Goal: Task Accomplishment & Management: Manage account settings

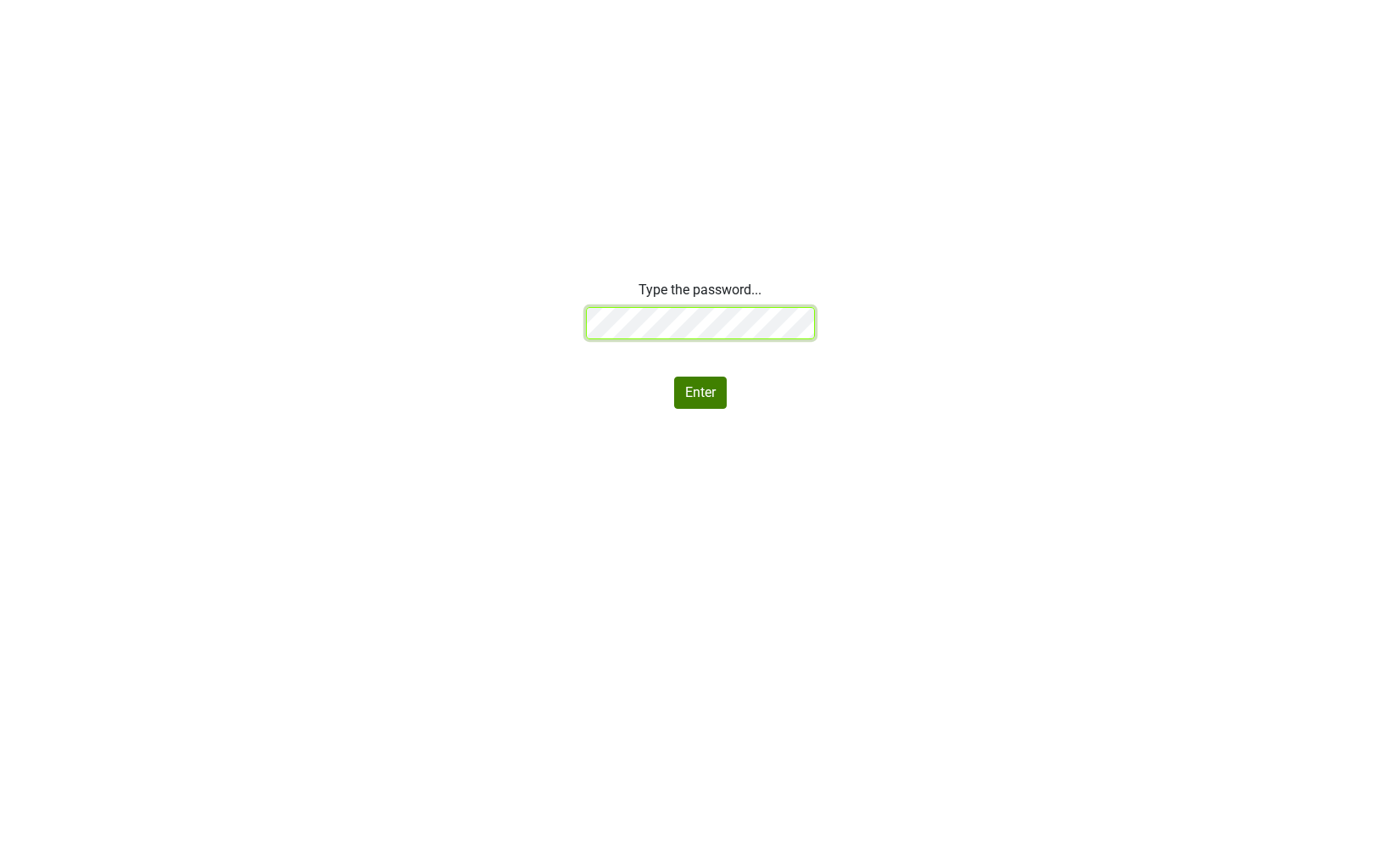
click at [439, 319] on div "Type the password... Enter" at bounding box center [700, 344] width 1400 height 129
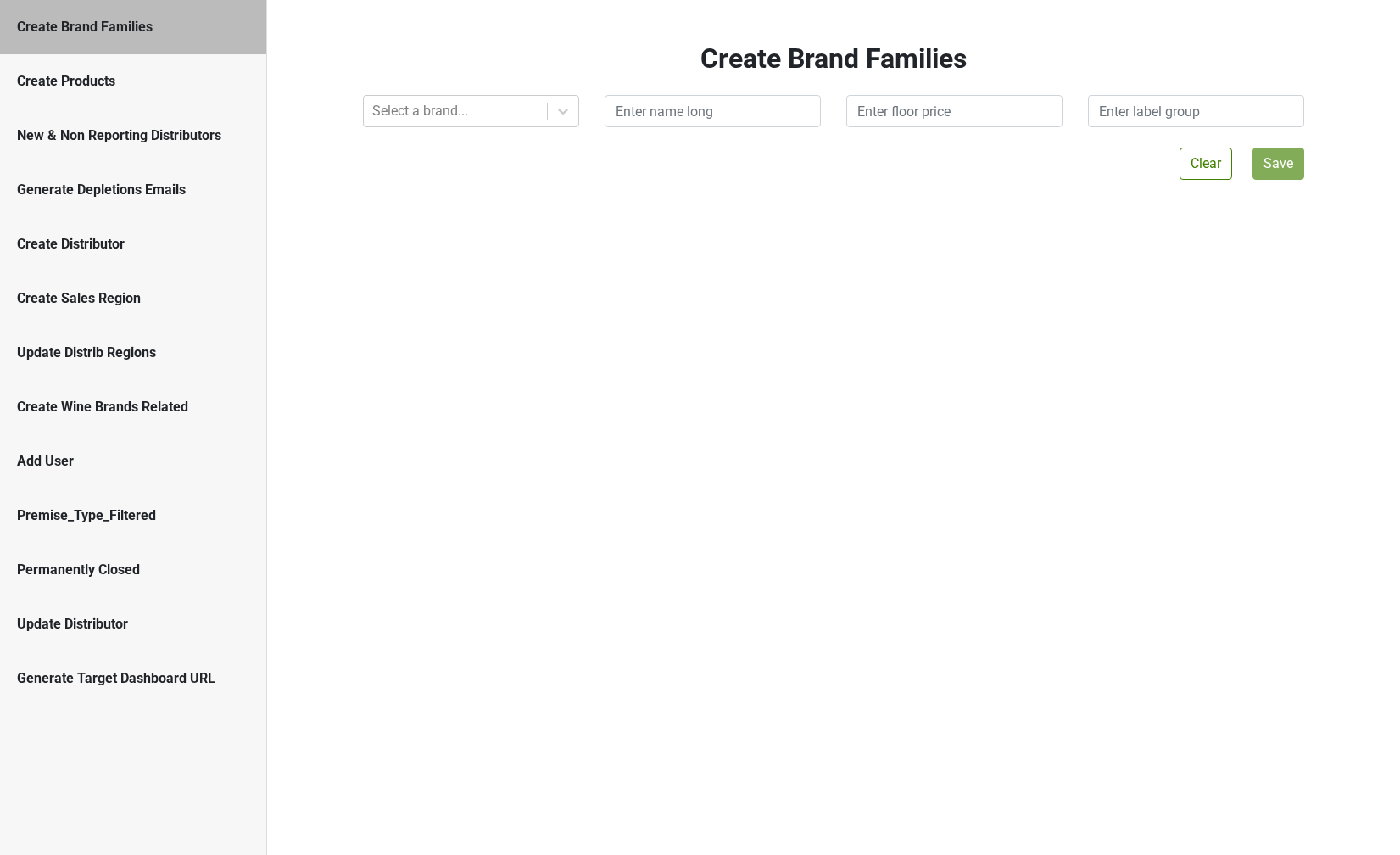
click at [43, 81] on div "Create Products" at bounding box center [134, 81] width 233 height 20
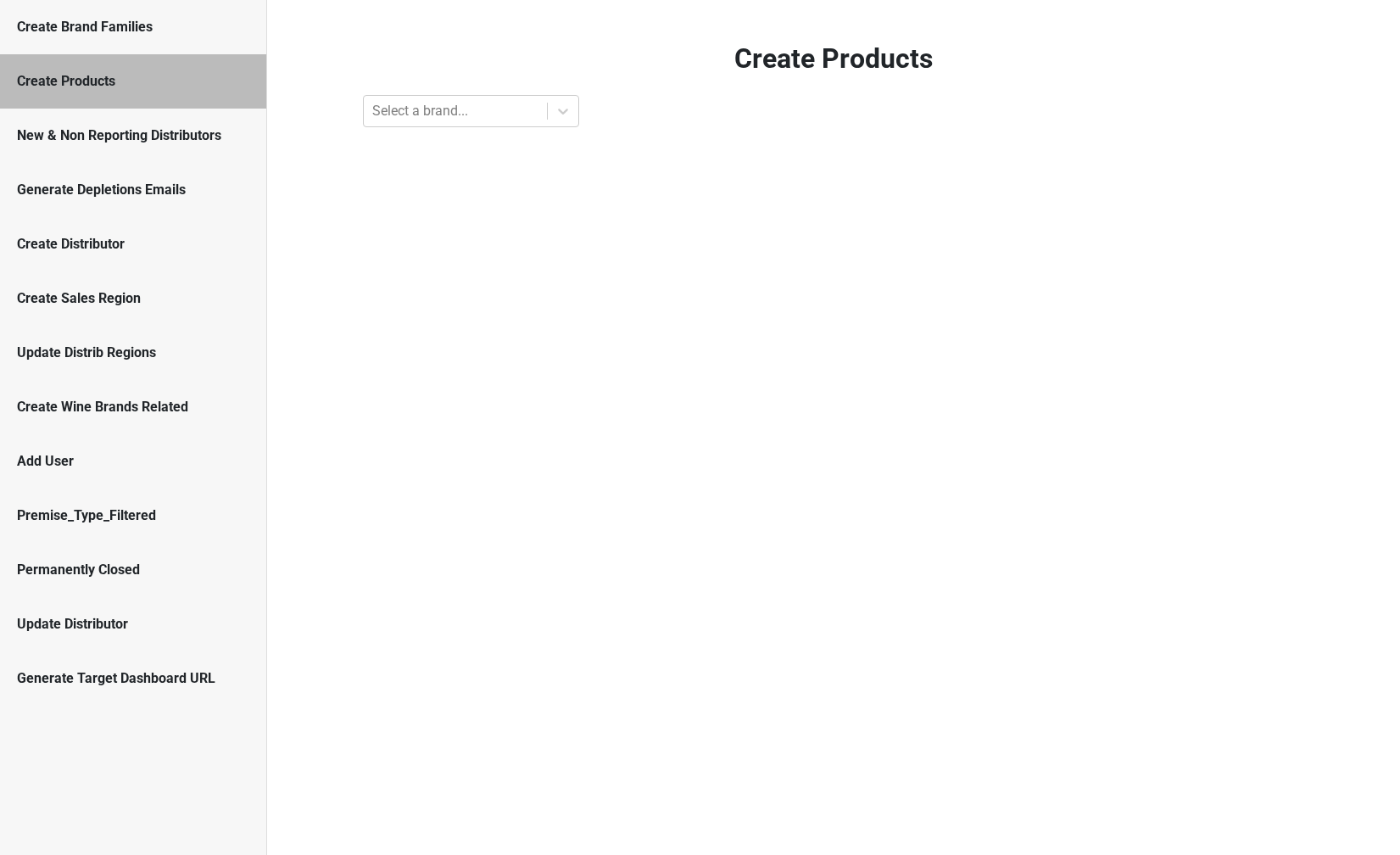
click at [125, 667] on div "Generate Target Dashboard URL" at bounding box center [133, 679] width 266 height 55
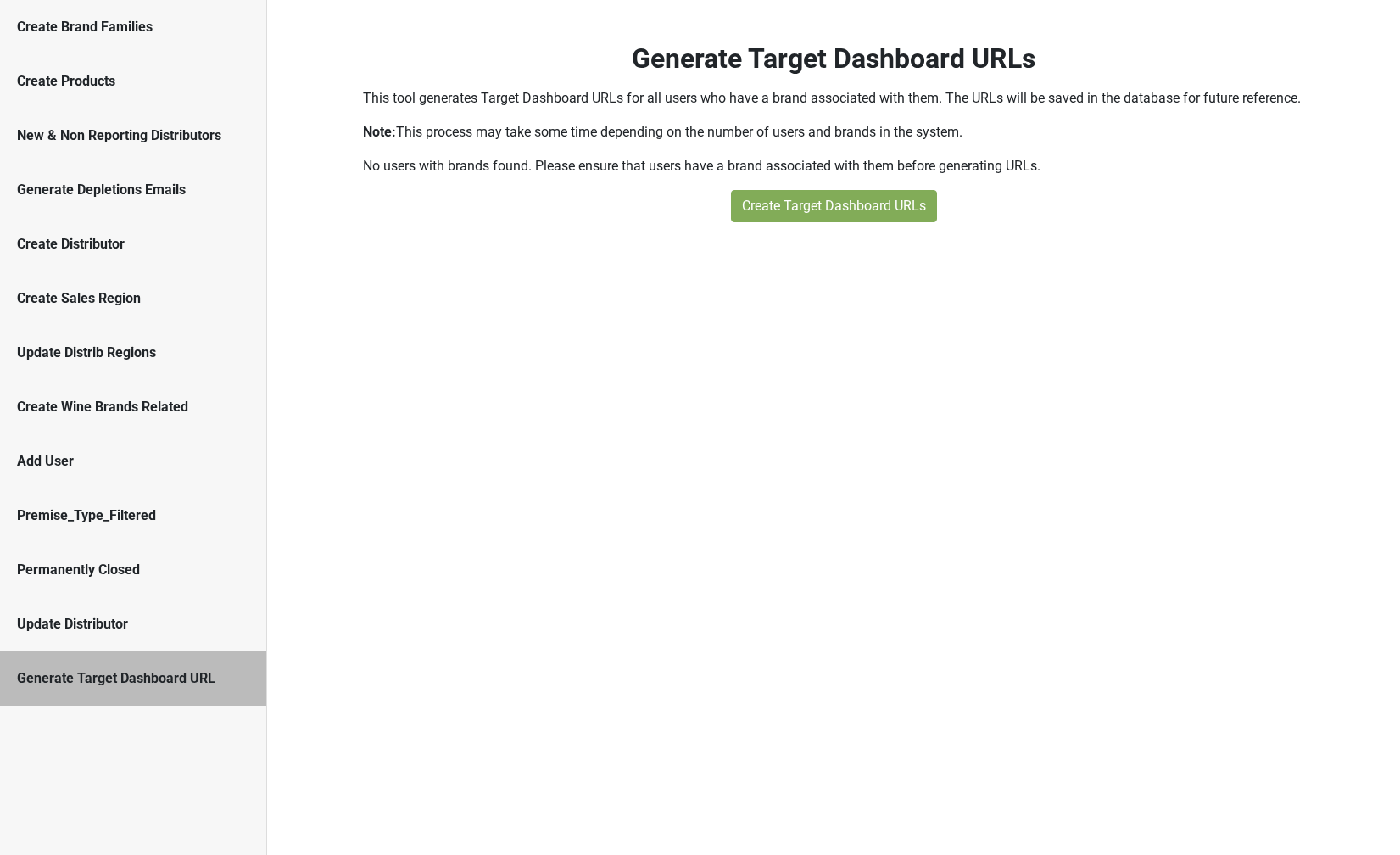
click at [132, 613] on div "Update Distributor" at bounding box center [133, 624] width 266 height 55
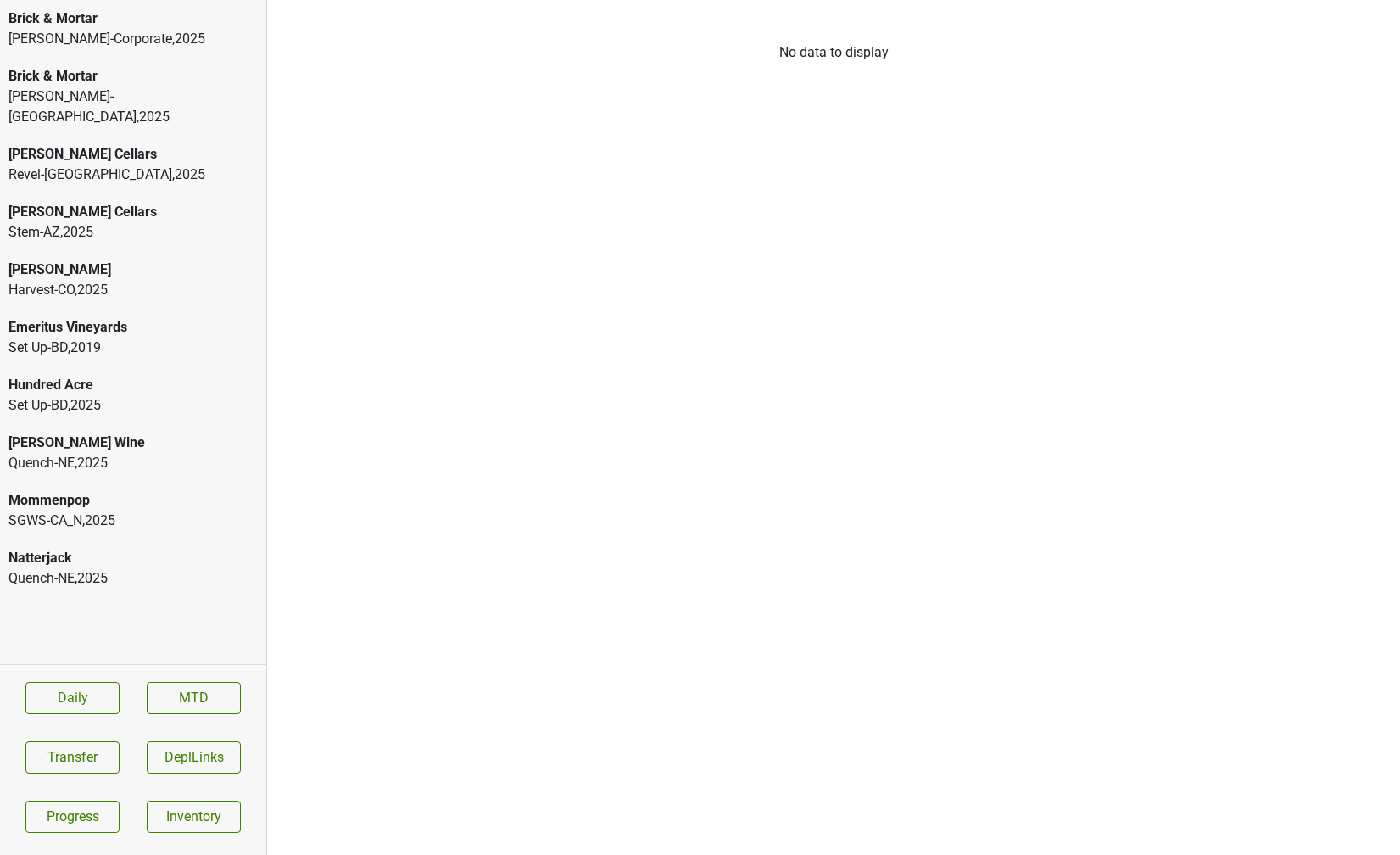
click at [126, 511] on div "SGWS-CA_N , 2025" at bounding box center [133, 521] width 249 height 20
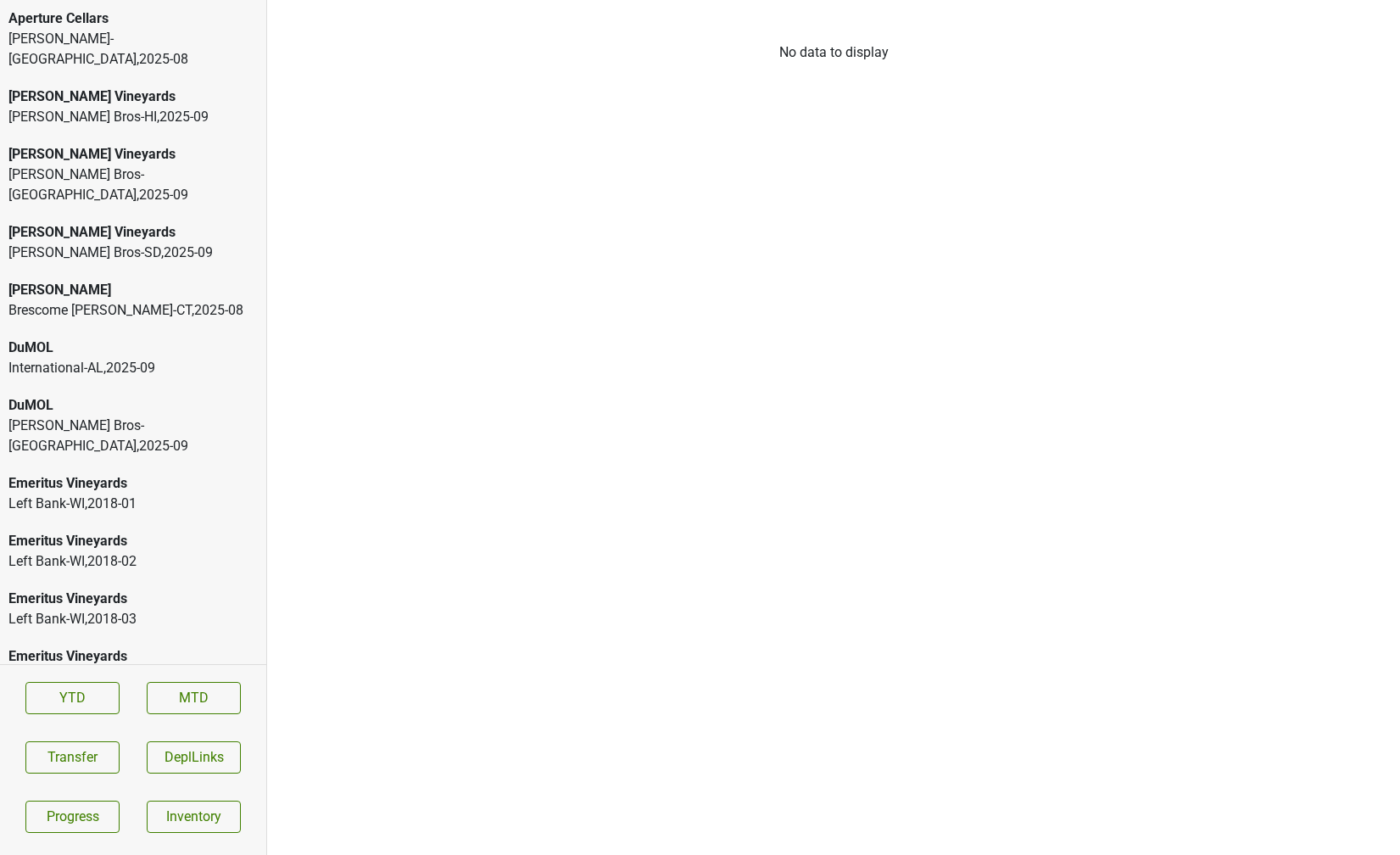
click at [122, 13] on div "Aperture Cellars" at bounding box center [133, 18] width 249 height 20
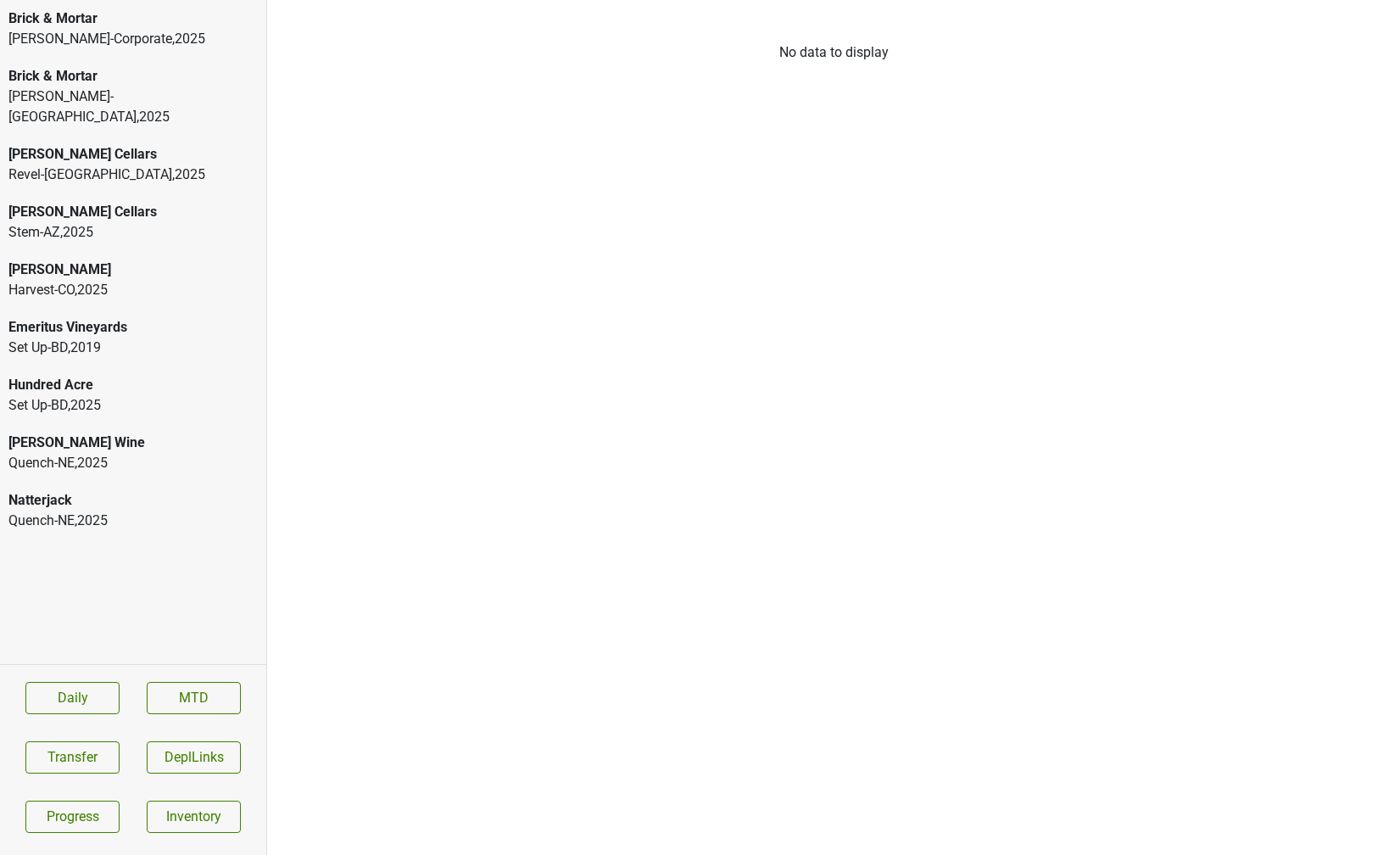
click at [197, 490] on div "Natterjack" at bounding box center [133, 500] width 249 height 20
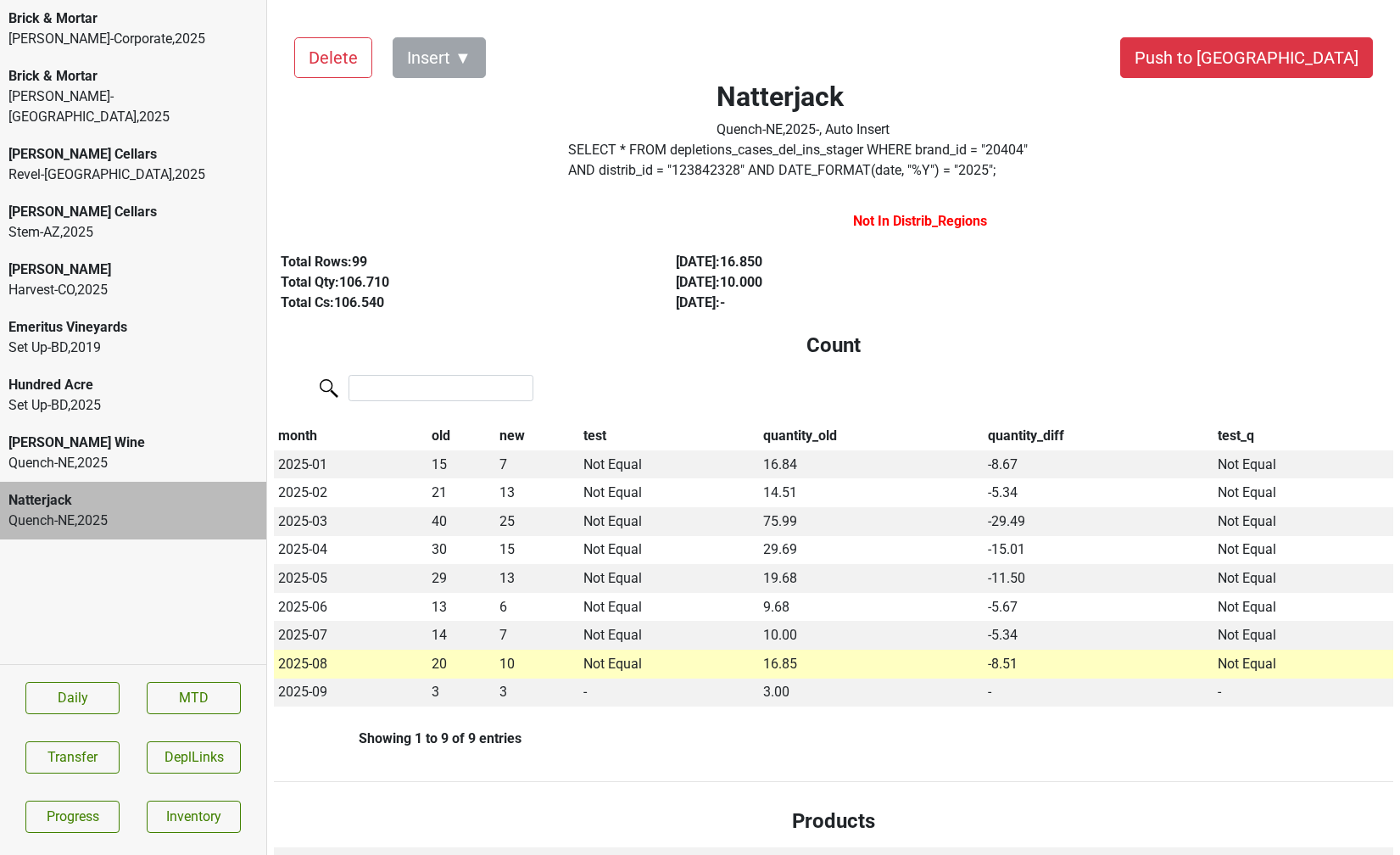
click at [650, 169] on label "SELECT * FROM depletions_cases_del_ins_stager WHERE brand_id = " 20404 " AND di…" at bounding box center [802, 160] width 470 height 41
click at [185, 452] on div "Quench-NE , 2025" at bounding box center [133, 462] width 249 height 20
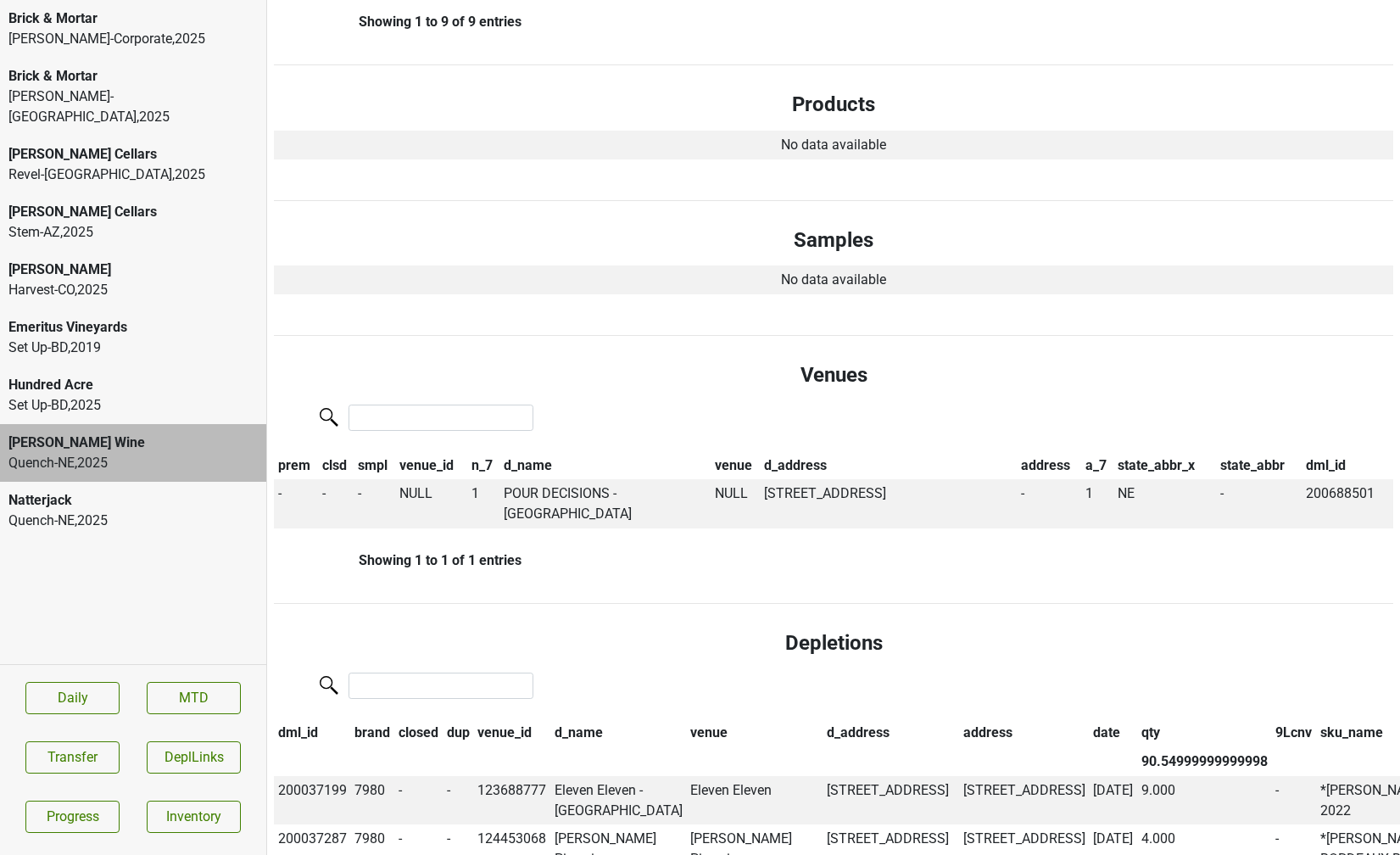
scroll to position [718, 0]
click at [88, 89] on div "Kellogg-NC , 2025" at bounding box center [133, 106] width 249 height 41
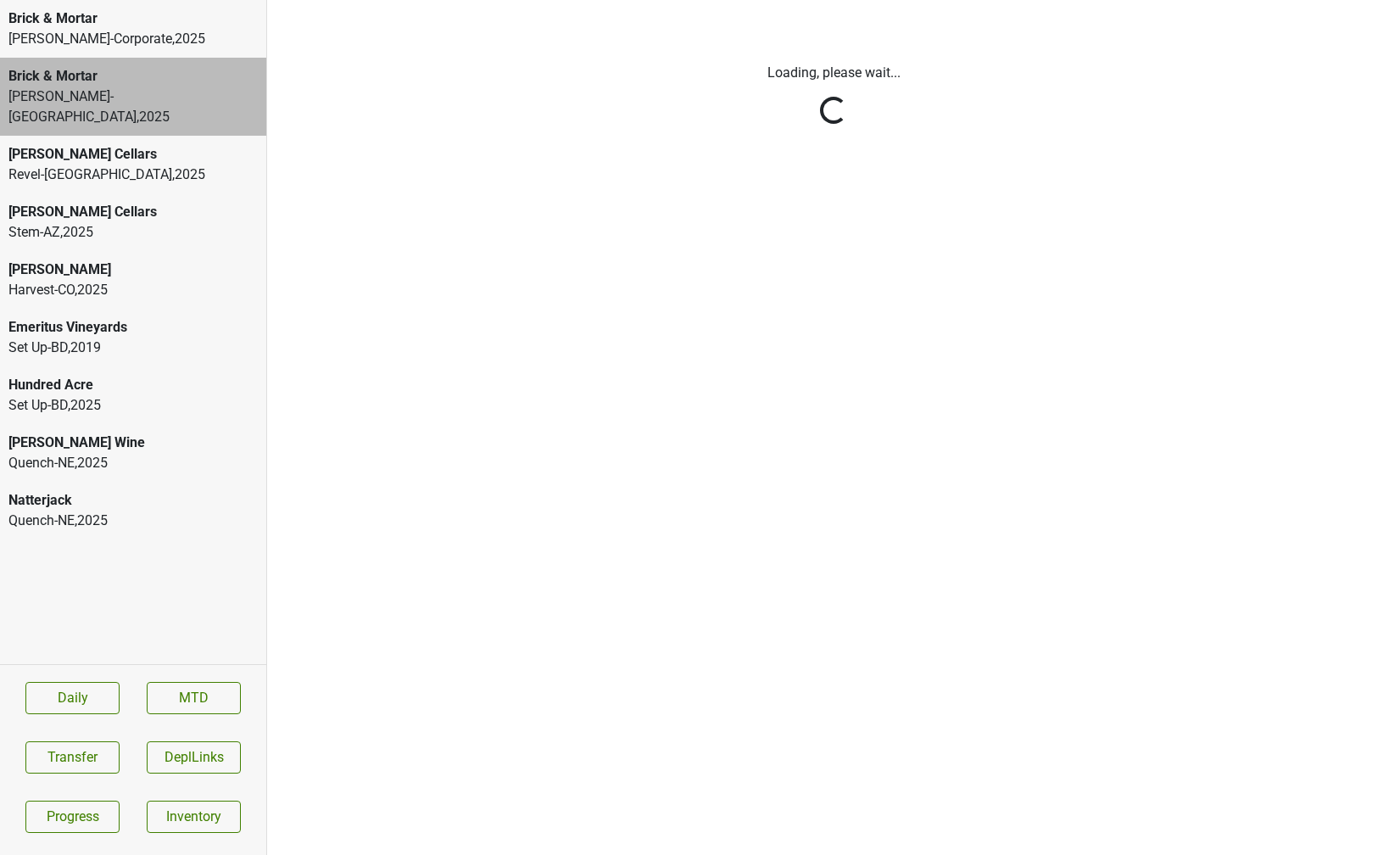
scroll to position [0, 0]
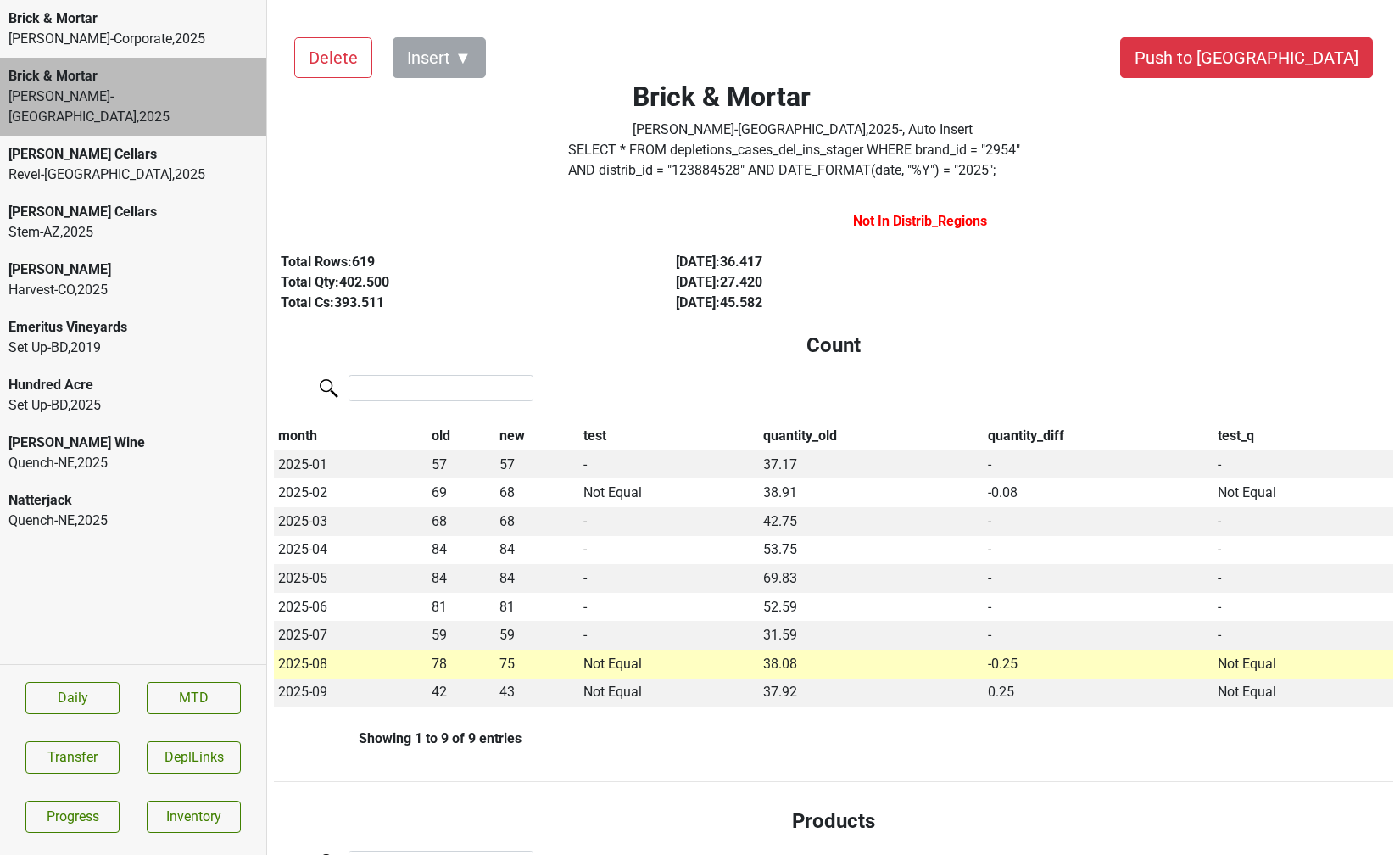
click at [146, 32] on div "Kellogg-Corporate , 2025" at bounding box center [133, 39] width 249 height 20
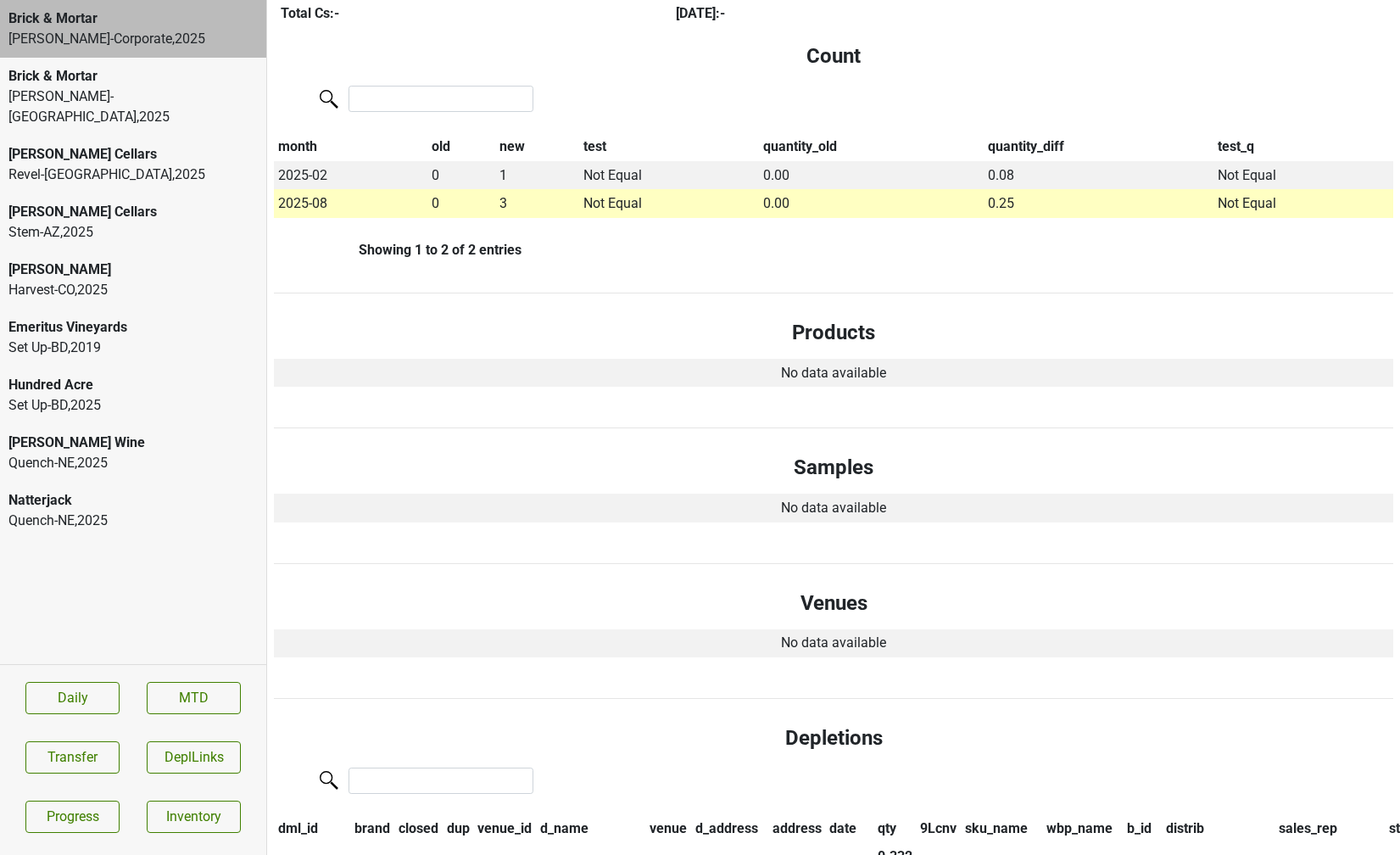
scroll to position [800, 0]
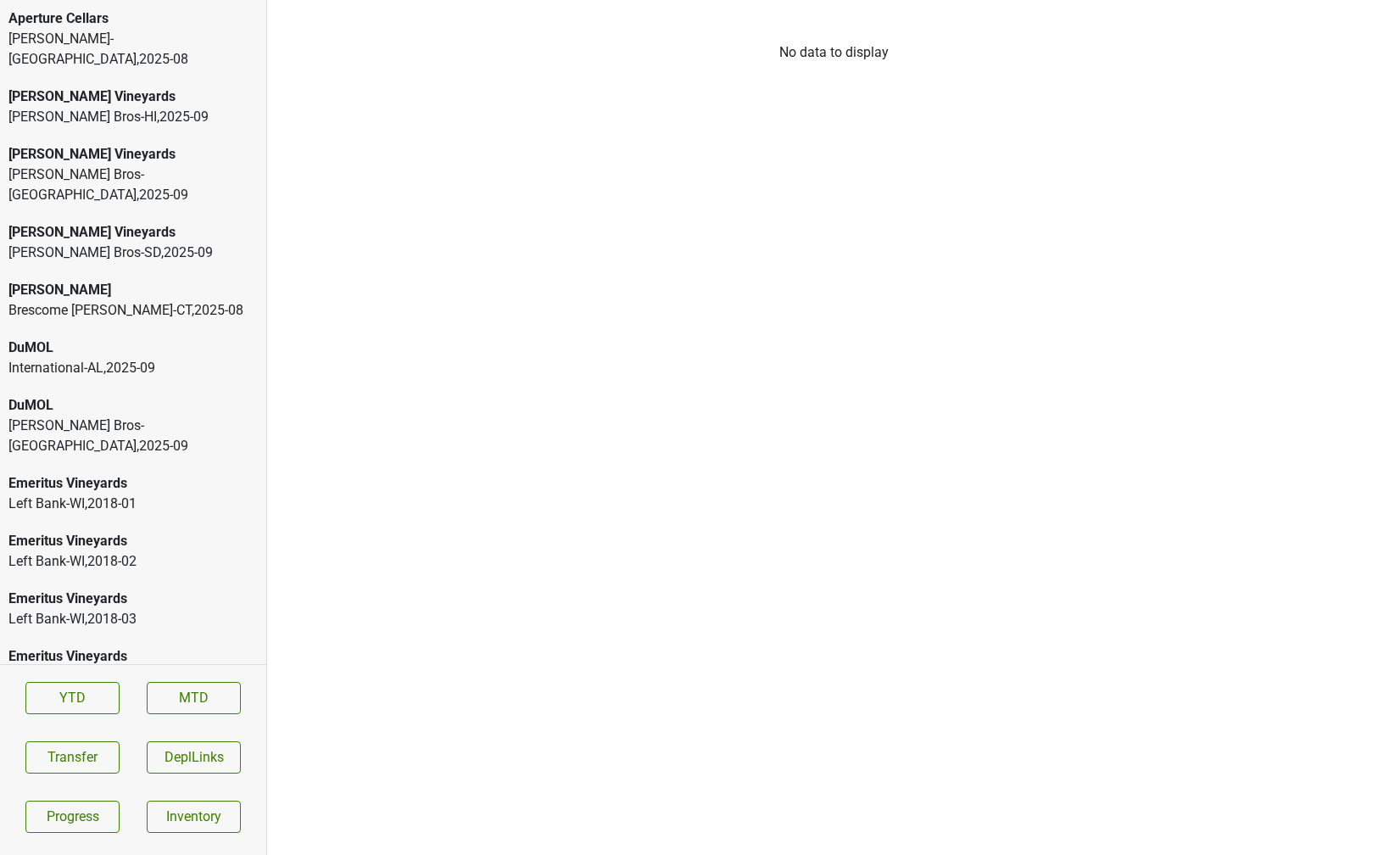
click at [191, 78] on div "Buehler Vineyards Johnson Bros-HI , 2025 - 09" at bounding box center [133, 106] width 266 height 57
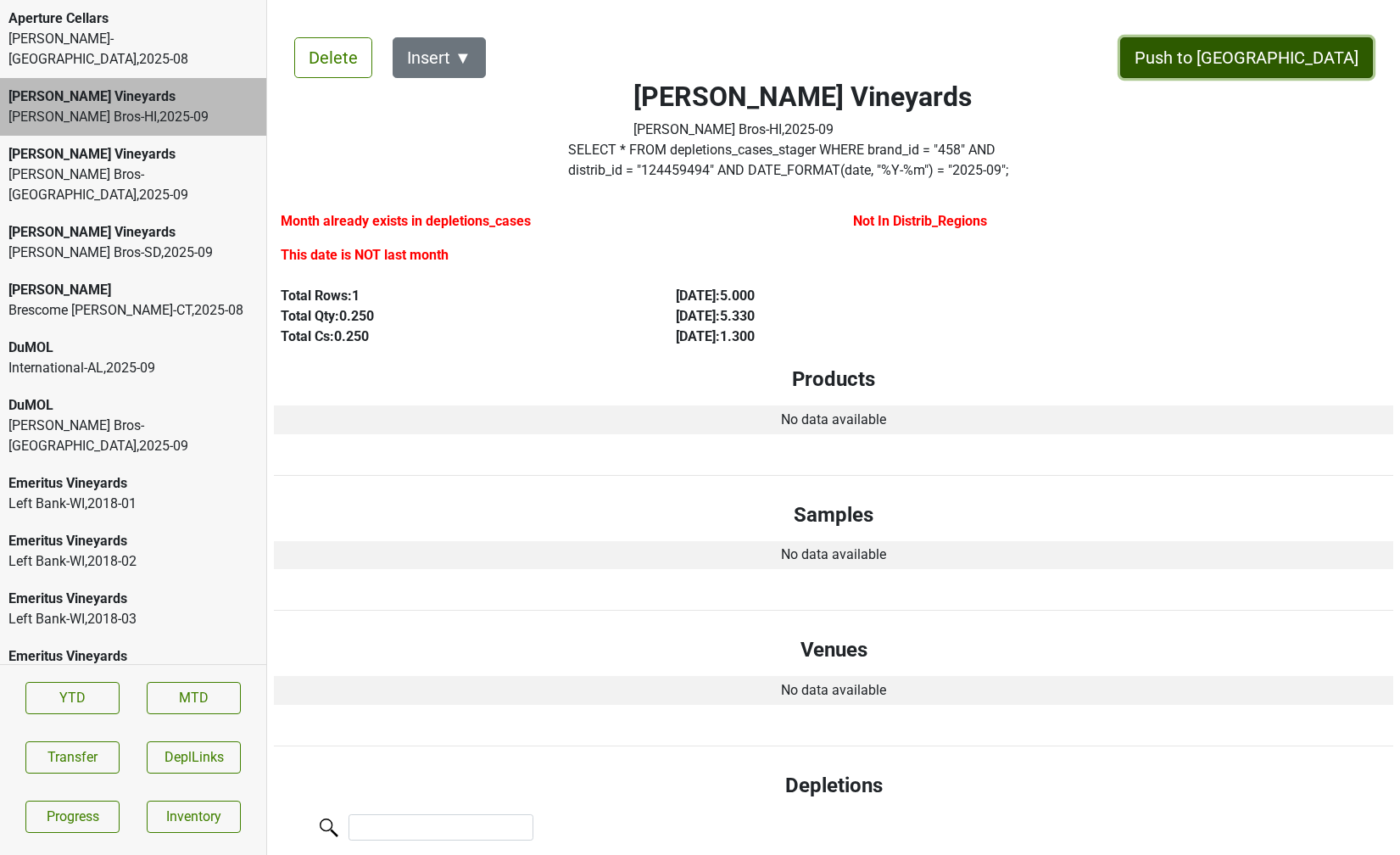
click at [1301, 57] on button "Push to DC" at bounding box center [1246, 57] width 253 height 41
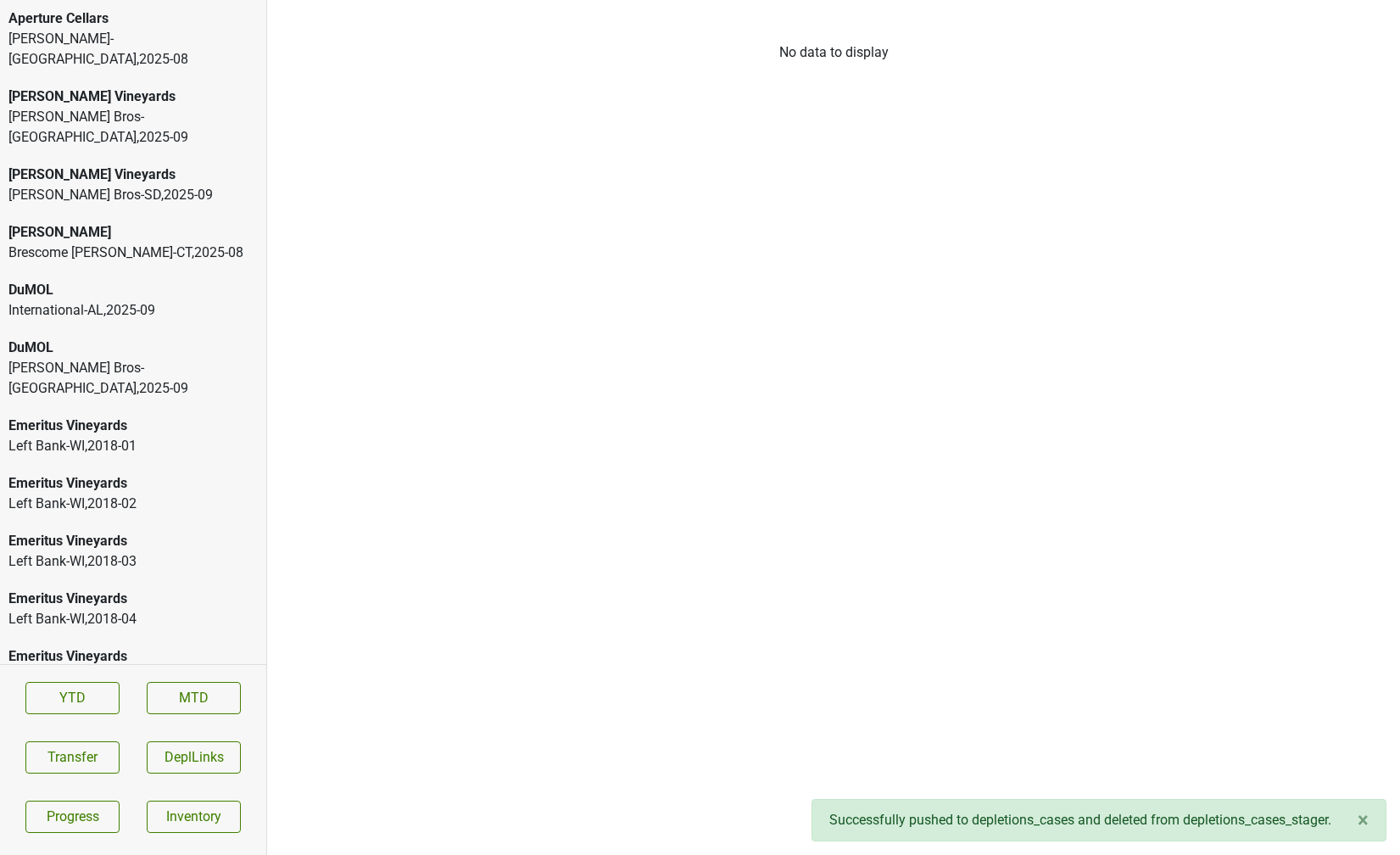
click at [147, 107] on div "Johnson Bros-MN , 2025 - 09" at bounding box center [133, 127] width 249 height 41
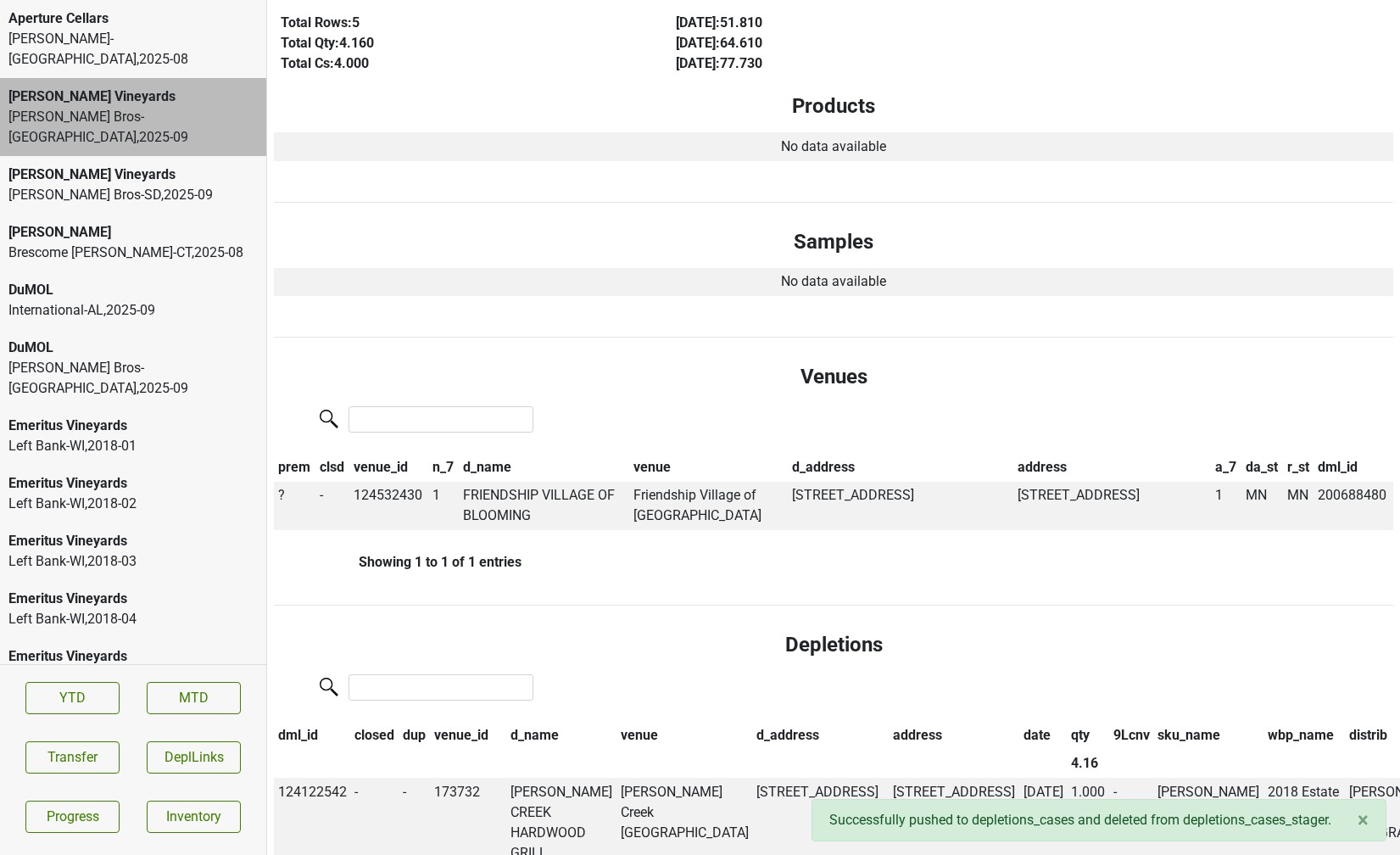
scroll to position [313, 0]
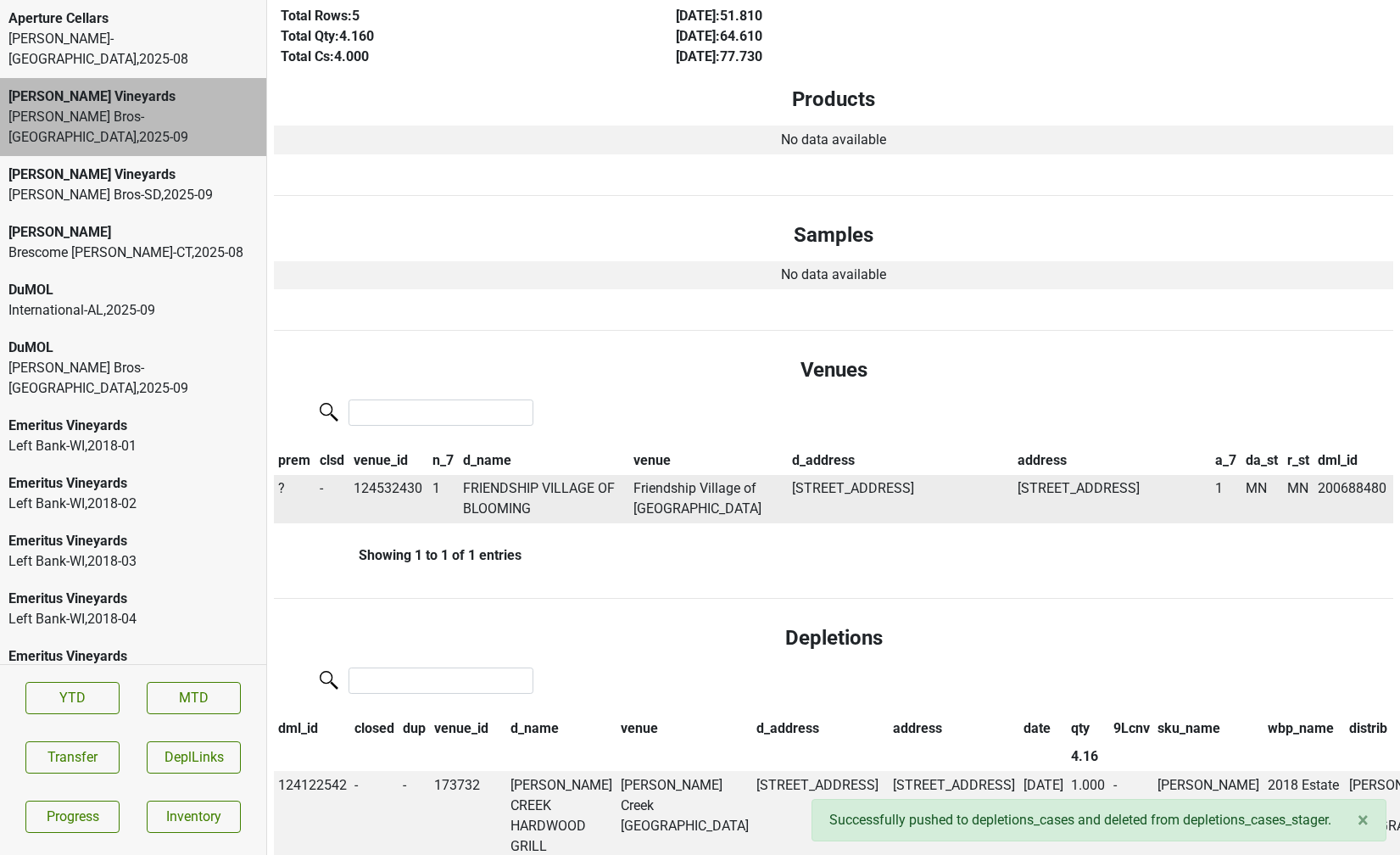
click at [519, 503] on td "FRIENDSHIP VILLAGE OF BLOOMING" at bounding box center [544, 500] width 172 height 49
click at [284, 485] on td "?" at bounding box center [294, 500] width 42 height 49
click at [283, 488] on span "?" at bounding box center [281, 488] width 6 height 16
click at [301, 523] on div "On" at bounding box center [342, 522] width 134 height 44
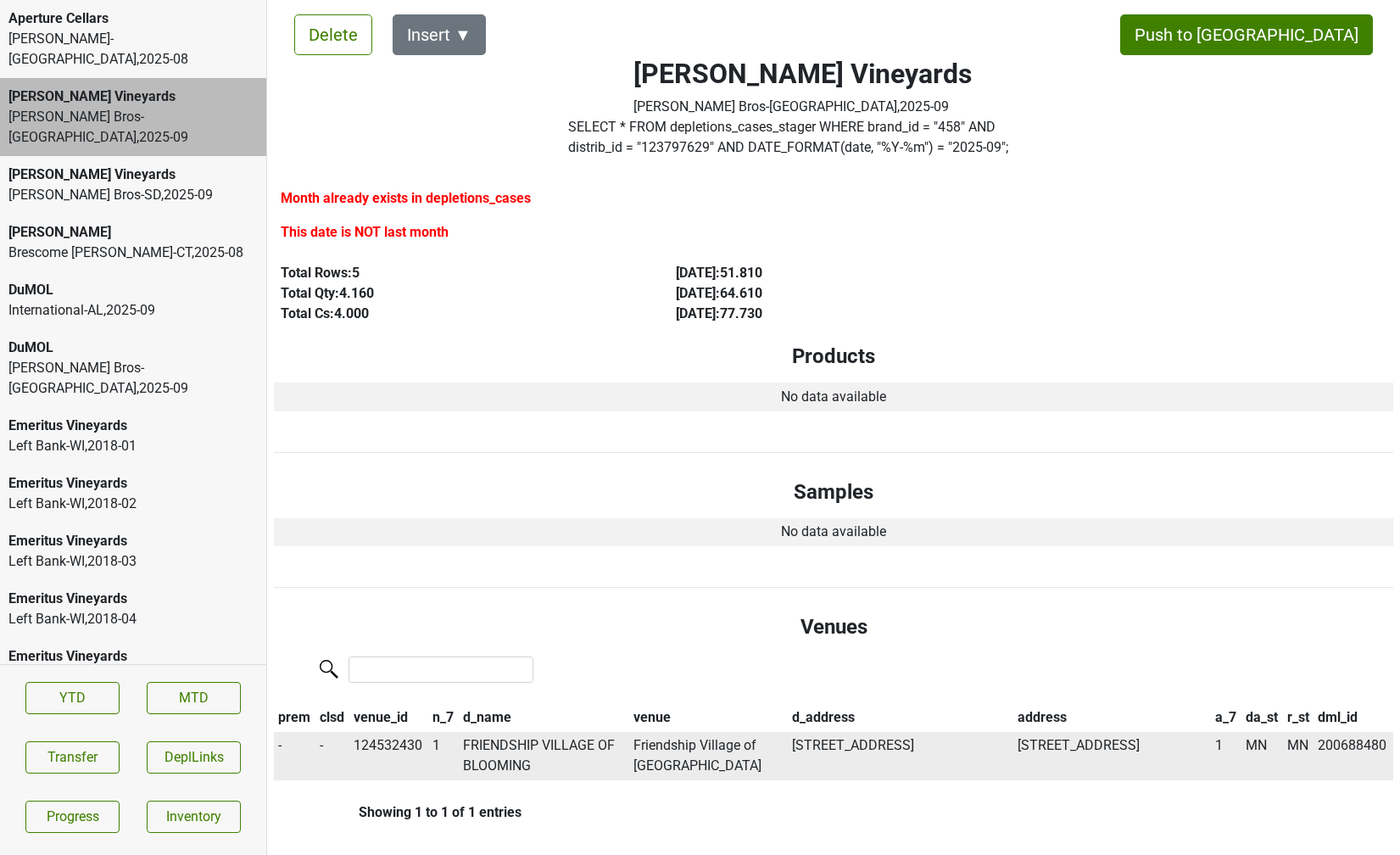
scroll to position [0, 0]
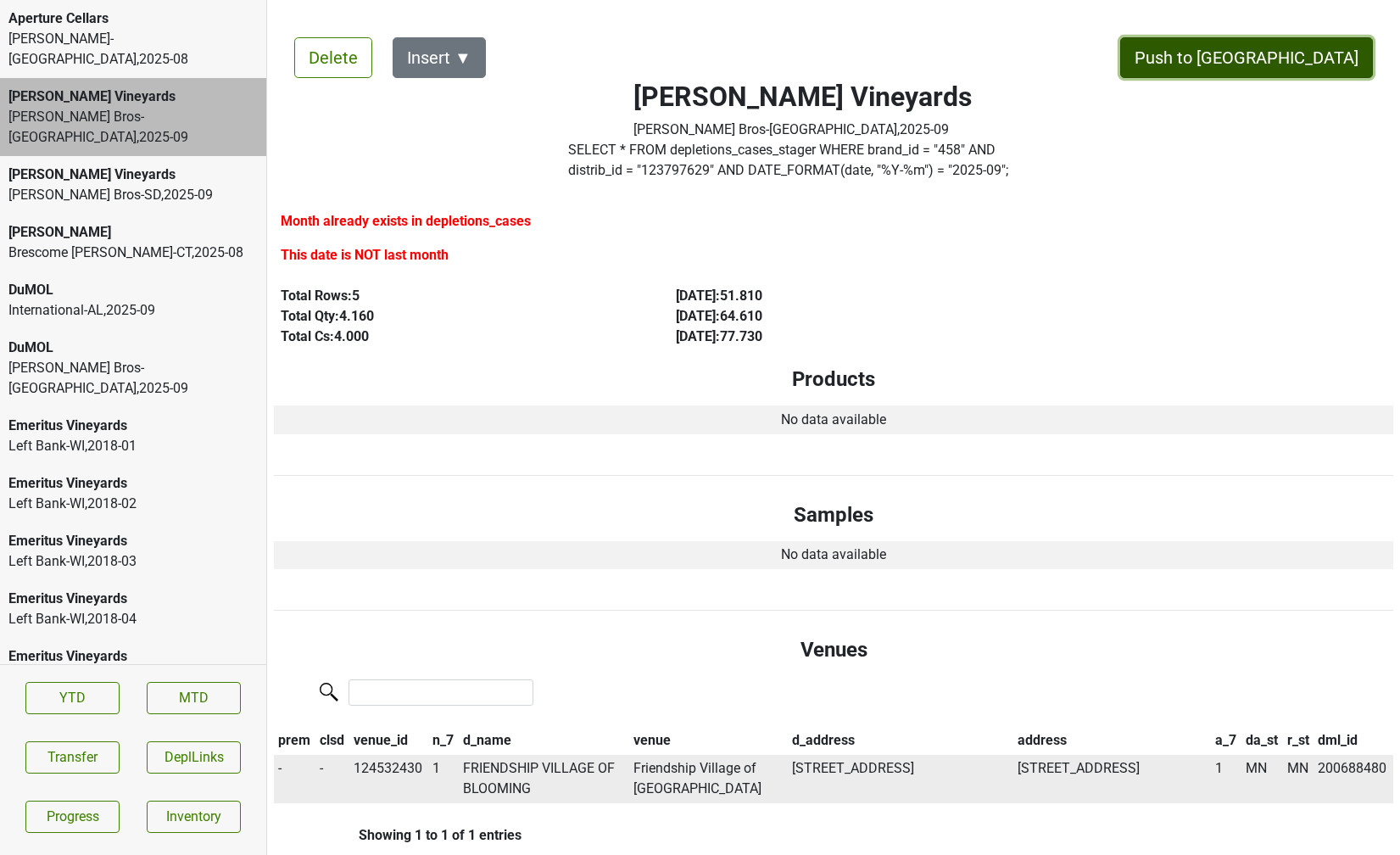
click at [1297, 63] on button "Push to DC" at bounding box center [1246, 57] width 253 height 41
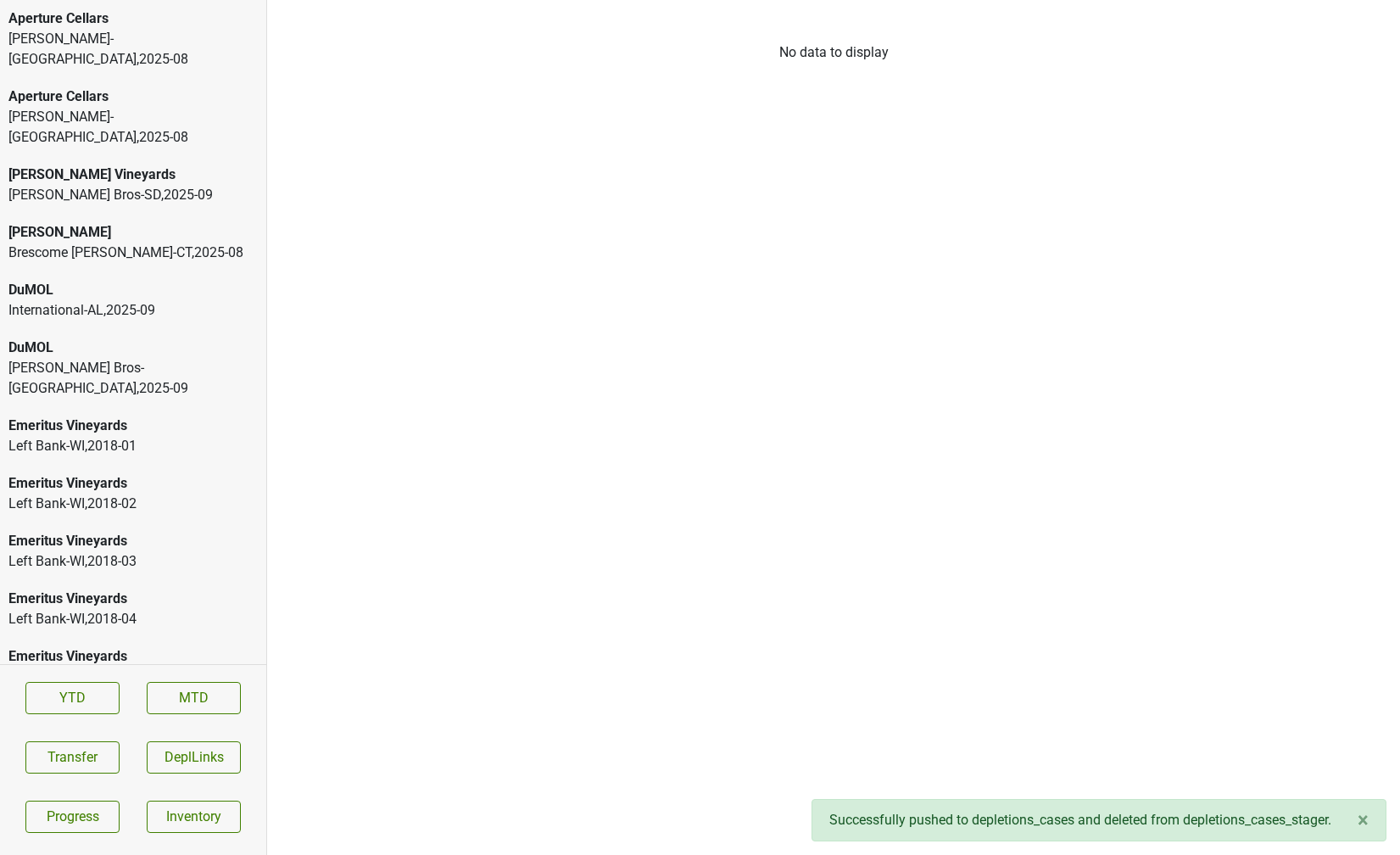
click at [178, 164] on div "Buehler Vineyards" at bounding box center [133, 174] width 249 height 20
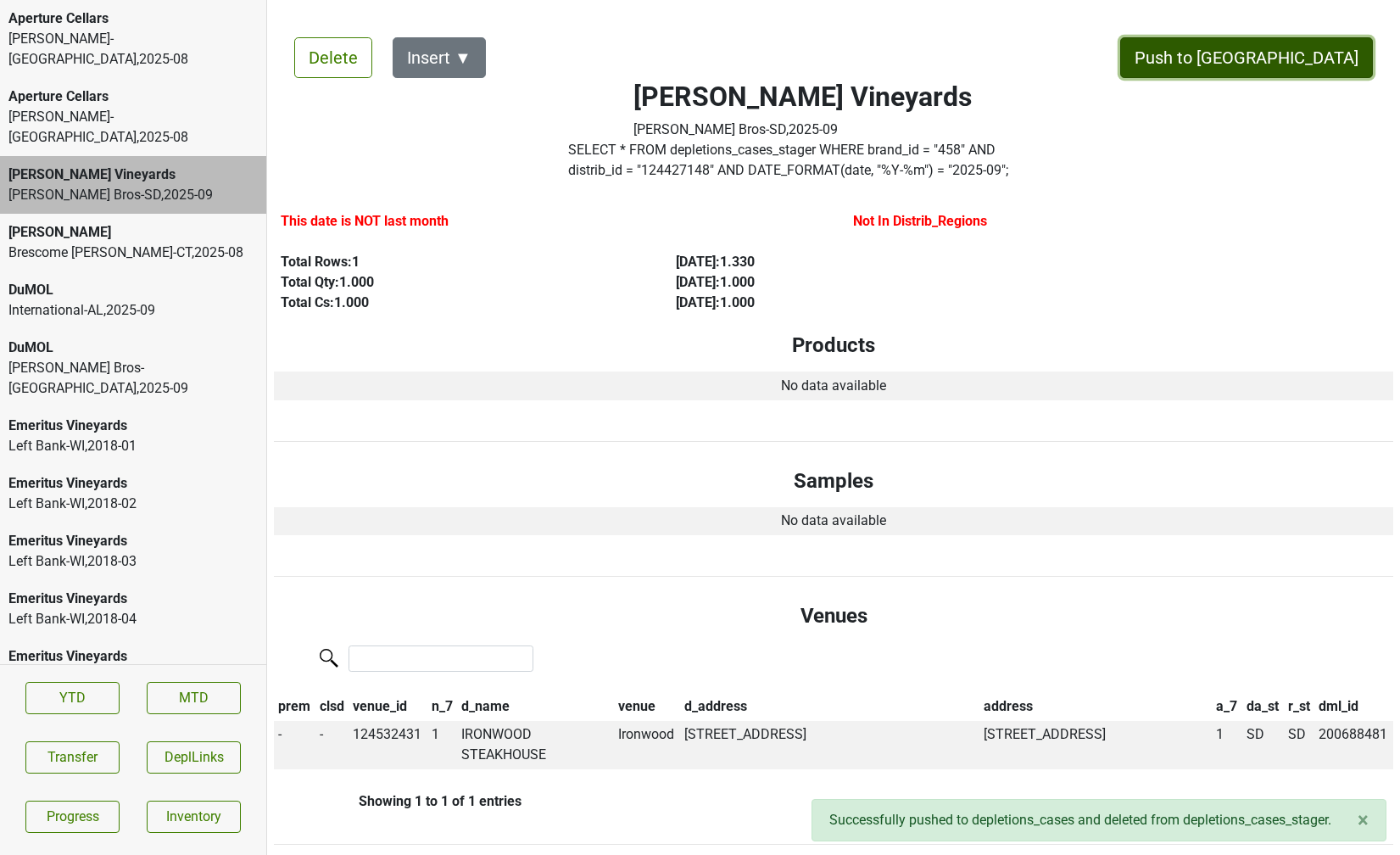
click at [1291, 55] on button "Push to DC" at bounding box center [1246, 57] width 253 height 41
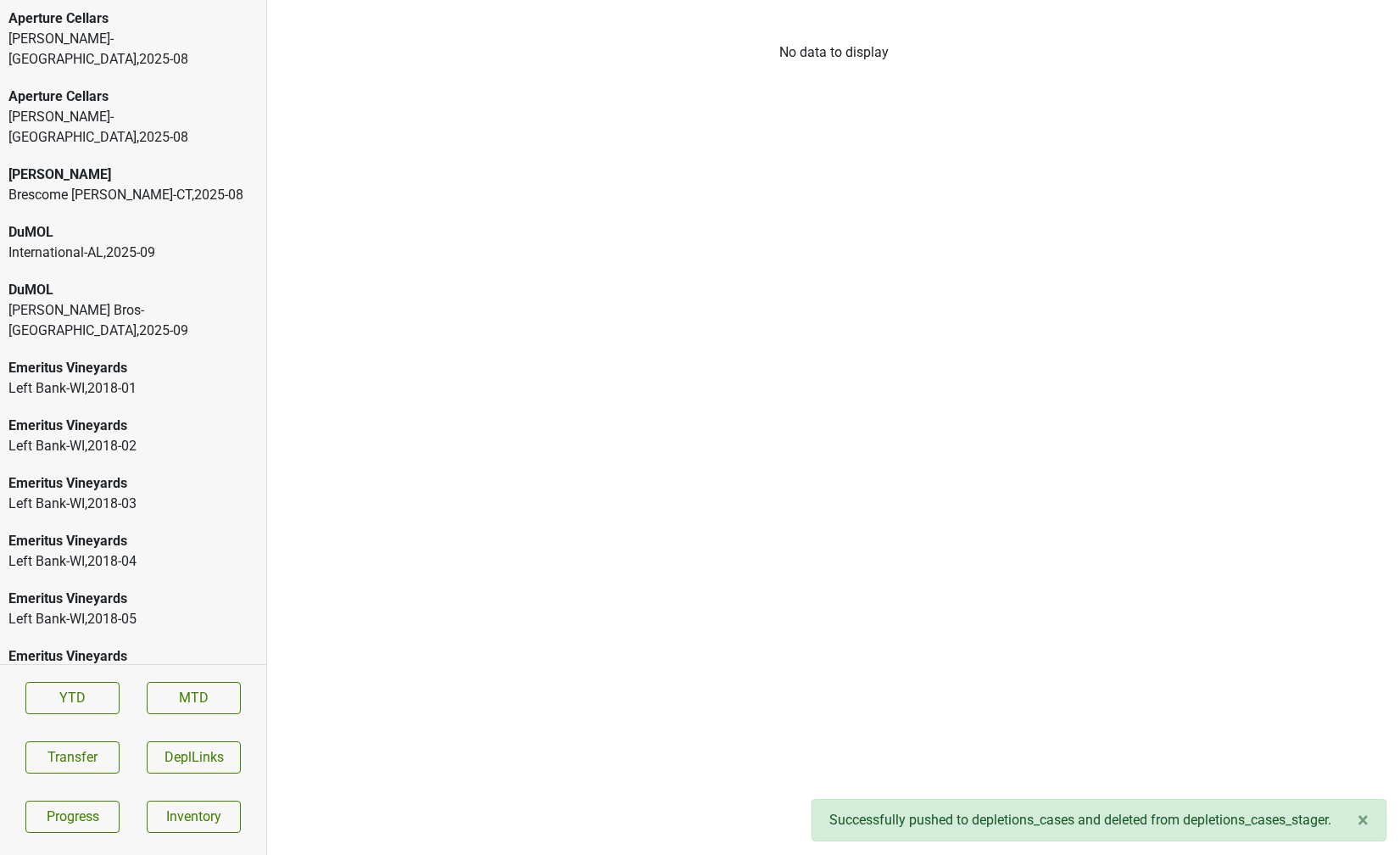
click at [170, 243] on div "International-AL , 2025 - 09" at bounding box center [133, 253] width 249 height 20
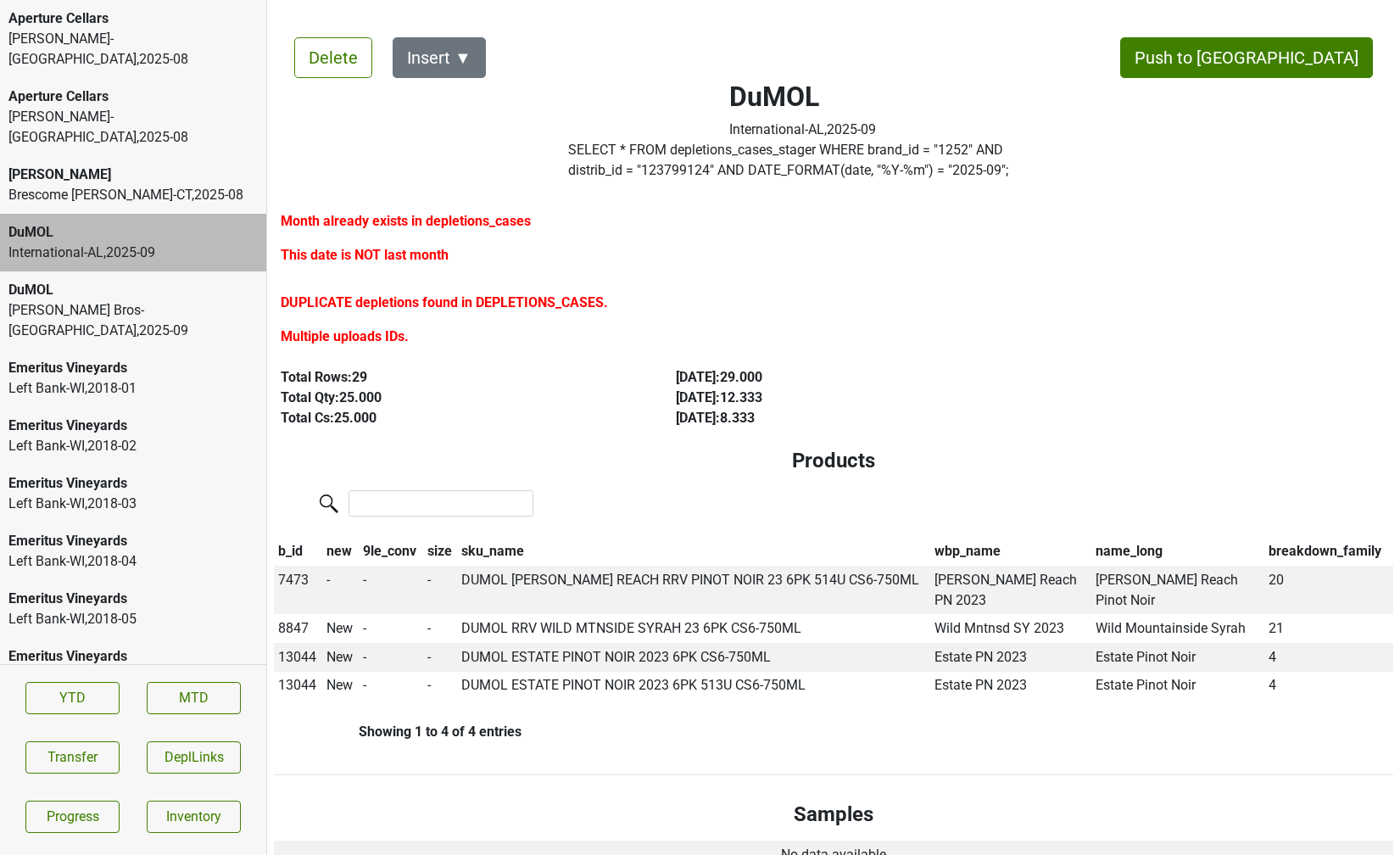
click at [142, 280] on div "DuMOL Johnson Bros-MN , 2025 - 09" at bounding box center [133, 311] width 266 height 78
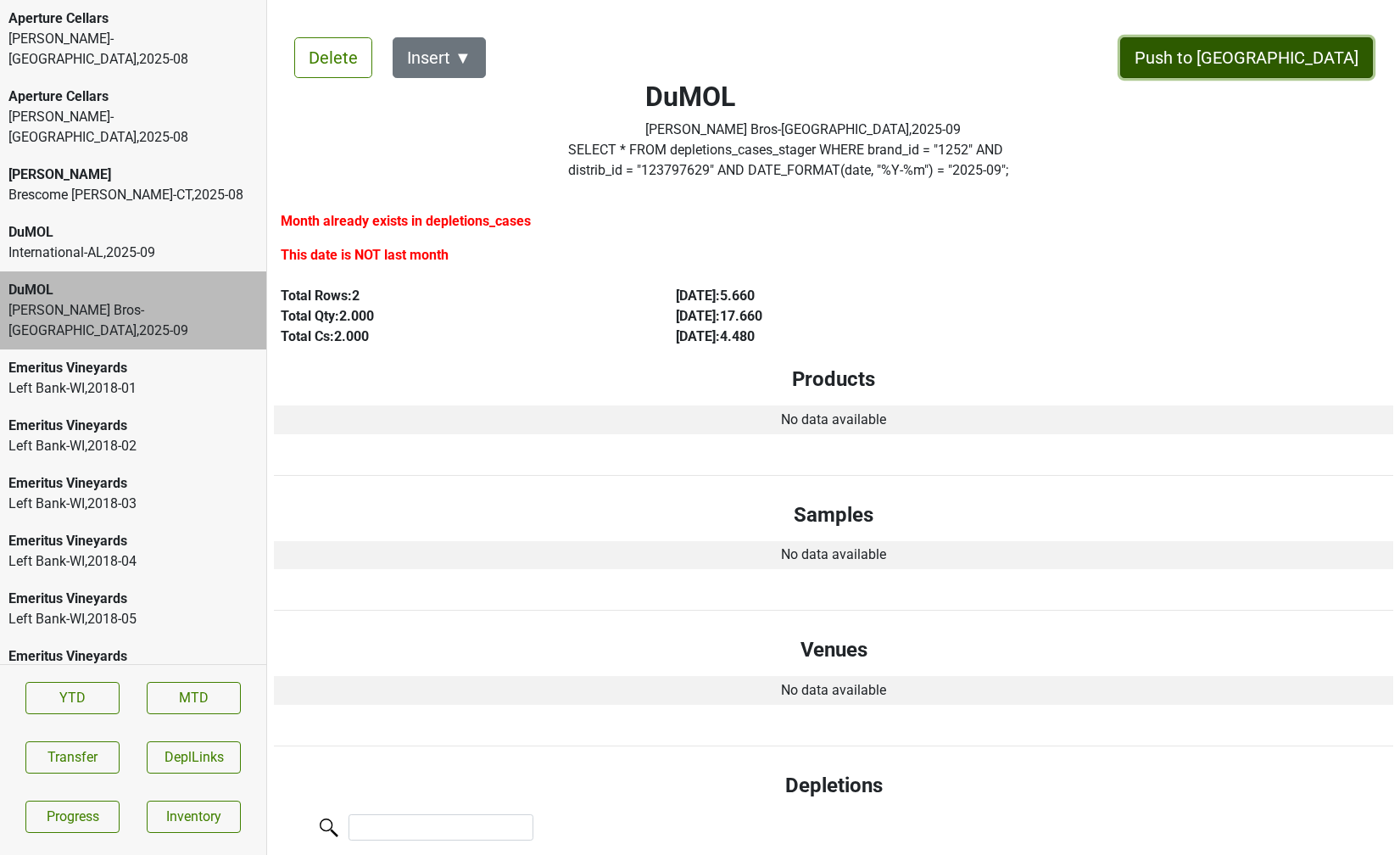
click at [1340, 53] on button "Push to DC" at bounding box center [1246, 57] width 253 height 41
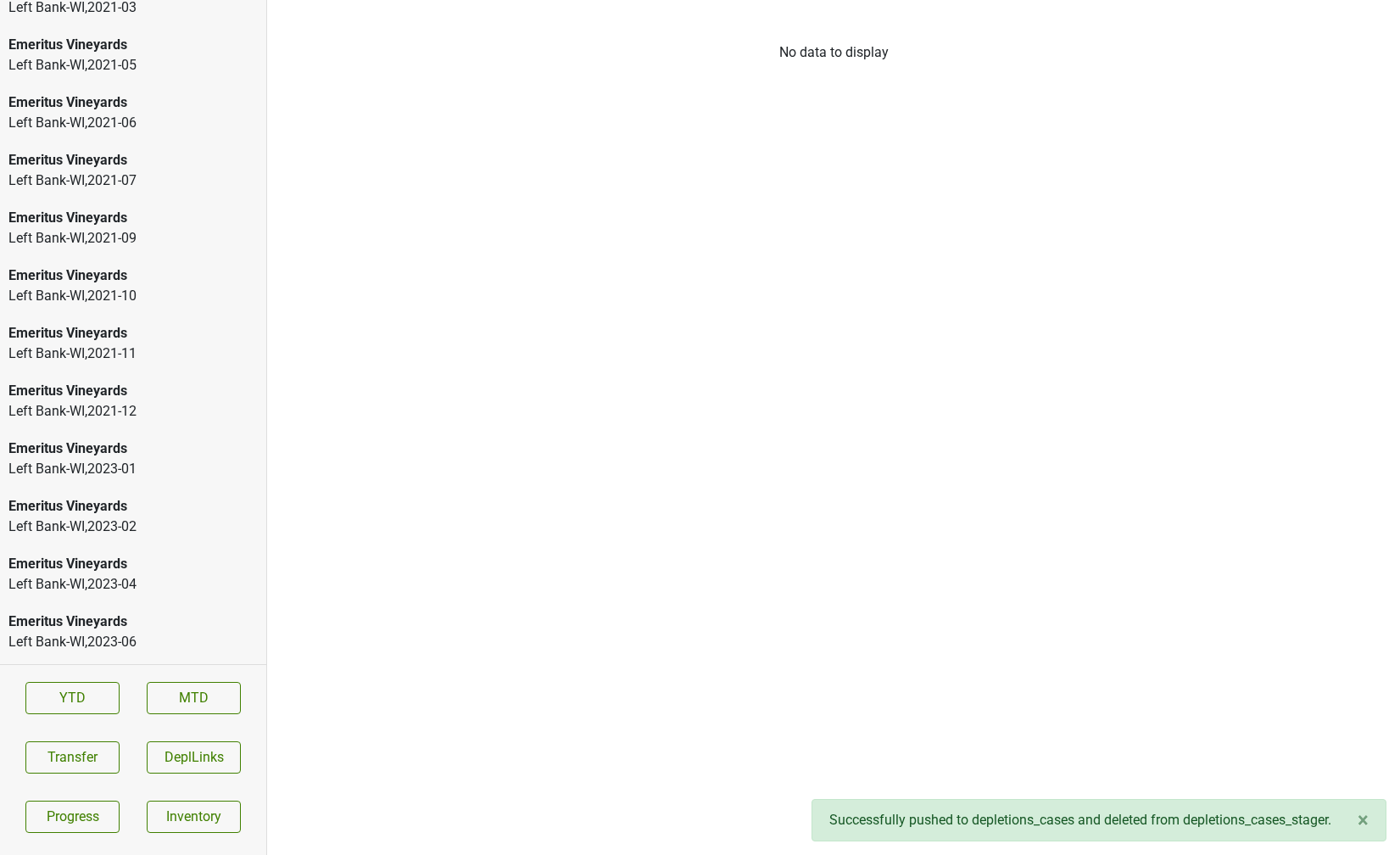
scroll to position [2680, 0]
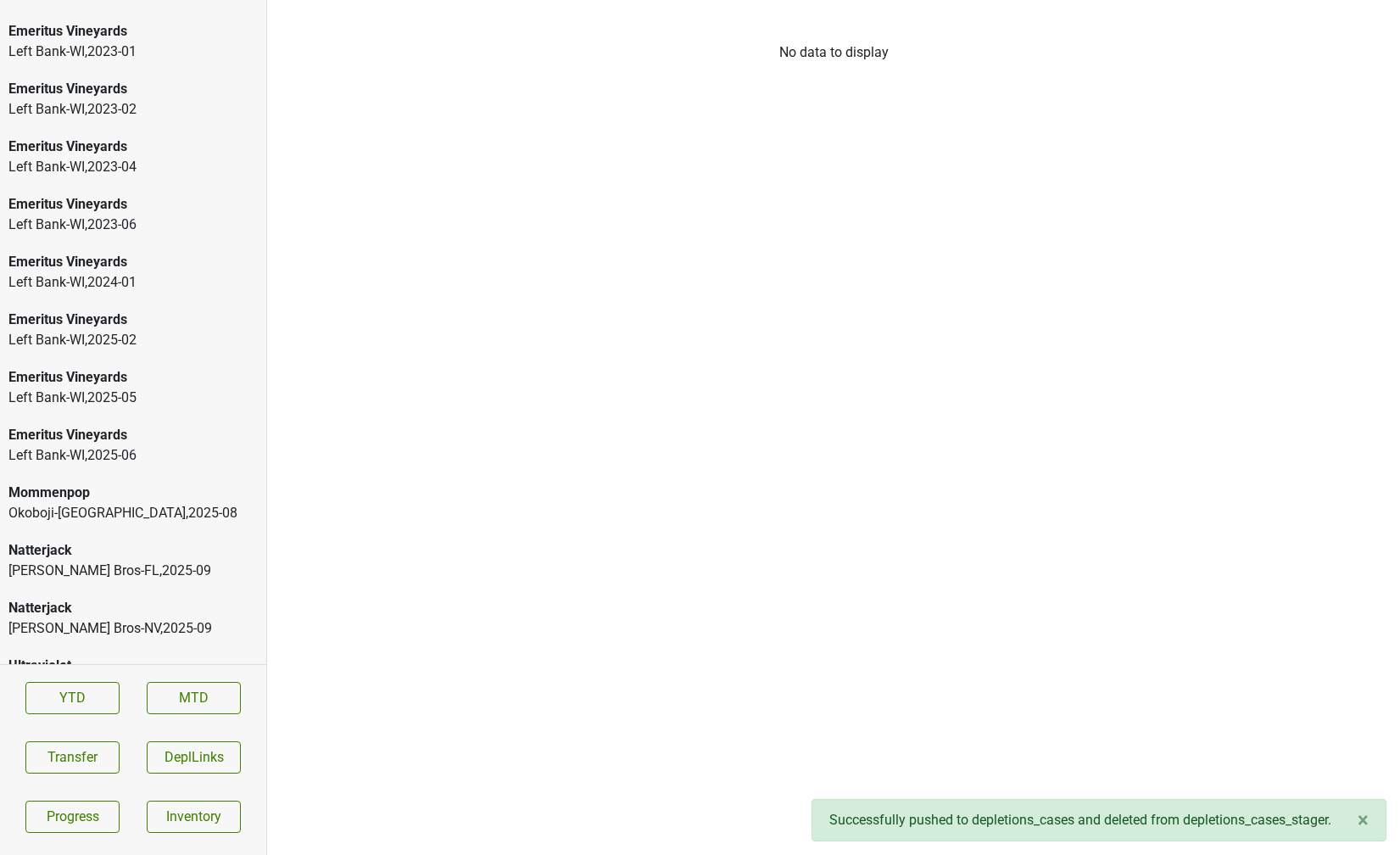
click at [151, 598] on div "Natterjack" at bounding box center [133, 608] width 249 height 20
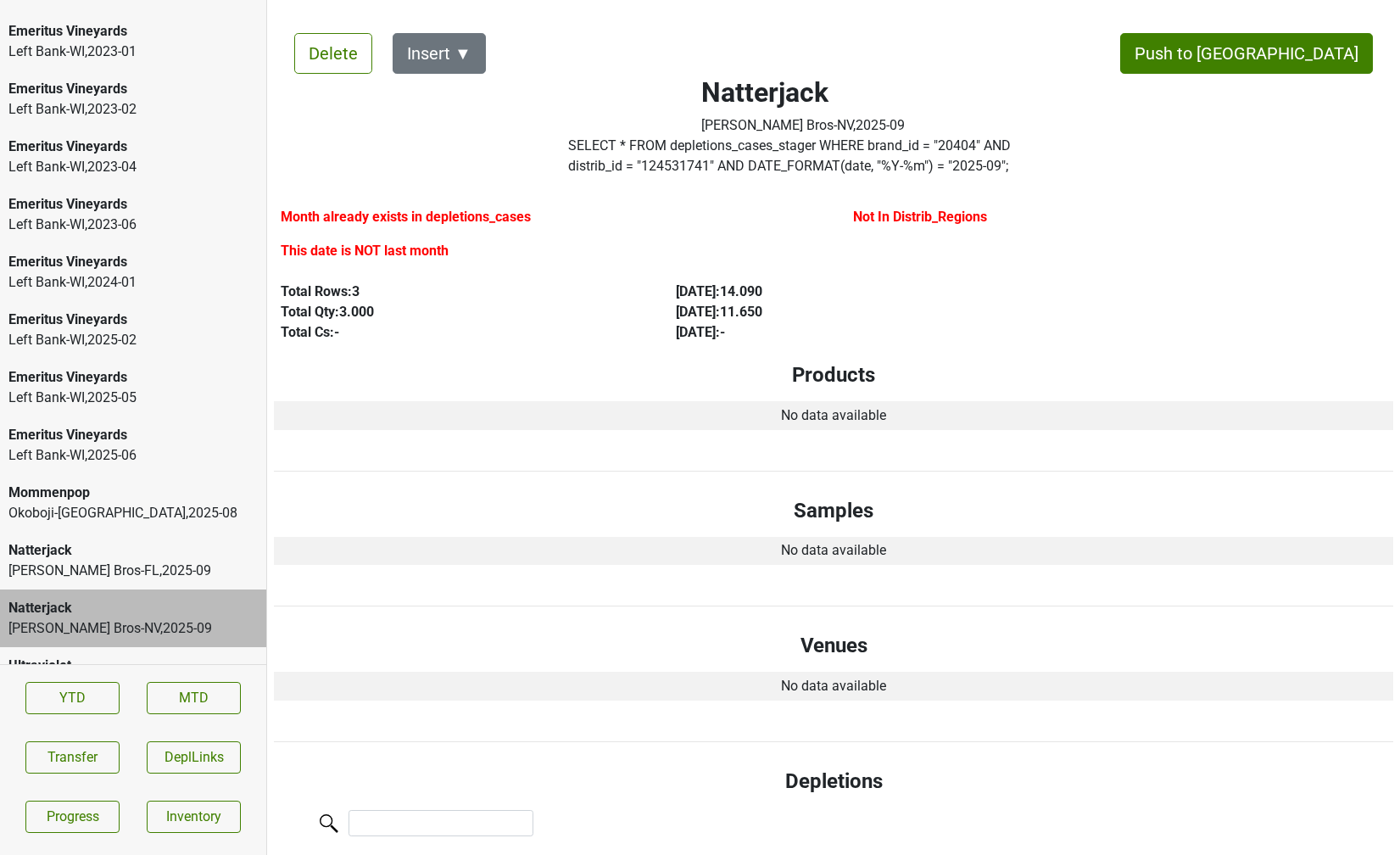
scroll to position [0, 0]
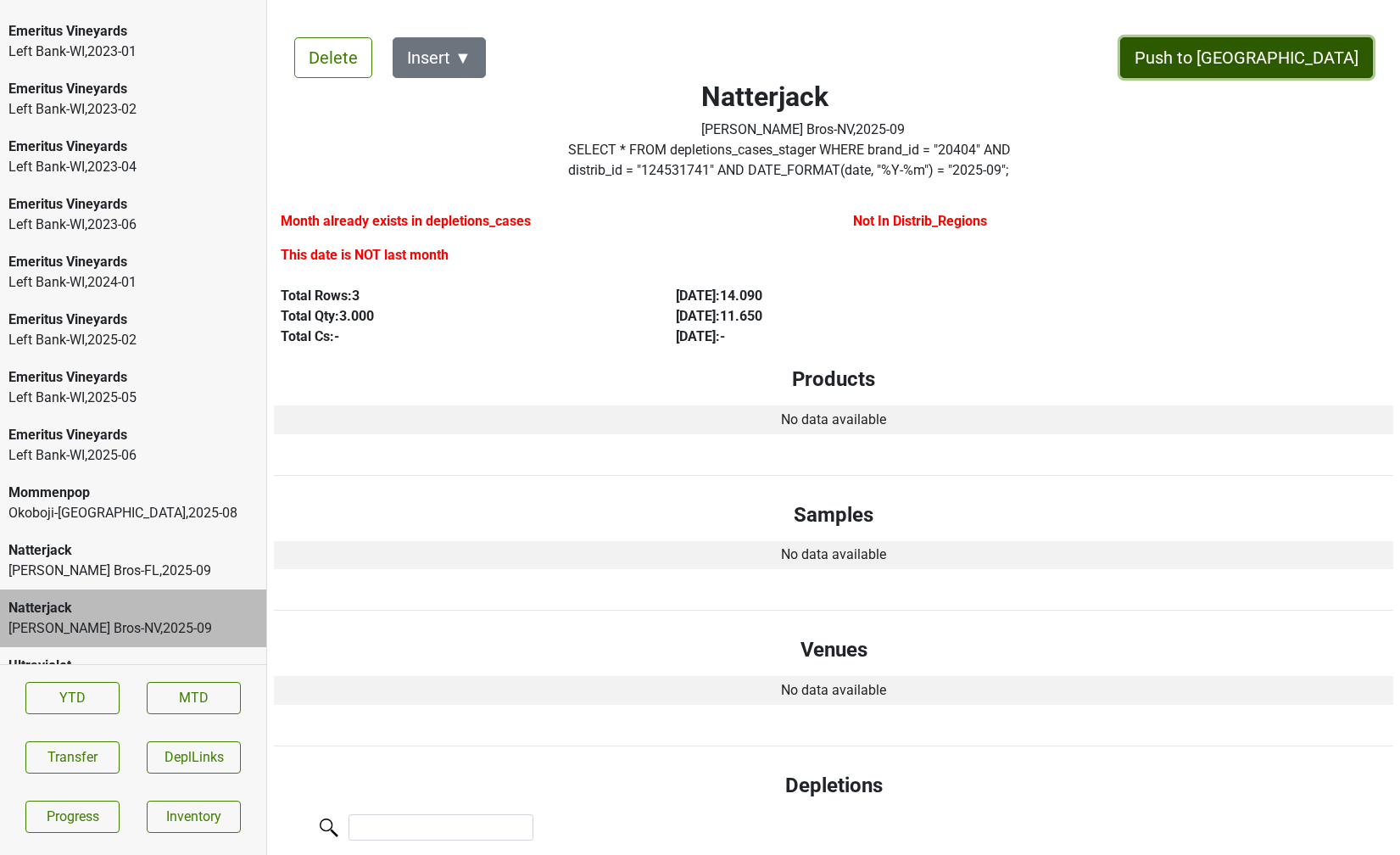
click at [1285, 64] on button "Push to DC" at bounding box center [1246, 57] width 253 height 41
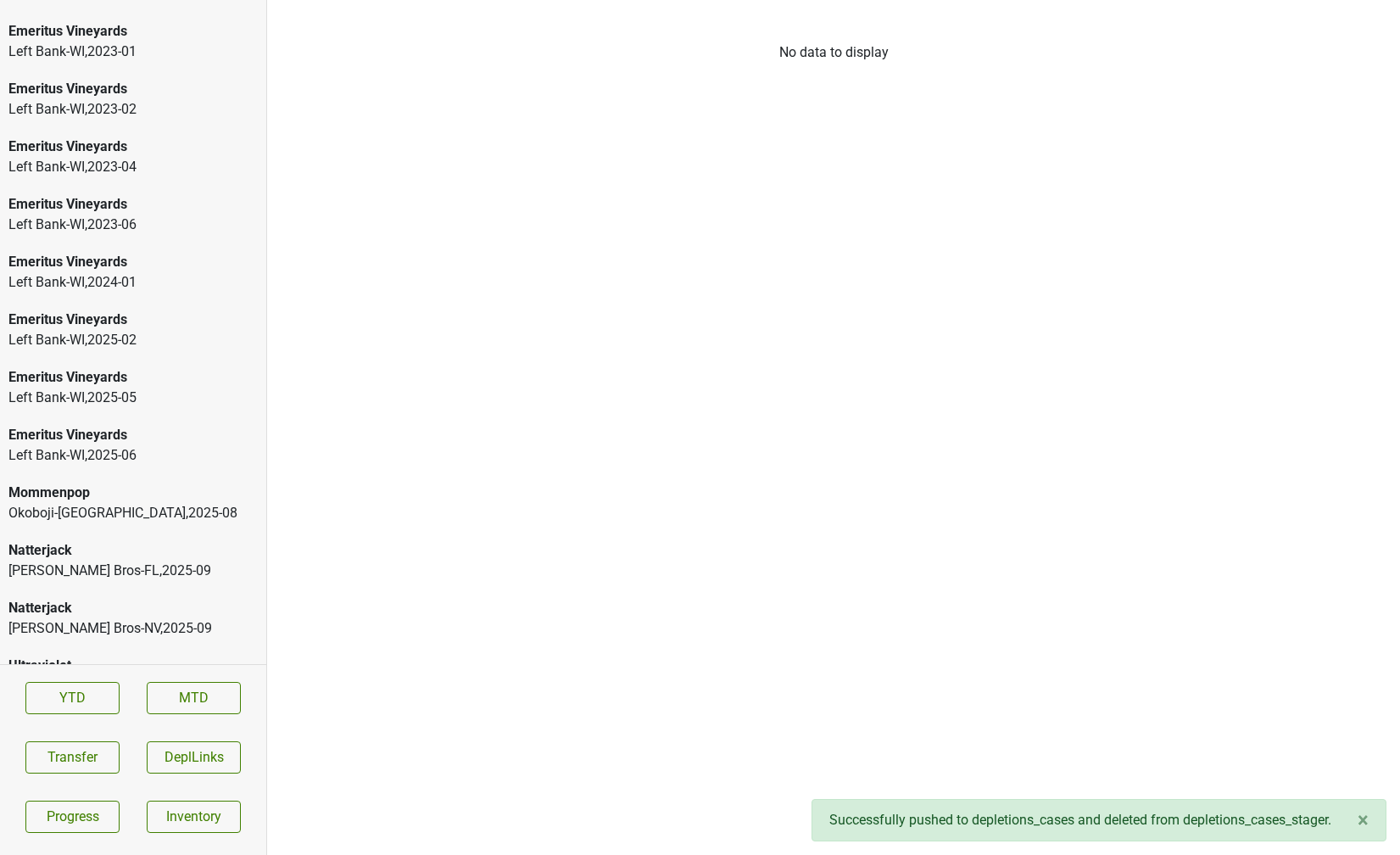
scroll to position [2623, 0]
click at [86, 618] on div "Johnson Bros-FL , 2025 - 09" at bounding box center [133, 628] width 249 height 20
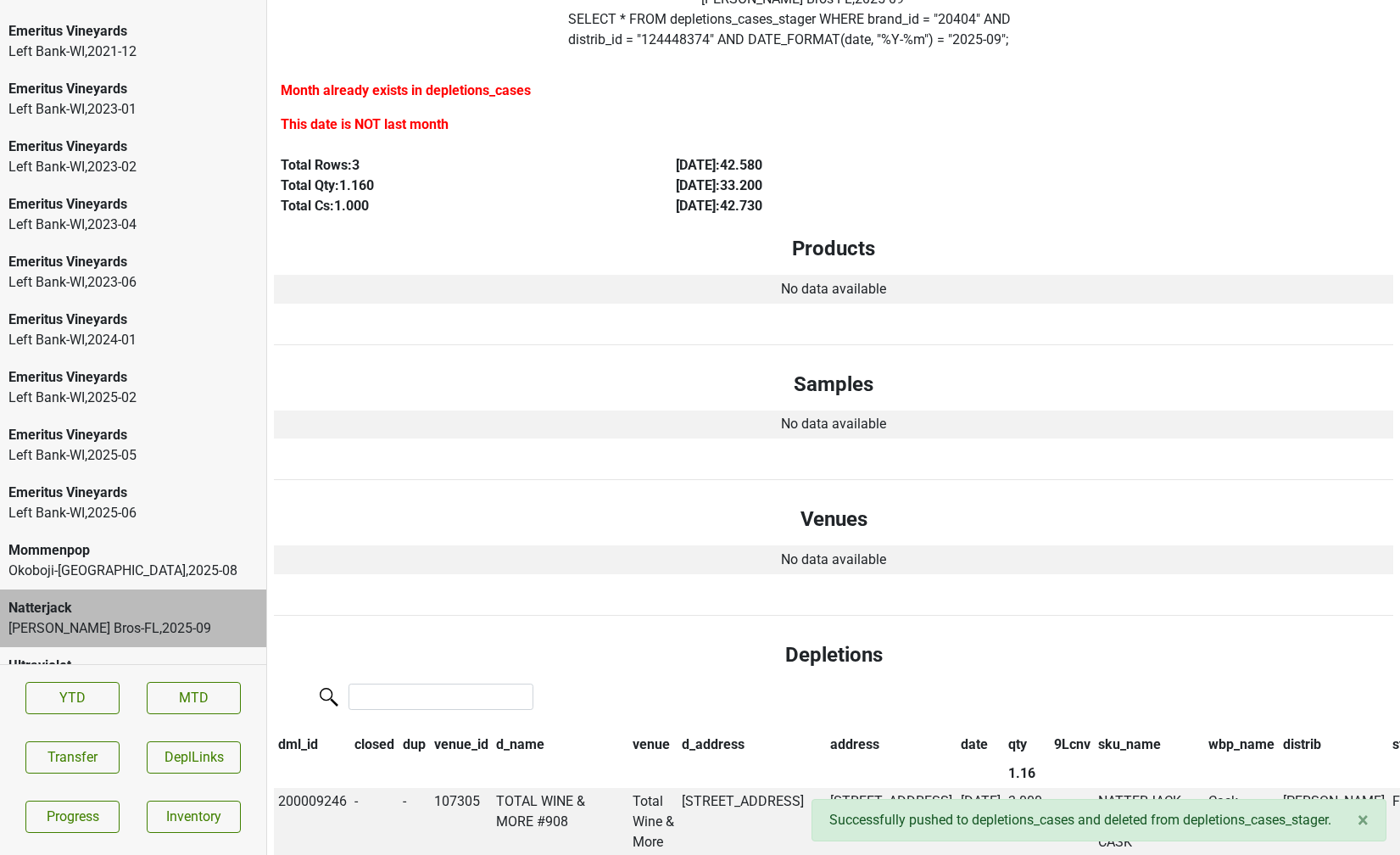
scroll to position [0, 0]
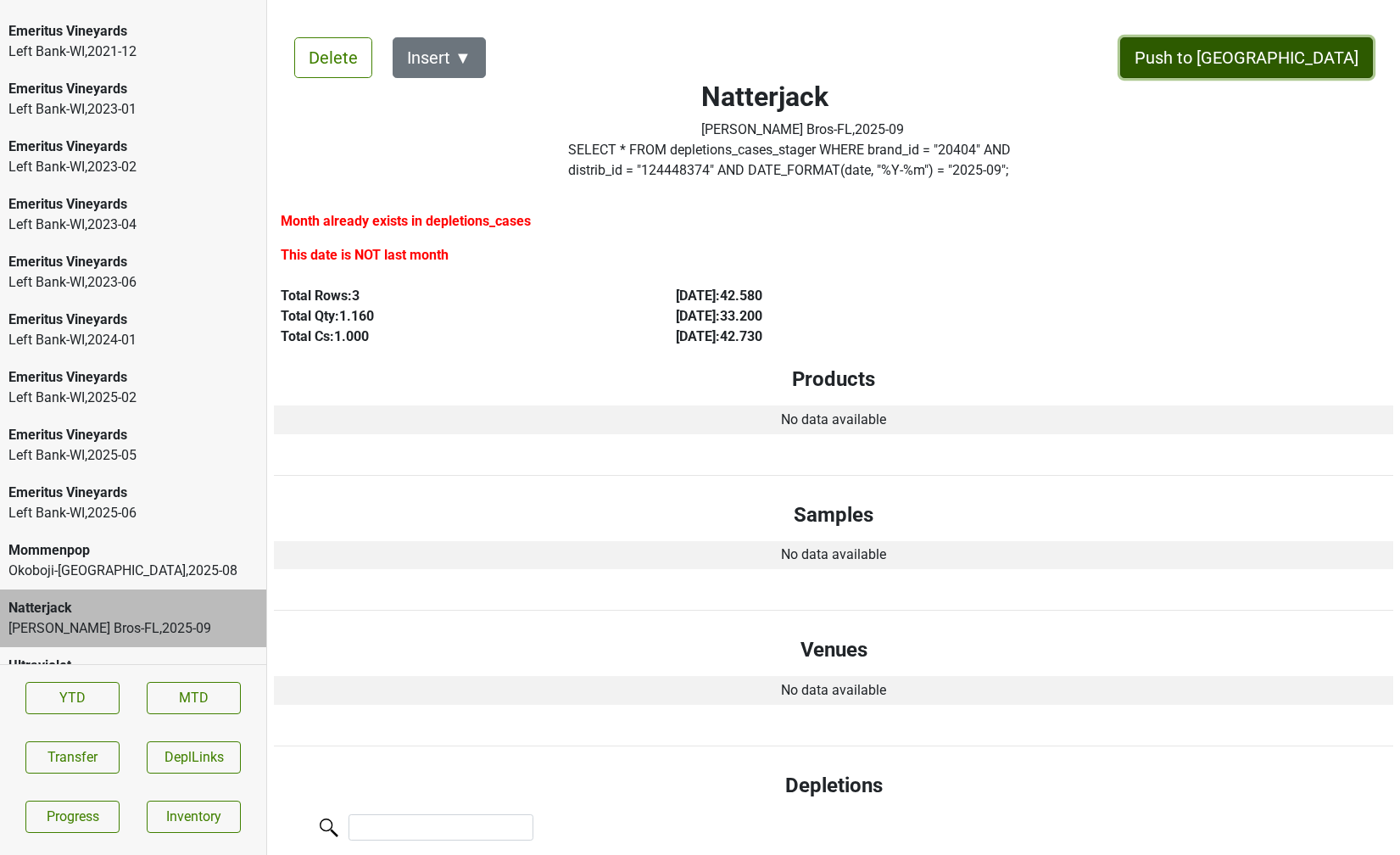
click at [1331, 56] on button "Push to DC" at bounding box center [1246, 57] width 253 height 41
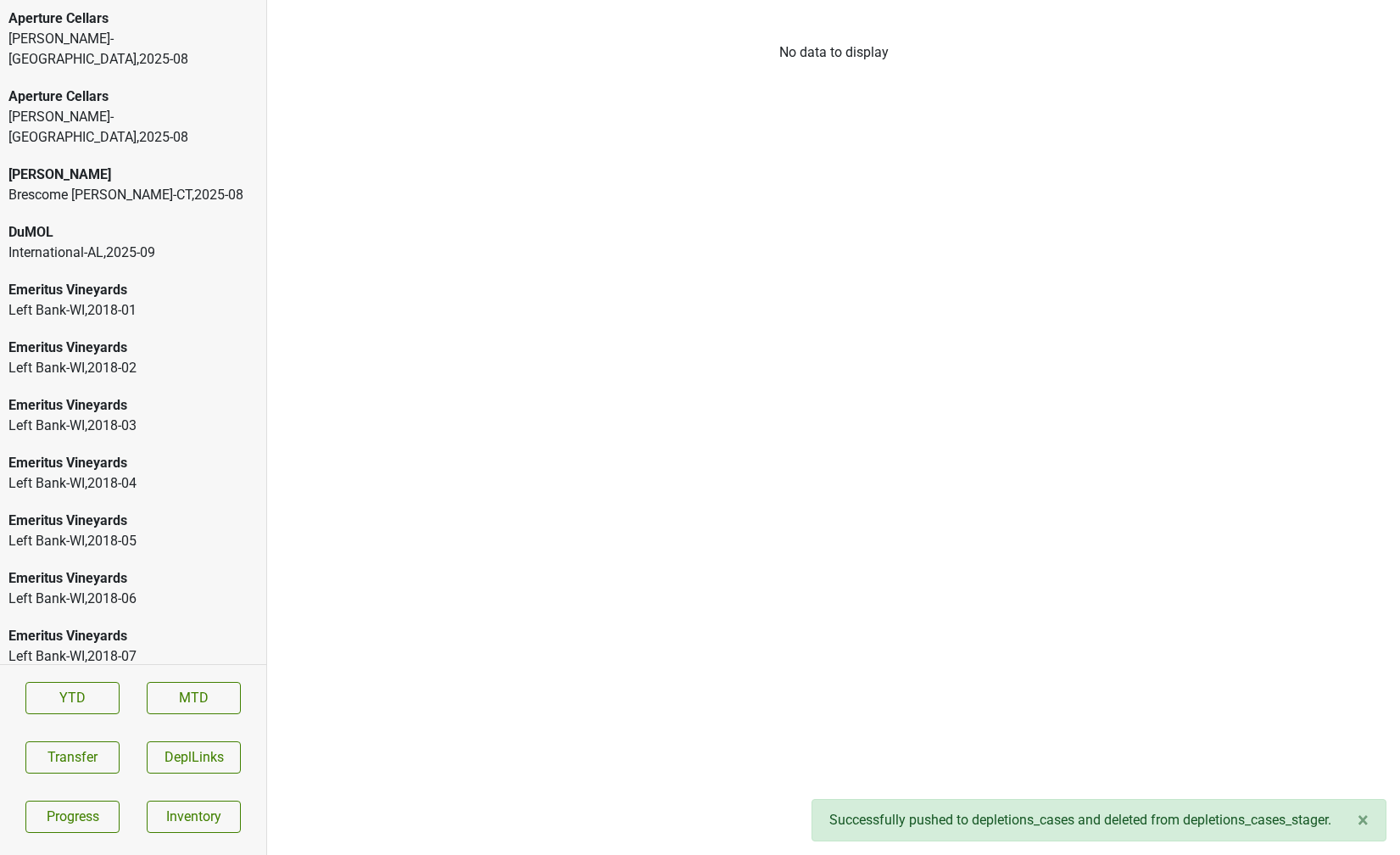
click at [104, 25] on div "Aperture Cellars" at bounding box center [133, 18] width 249 height 20
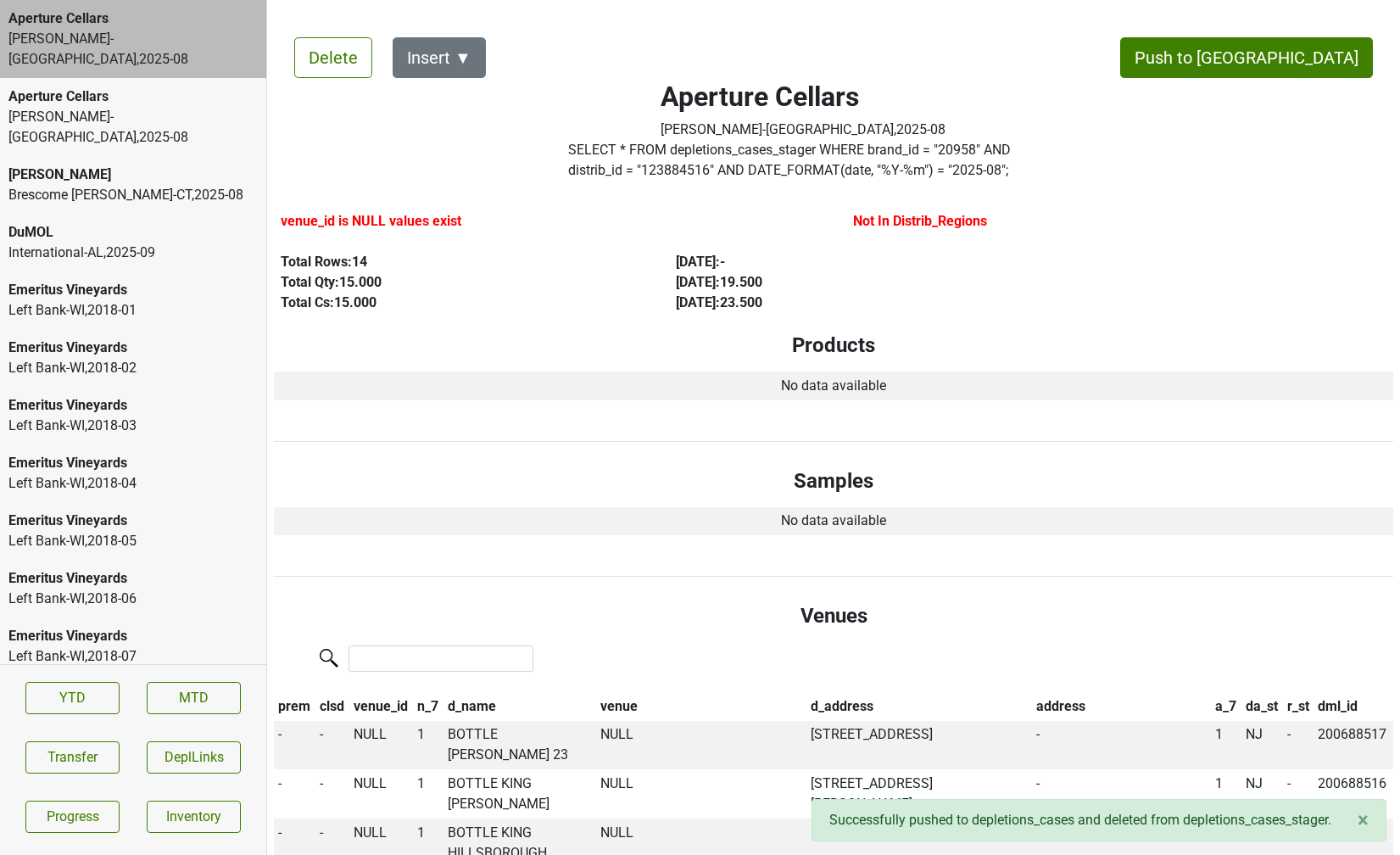
click at [112, 107] on div "Frederick Wildman-NY , 2025 - 08" at bounding box center [133, 127] width 249 height 41
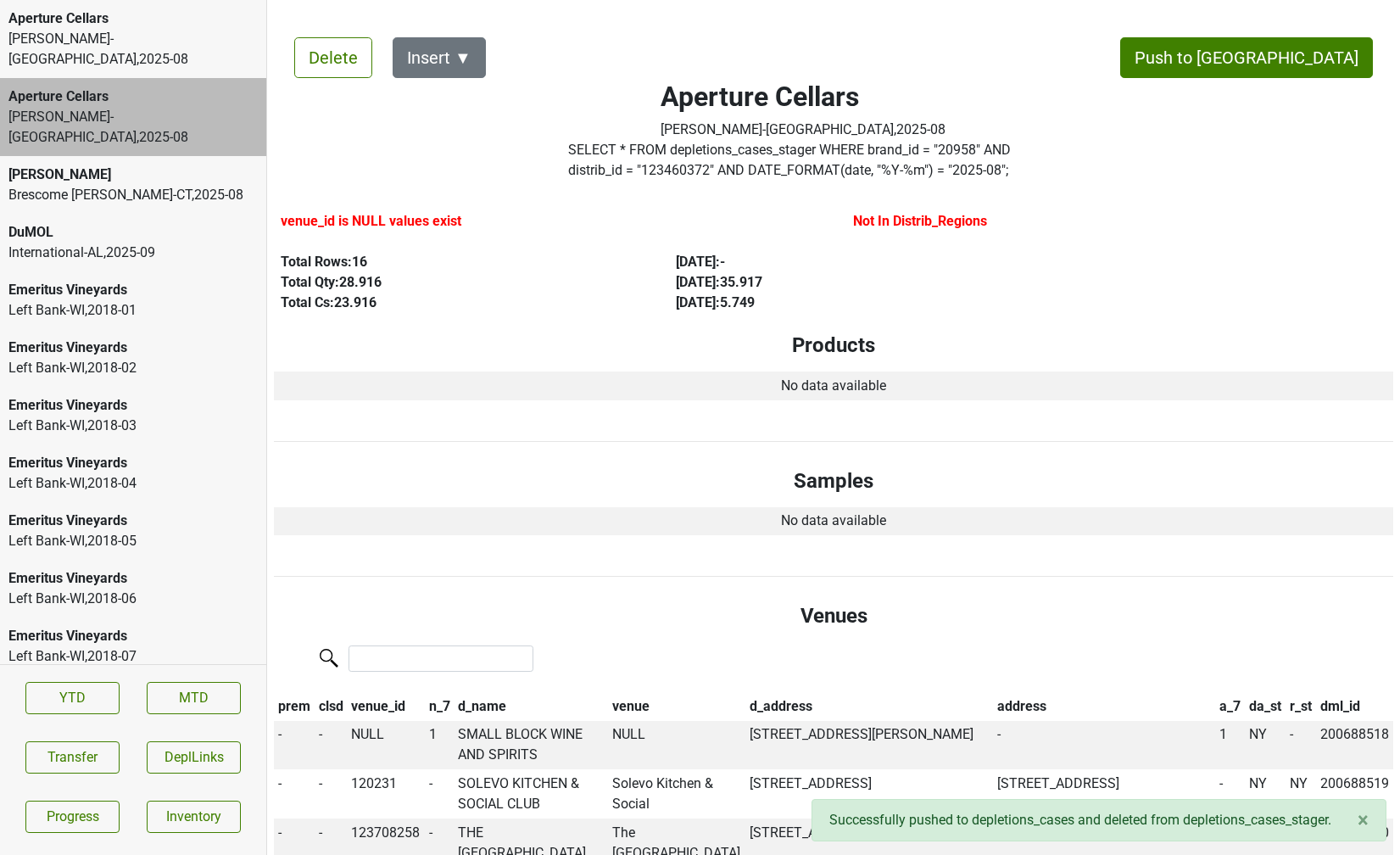
click at [119, 37] on div "Frederick Wildman-NJ , 2025 - 08" at bounding box center [133, 49] width 249 height 41
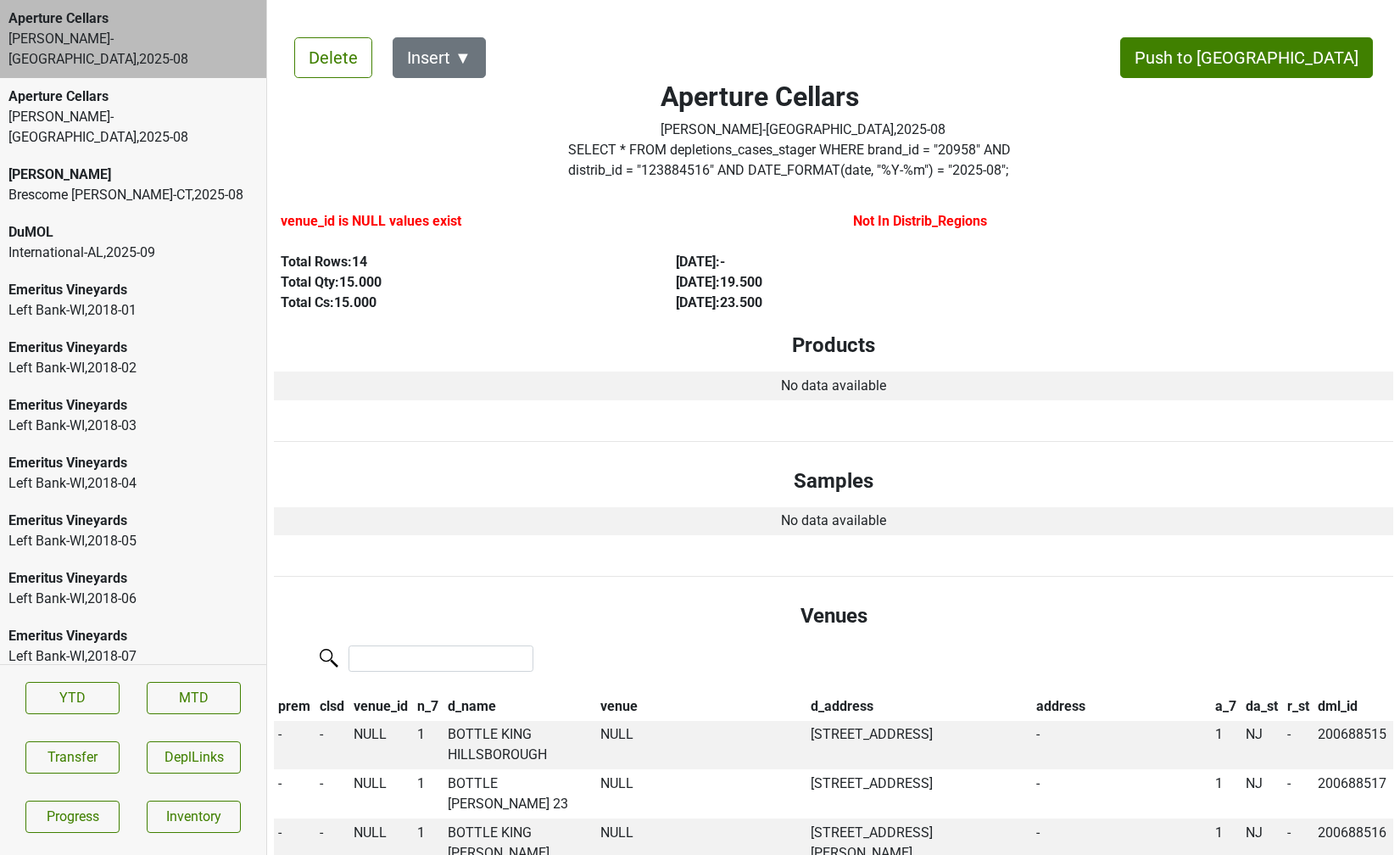
click at [115, 86] on div "Aperture Cellars" at bounding box center [133, 96] width 249 height 20
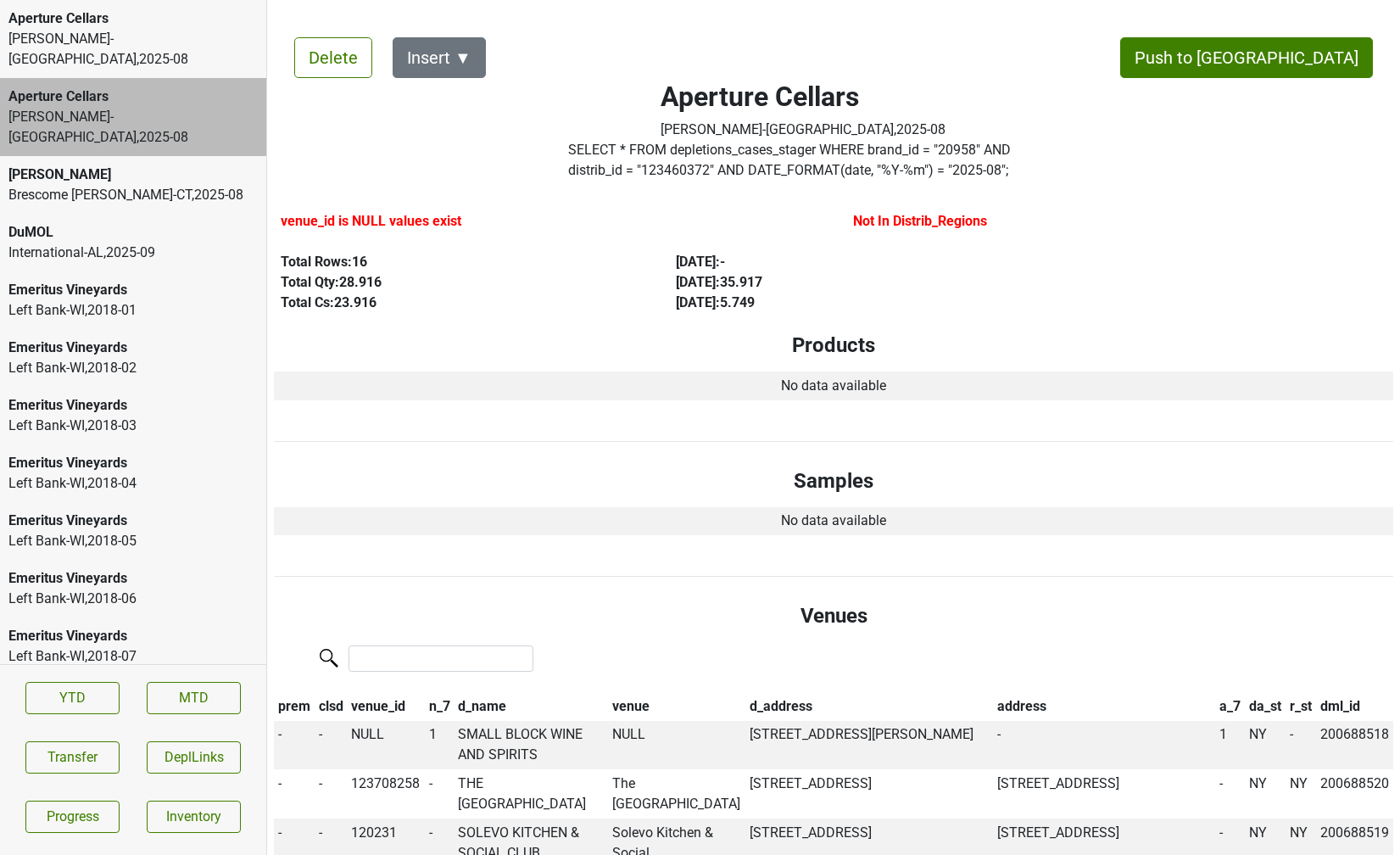
click at [151, 35] on div "Frederick Wildman-NJ , 2025 - 08" at bounding box center [133, 49] width 249 height 41
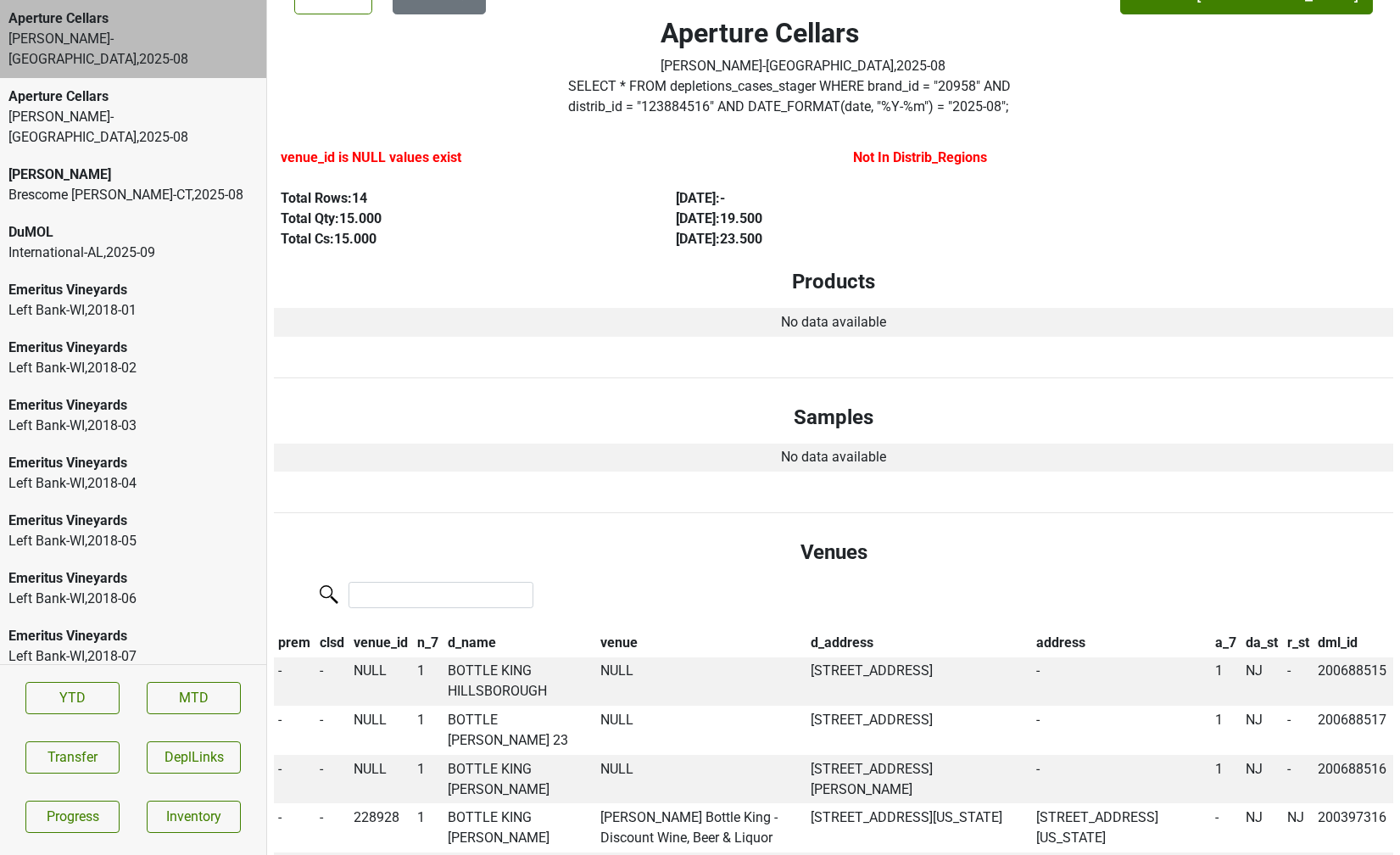
scroll to position [69, 0]
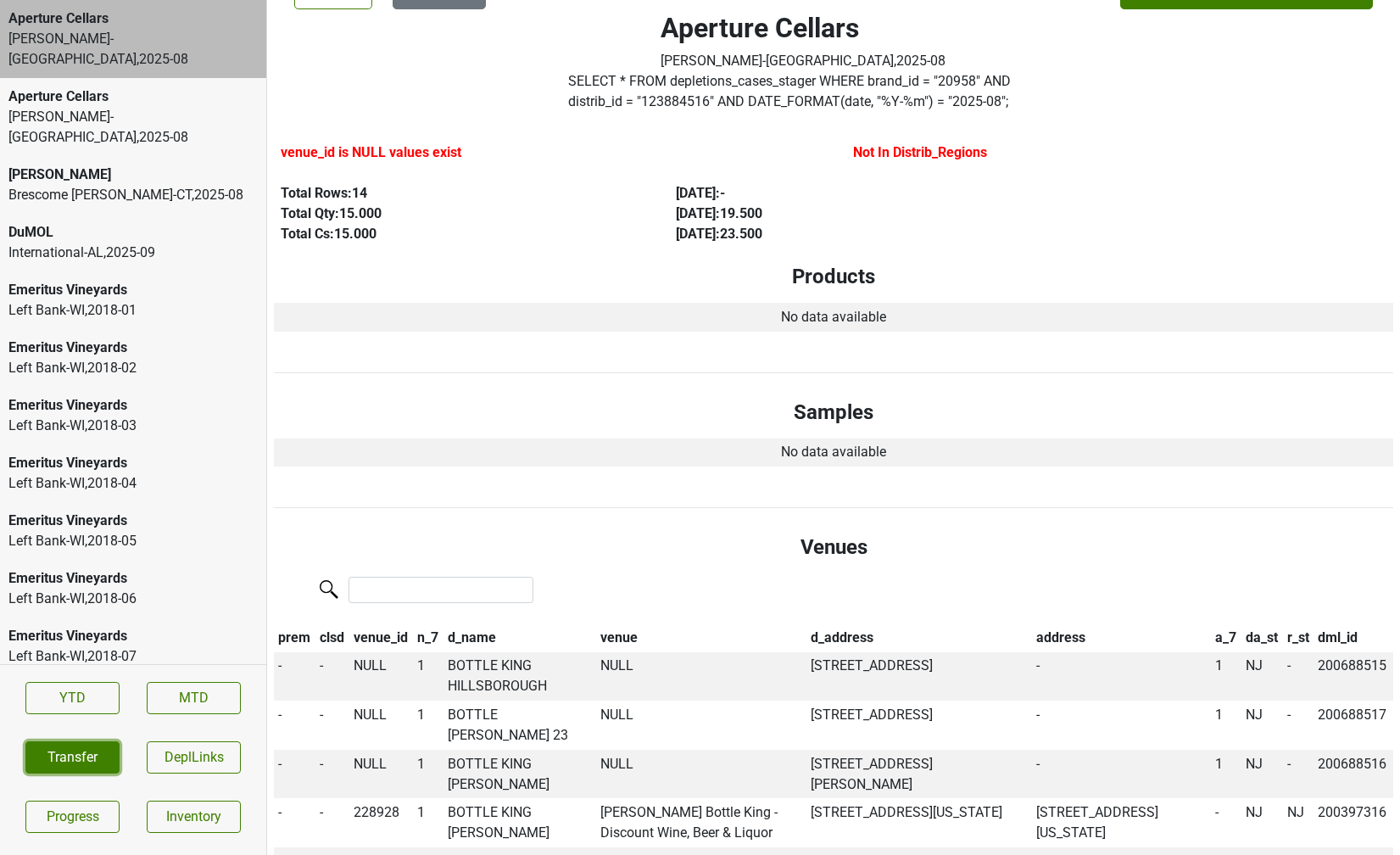
click at [89, 769] on button "Transfer" at bounding box center [73, 757] width 94 height 32
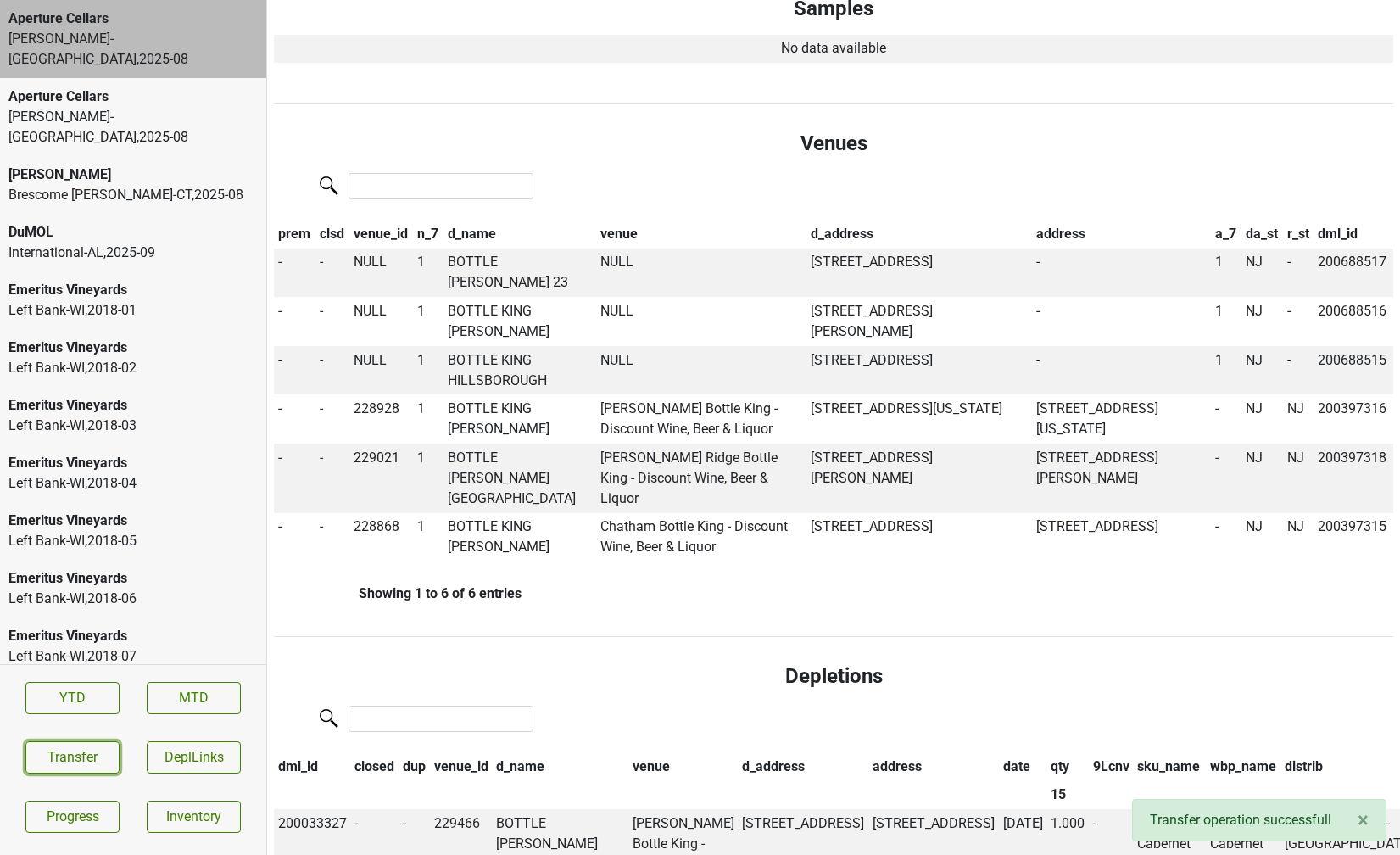
scroll to position [477, 0]
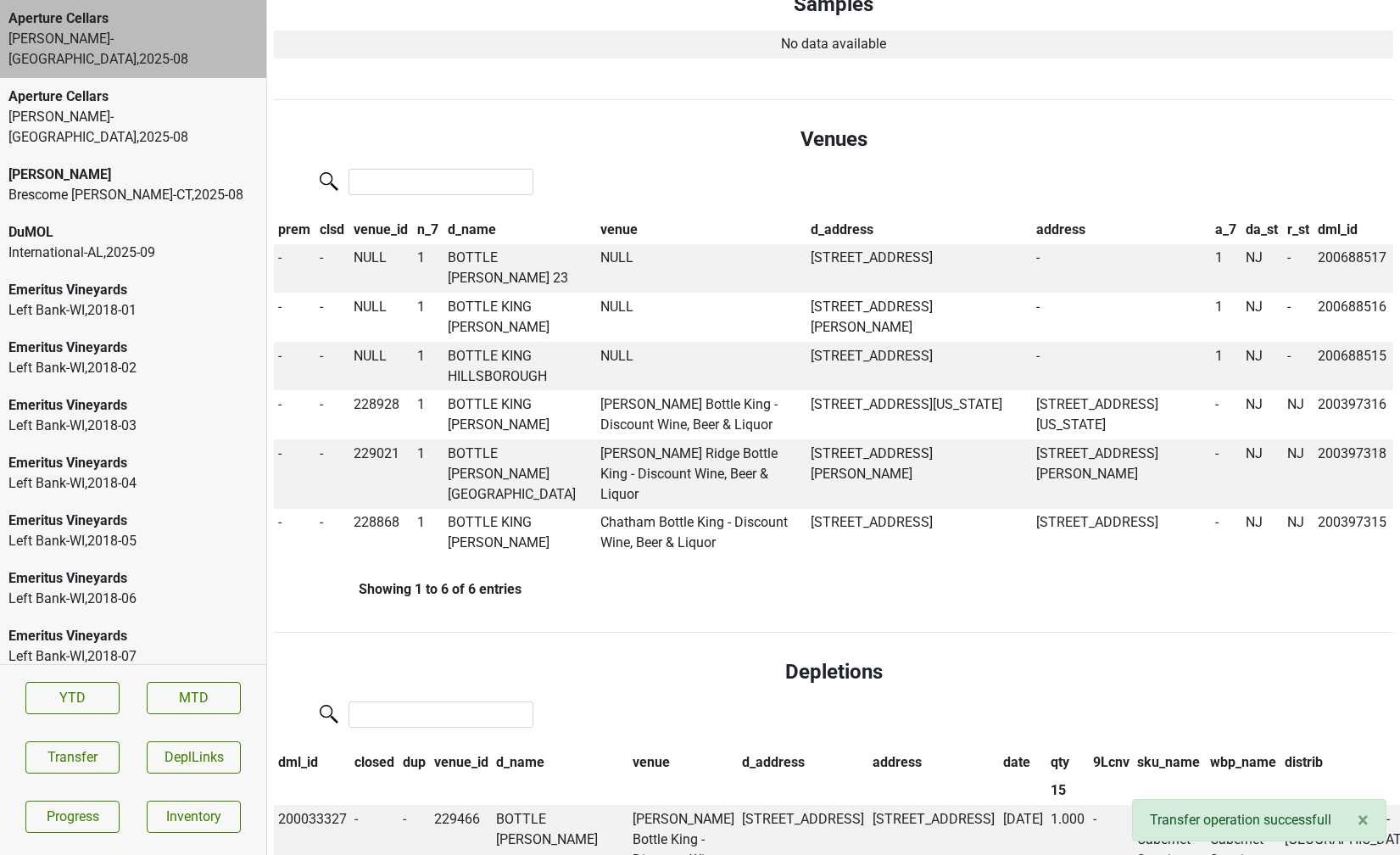
click at [107, 107] on div "Frederick Wildman-NY , 2025 - 08" at bounding box center [133, 127] width 249 height 41
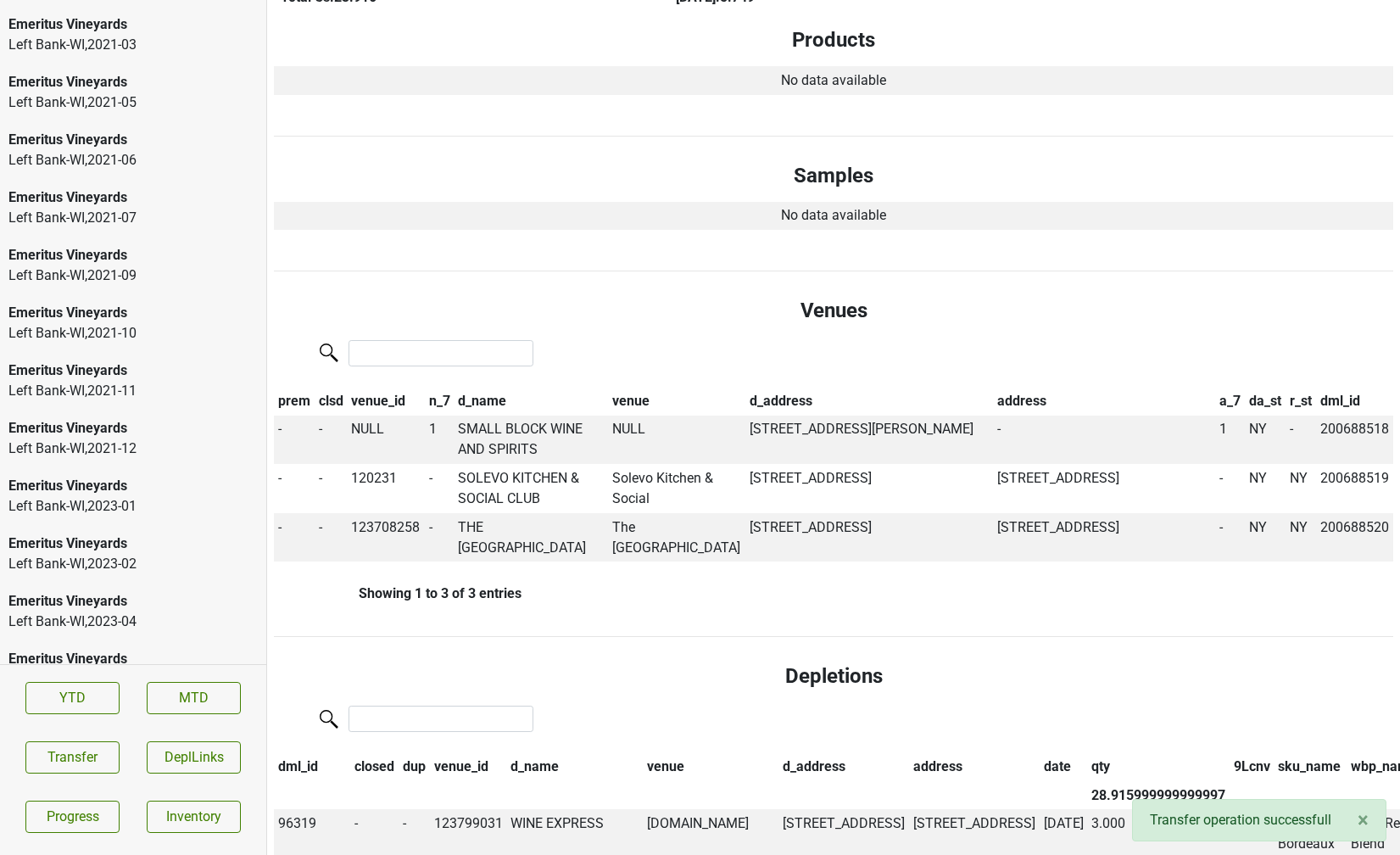
scroll to position [2565, 0]
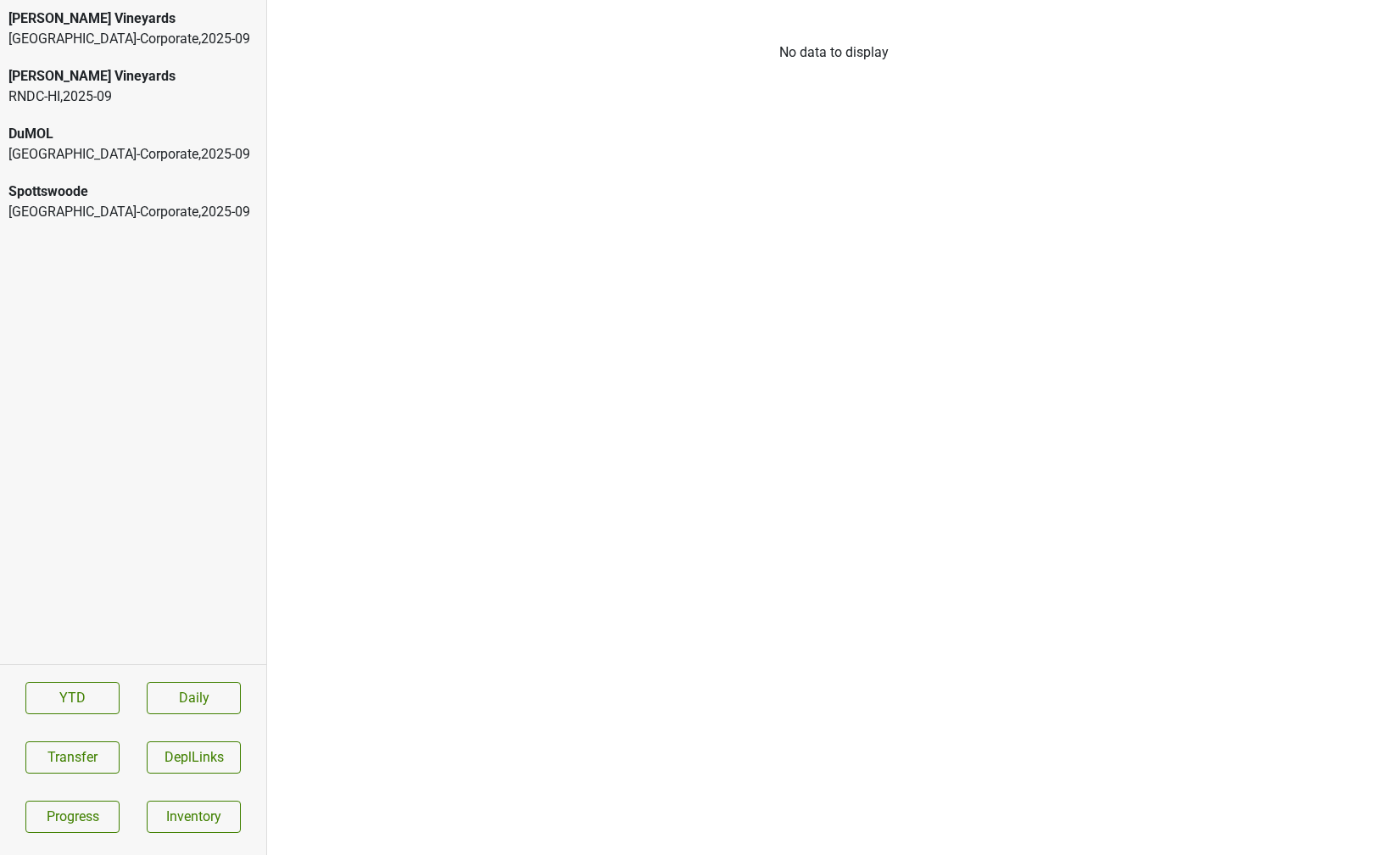
click at [94, 45] on div "Athens-Corporate , 2025 - 09" at bounding box center [133, 39] width 249 height 20
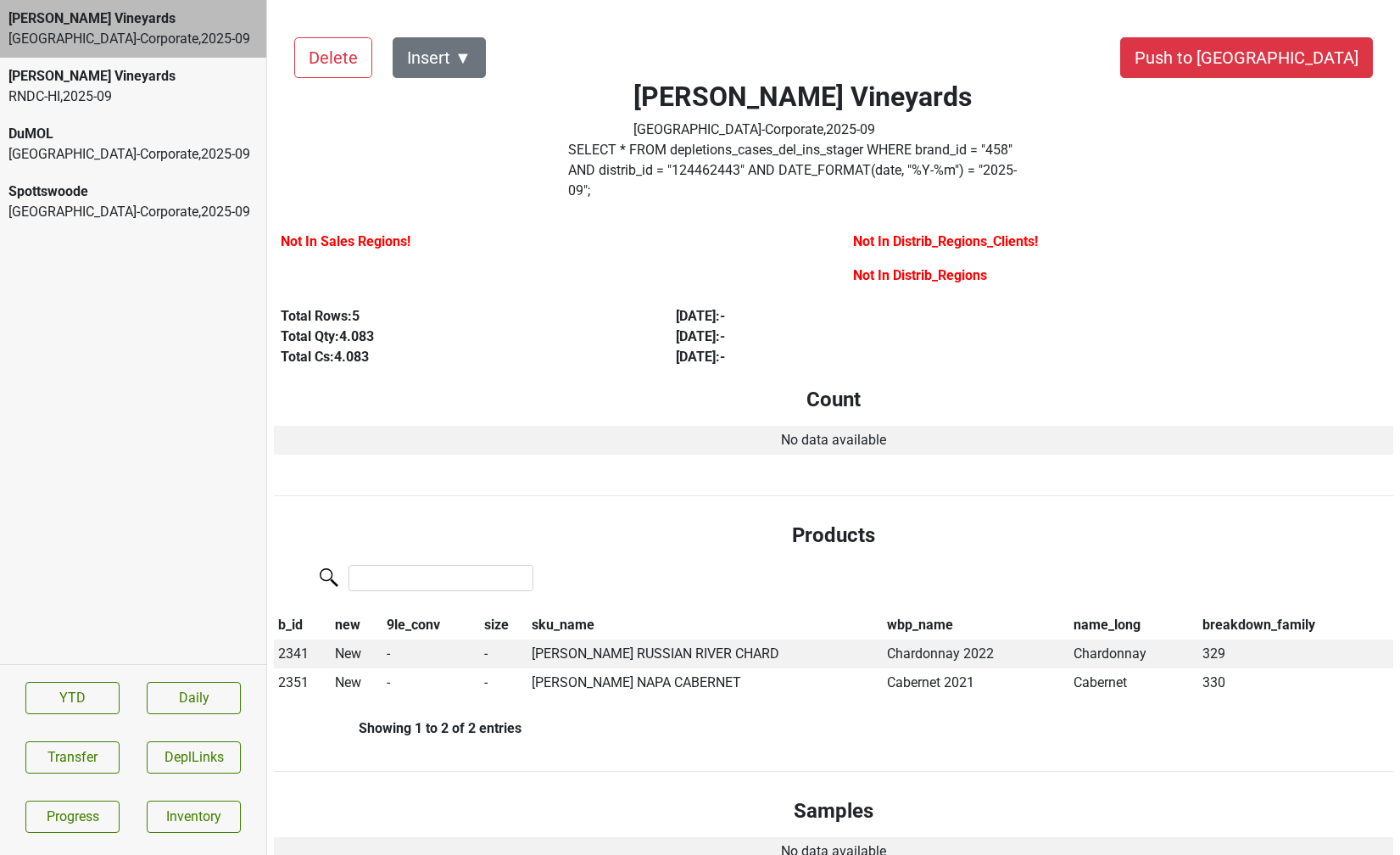
click at [93, 94] on div "RNDC-HI , 2025 - 09" at bounding box center [133, 96] width 249 height 20
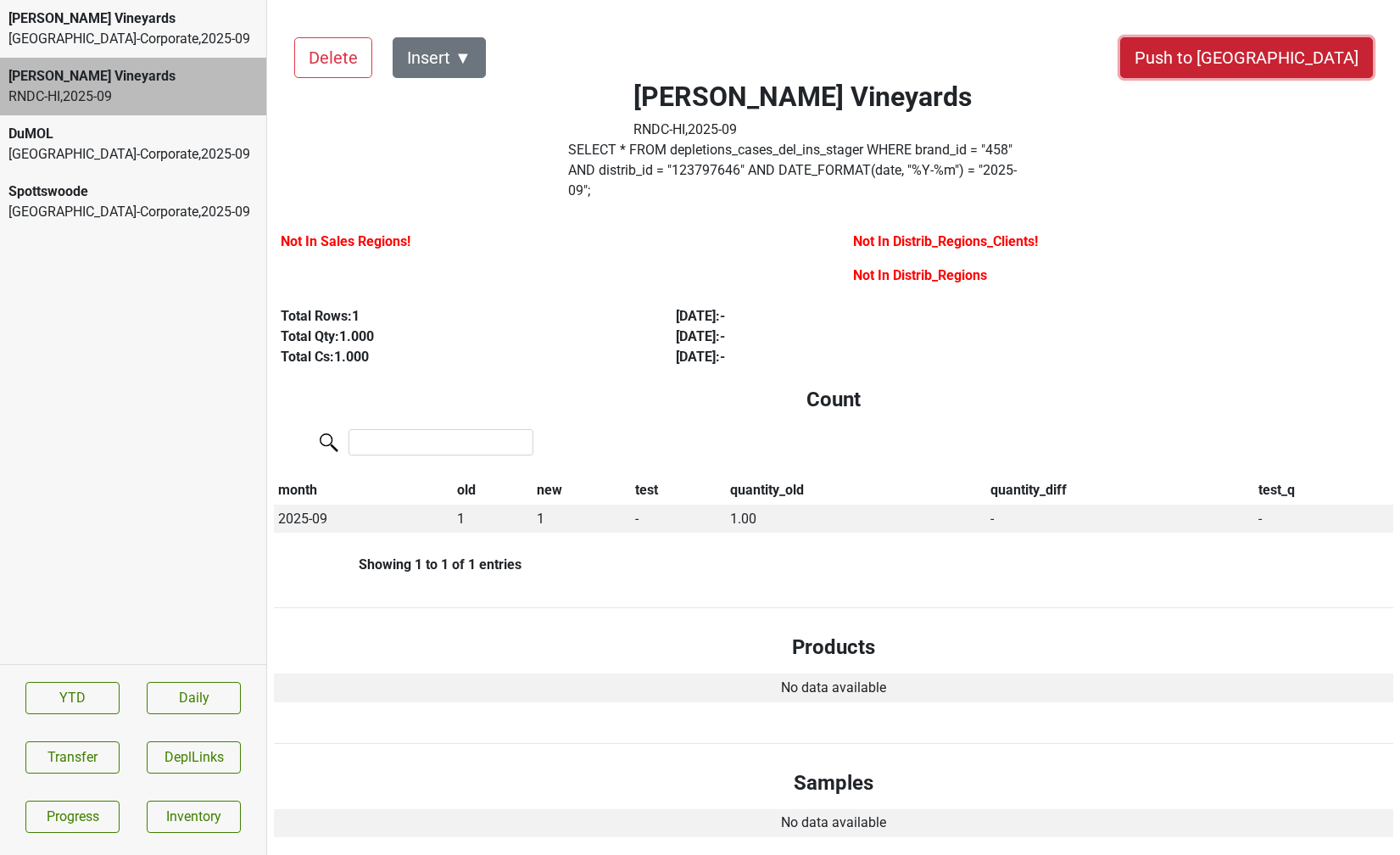
click at [1291, 63] on button "Push to [GEOGRAPHIC_DATA]" at bounding box center [1246, 57] width 253 height 41
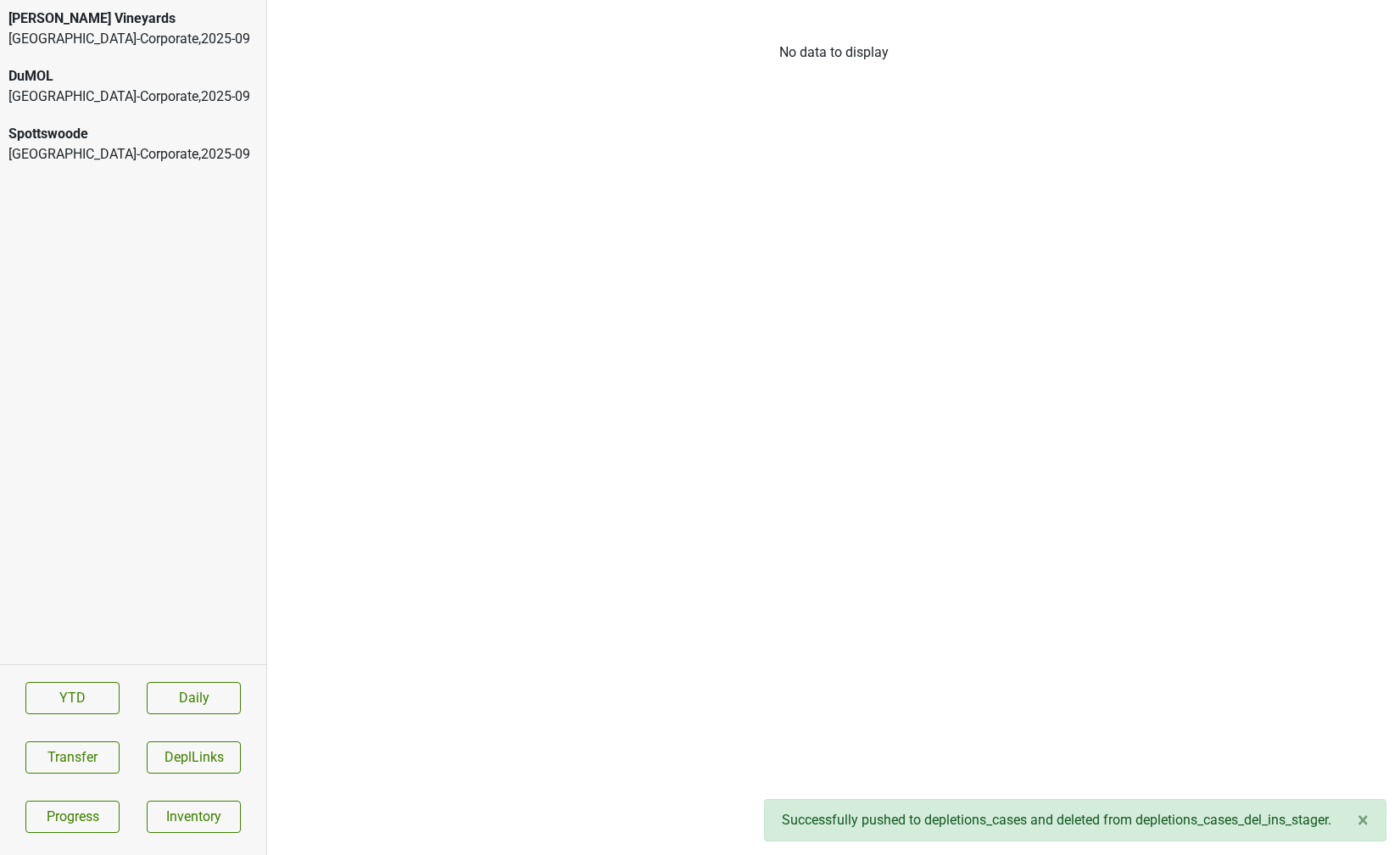
click at [134, 114] on div "DuMOL Athens-Corporate , 2025 - 09" at bounding box center [133, 85] width 266 height 57
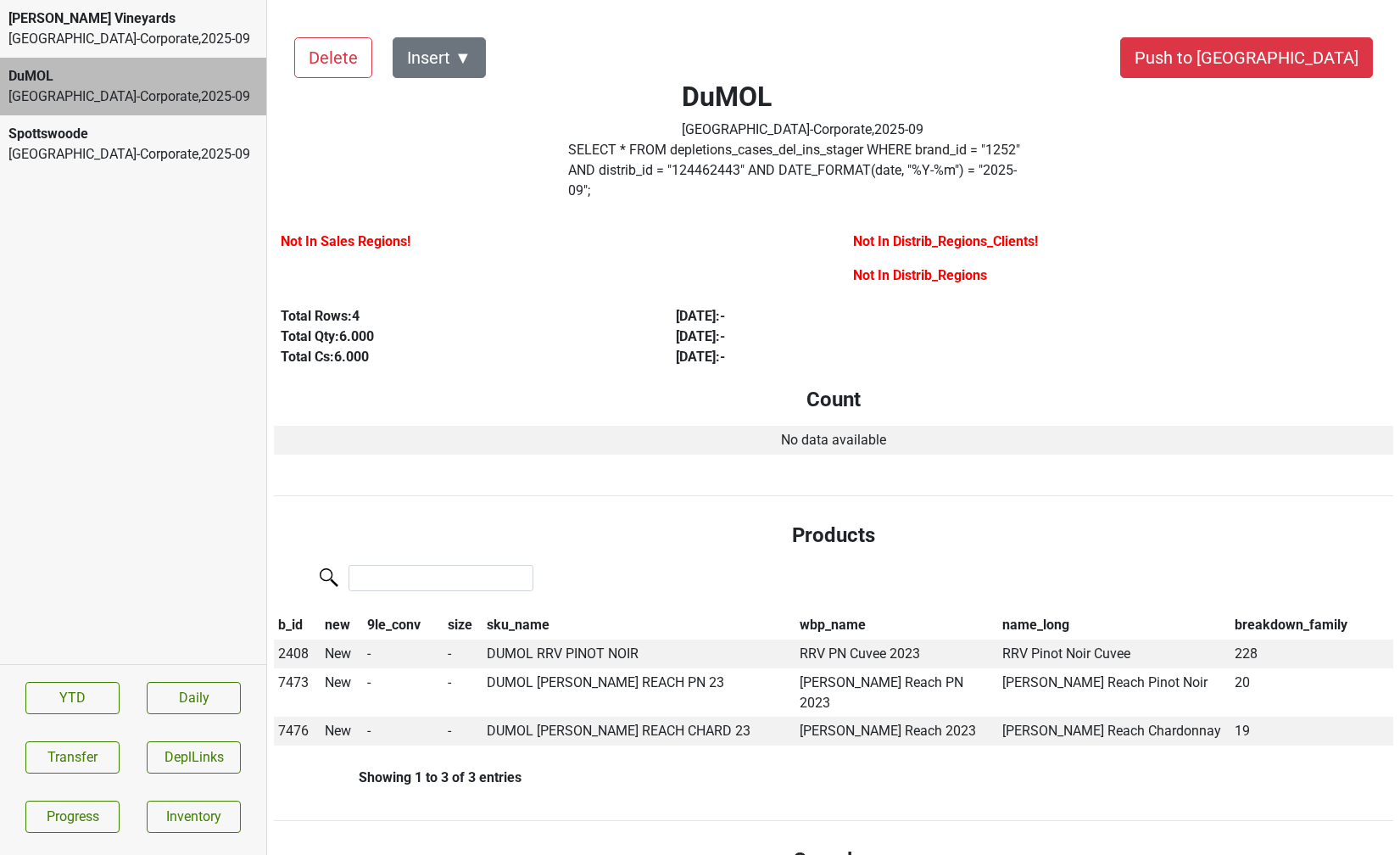
click at [162, 162] on div "Athens-Corporate , 2025 - 09" at bounding box center [133, 154] width 249 height 20
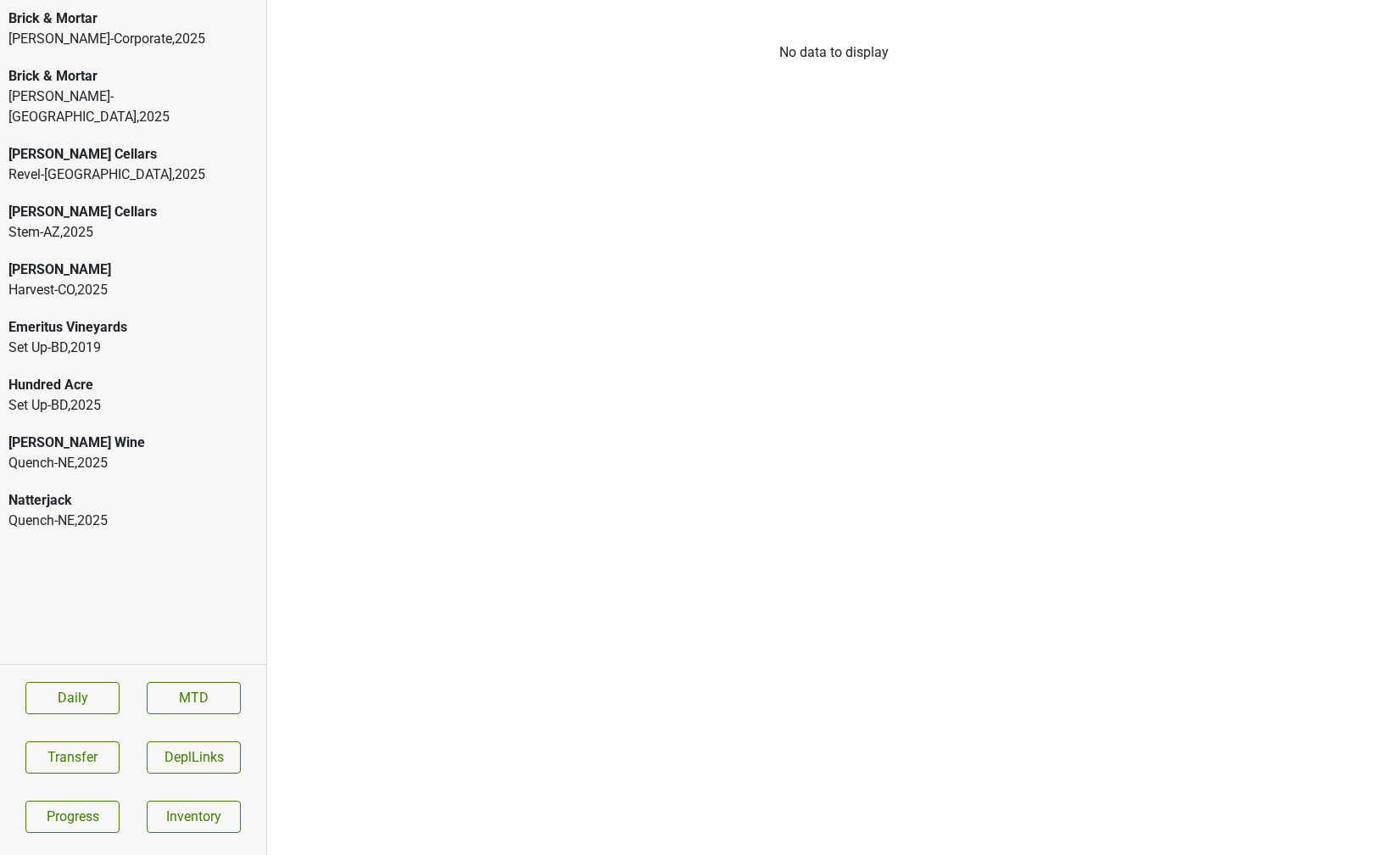
click at [104, 490] on div "Natterjack" at bounding box center [133, 500] width 249 height 20
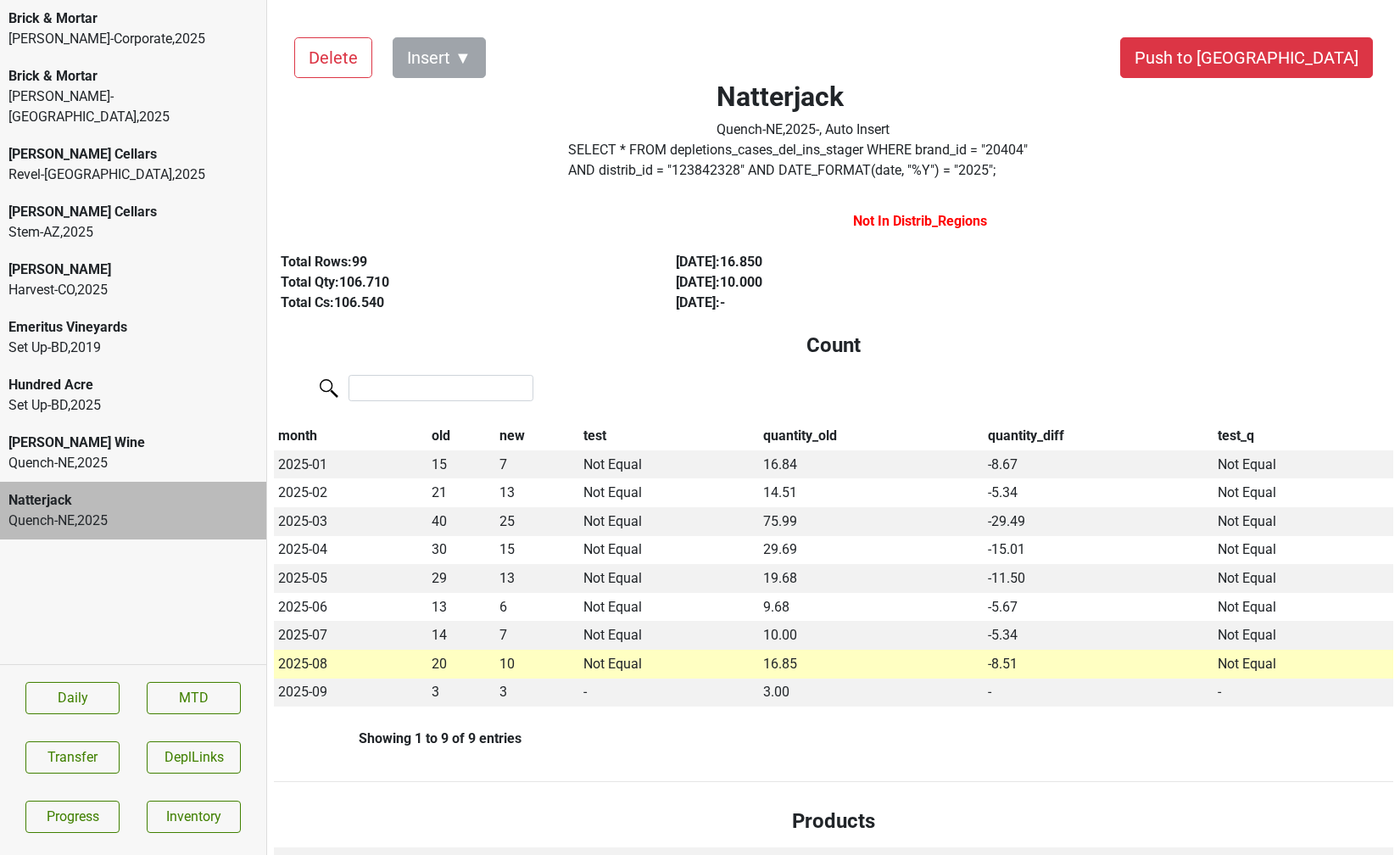
click at [82, 432] on div "[PERSON_NAME] Wine" at bounding box center [133, 442] width 249 height 20
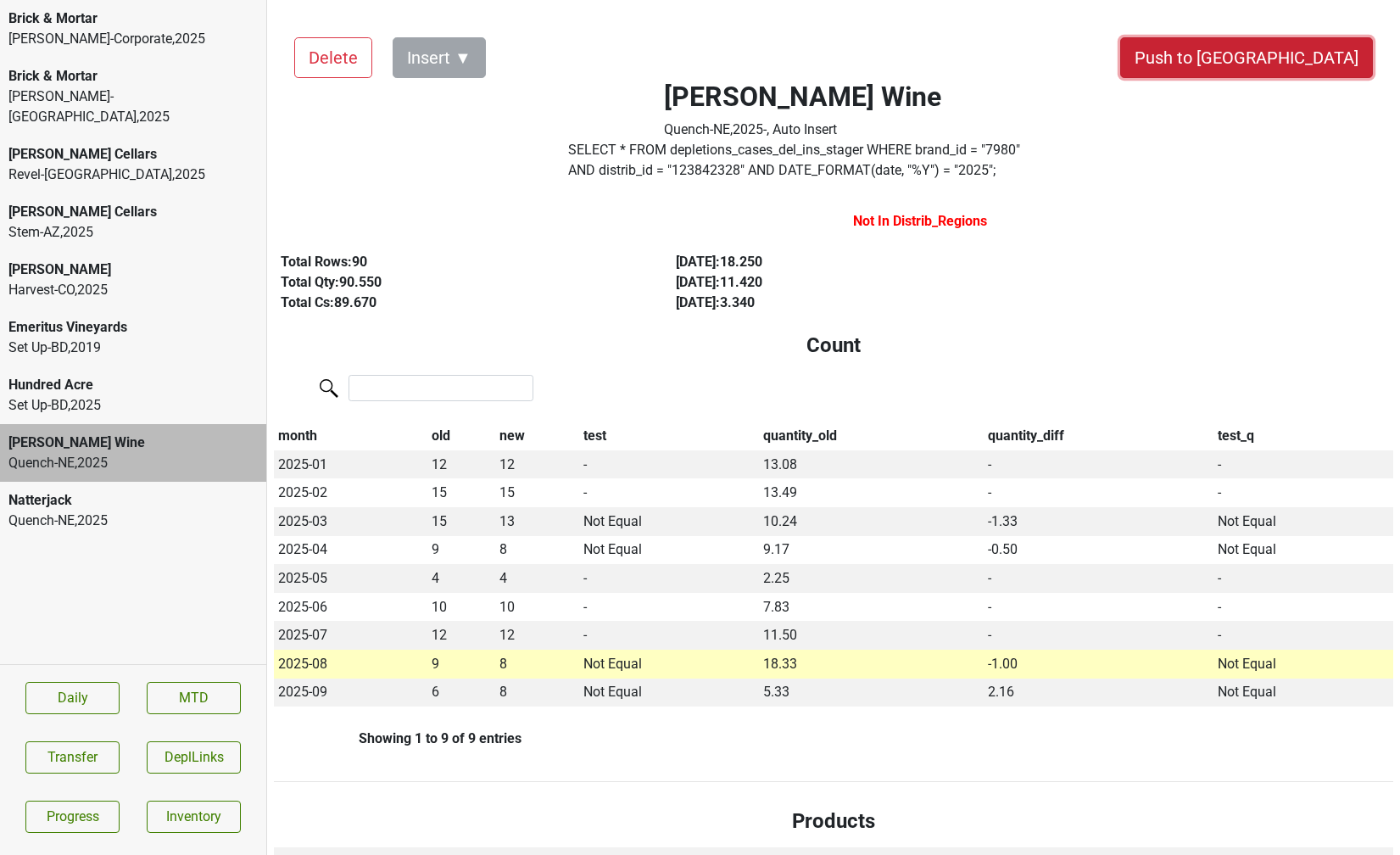
click at [1281, 60] on button "Push to [GEOGRAPHIC_DATA]" at bounding box center [1246, 57] width 253 height 41
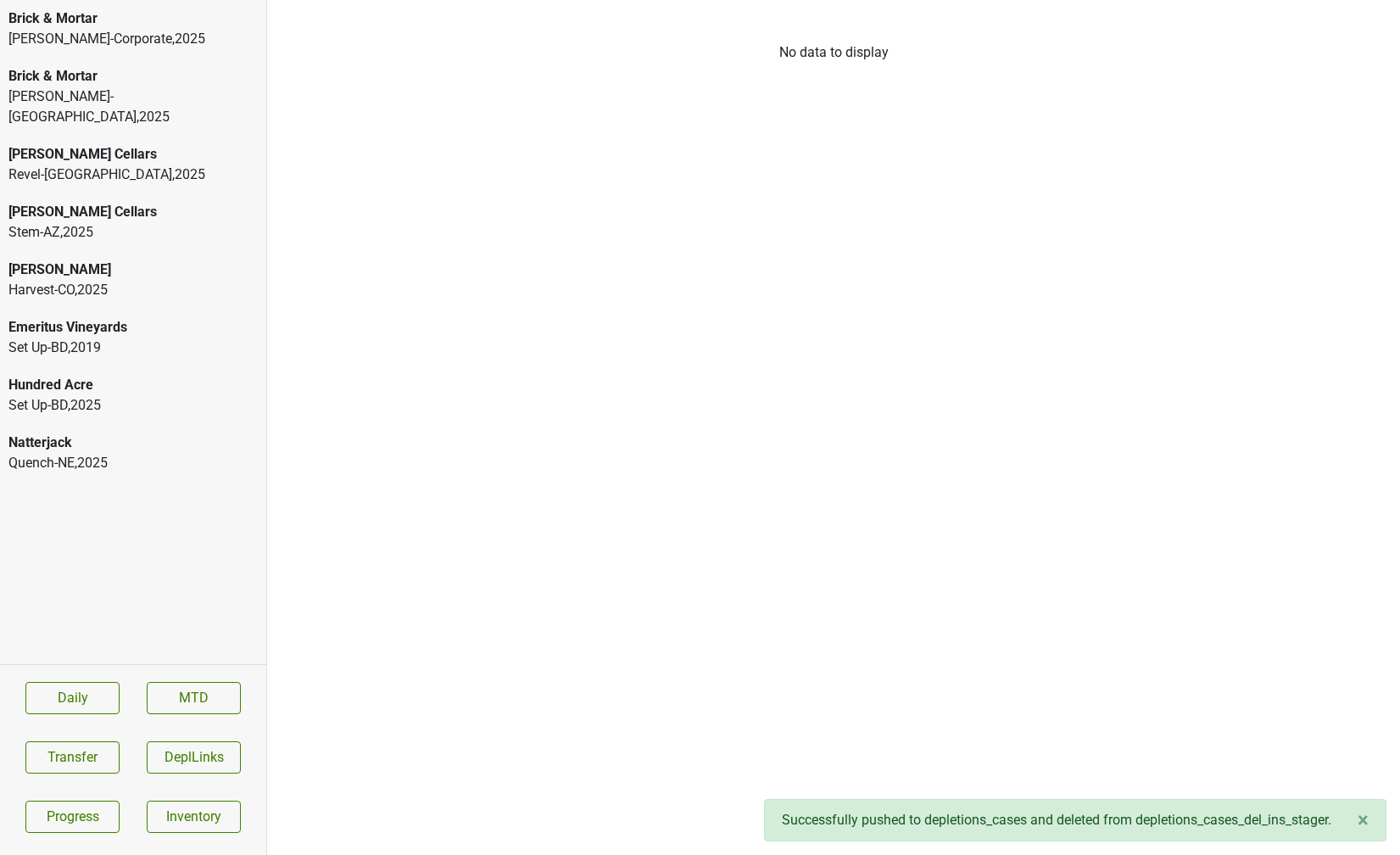
click at [98, 47] on div "[PERSON_NAME]-Corporate , 2025" at bounding box center [133, 39] width 249 height 20
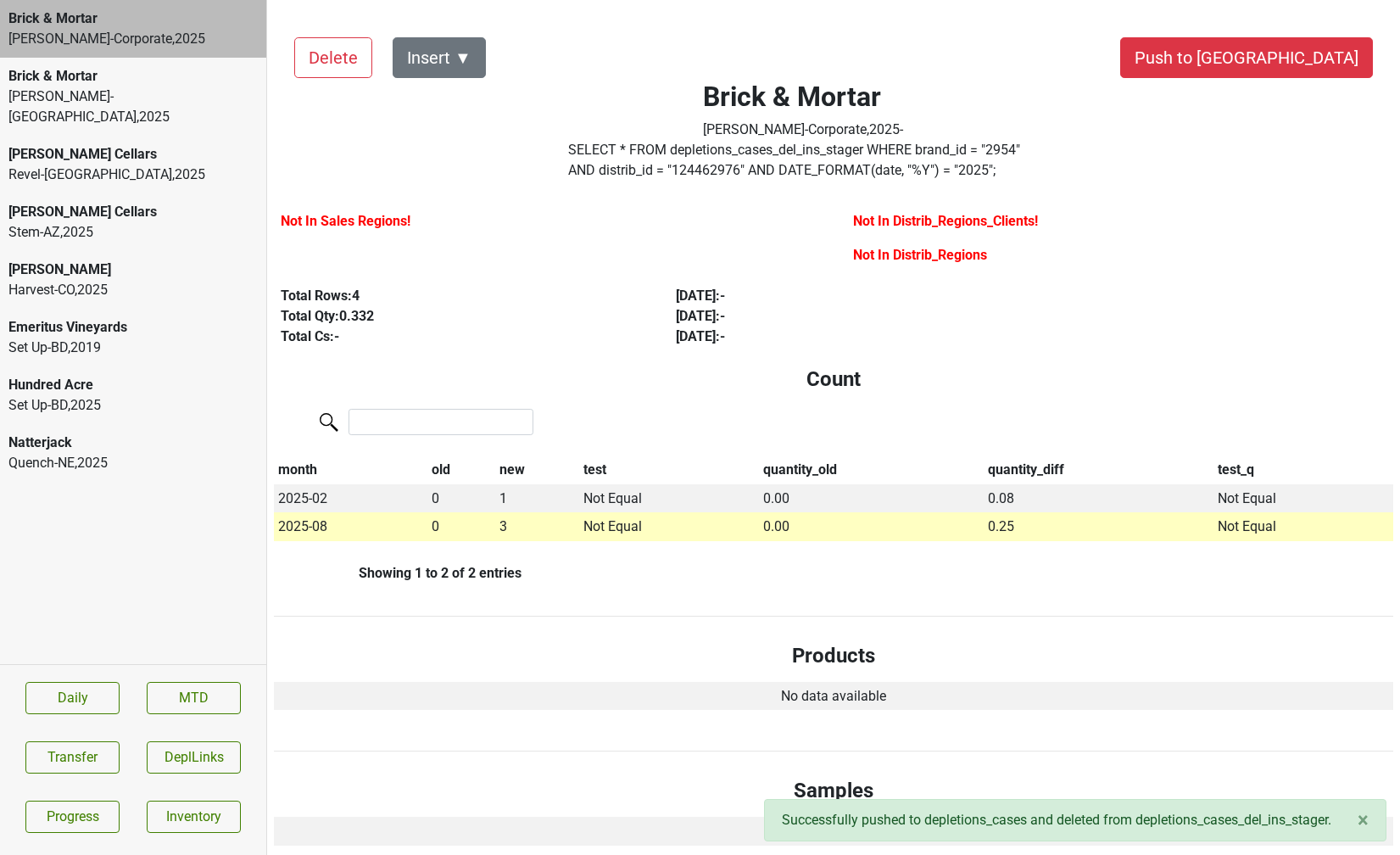
click at [95, 452] on div "Quench-NE , 2025" at bounding box center [133, 462] width 249 height 20
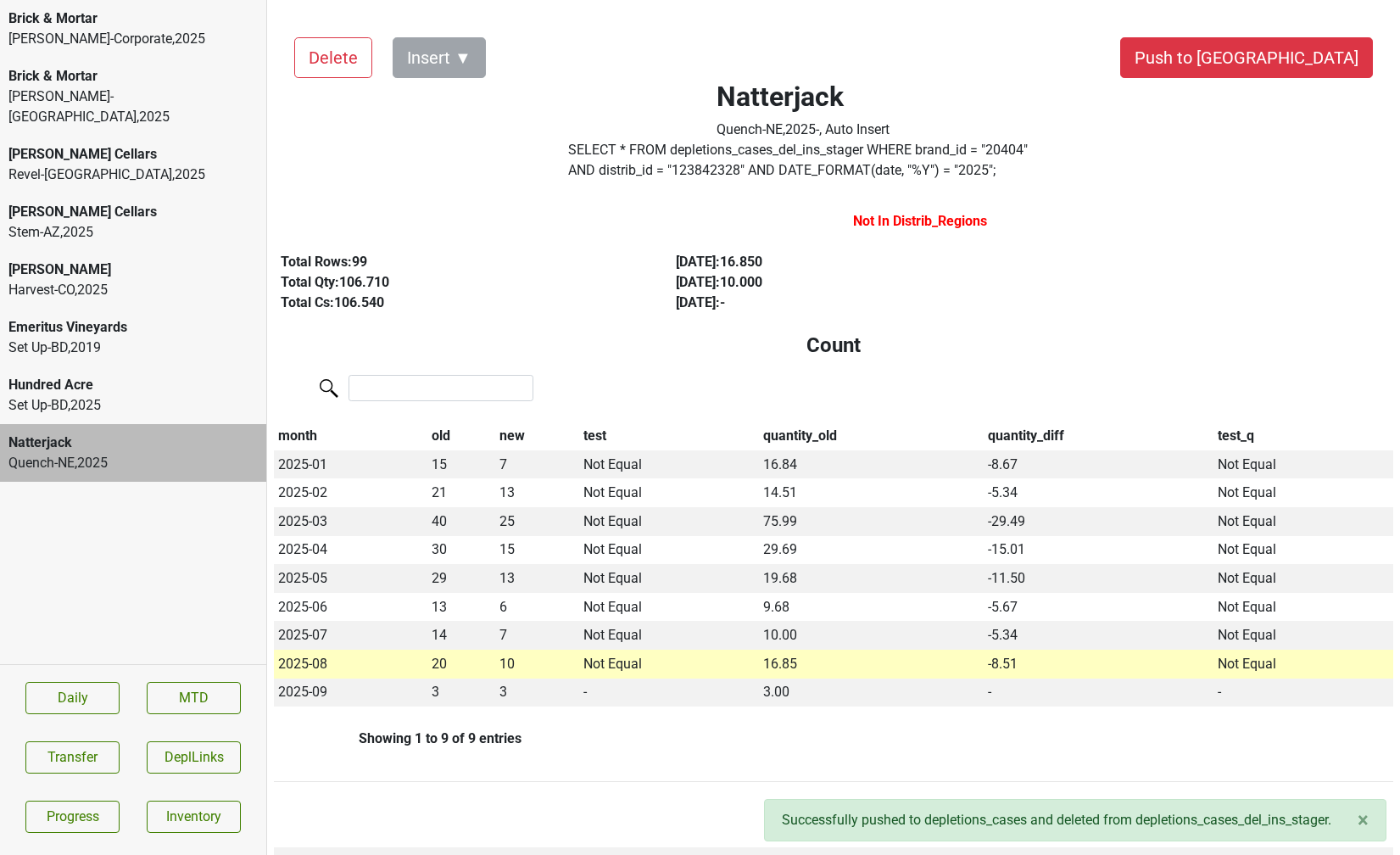
click at [838, 171] on label "SELECT * FROM depletions_cases_del_ins_stager WHERE brand_id = " 20404 " AND di…" at bounding box center [802, 160] width 470 height 41
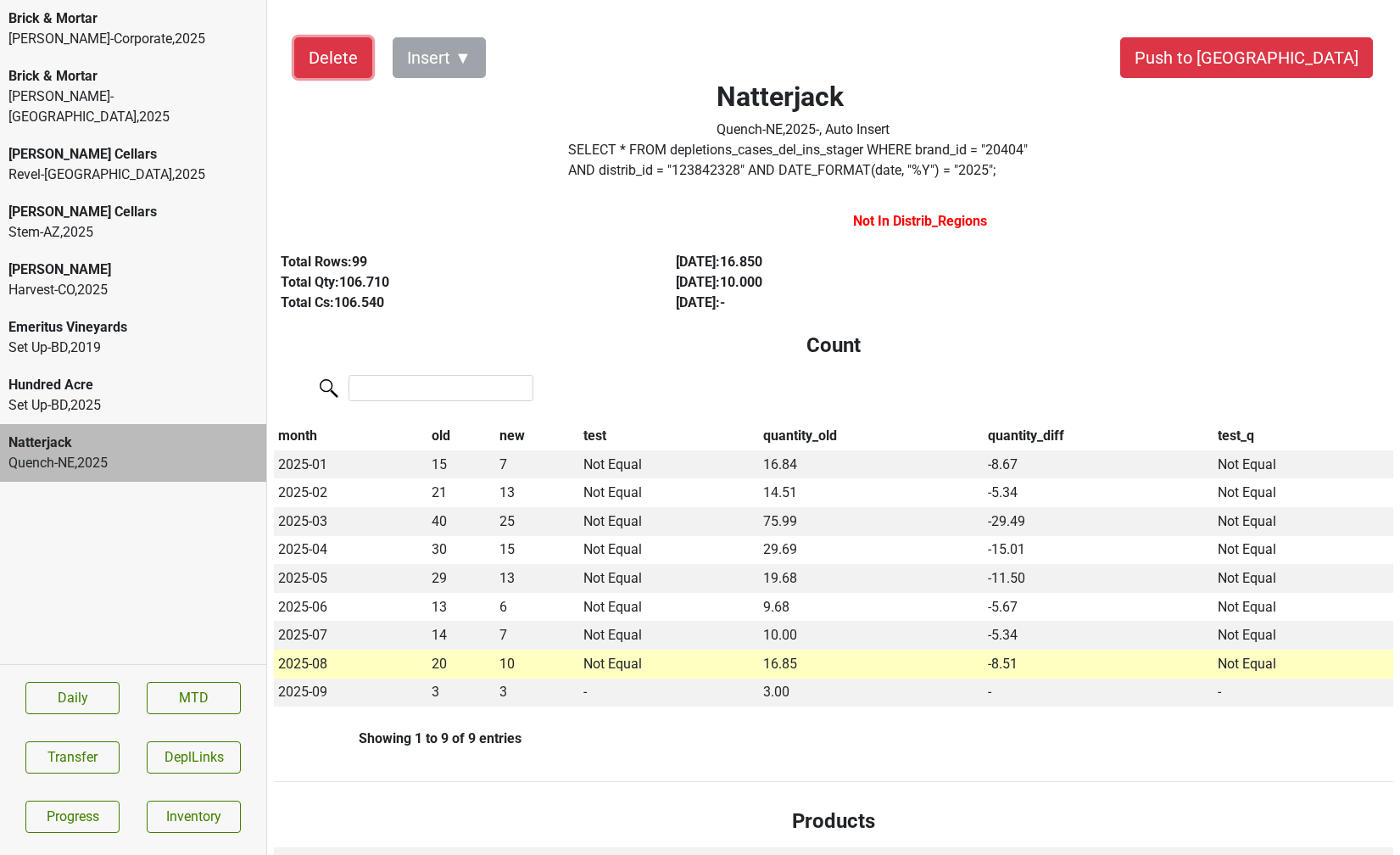
click at [315, 54] on button "Delete" at bounding box center [333, 57] width 78 height 41
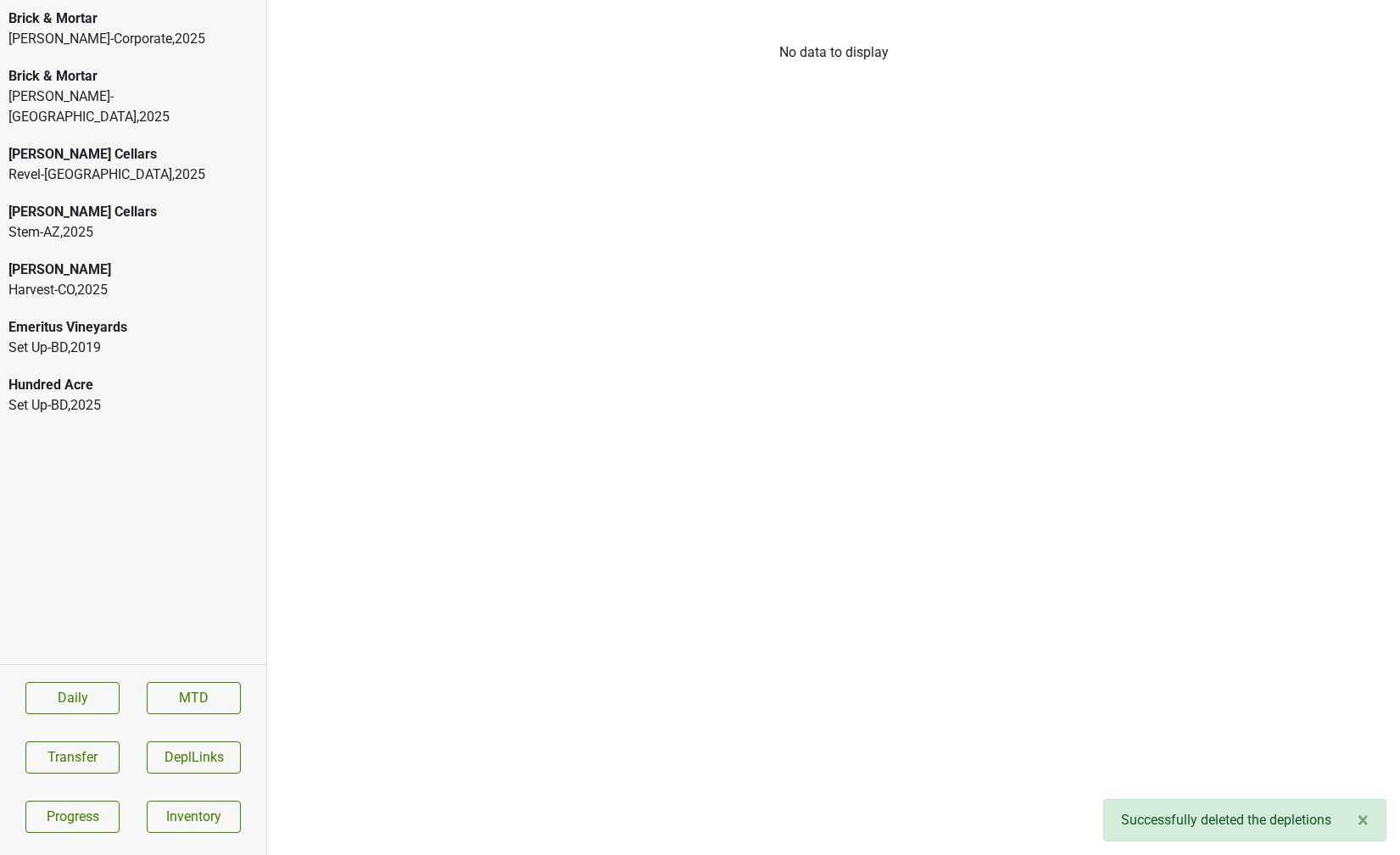
click at [45, 75] on div "Brick & Mortar" at bounding box center [133, 76] width 249 height 20
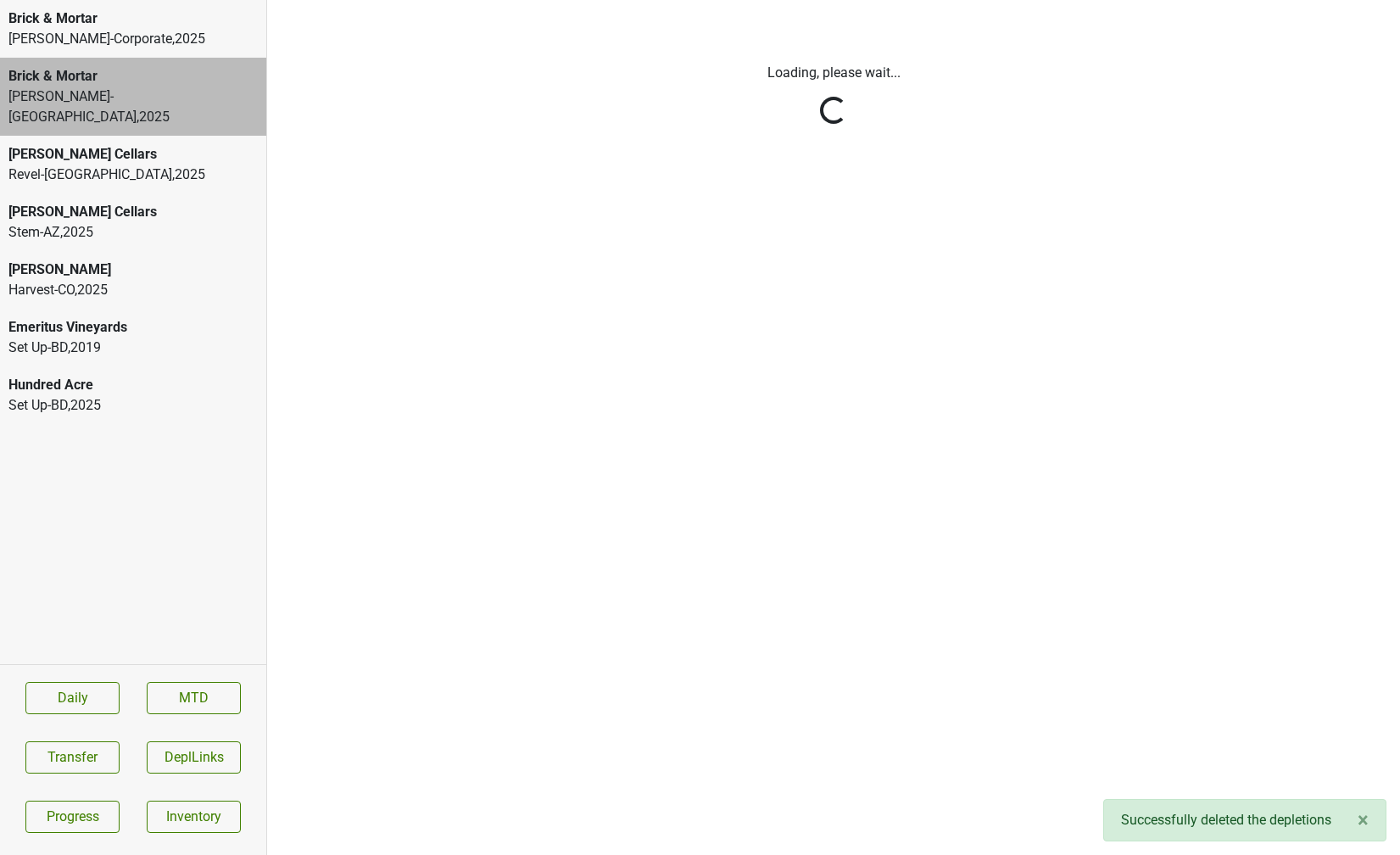
click at [58, 31] on div "[PERSON_NAME]-Corporate , 2025" at bounding box center [133, 39] width 249 height 20
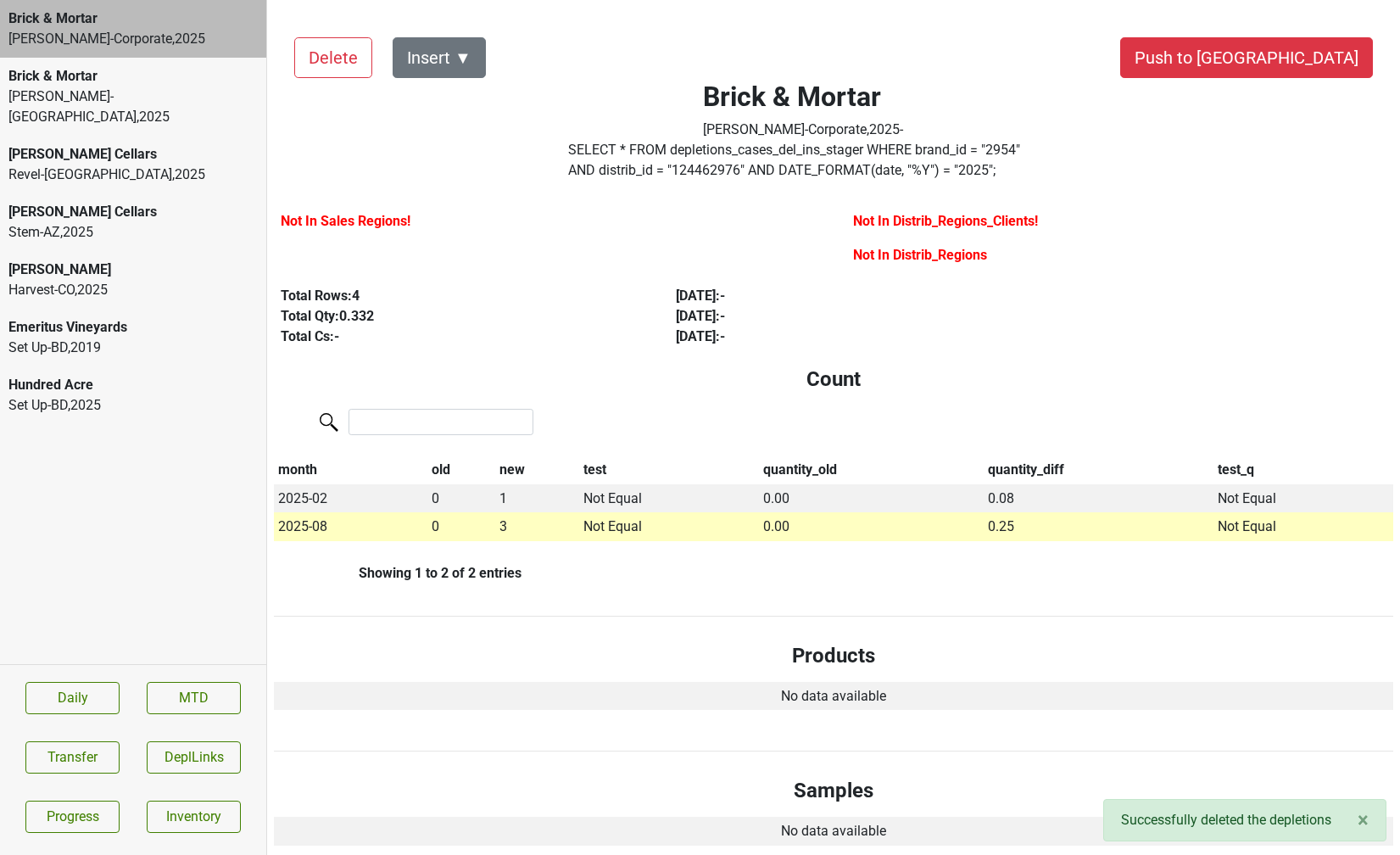
click at [685, 183] on div "SELECT * FROM depletions_cases_del_ins_stager WHERE brand_id = " 2954 " AND dis…" at bounding box center [802, 164] width 495 height 47
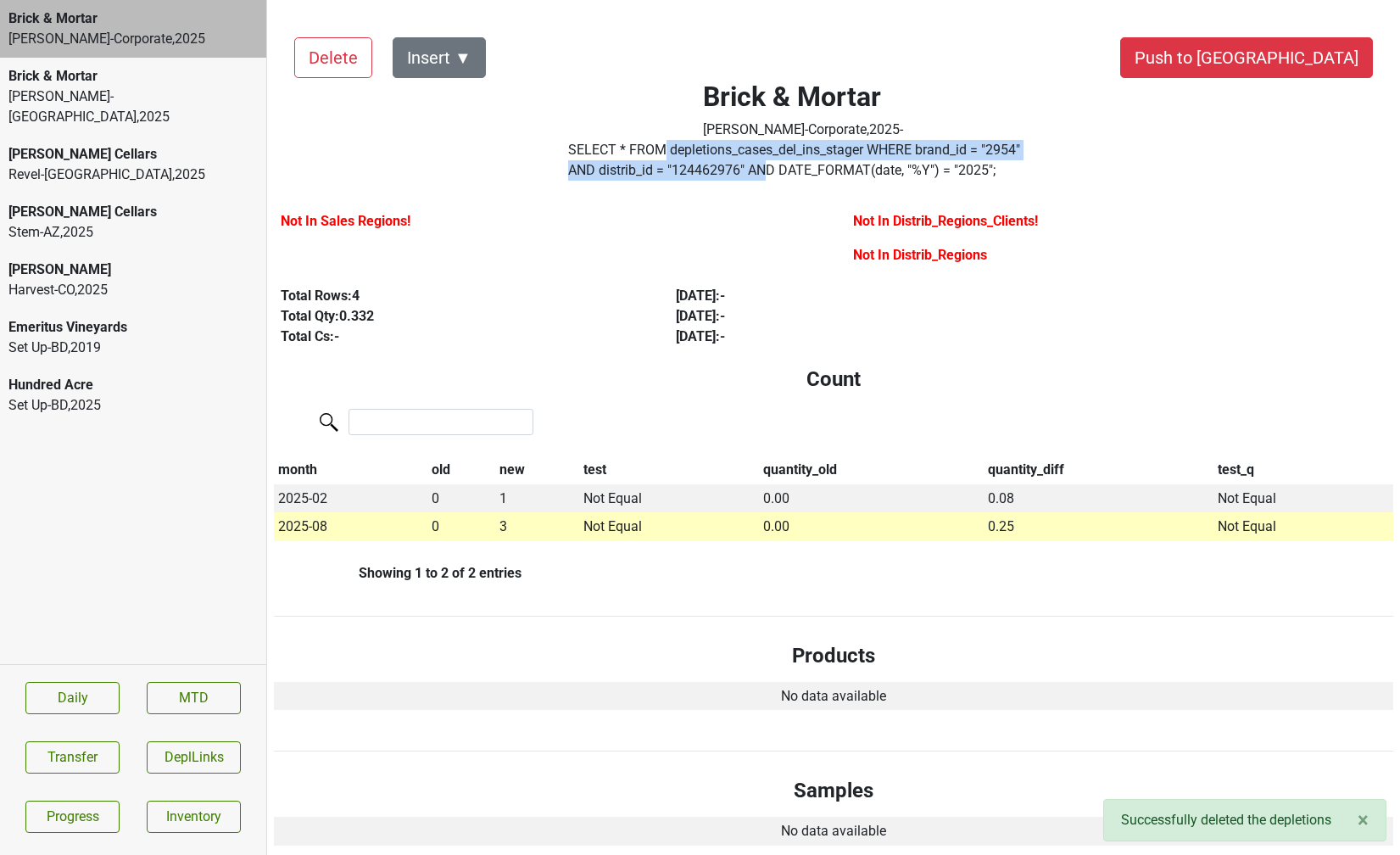
click at [673, 160] on label "SELECT * FROM depletions_cases_del_ins_stager WHERE brand_id = " 2954 " AND dis…" at bounding box center [802, 160] width 470 height 41
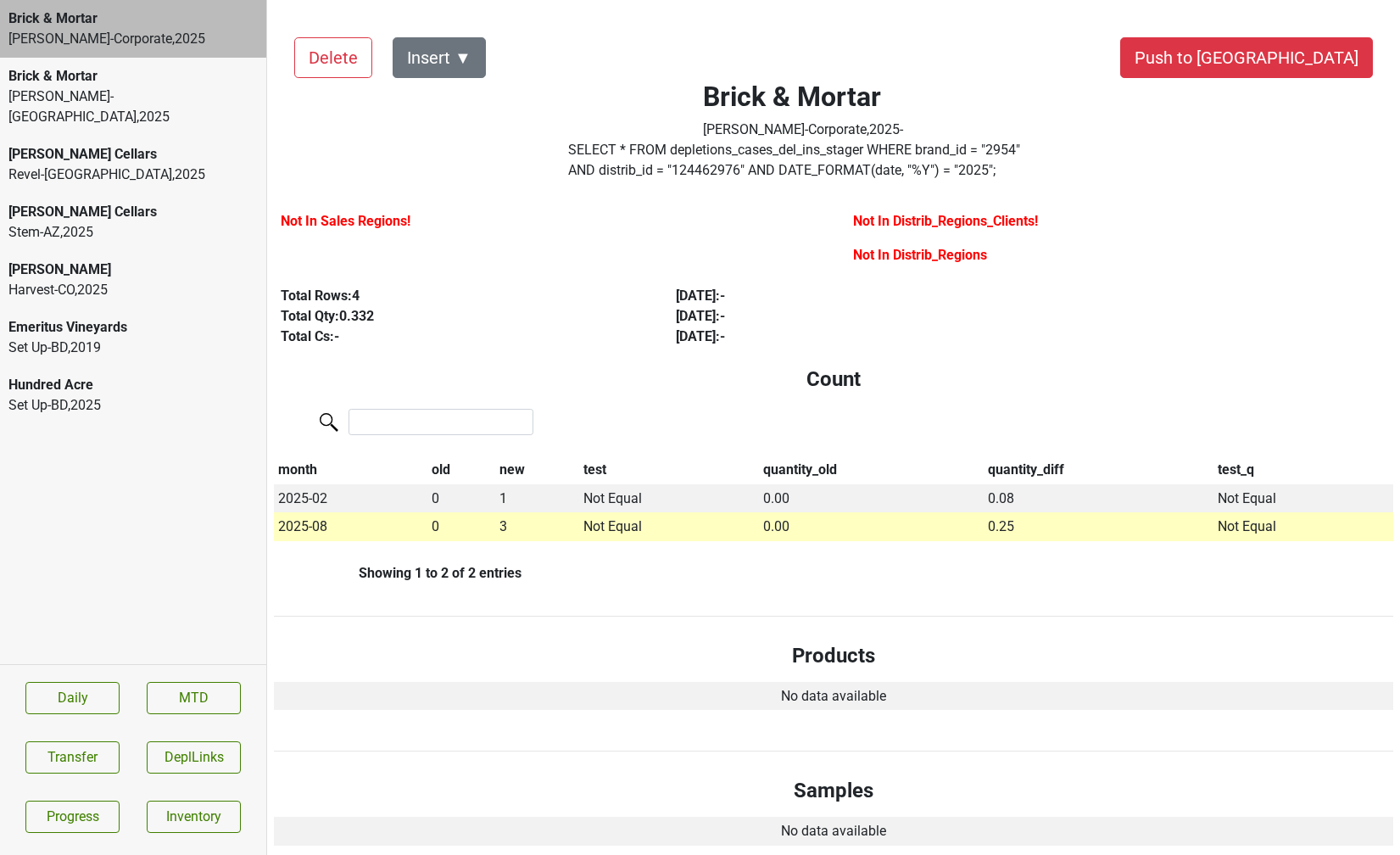
click at [24, 78] on div "Brick & Mortar" at bounding box center [133, 76] width 249 height 20
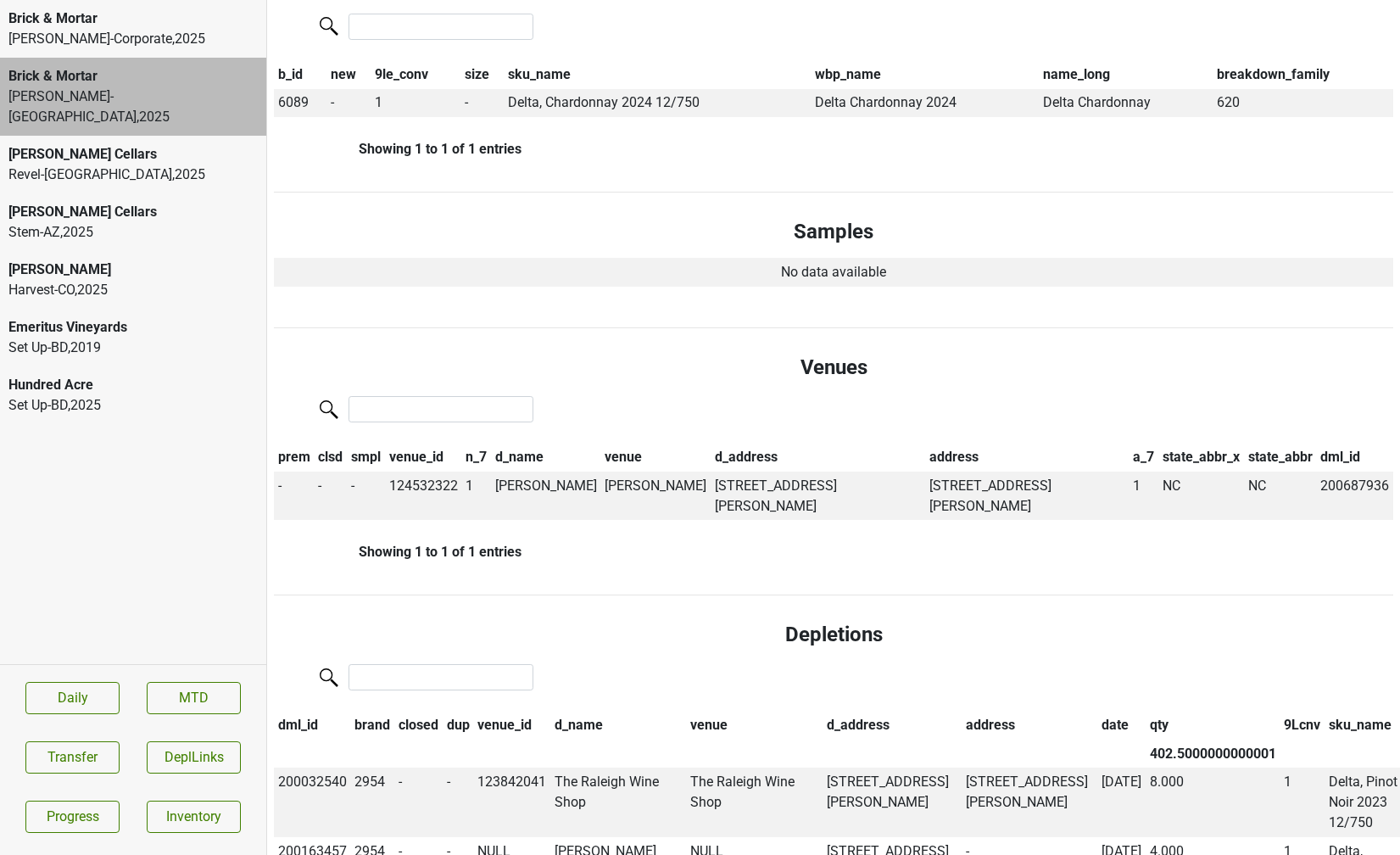
scroll to position [841, 0]
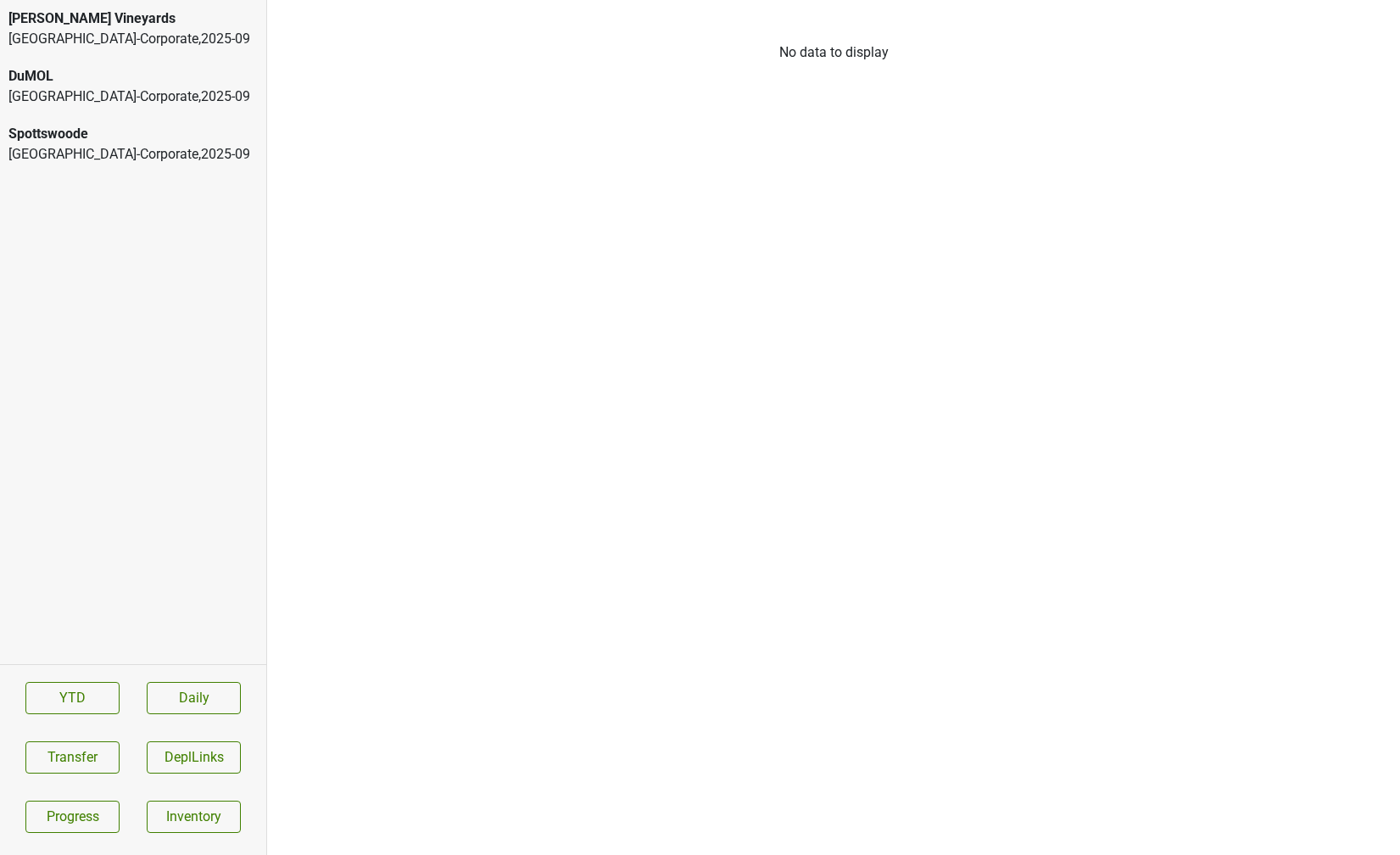
click at [182, 83] on div "DuMOL" at bounding box center [133, 76] width 249 height 20
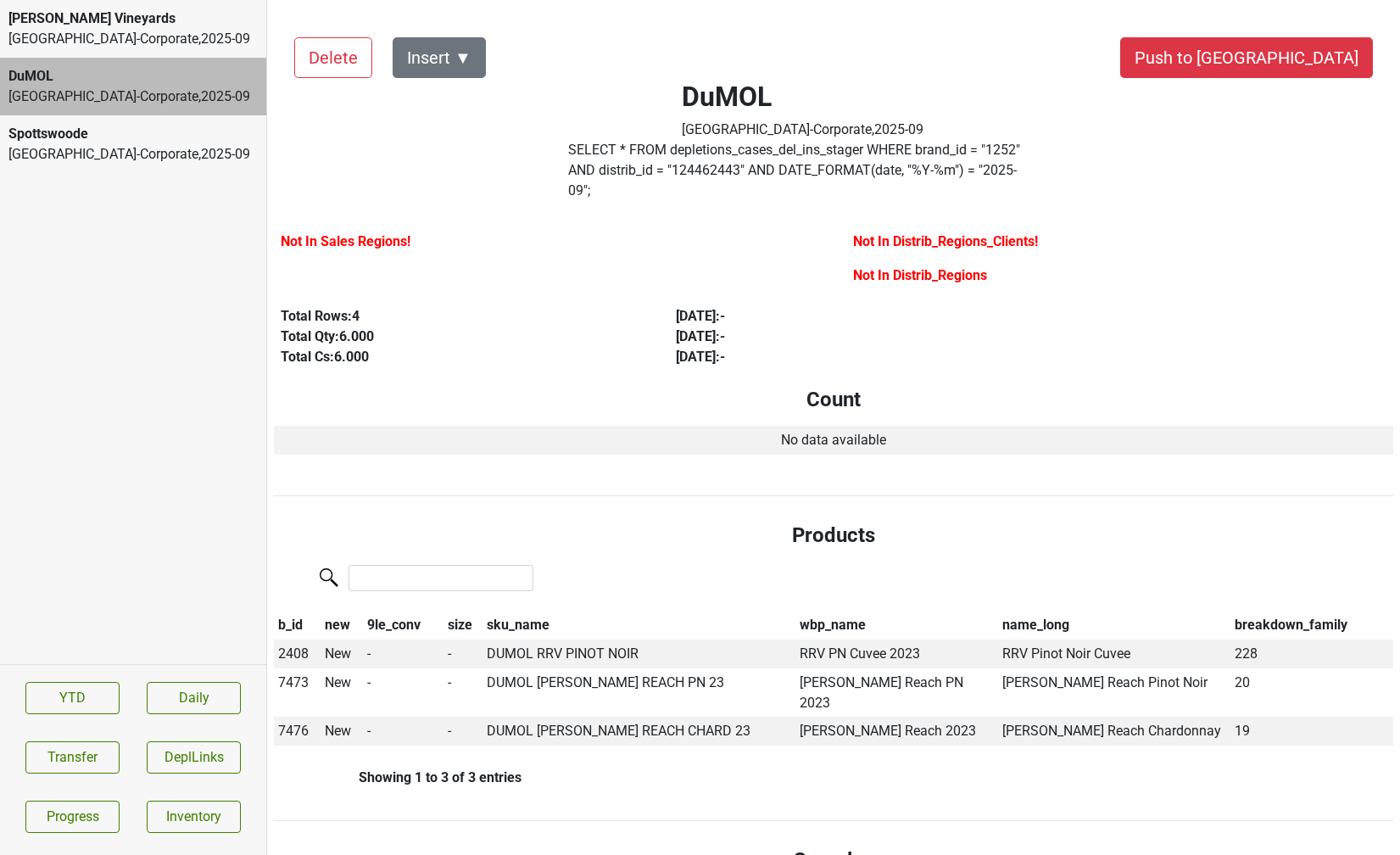
click at [673, 174] on label "SELECT * FROM depletions_cases_del_ins_stager WHERE brand_id = " 1252 " AND dis…" at bounding box center [802, 170] width 470 height 61
click at [638, 175] on label "SELECT * FROM depletions_cases_del_ins_stager WHERE brand_id = " 1252 " AND dis…" at bounding box center [802, 170] width 470 height 61
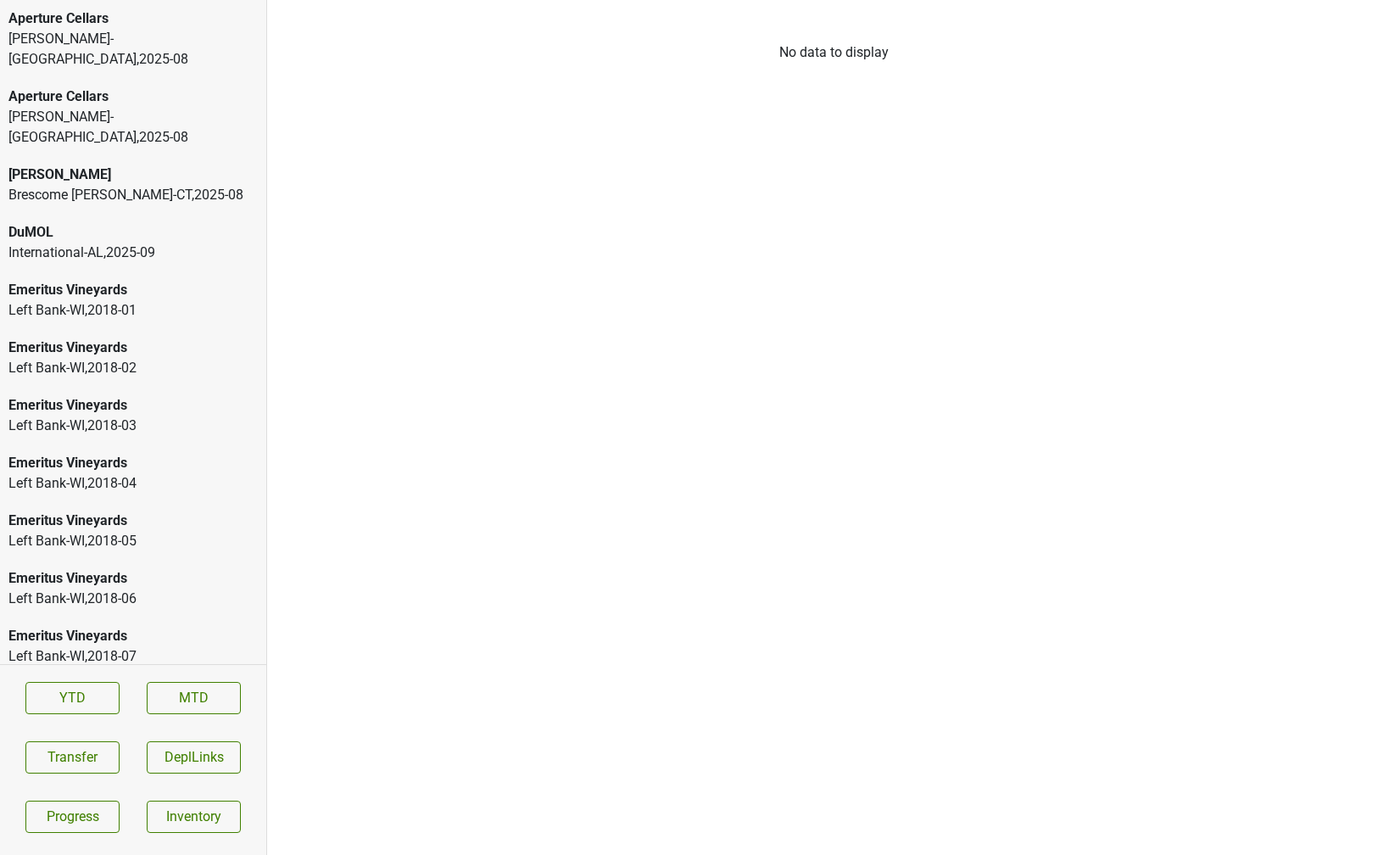
click at [172, 22] on div "Aperture Cellars" at bounding box center [133, 18] width 249 height 20
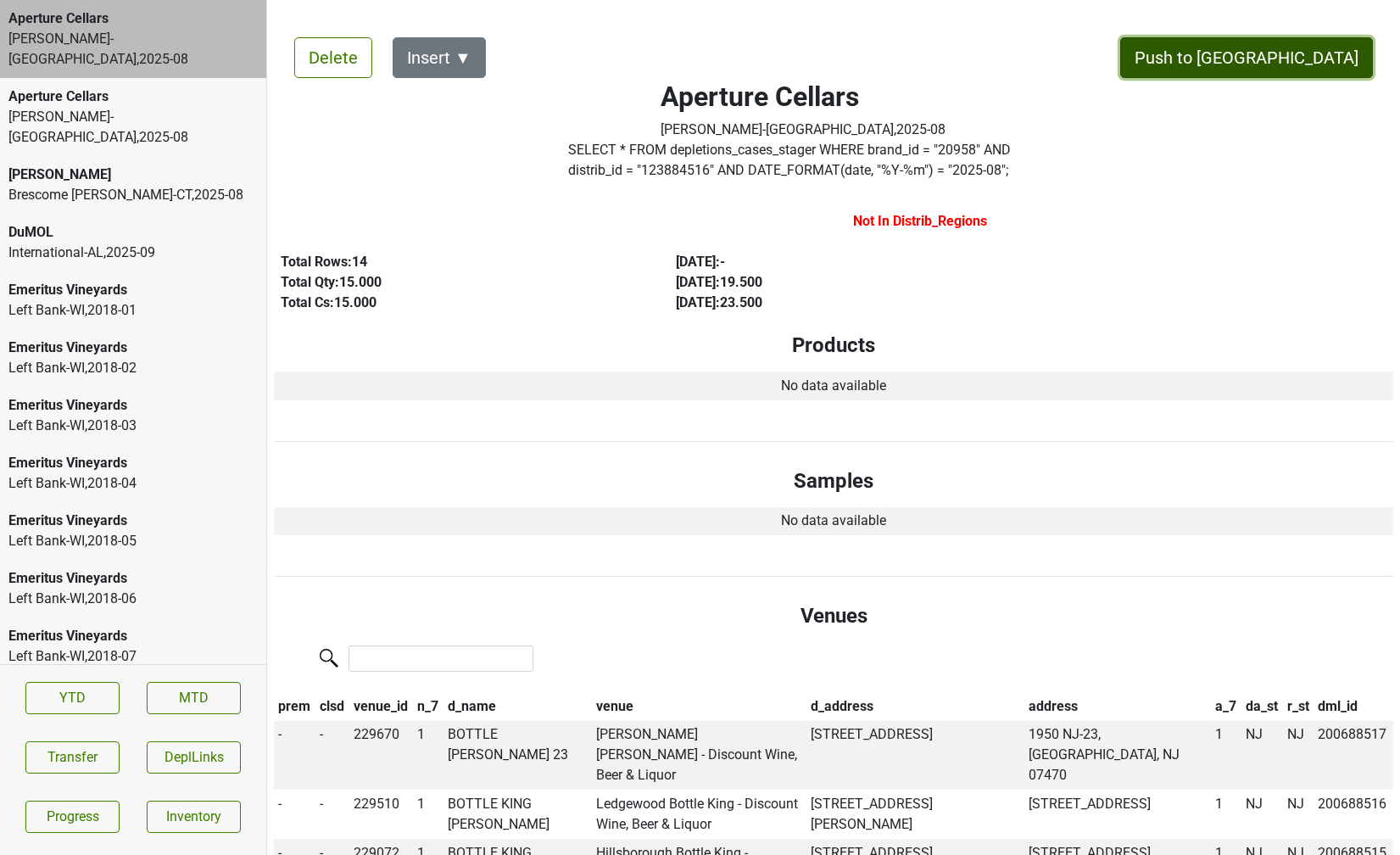
click at [1303, 67] on button "Push to DC" at bounding box center [1246, 57] width 253 height 41
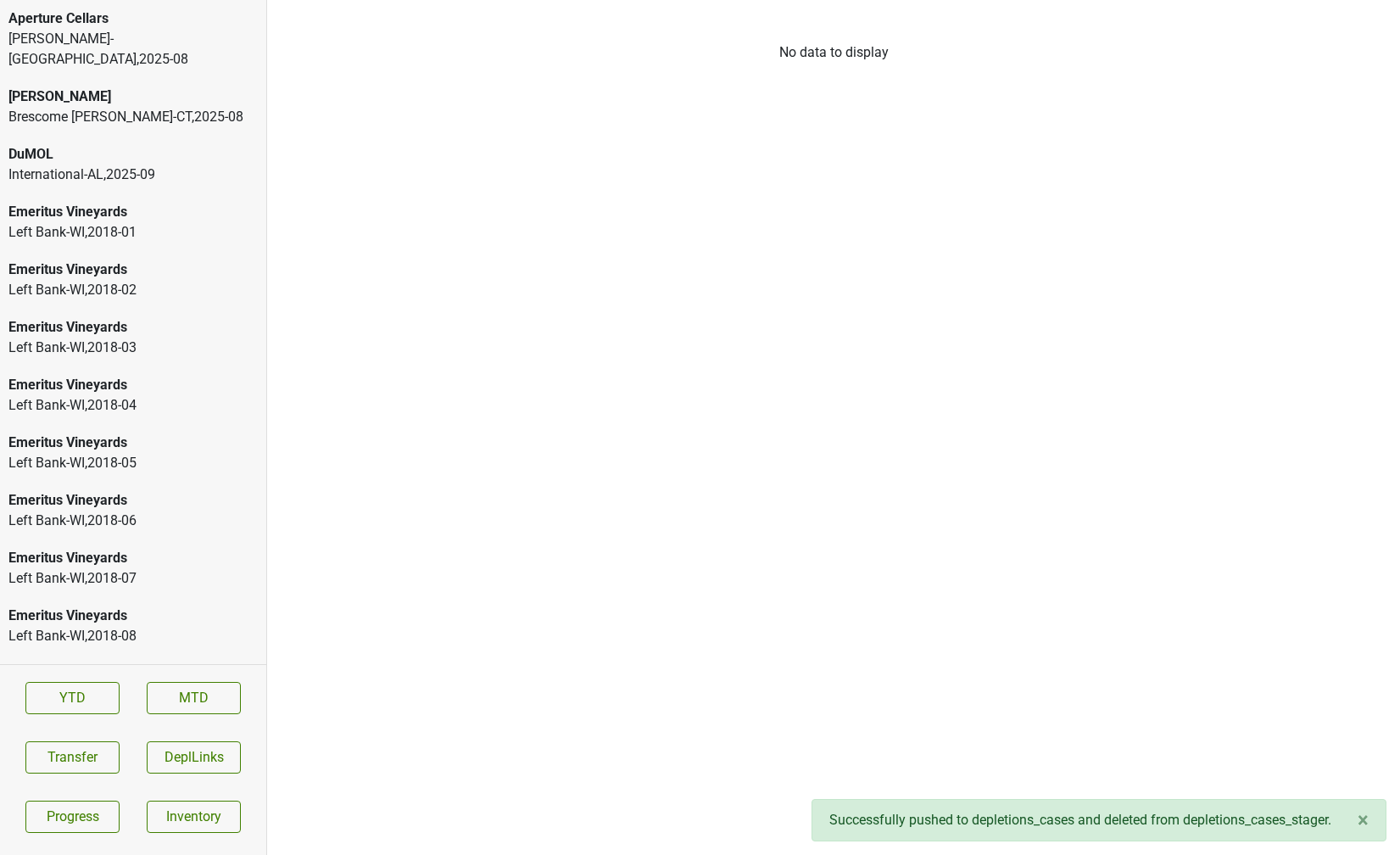
click at [223, 38] on div "Frederick Wildman-NY , 2025 - 08" at bounding box center [133, 49] width 249 height 41
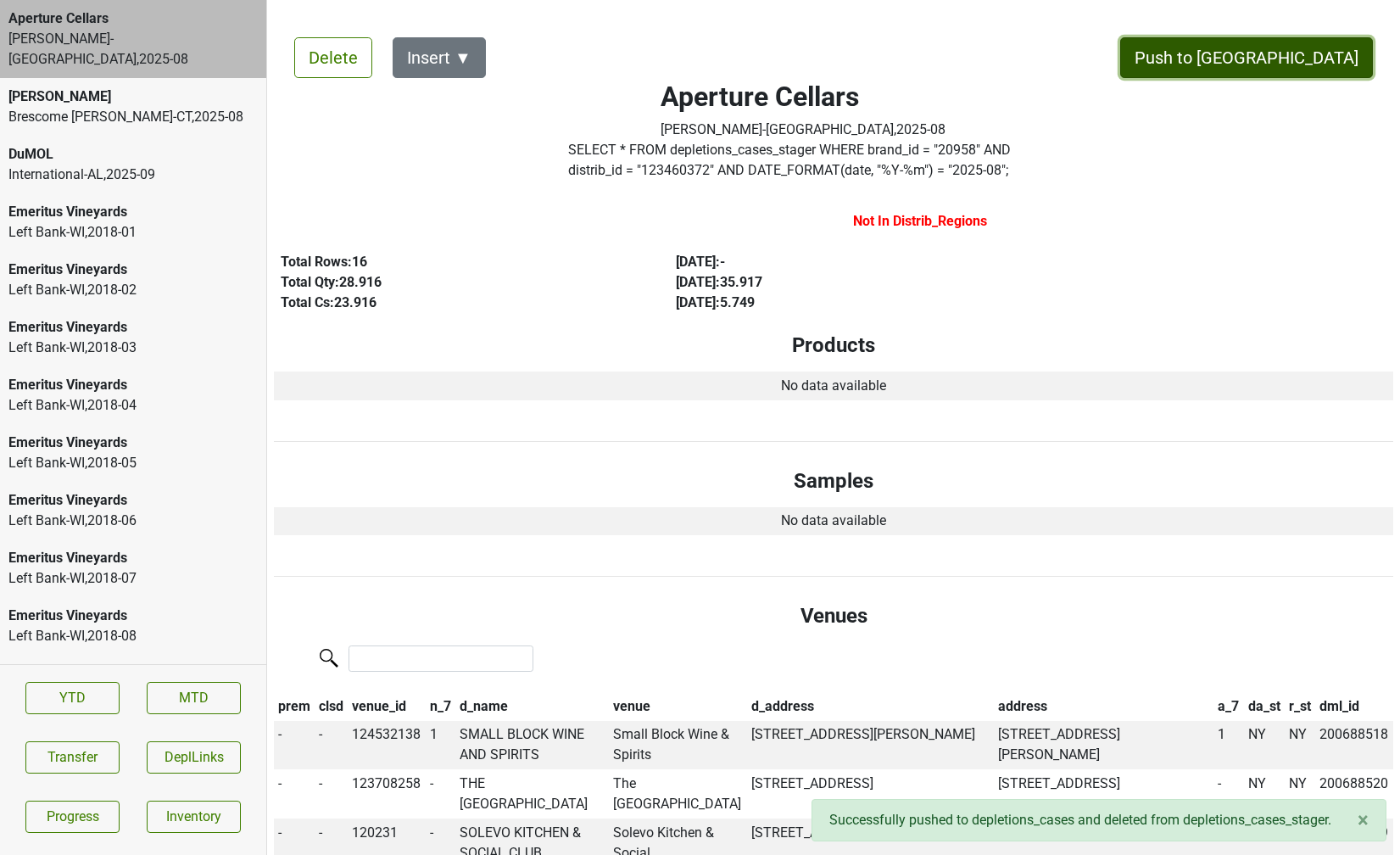
click at [1313, 58] on button "Push to DC" at bounding box center [1246, 57] width 253 height 41
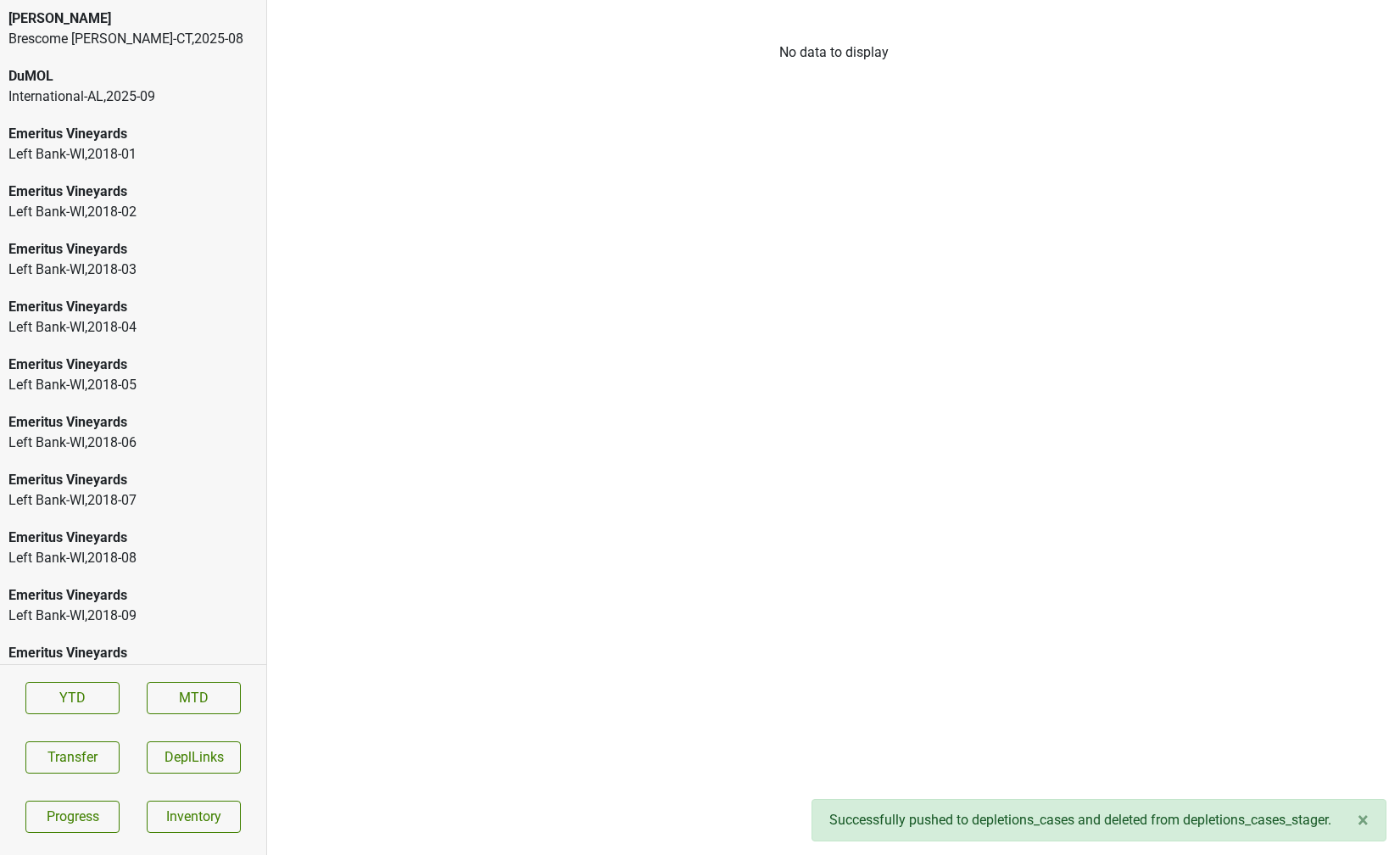
click at [108, 106] on div "International-AL , 2025 - 09" at bounding box center [133, 96] width 249 height 20
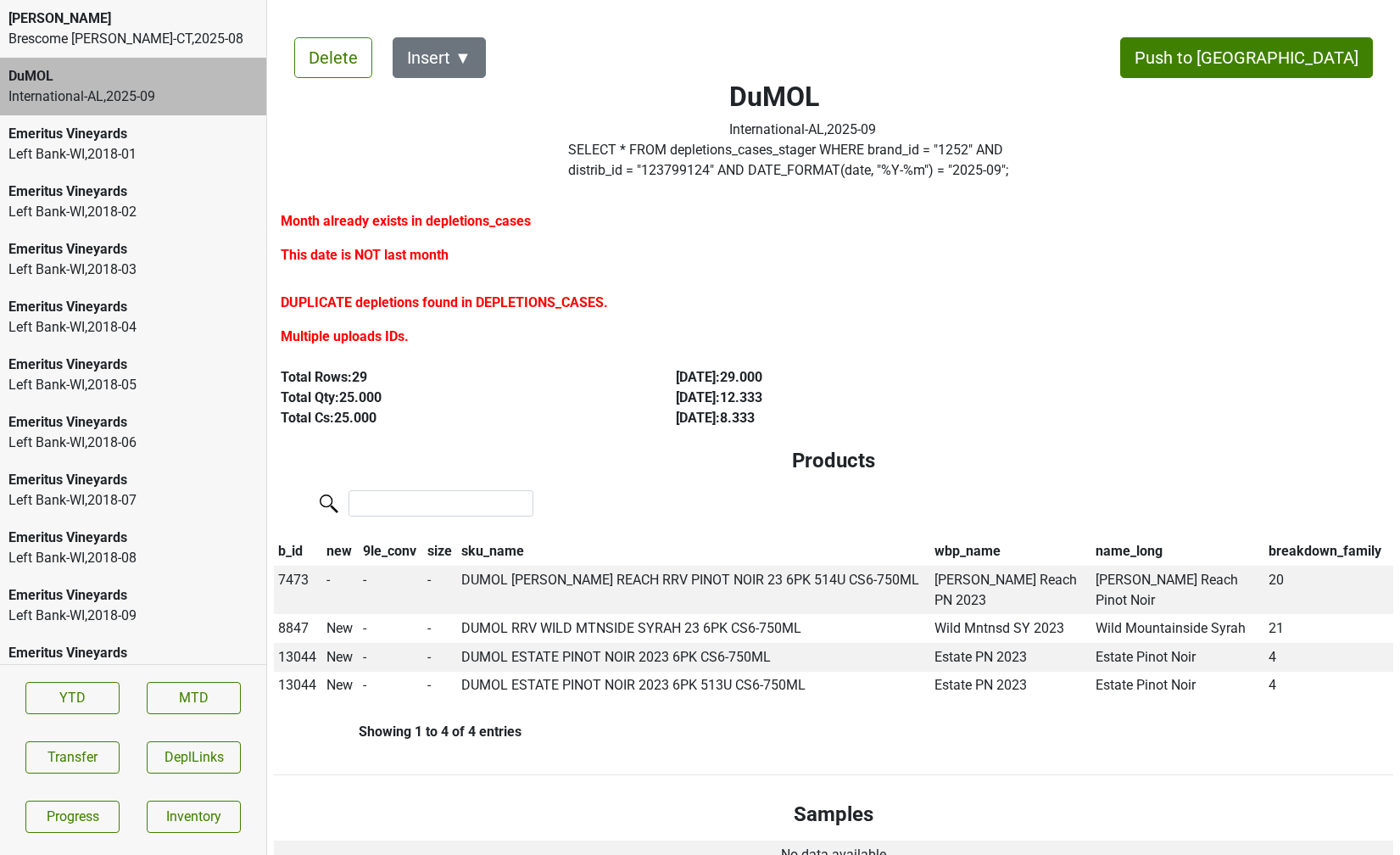
click at [701, 152] on label "SELECT * FROM depletions_cases_stager WHERE brand_id = " 1252 " AND distrib_id …" at bounding box center [802, 160] width 470 height 41
click at [81, 743] on button "Transfer" at bounding box center [73, 757] width 94 height 32
click at [640, 167] on label "SELECT * FROM depletions_cases_stager WHERE brand_id = " 1252 " AND distrib_id …" at bounding box center [802, 160] width 470 height 41
click at [24, 742] on section "YTD MTD Transfer DeplLinks Progress Inventory" at bounding box center [133, 757] width 266 height 185
click at [25, 743] on button "Transfer" at bounding box center [73, 757] width 94 height 32
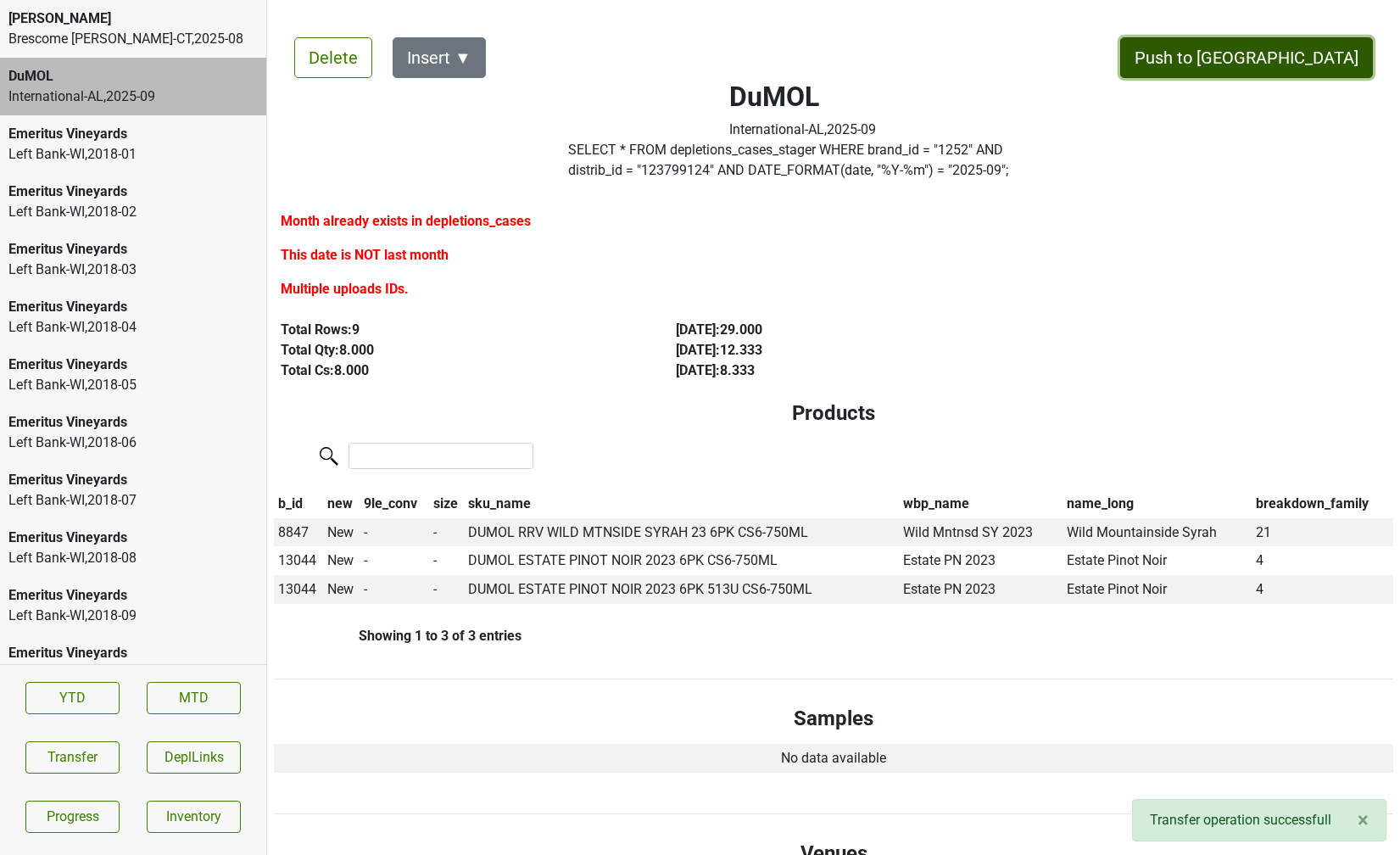
click at [1297, 52] on button "Push to DC" at bounding box center [1246, 57] width 253 height 41
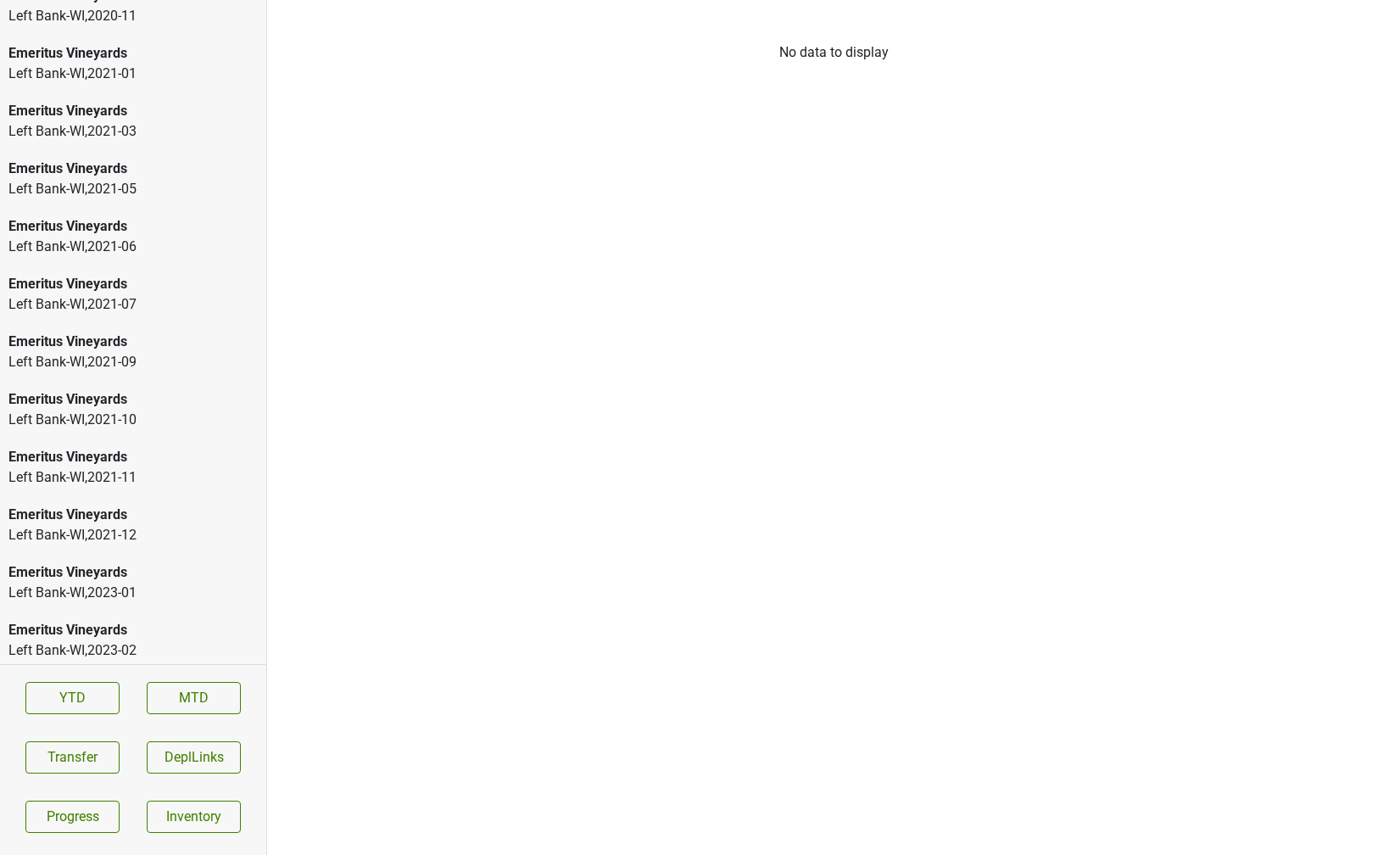
scroll to position [2392, 0]
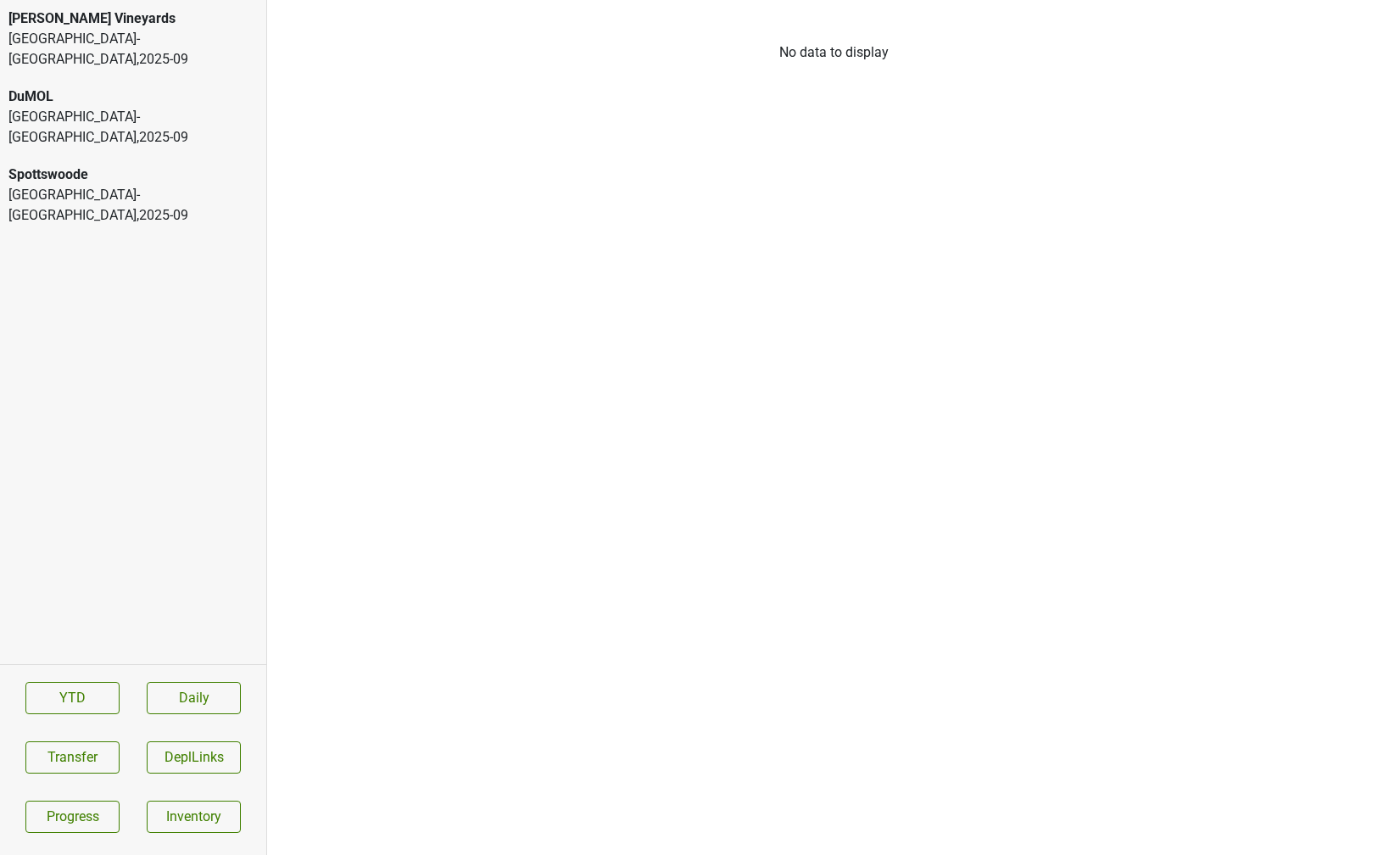
click at [74, 29] on div "[GEOGRAPHIC_DATA]-[GEOGRAPHIC_DATA] , 2025 - 09" at bounding box center [133, 49] width 249 height 41
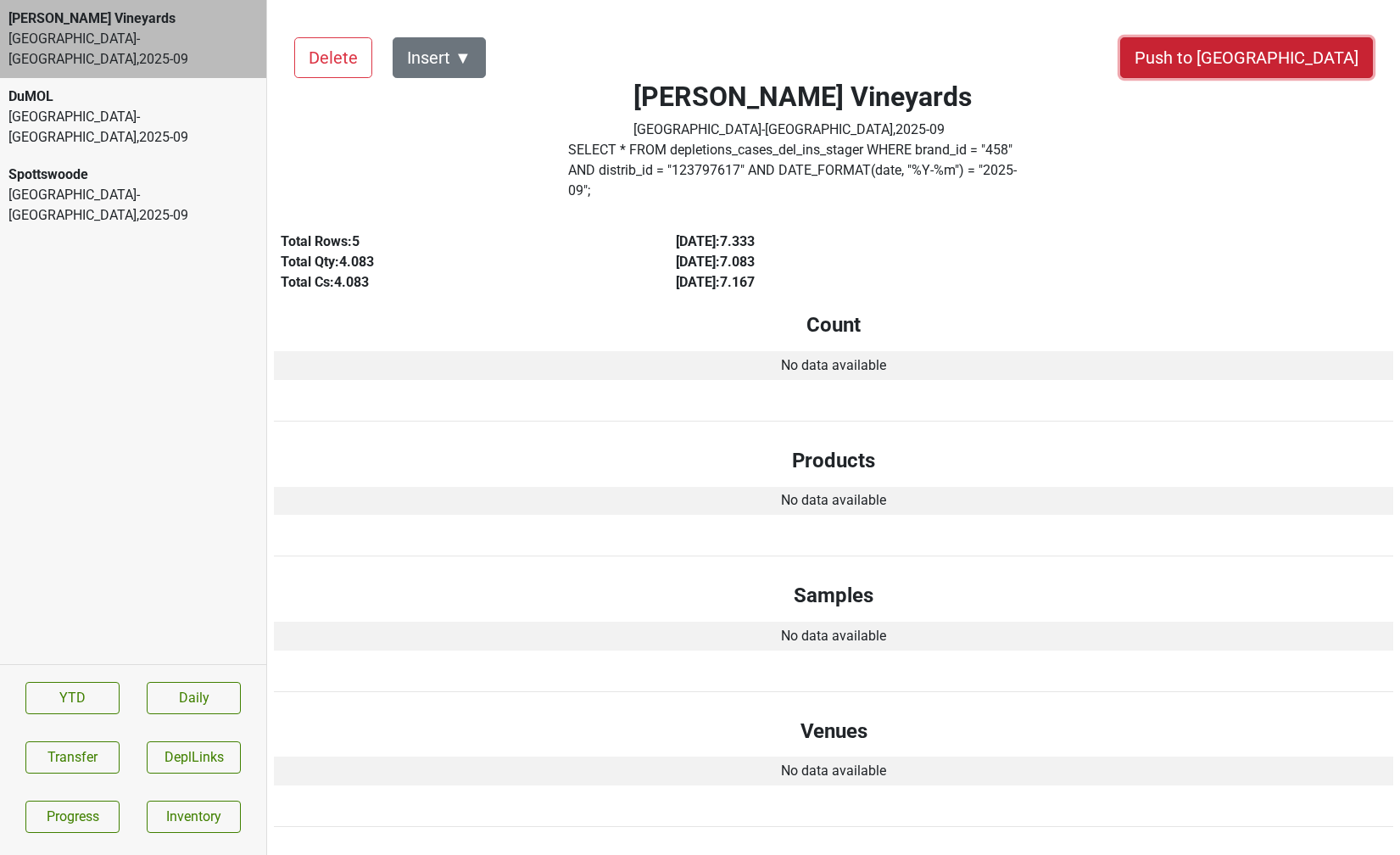
click at [1284, 58] on button "Push to [GEOGRAPHIC_DATA]" at bounding box center [1246, 57] width 253 height 41
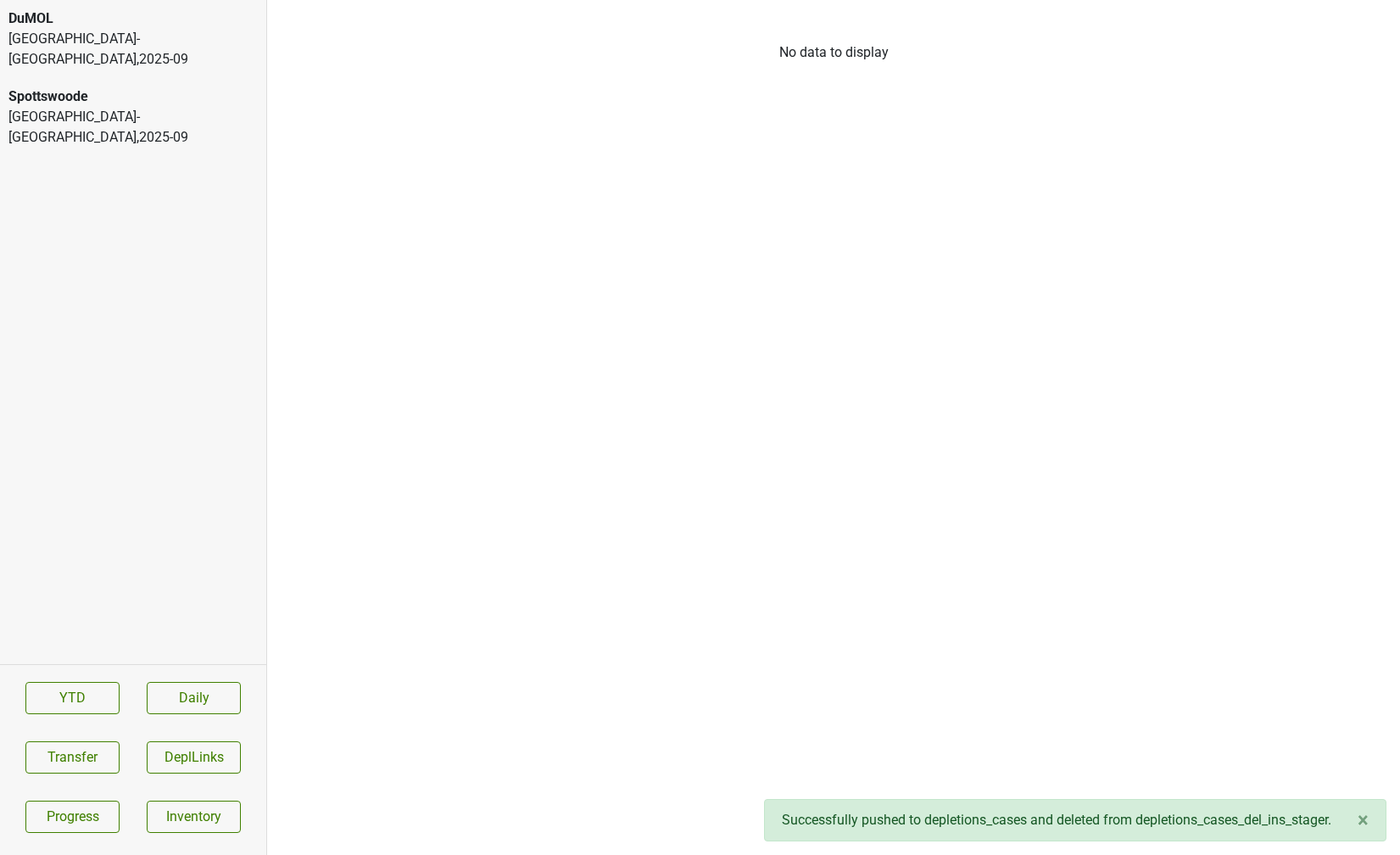
click at [157, 45] on div "[GEOGRAPHIC_DATA]-[GEOGRAPHIC_DATA] , 2025 - 09" at bounding box center [133, 49] width 249 height 41
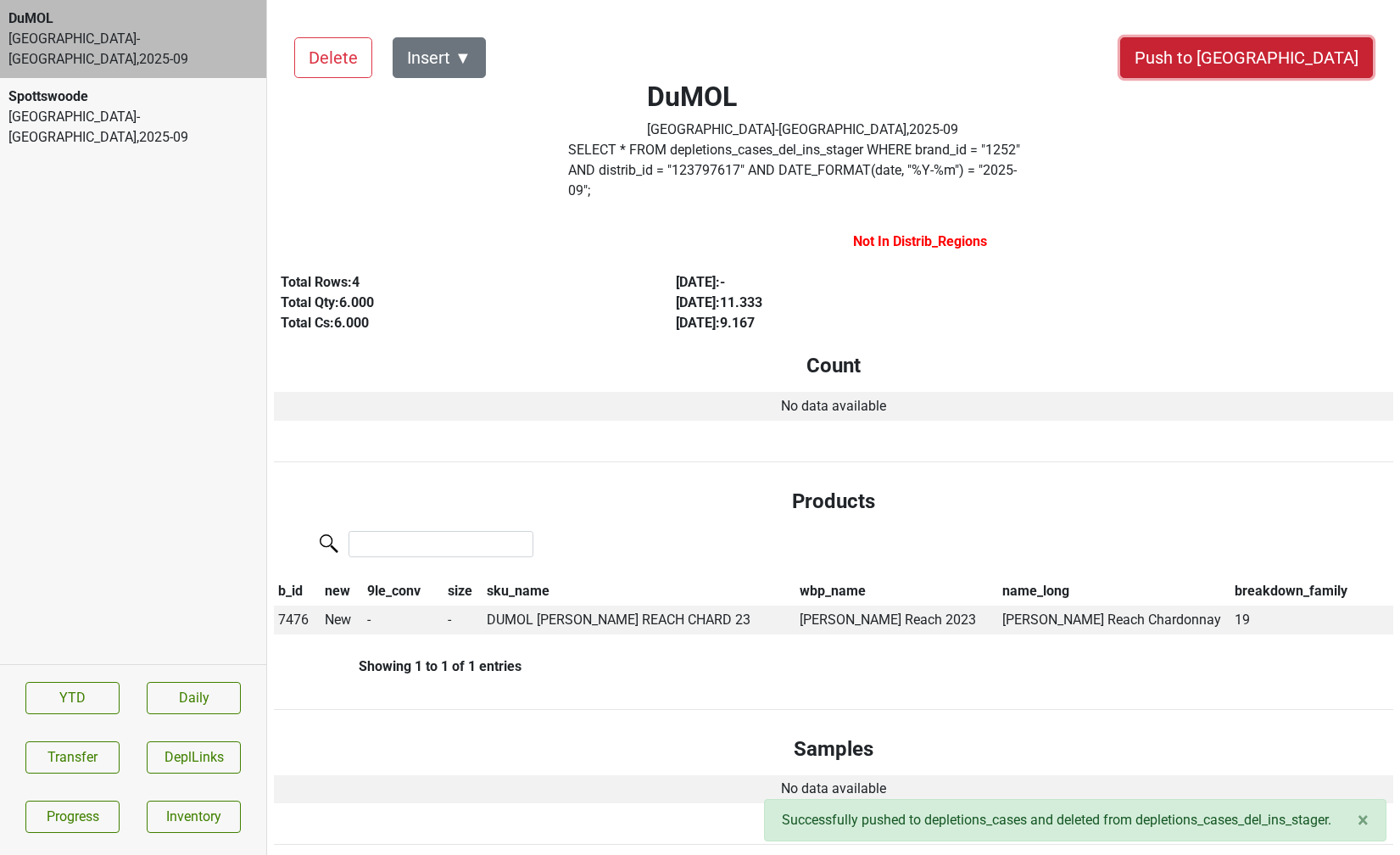
click at [1326, 72] on button "Push to [GEOGRAPHIC_DATA]" at bounding box center [1246, 57] width 253 height 41
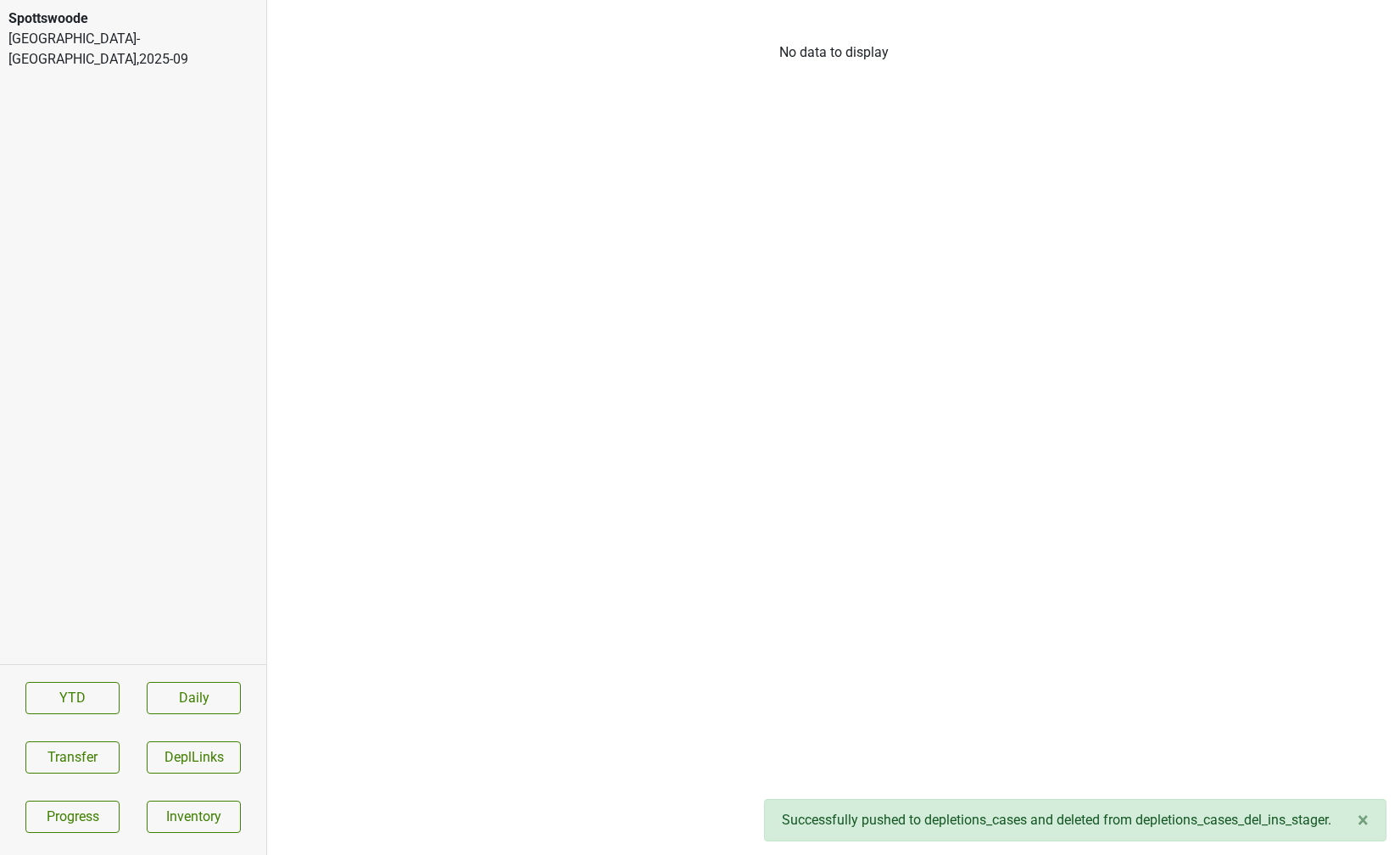
click at [206, 18] on div "Spottswoode" at bounding box center [133, 18] width 249 height 20
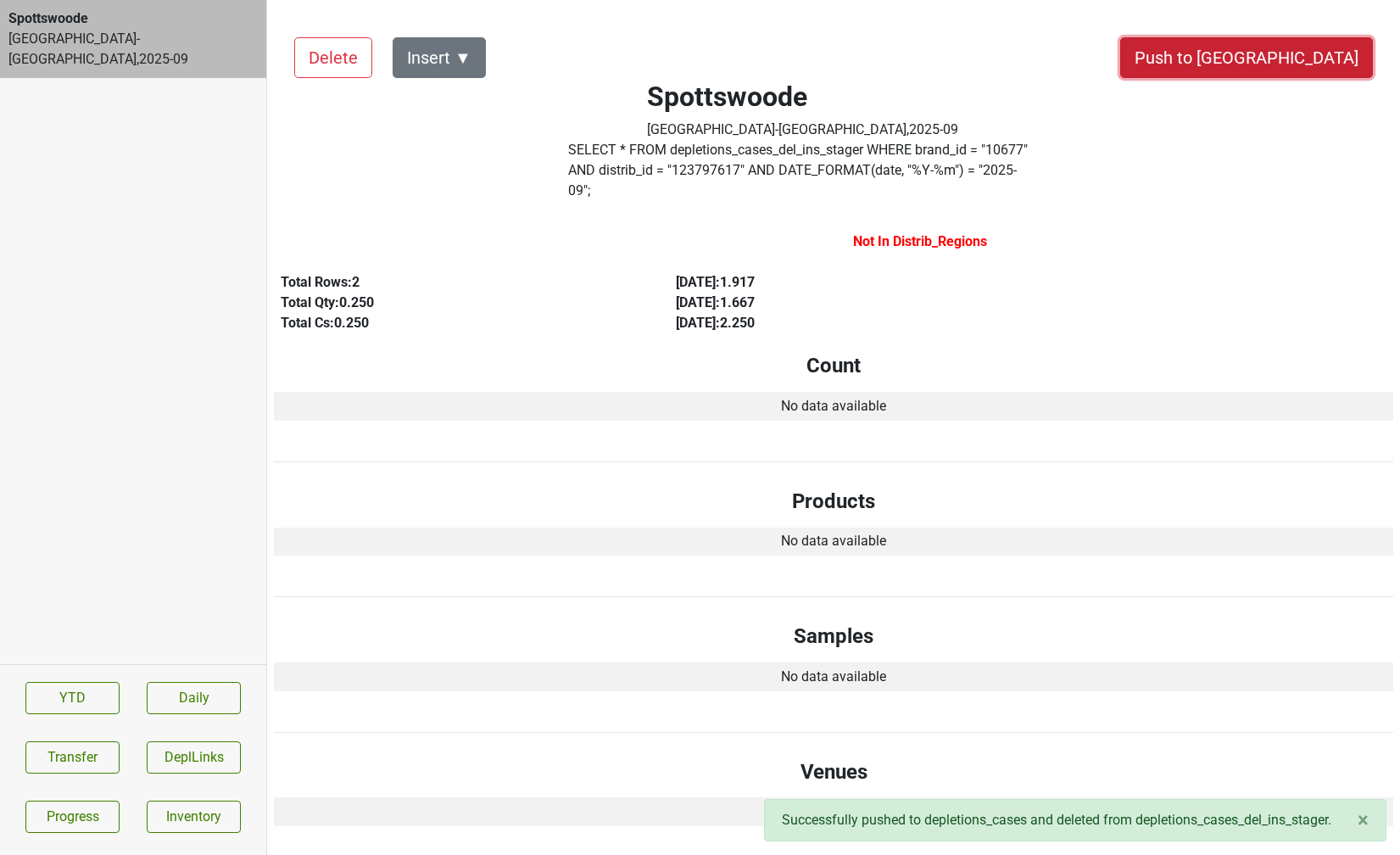
click at [1308, 46] on button "Push to [GEOGRAPHIC_DATA]" at bounding box center [1246, 57] width 253 height 41
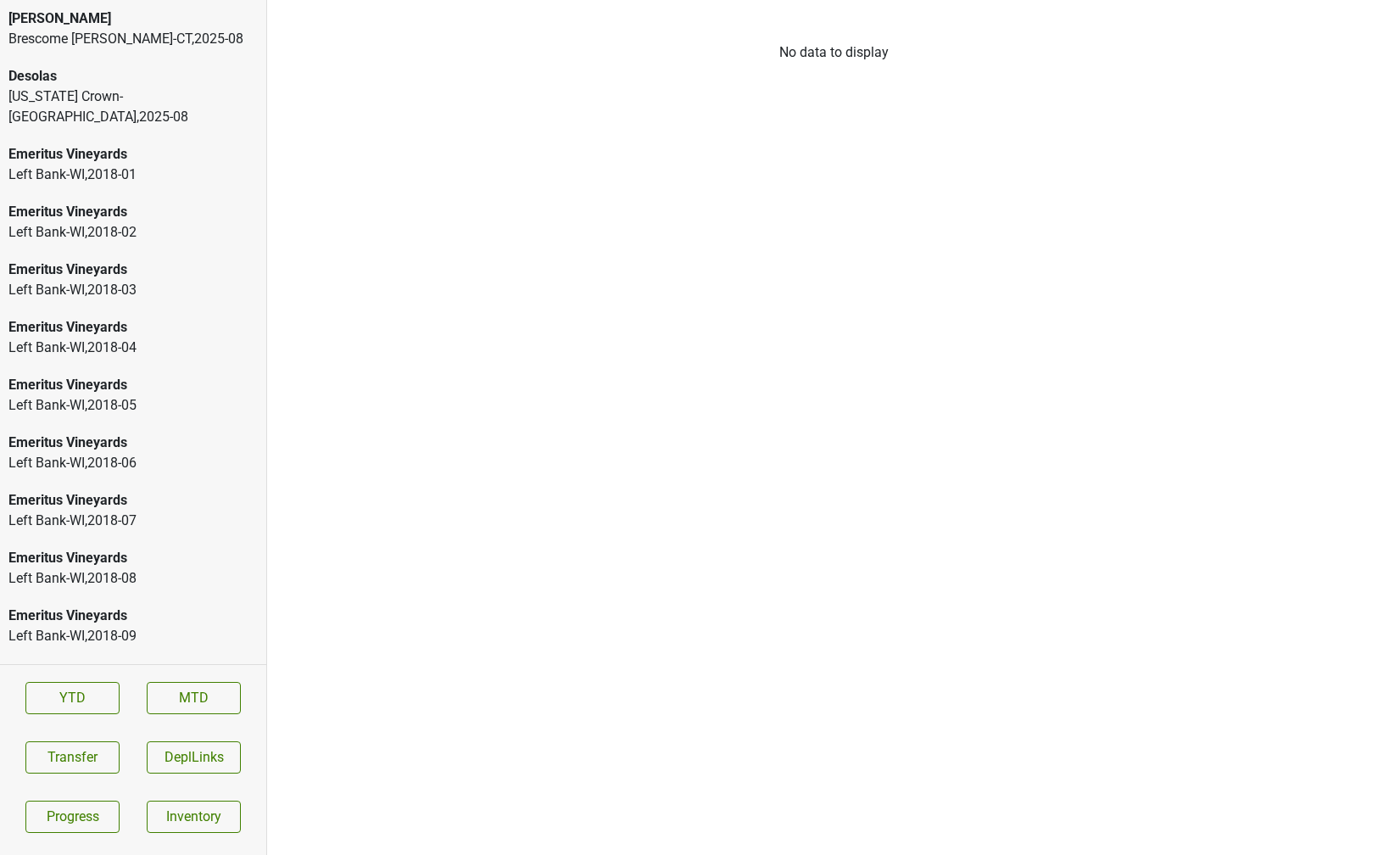
click at [95, 73] on div "Desolas" at bounding box center [133, 76] width 249 height 20
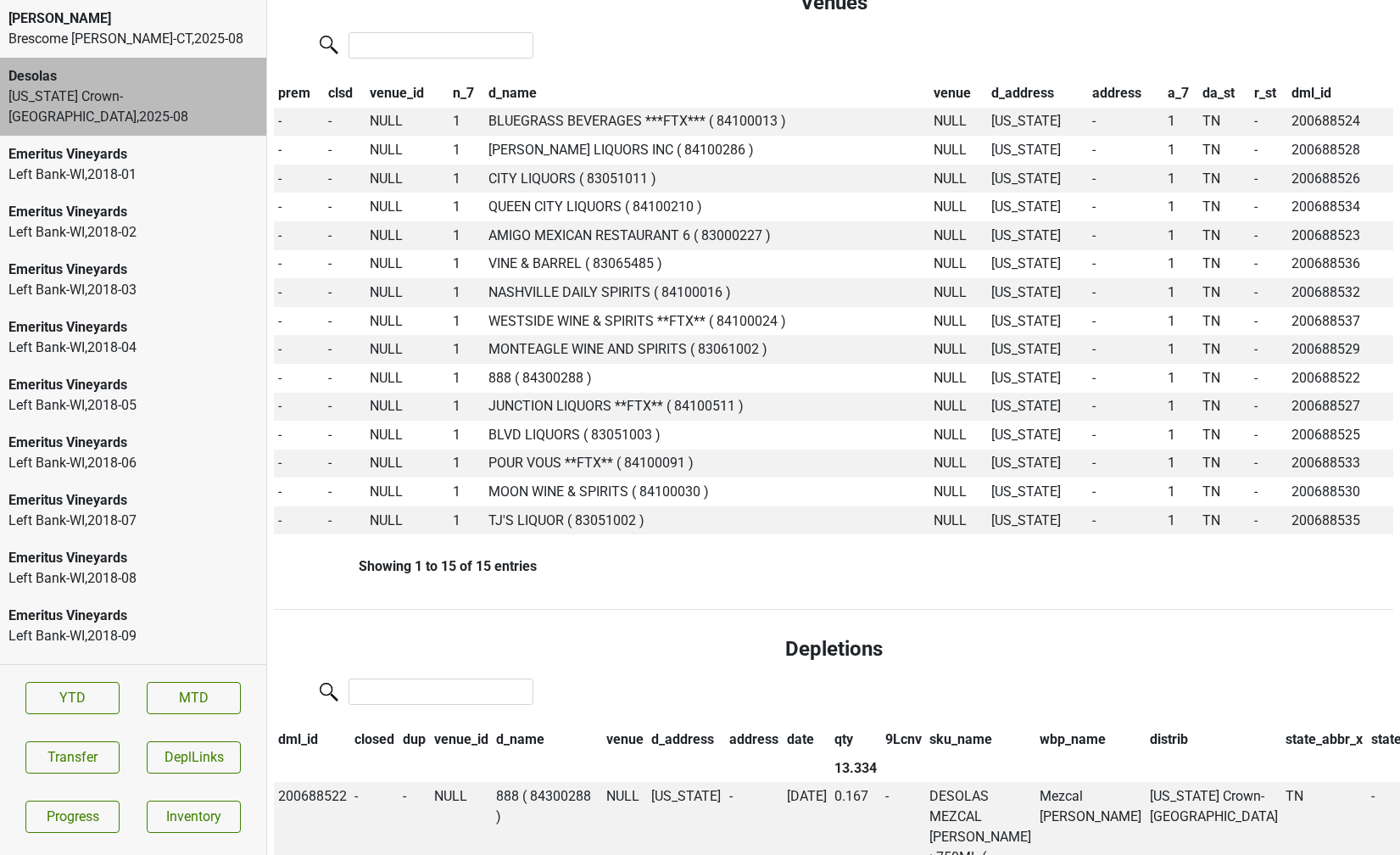
scroll to position [616, 0]
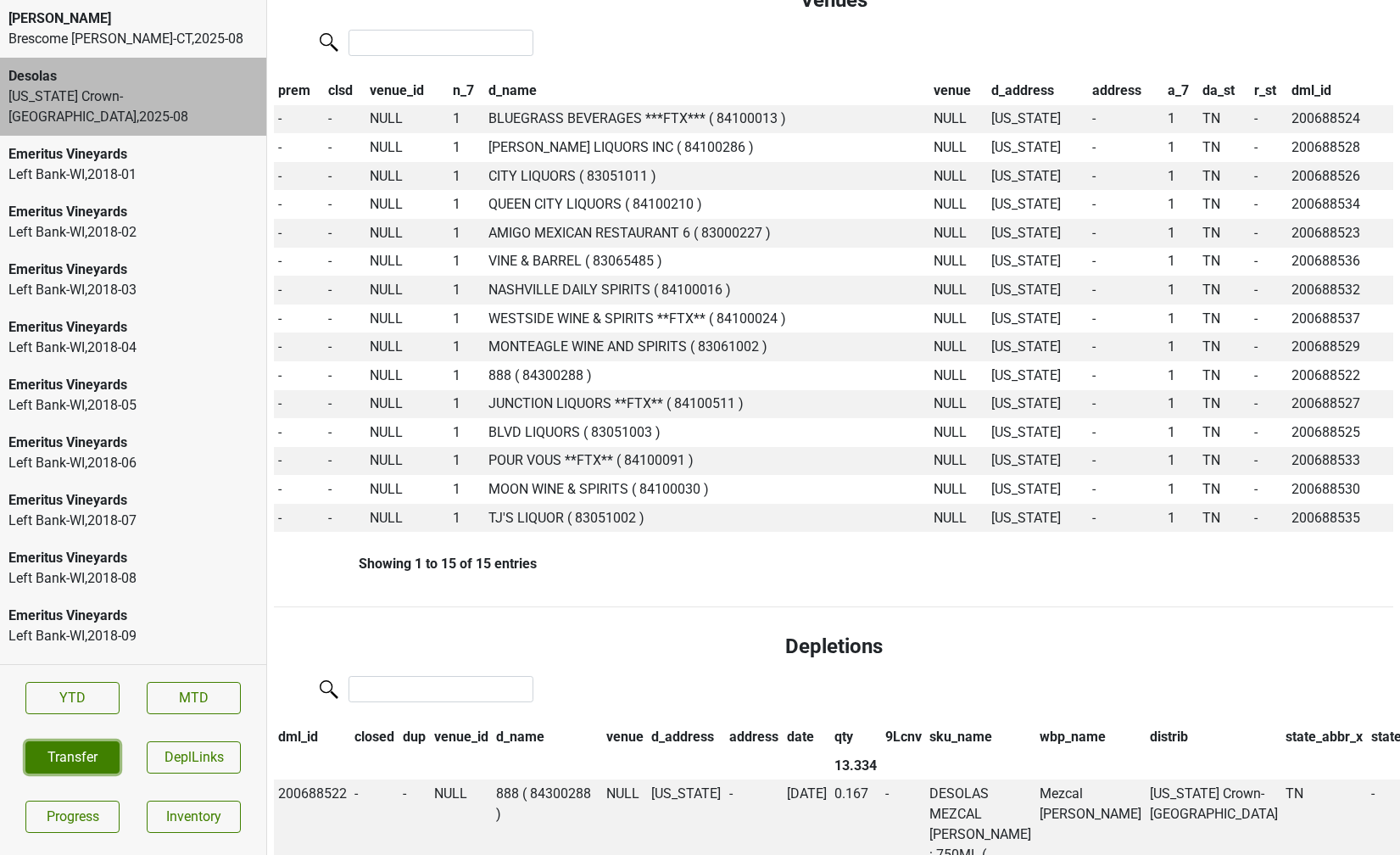
click at [88, 761] on button "Transfer" at bounding box center [73, 757] width 94 height 32
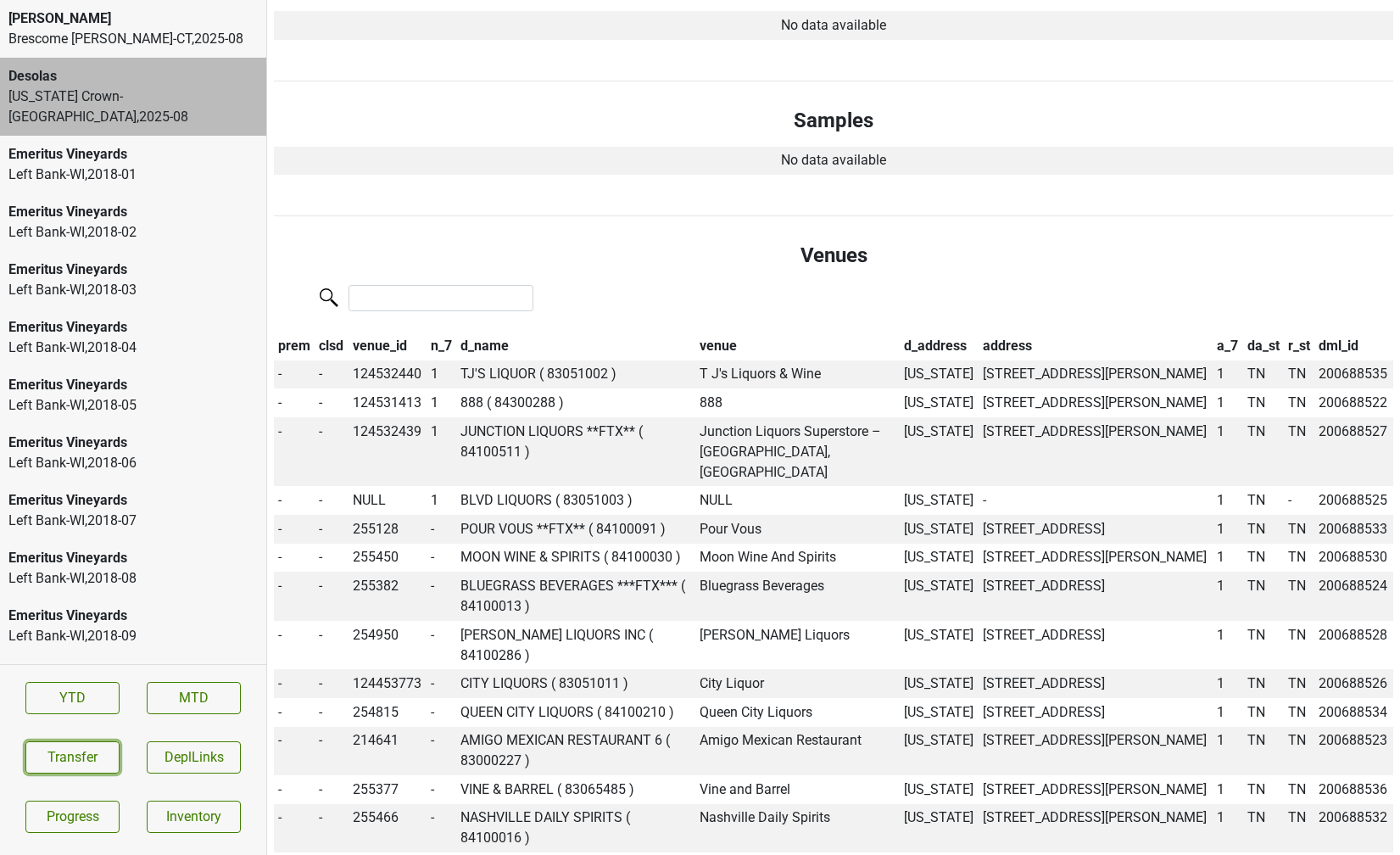
scroll to position [0, 0]
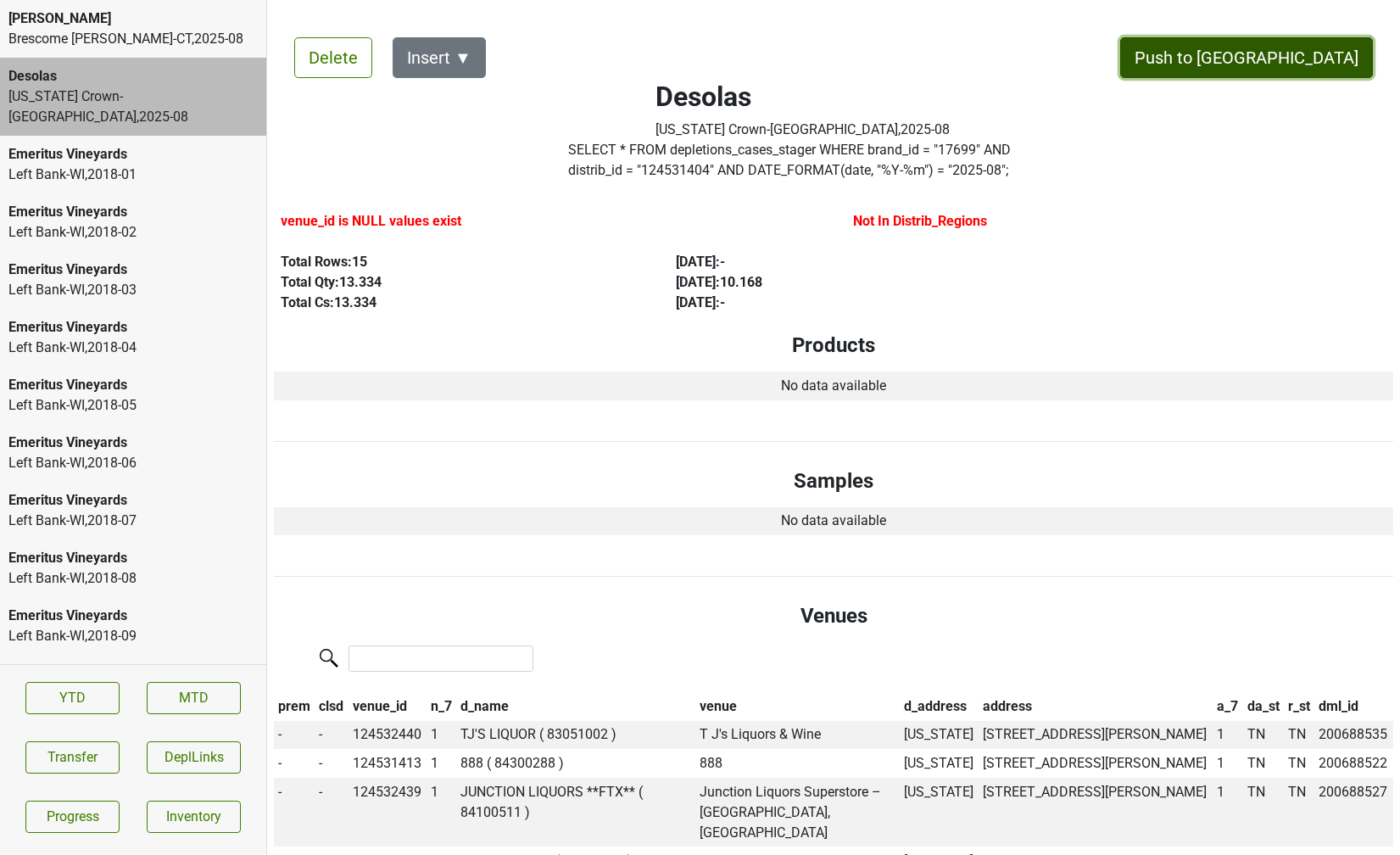
click at [1326, 64] on button "Push to [GEOGRAPHIC_DATA]" at bounding box center [1246, 57] width 253 height 41
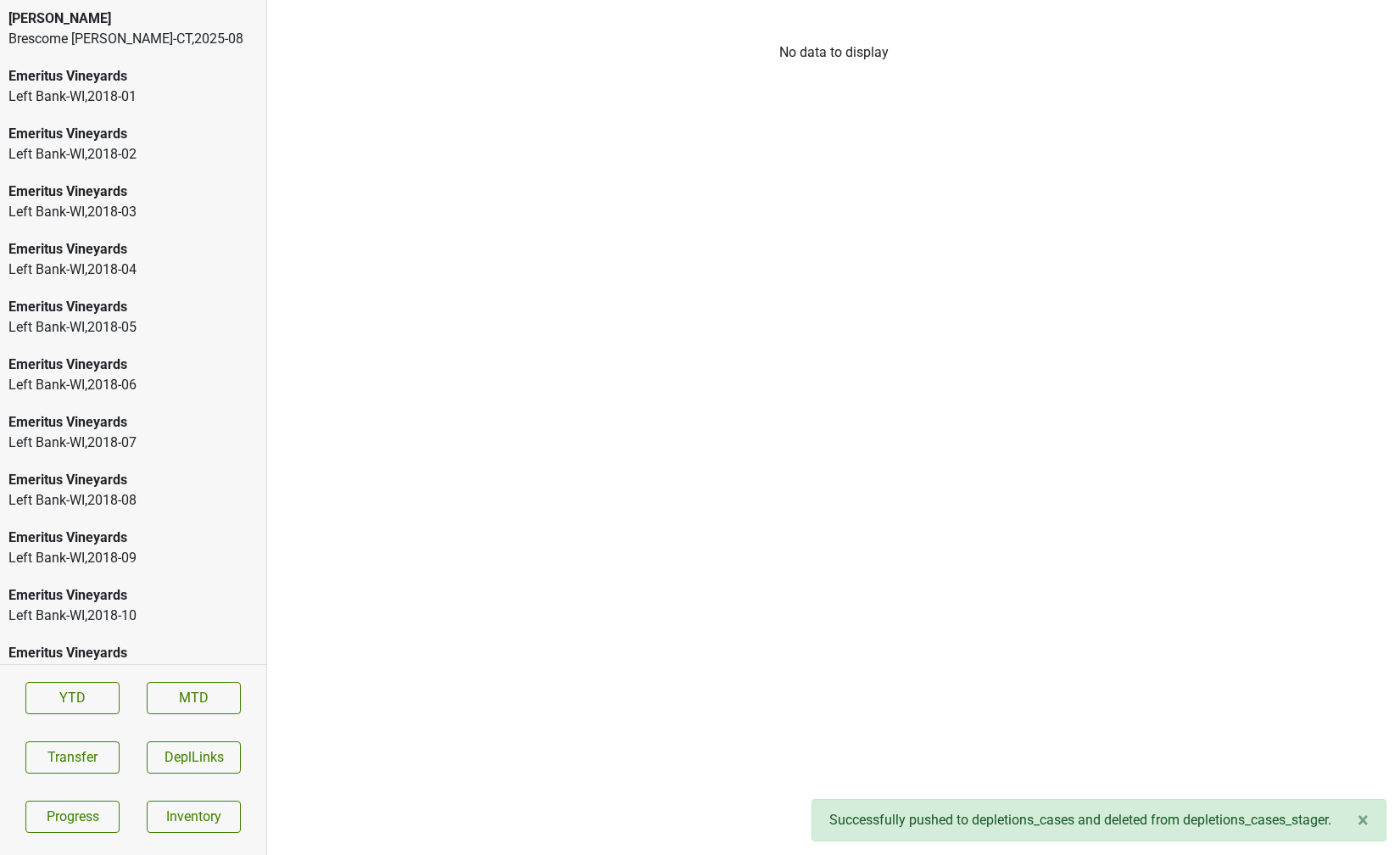
click at [149, 35] on div "Brescome [PERSON_NAME]-[GEOGRAPHIC_DATA] , 2025 - 08" at bounding box center [133, 39] width 249 height 20
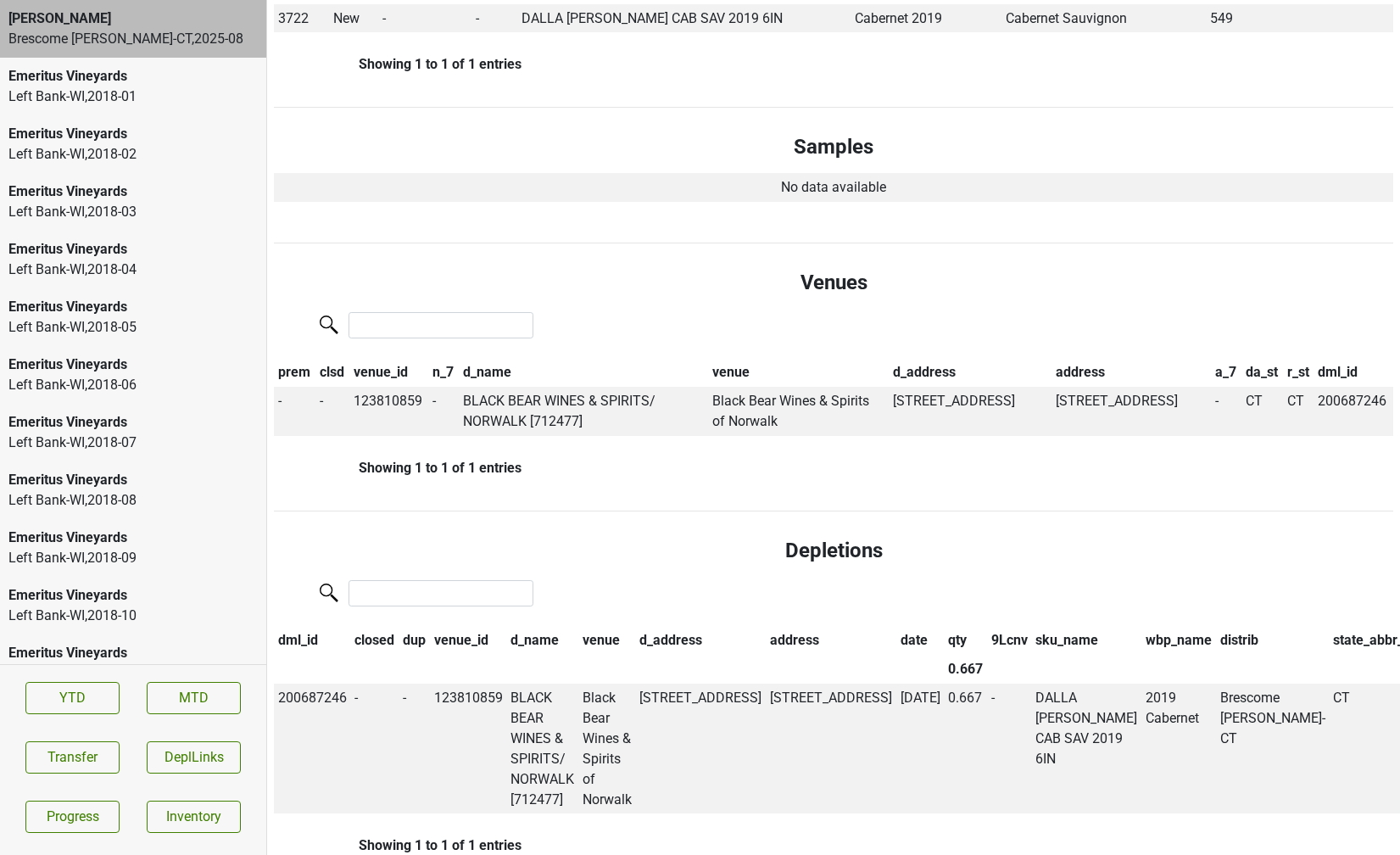
scroll to position [489, 0]
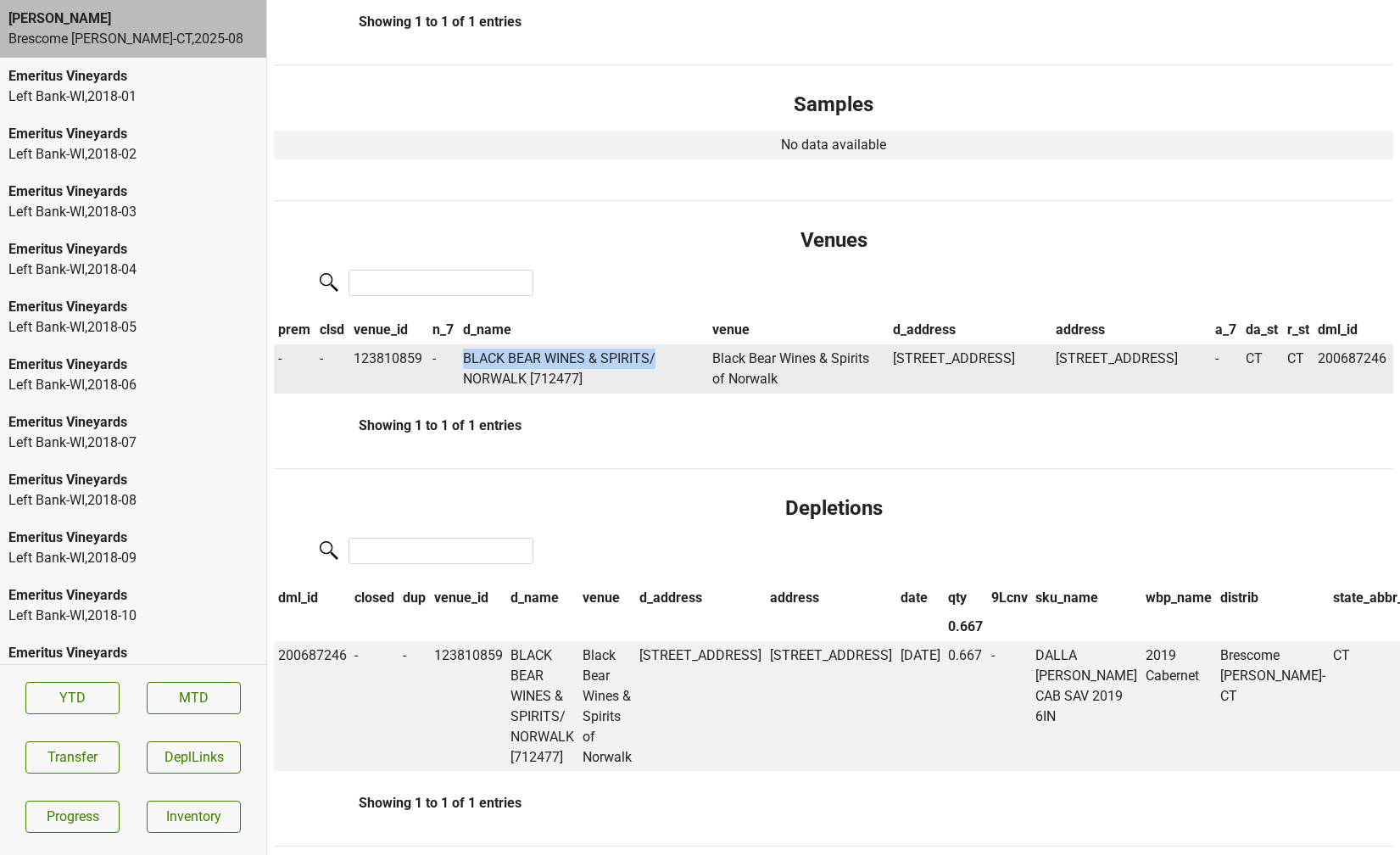
drag, startPoint x: 463, startPoint y: 362, endPoint x: 657, endPoint y: 361, distance: 194.0
click at [657, 361] on td "BLACK BEAR WINES & SPIRITS/ NORWALK [712477]" at bounding box center [583, 369] width 249 height 49
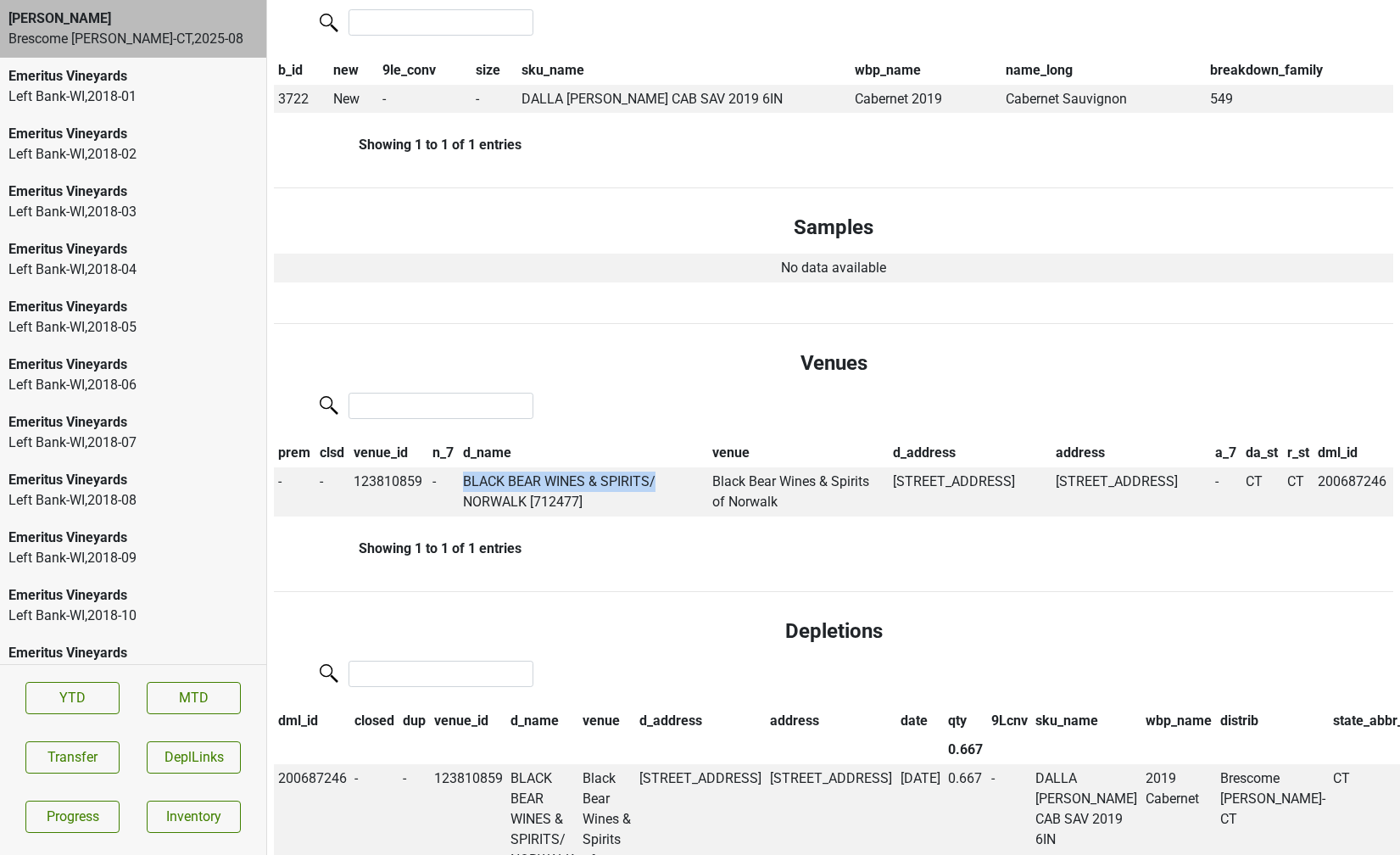
scroll to position [0, 0]
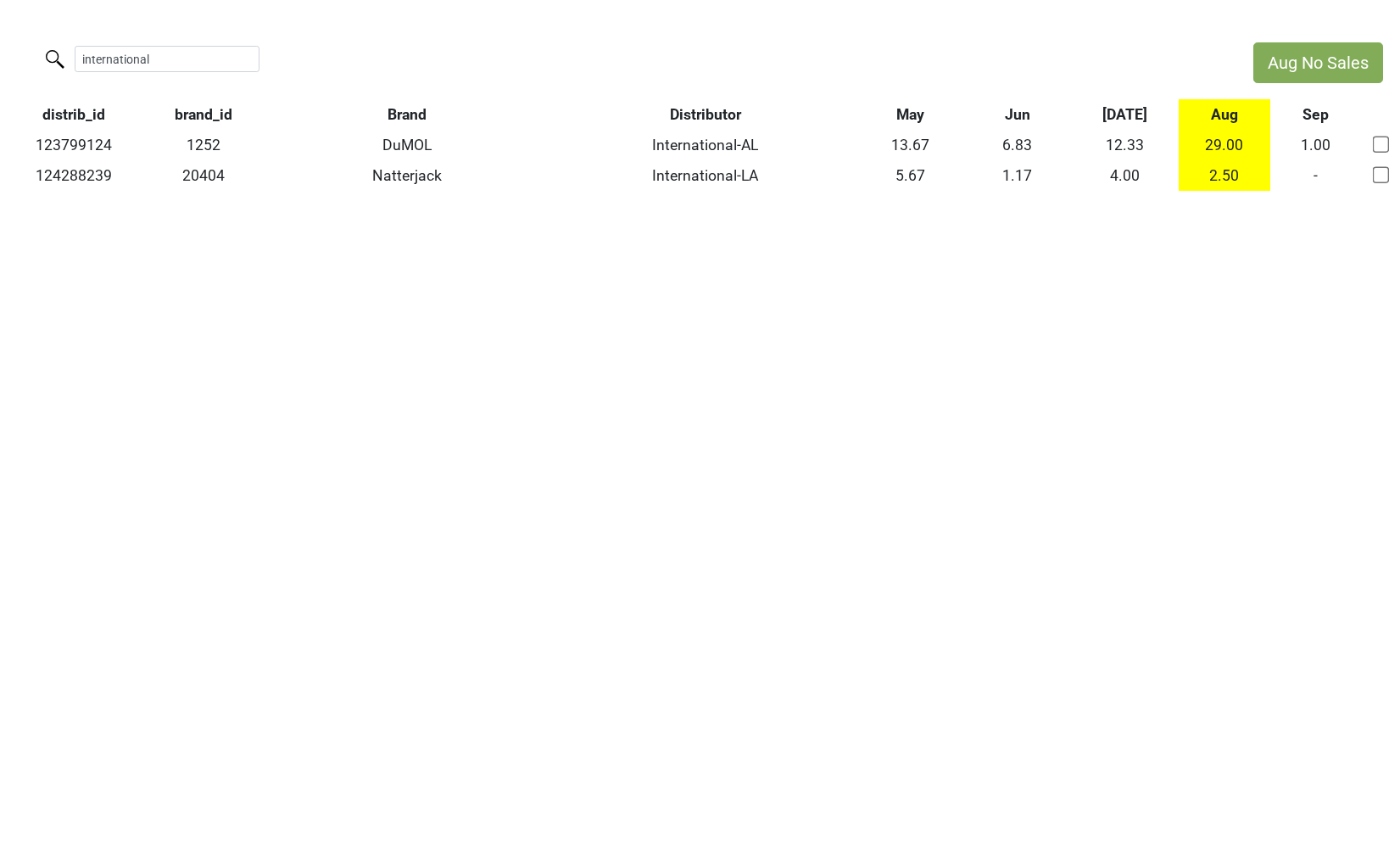
drag, startPoint x: 170, startPoint y: 51, endPoint x: -15, endPoint y: 49, distance: 185.0
click at [0, 49] on html "Aug No Sales international distrib_id brand_id Brand Distributor May Jun Jul Au…" at bounding box center [700, 116] width 1400 height 234
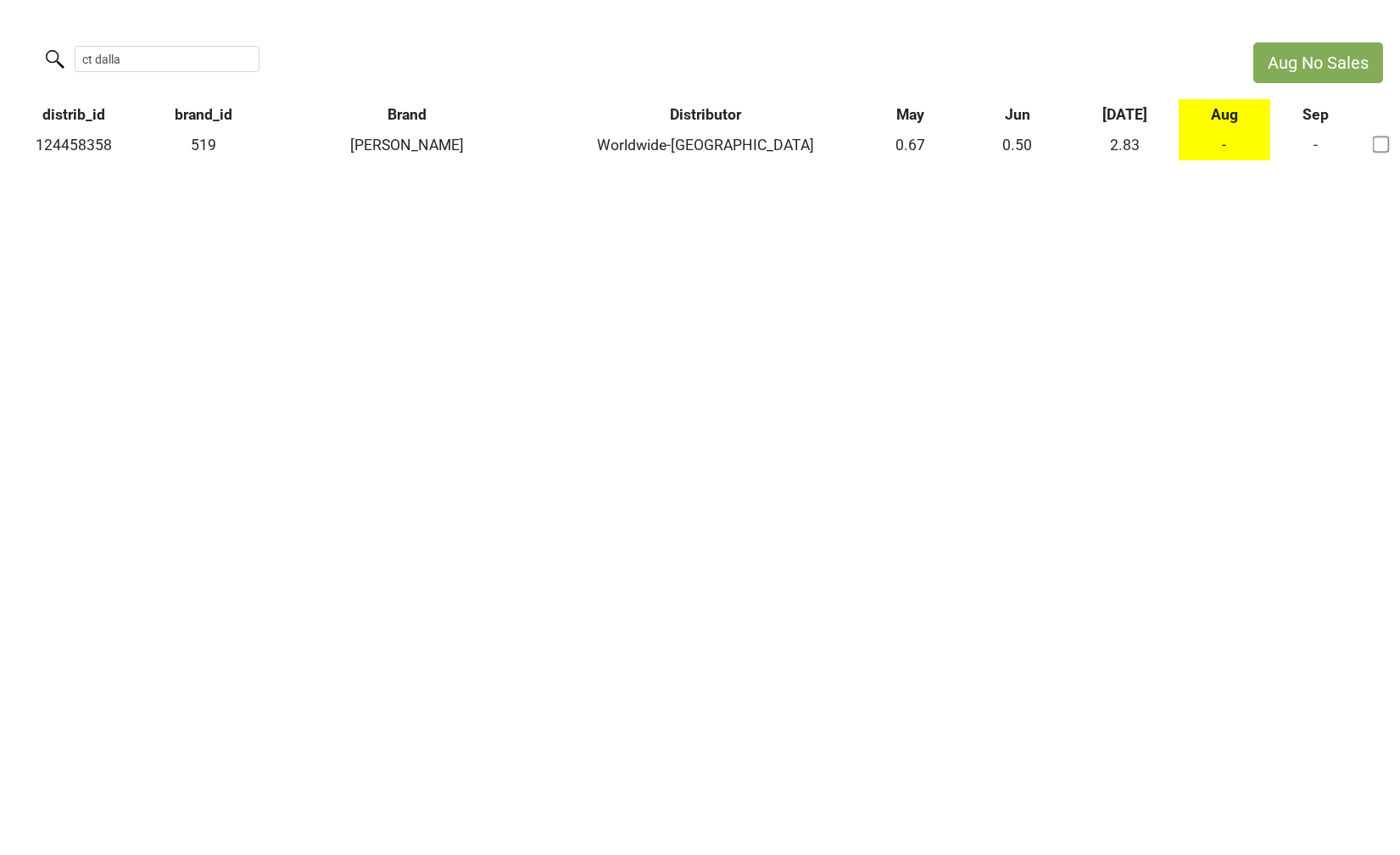
type input "ct dalla"
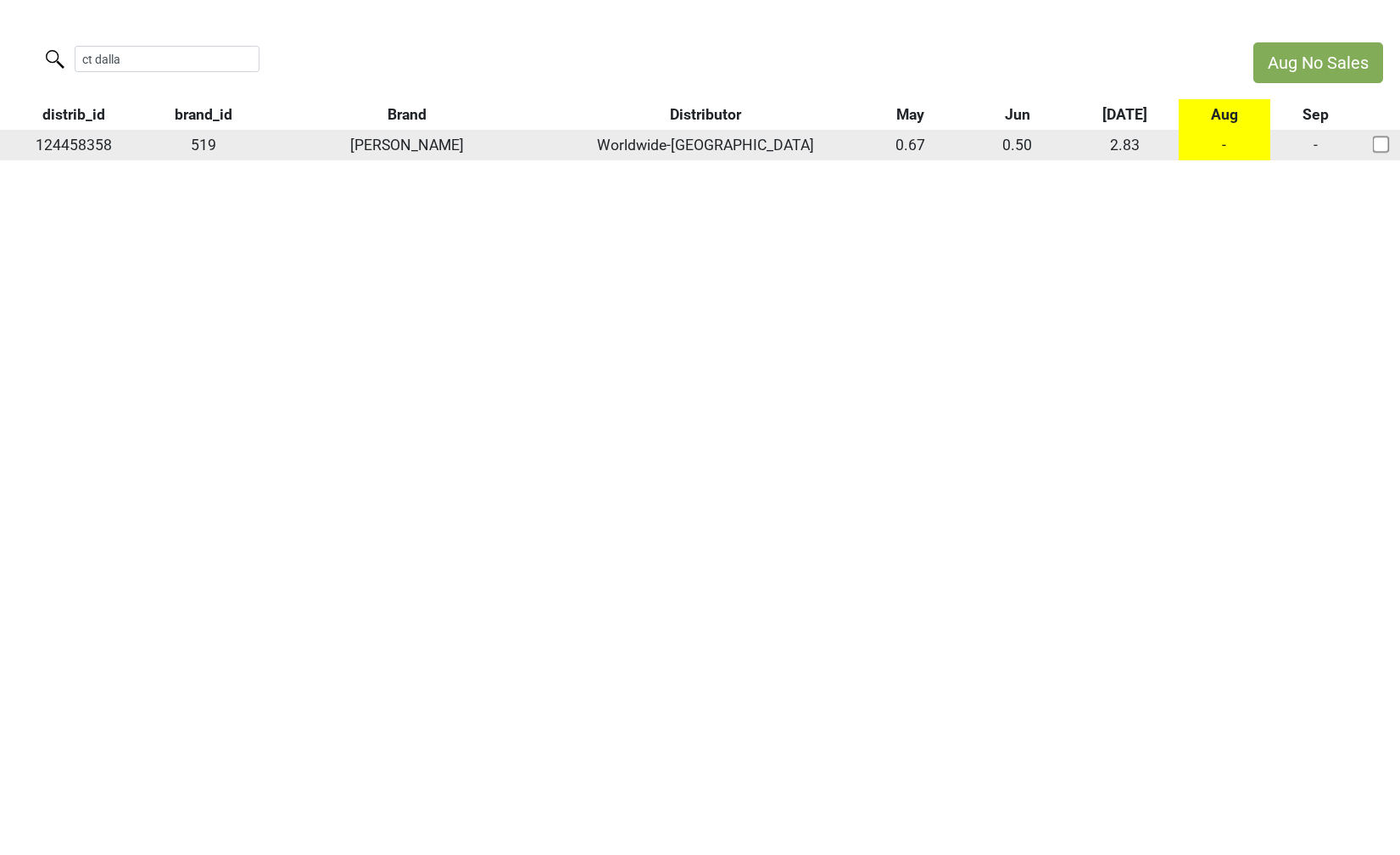
click at [95, 146] on td "124458358" at bounding box center [73, 145] width 146 height 31
copy td "124458358"
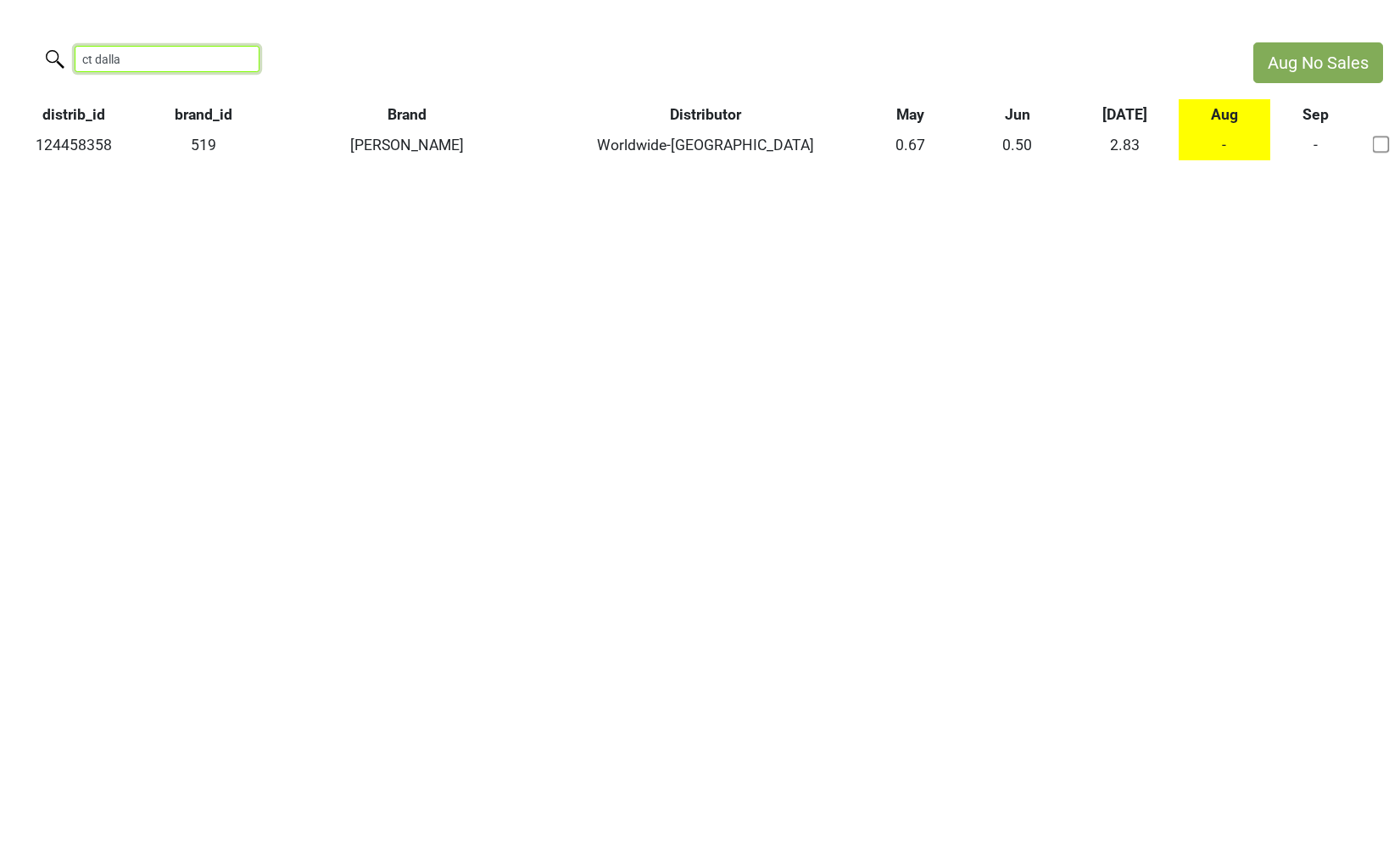
drag, startPoint x: 137, startPoint y: 57, endPoint x: 36, endPoint y: 57, distance: 101.0
click at [36, 57] on div "ct dalla" at bounding box center [618, 61] width 1236 height 36
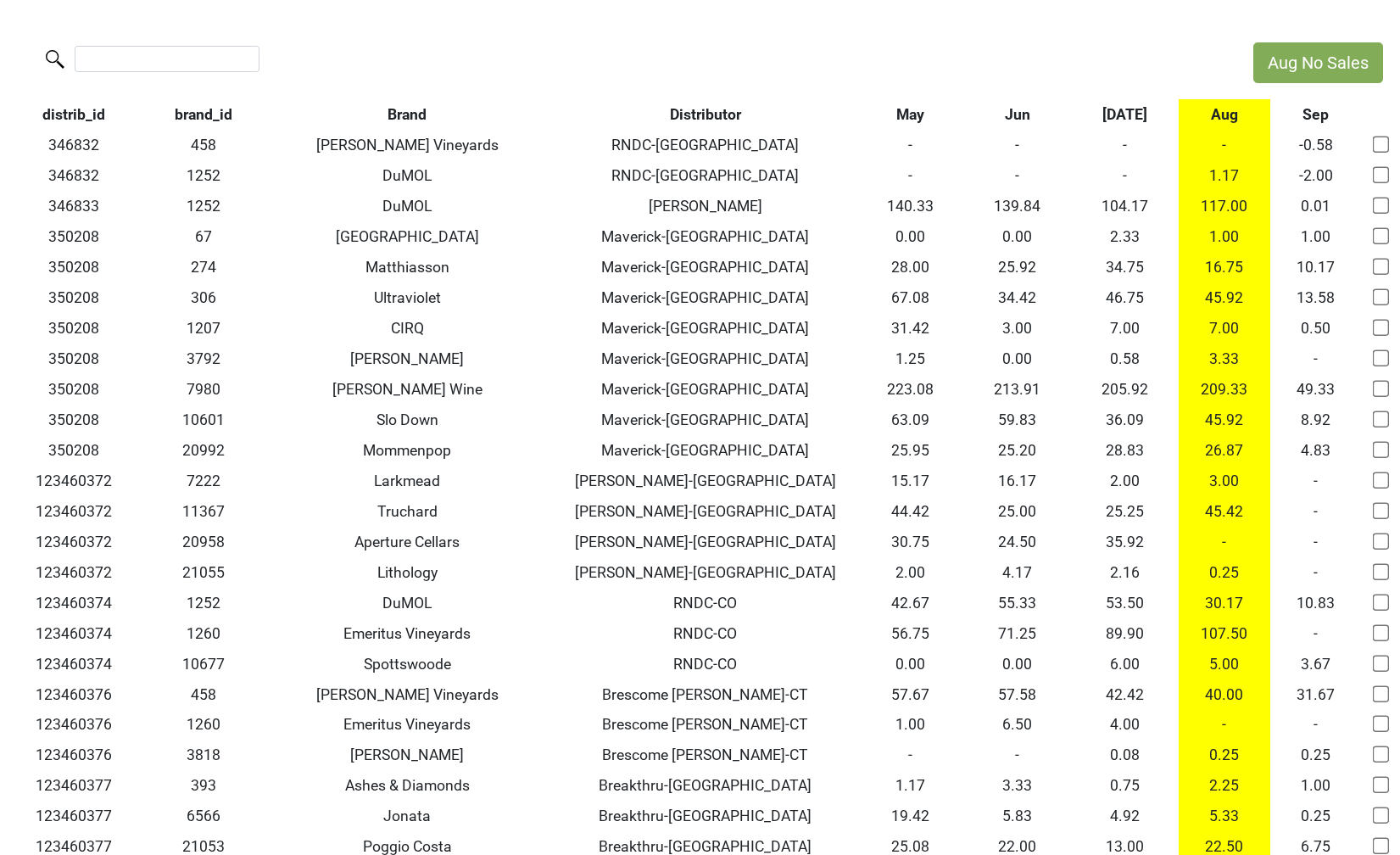
click at [1106, 115] on th "Jul" at bounding box center [1125, 114] width 108 height 31
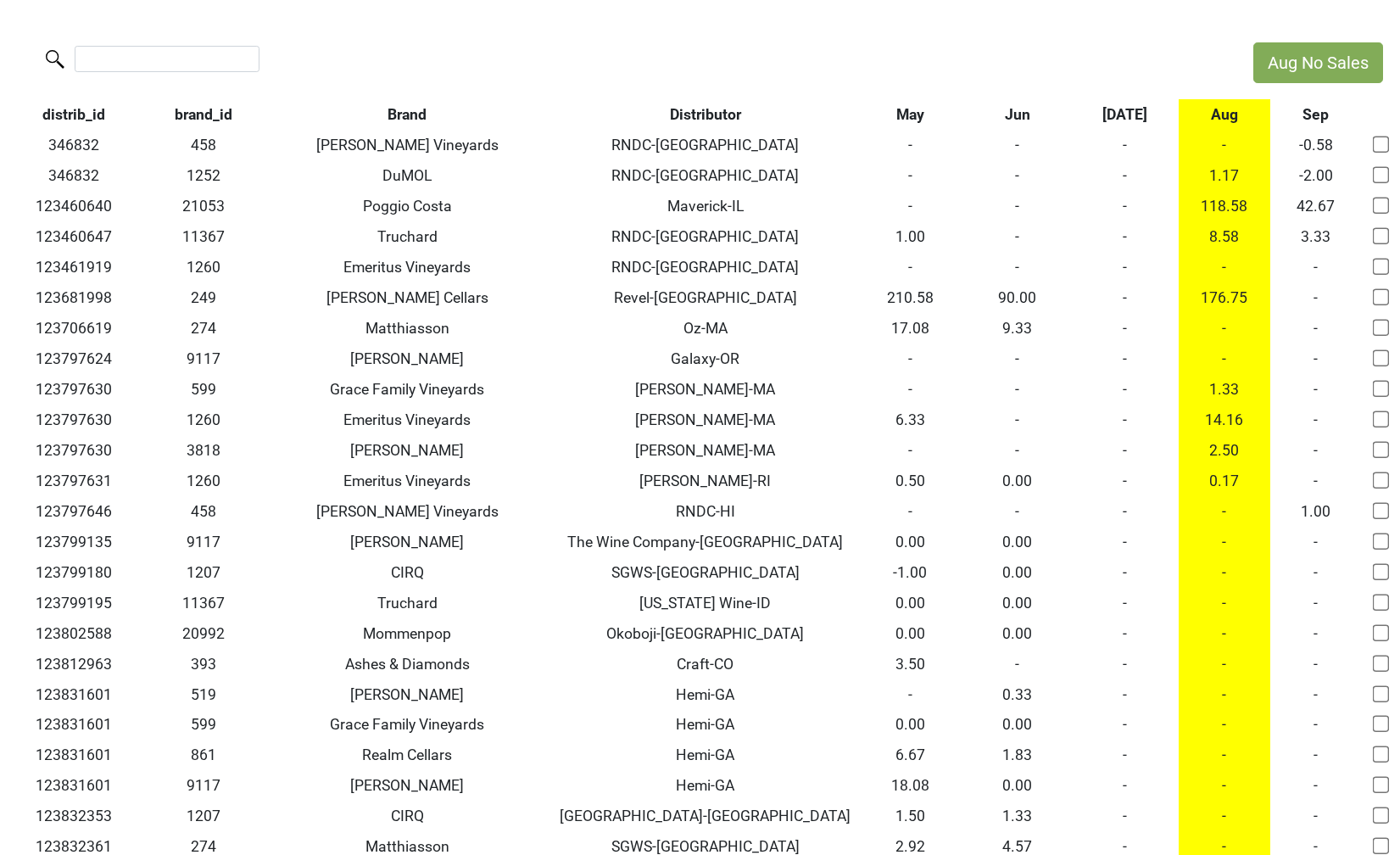
click at [1106, 115] on th "Jul" at bounding box center [1125, 114] width 108 height 31
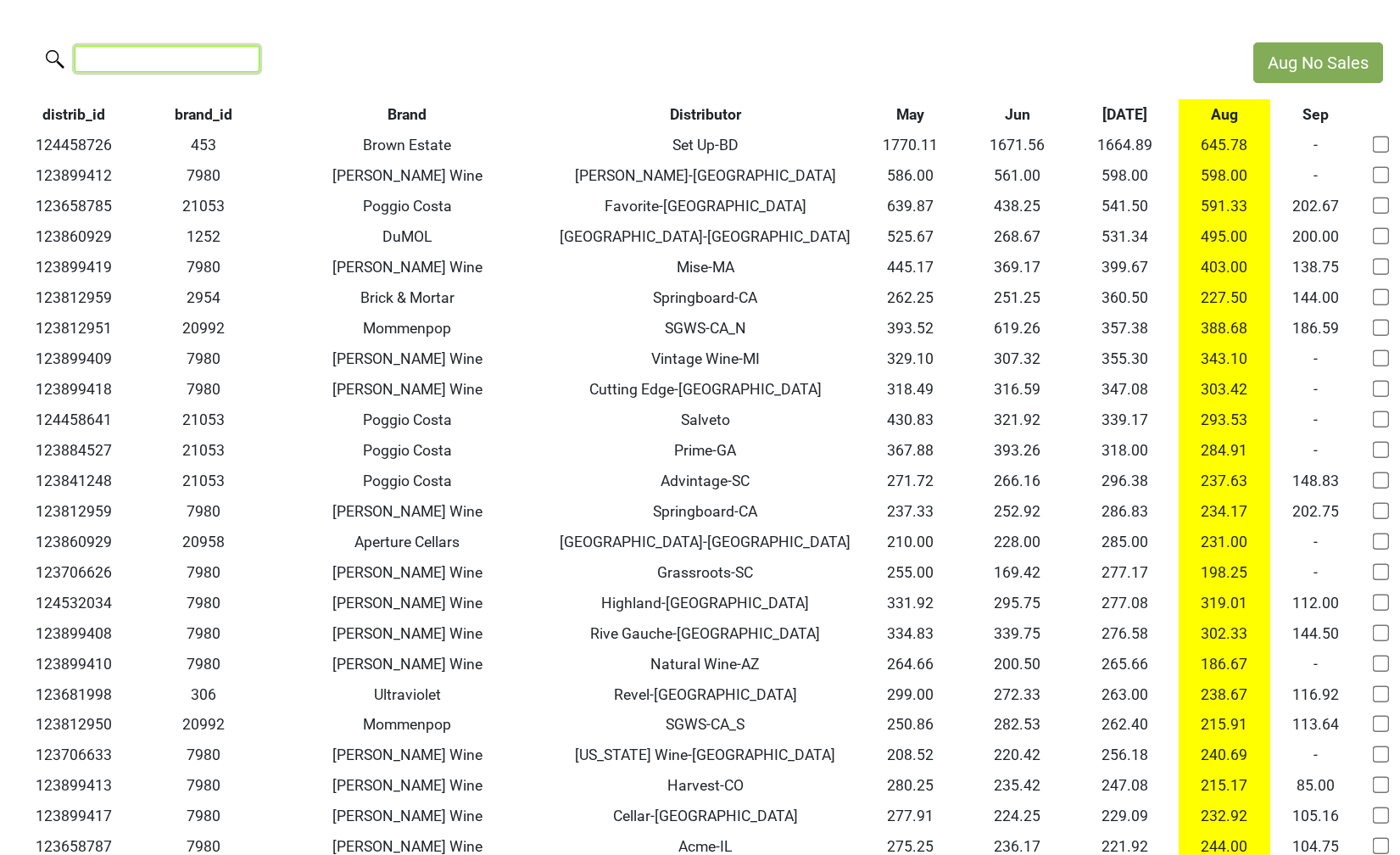
click at [138, 66] on input "search" at bounding box center [166, 58] width 184 height 26
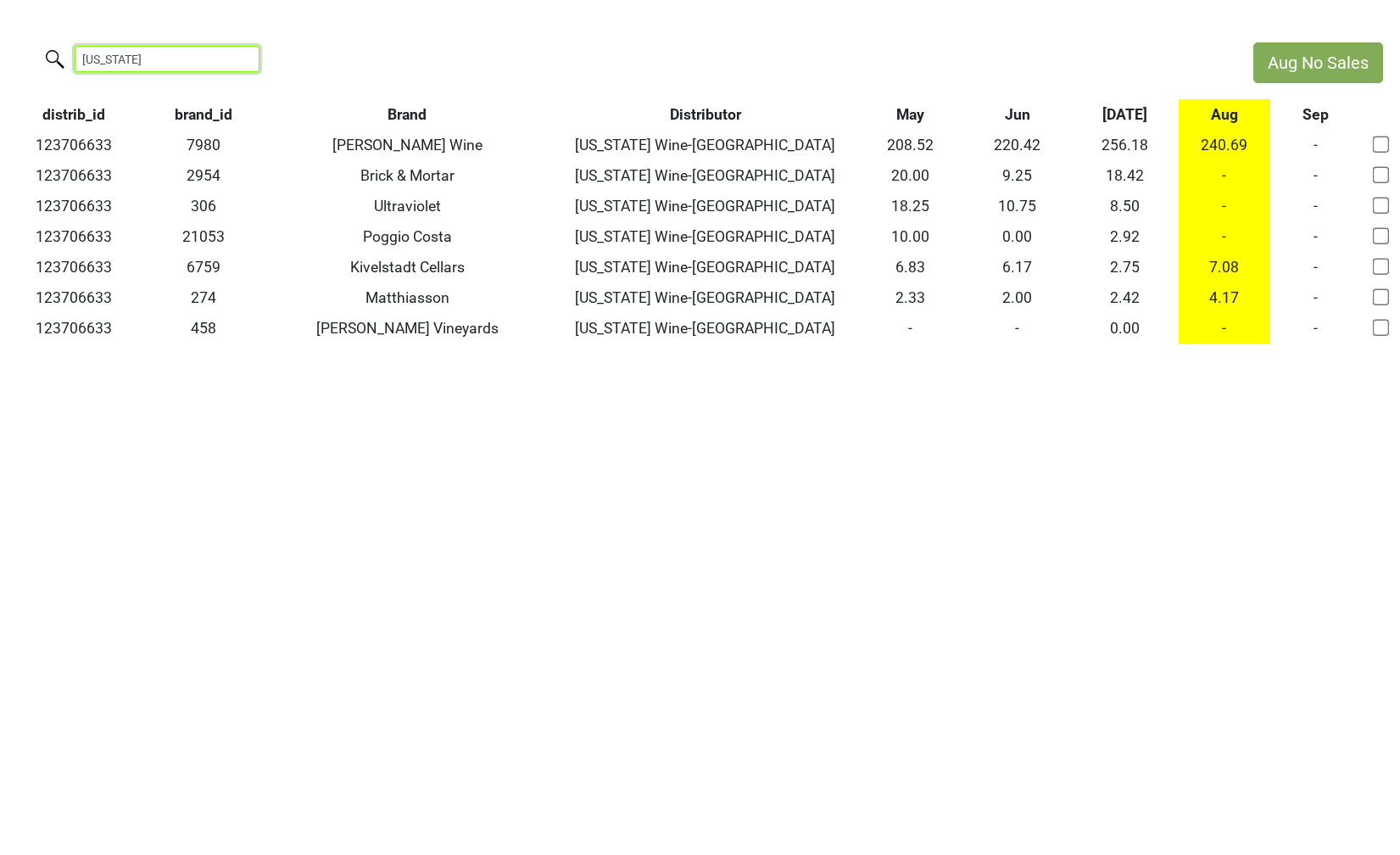
type input "vermont"
click at [233, 60] on input "vermont" at bounding box center [166, 58] width 184 height 26
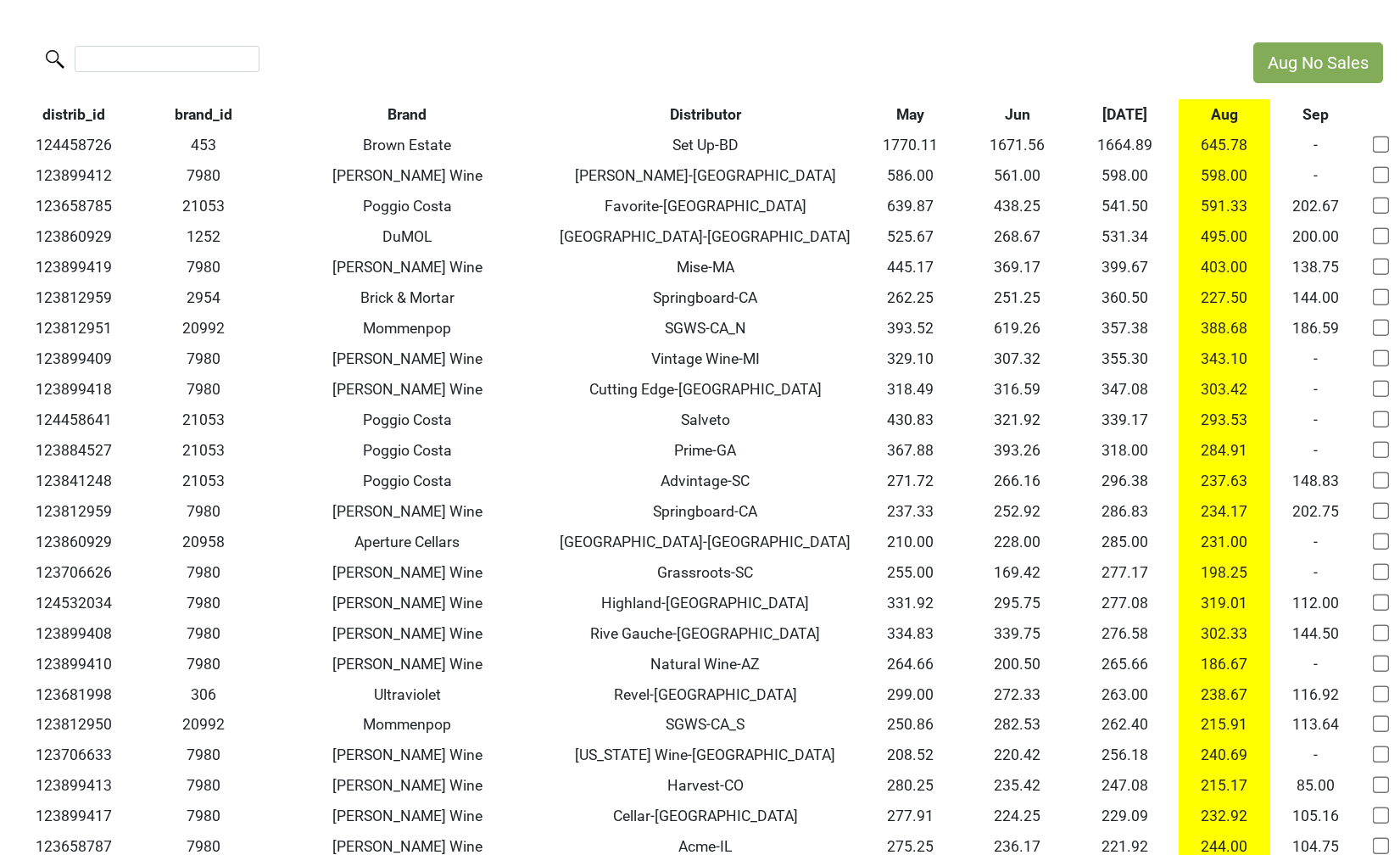
click at [1383, 763] on div at bounding box center [1380, 755] width 45 height 34
click at [1122, 116] on th "[DATE]" at bounding box center [1125, 114] width 108 height 31
click at [1127, 113] on th "[DATE]" at bounding box center [1125, 114] width 108 height 31
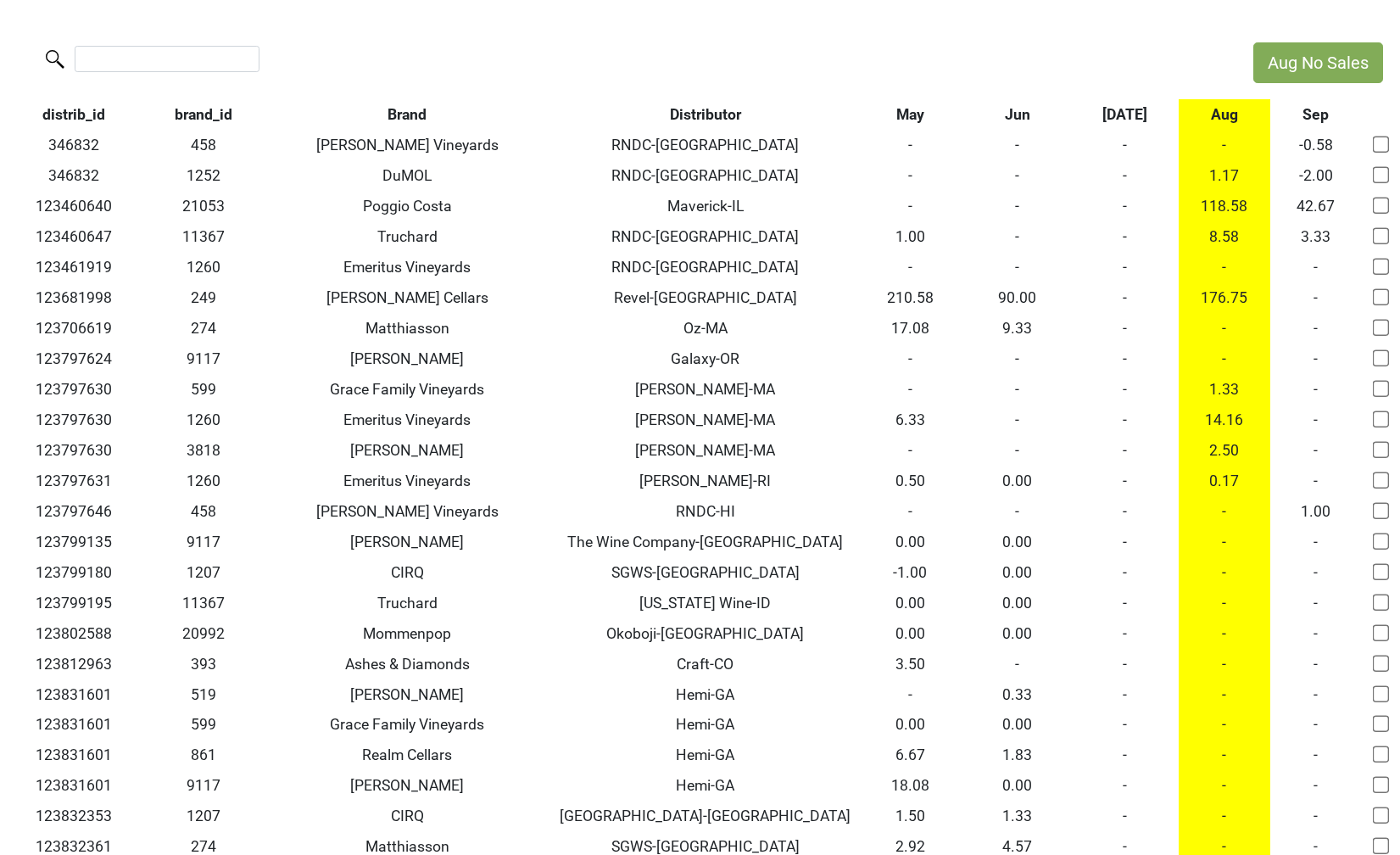
click at [1127, 113] on th "[DATE]" at bounding box center [1125, 114] width 108 height 31
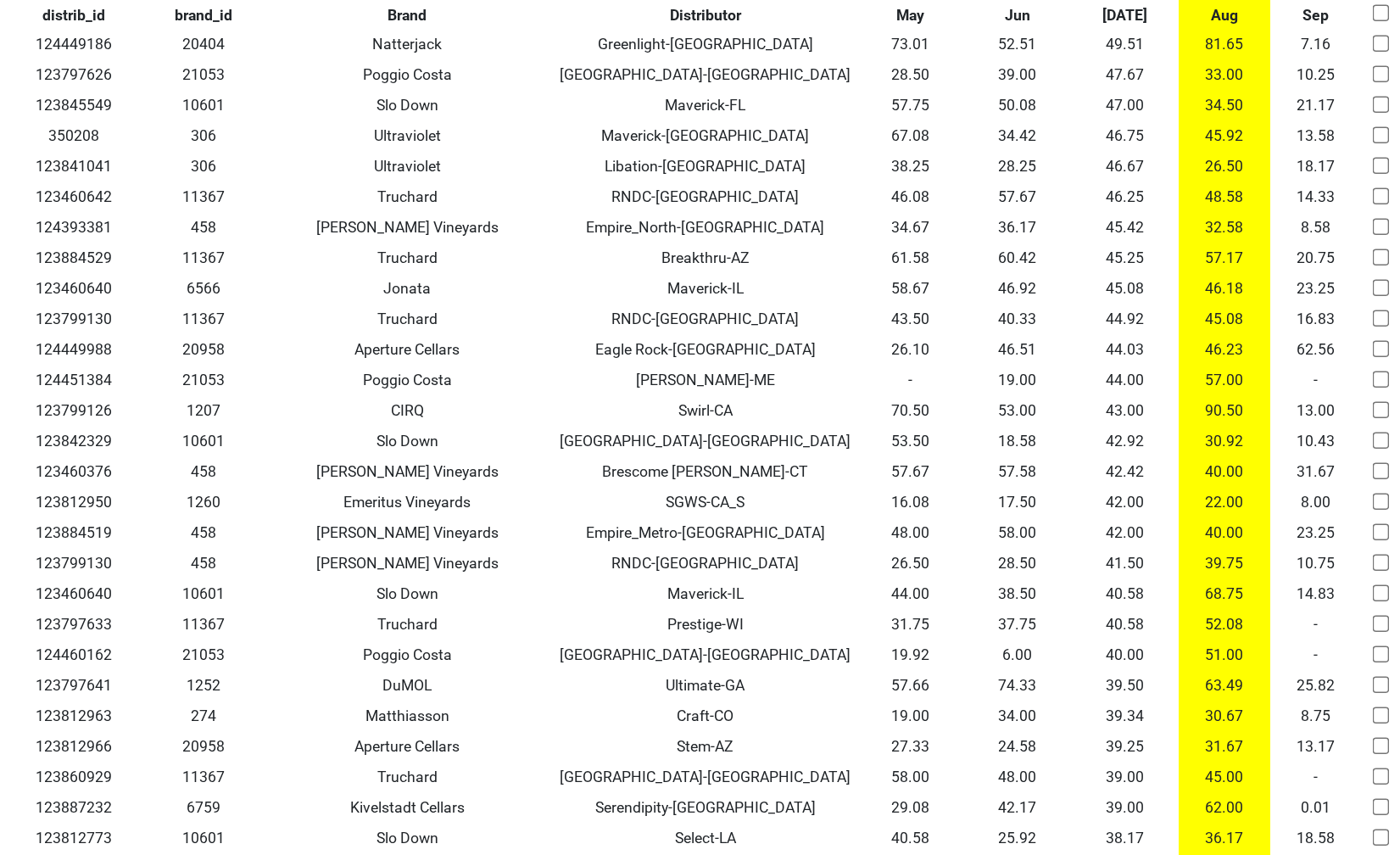
scroll to position [12750, 0]
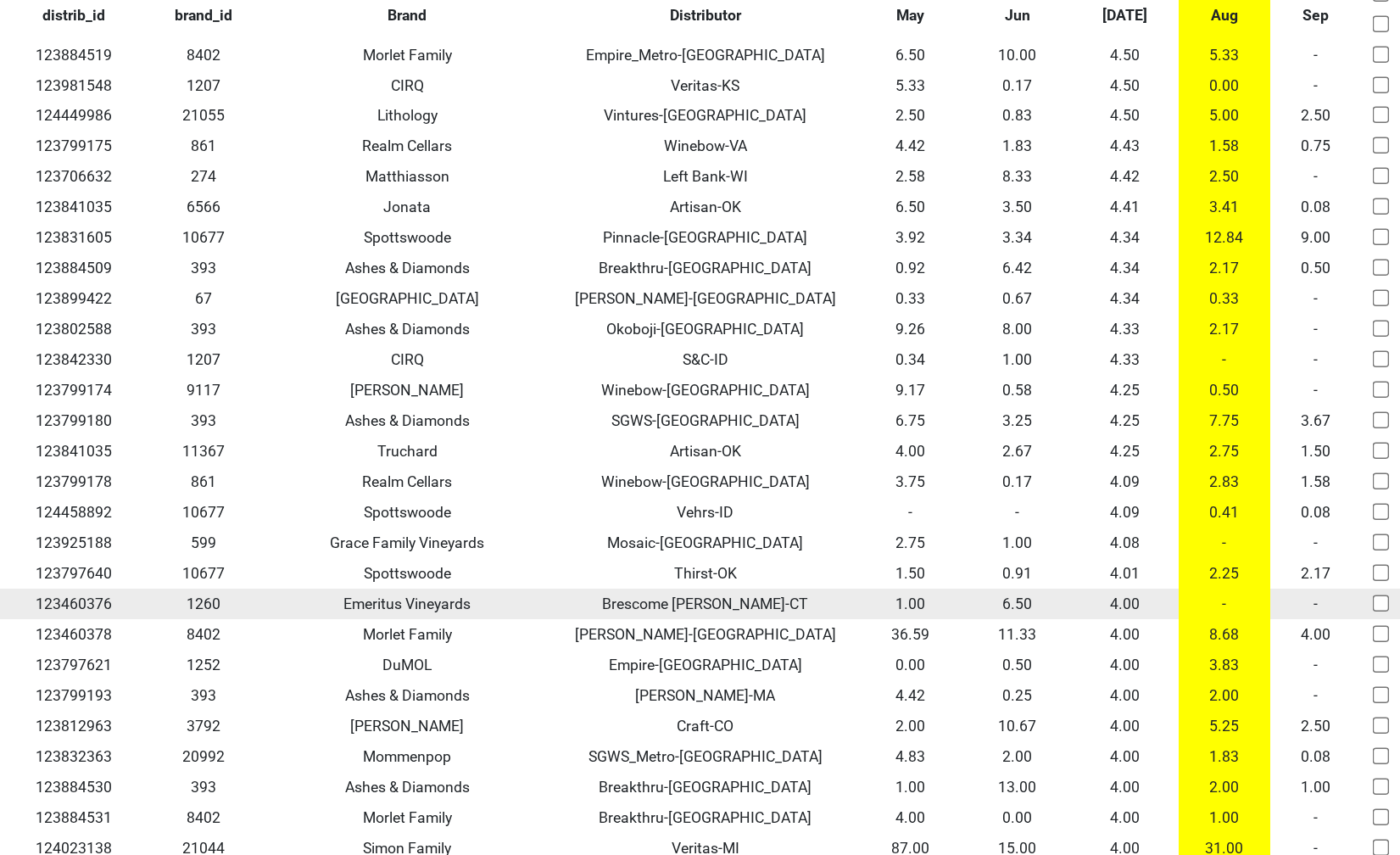
click at [1384, 595] on input "checkbox" at bounding box center [1381, 603] width 17 height 17
checkbox input "true"
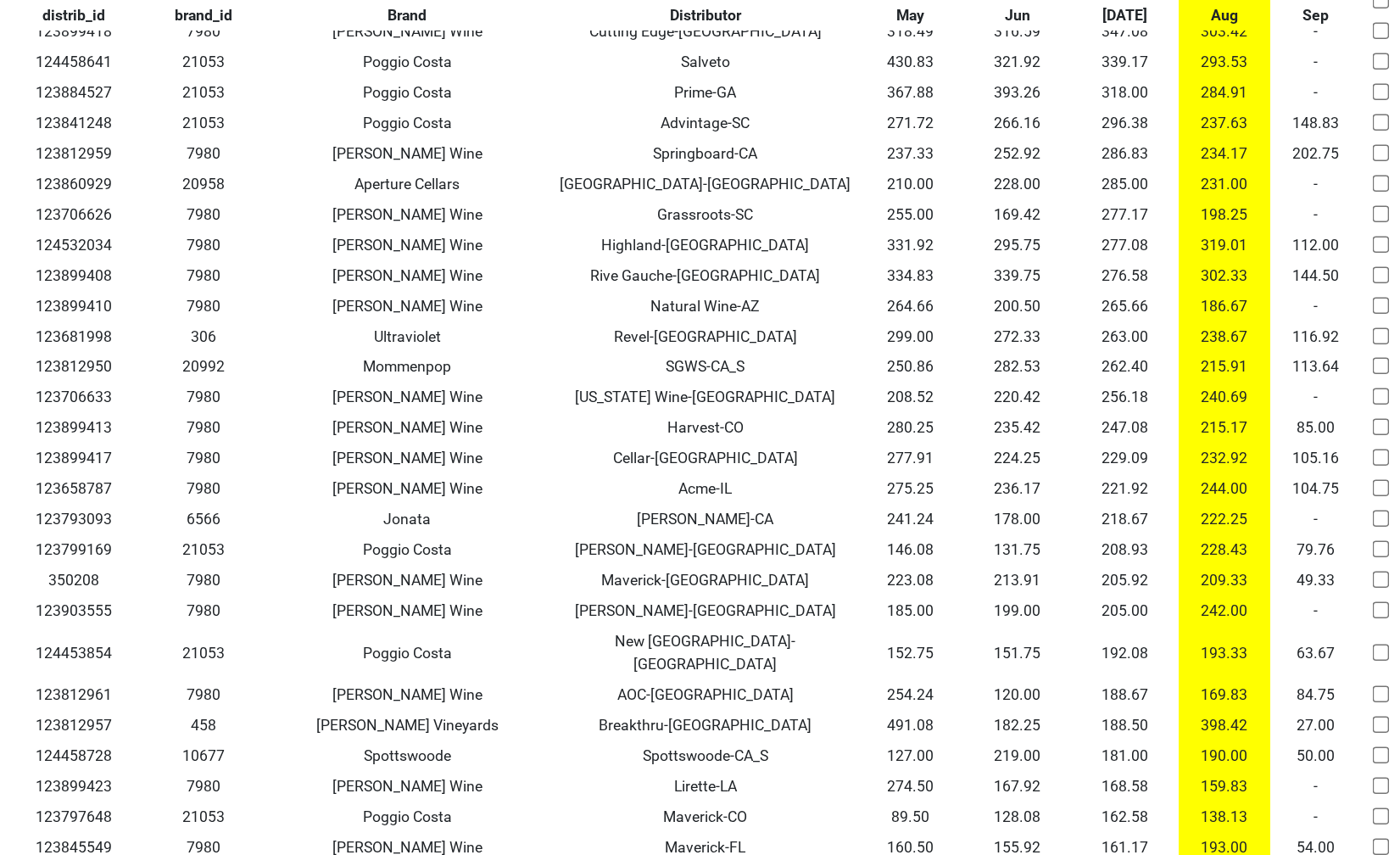
scroll to position [0, 0]
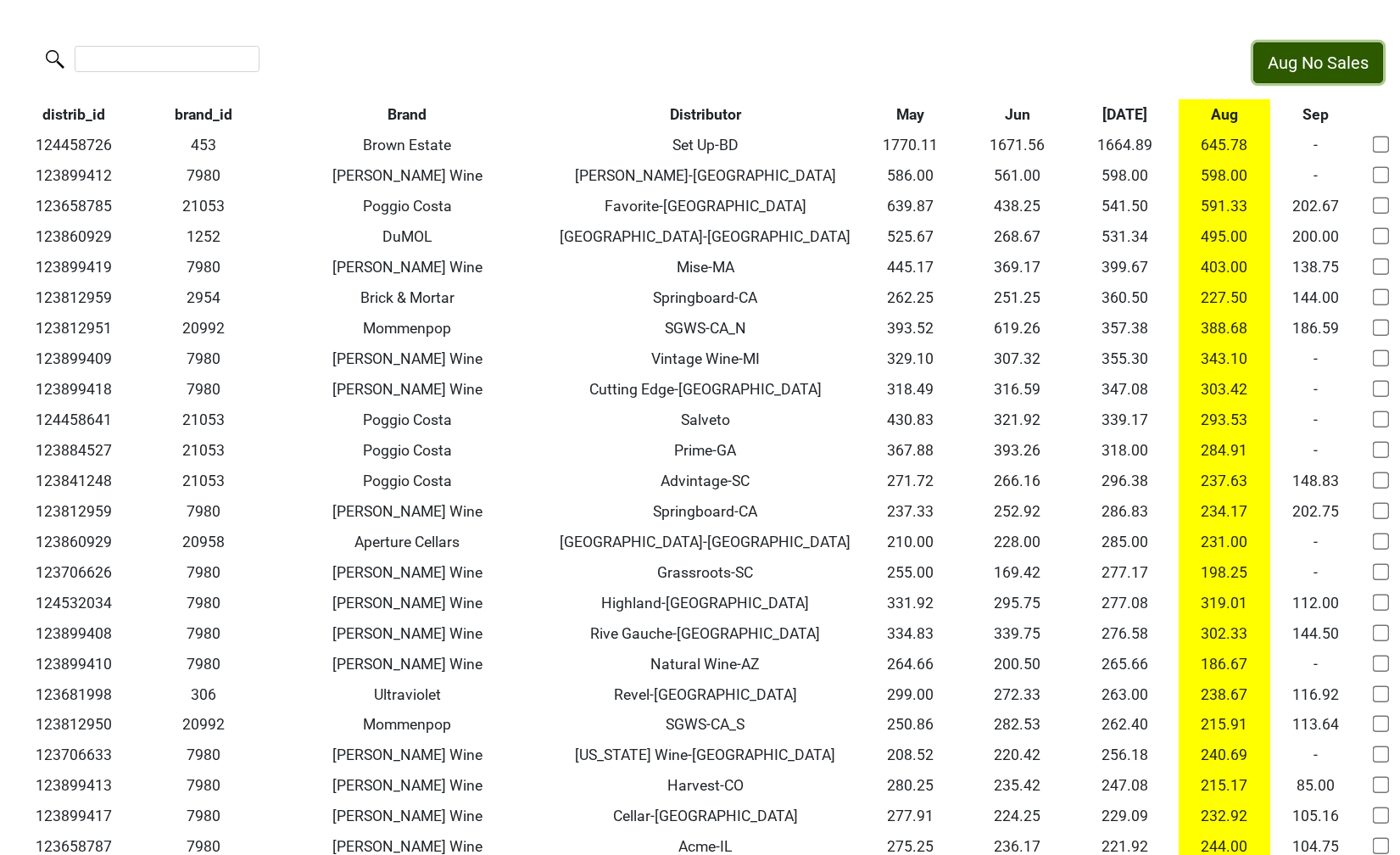
click at [1300, 57] on button "Aug No Sales" at bounding box center [1317, 63] width 130 height 41
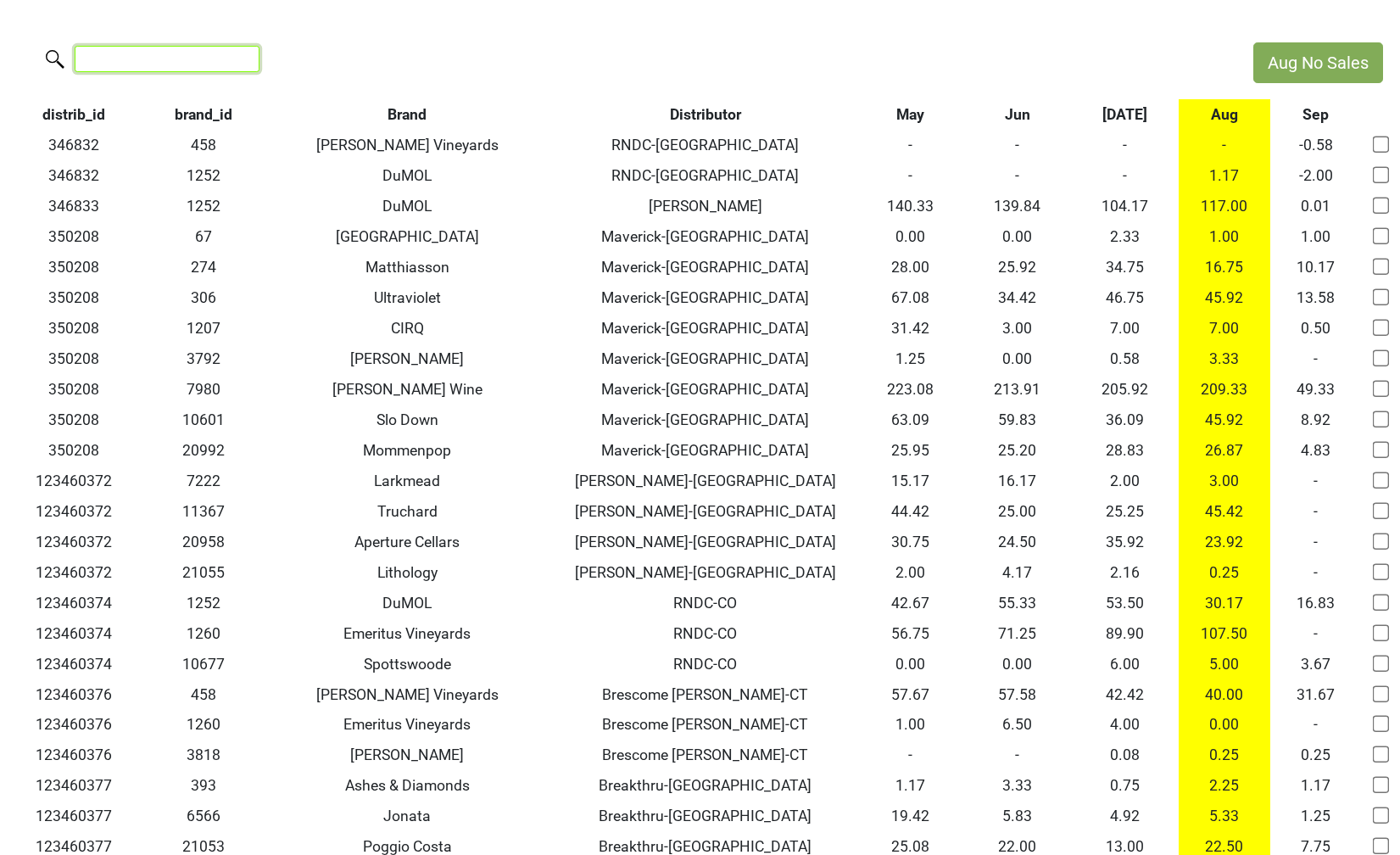
click at [159, 51] on input "search" at bounding box center [166, 58] width 184 height 26
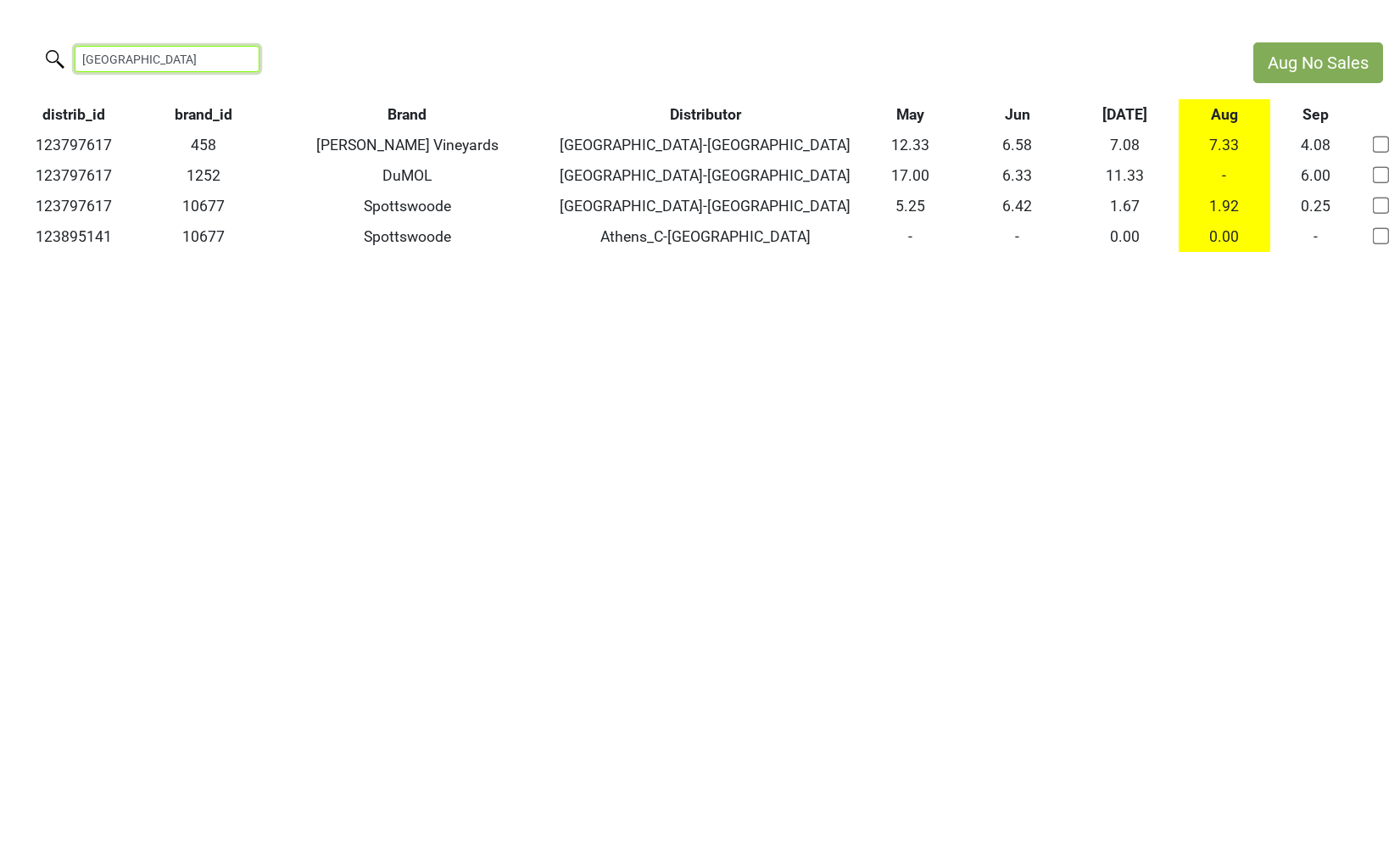
type input "athens"
click at [234, 57] on input "athens" at bounding box center [166, 58] width 184 height 26
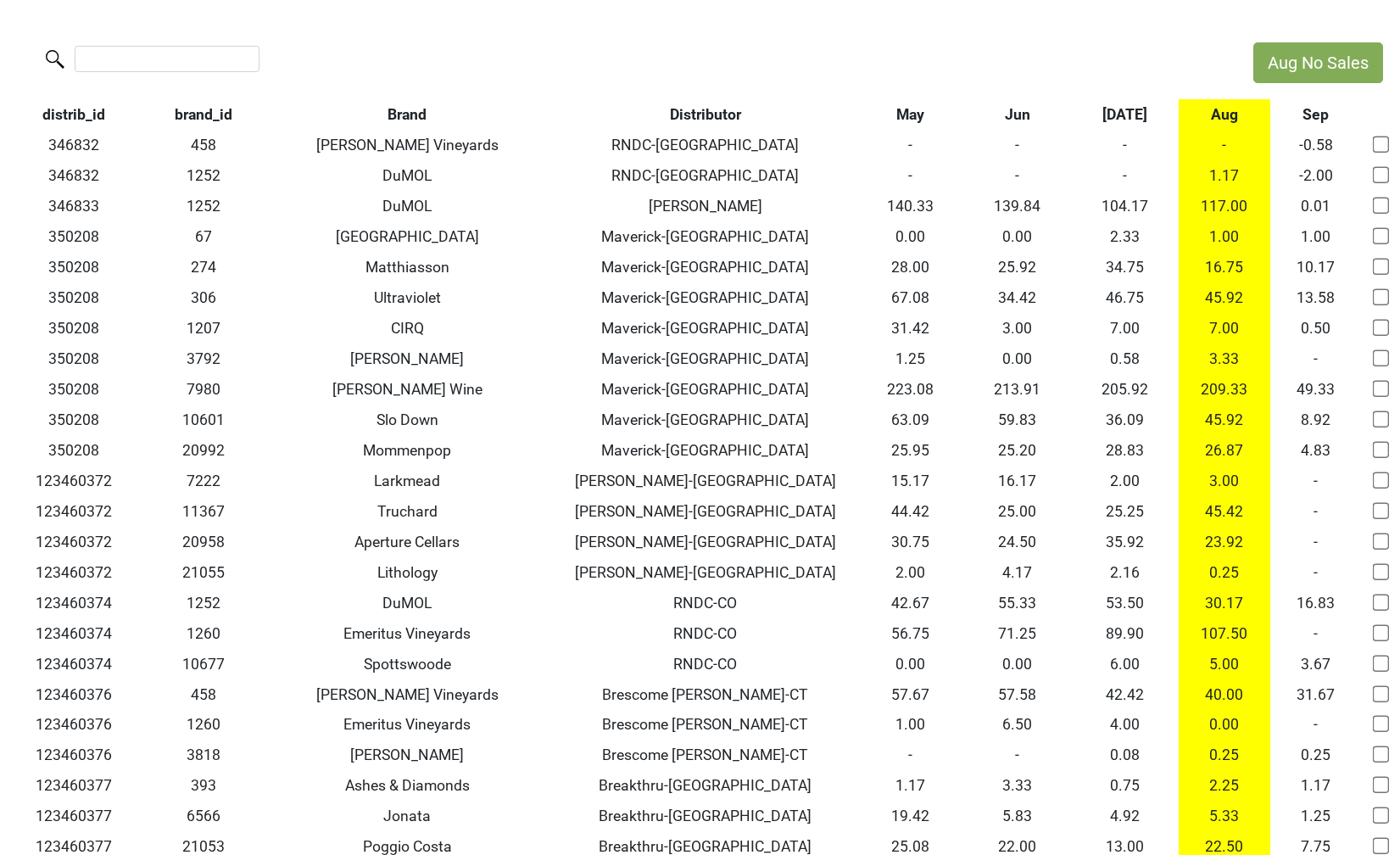
click at [1116, 125] on th "[DATE]" at bounding box center [1125, 114] width 108 height 31
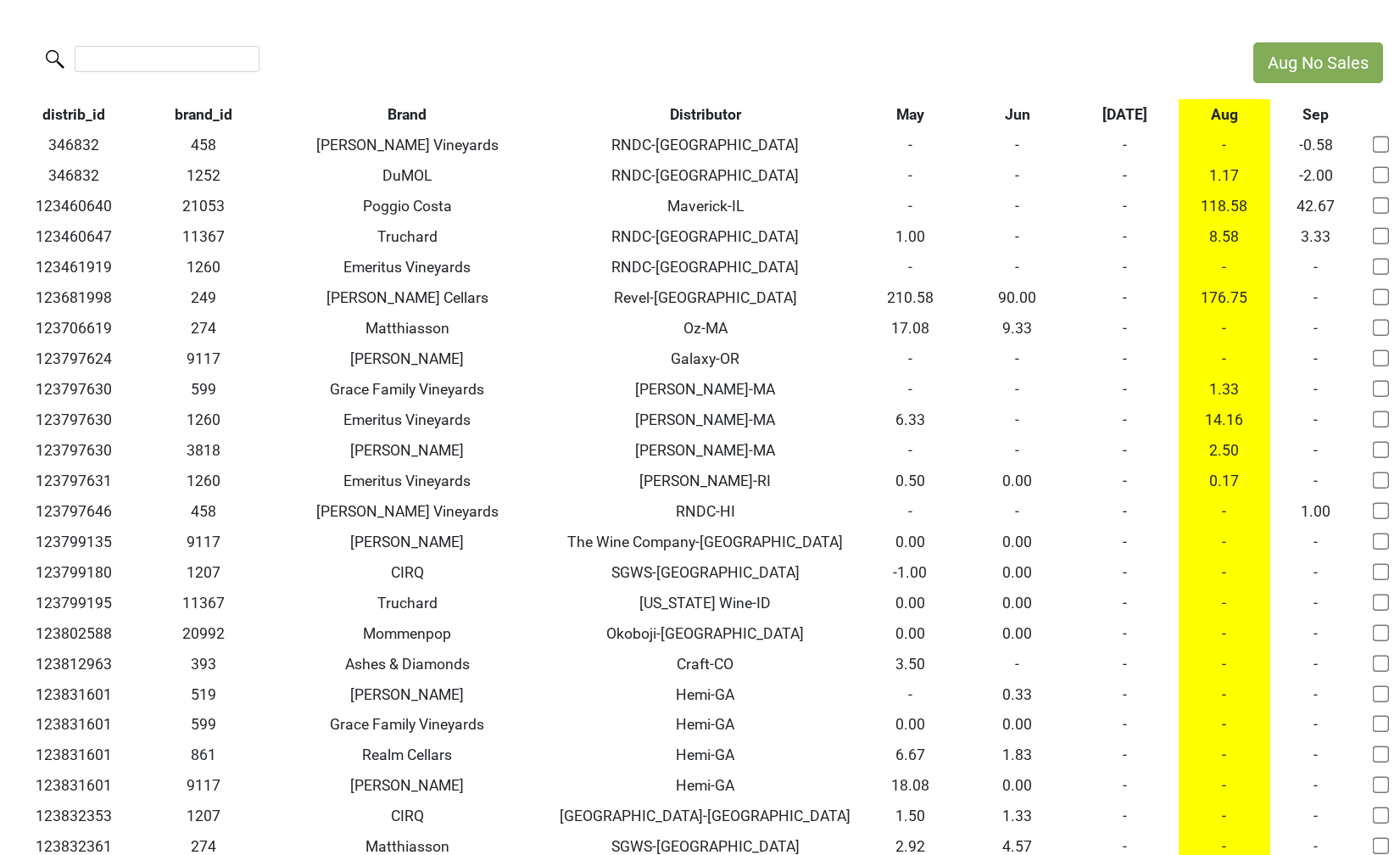
click at [1116, 125] on th "[DATE]" at bounding box center [1125, 114] width 108 height 31
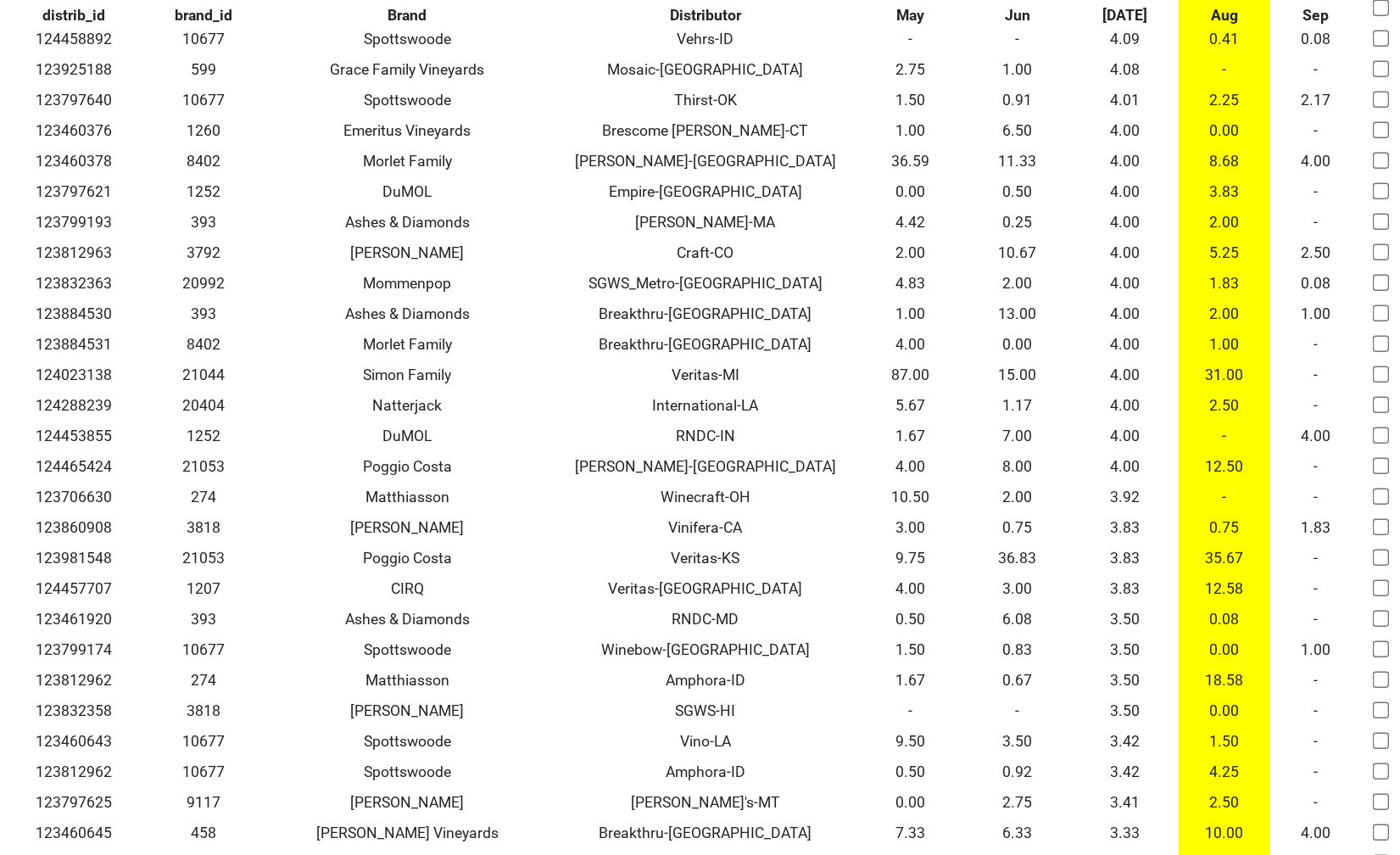
scroll to position [13228, 0]
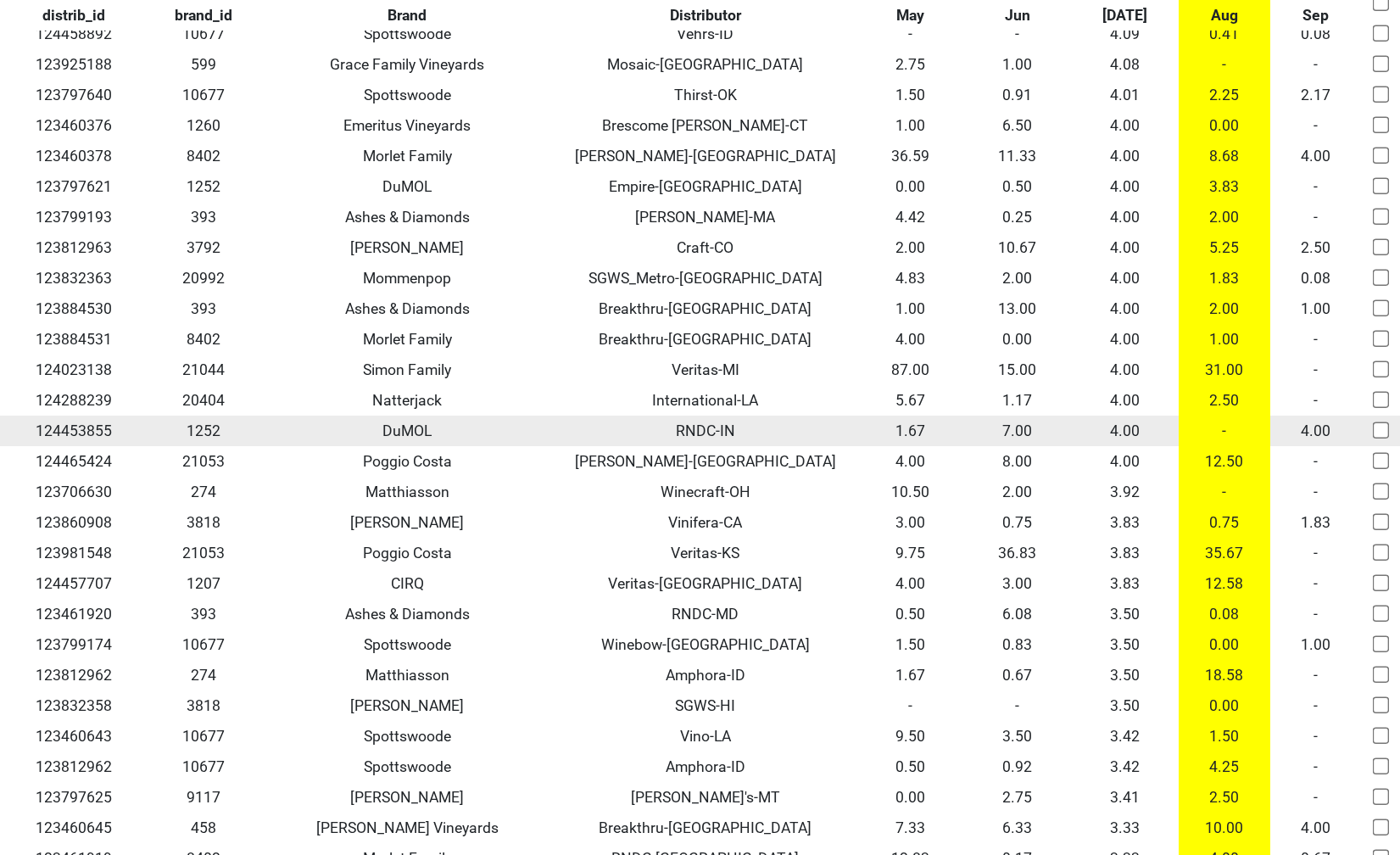
click at [1384, 422] on input "checkbox" at bounding box center [1381, 430] width 17 height 17
checkbox input "true"
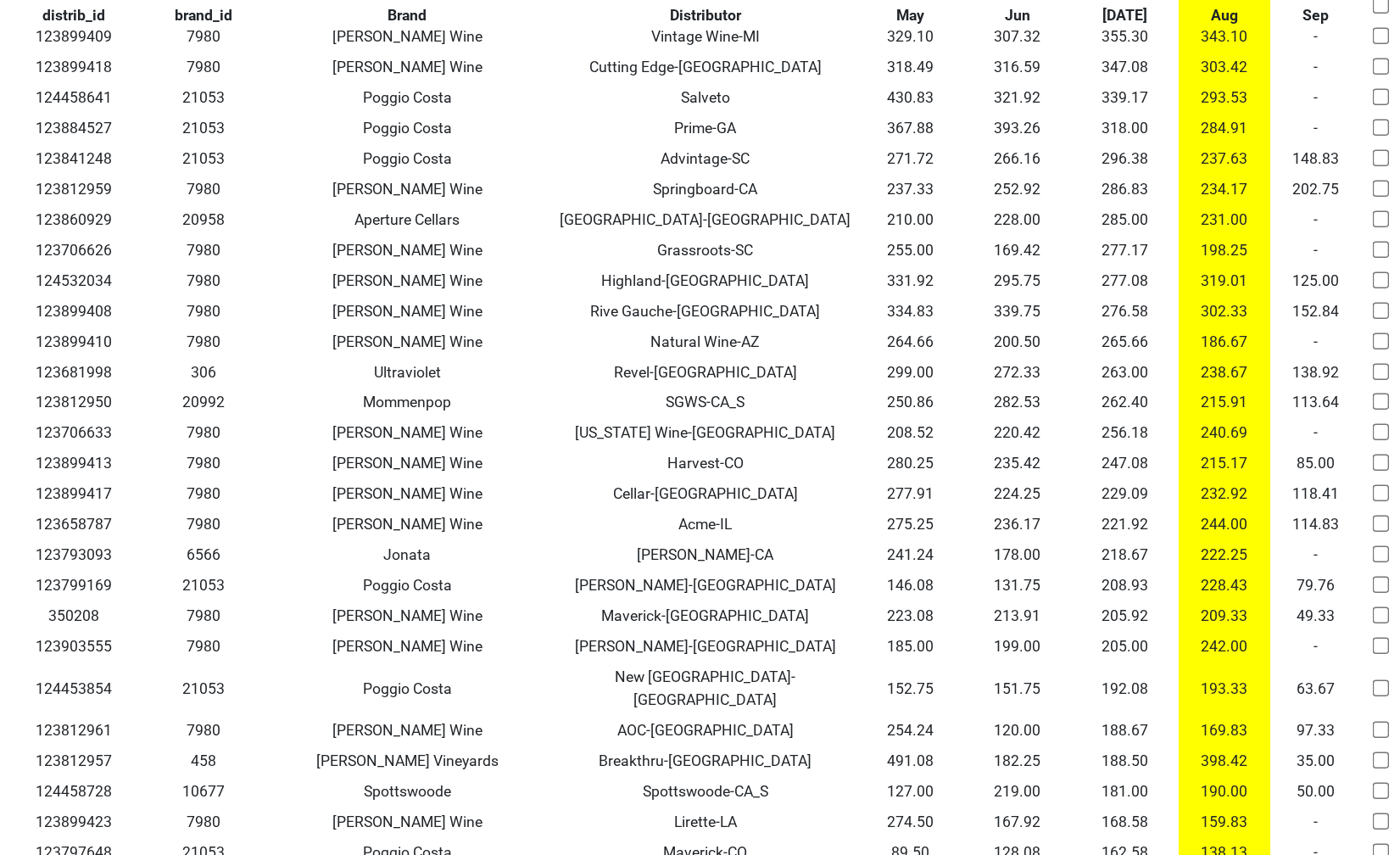
scroll to position [0, 0]
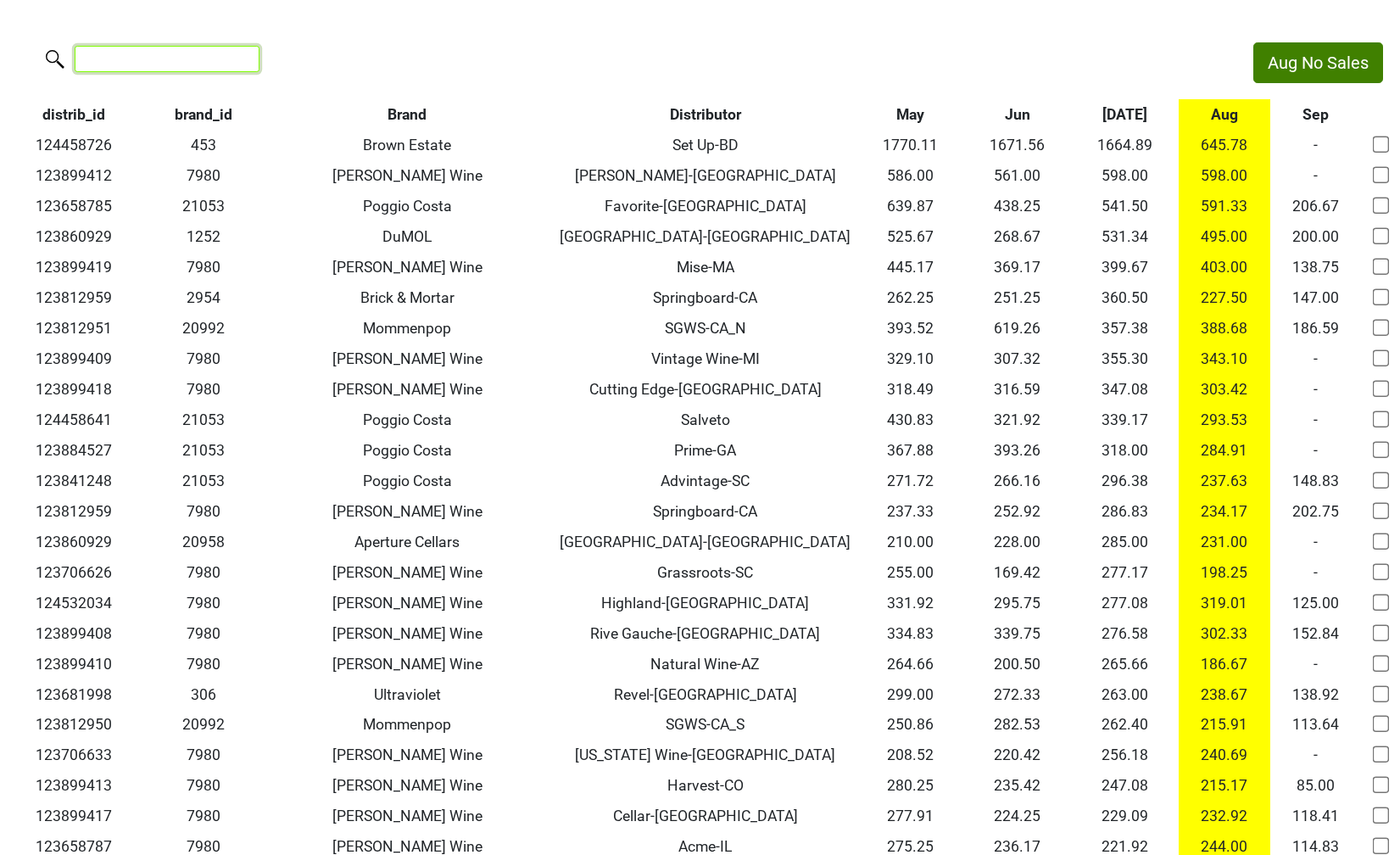
click at [164, 65] on input "search" at bounding box center [166, 58] width 184 height 26
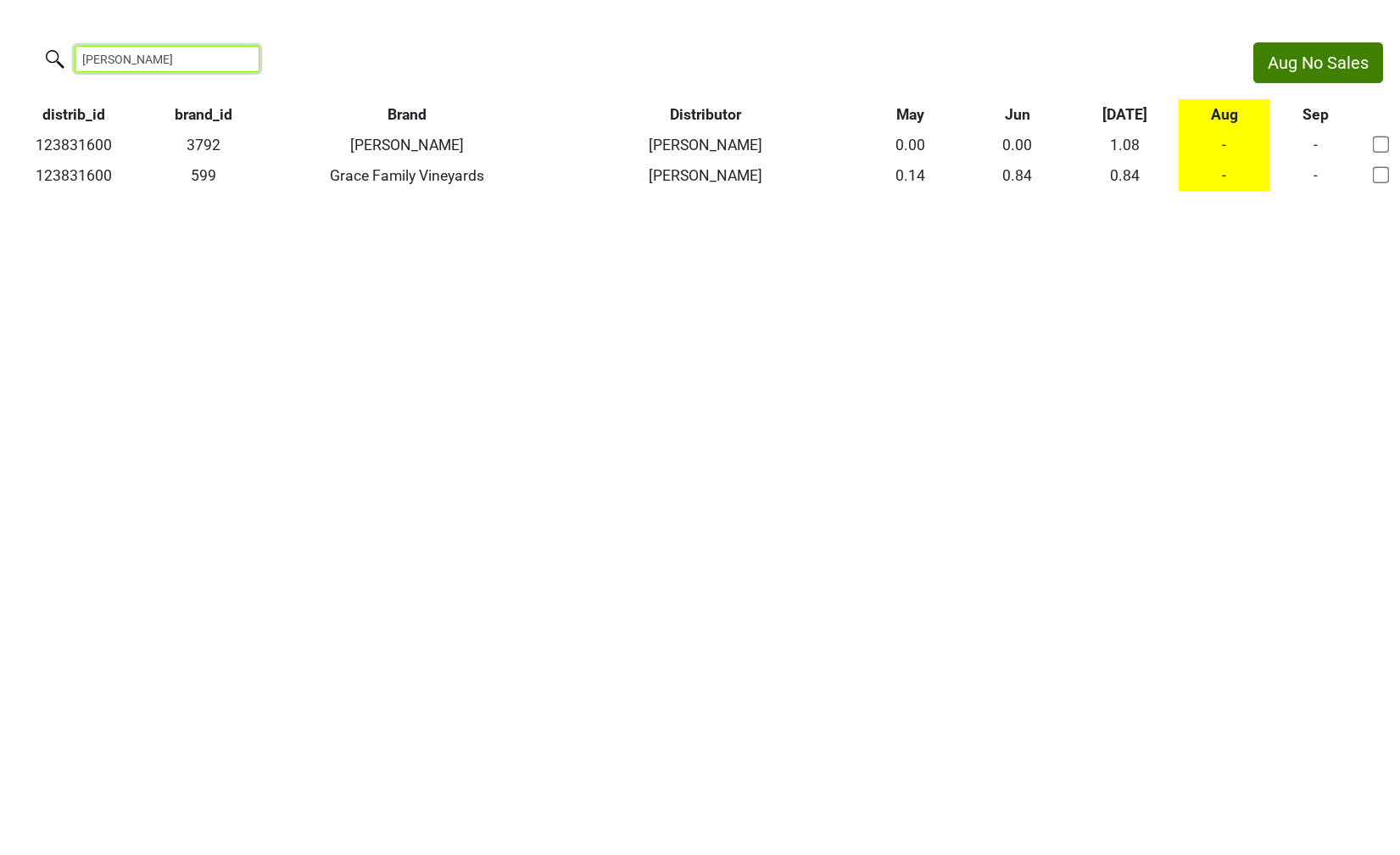
drag, startPoint x: 172, startPoint y: 48, endPoint x: -4, endPoint y: 46, distance: 176.0
click at [0, 46] on html "Aug No Sales constantine distrib_id brand_id Brand Distributor May Jun Jul Aug …" at bounding box center [700, 116] width 1400 height 234
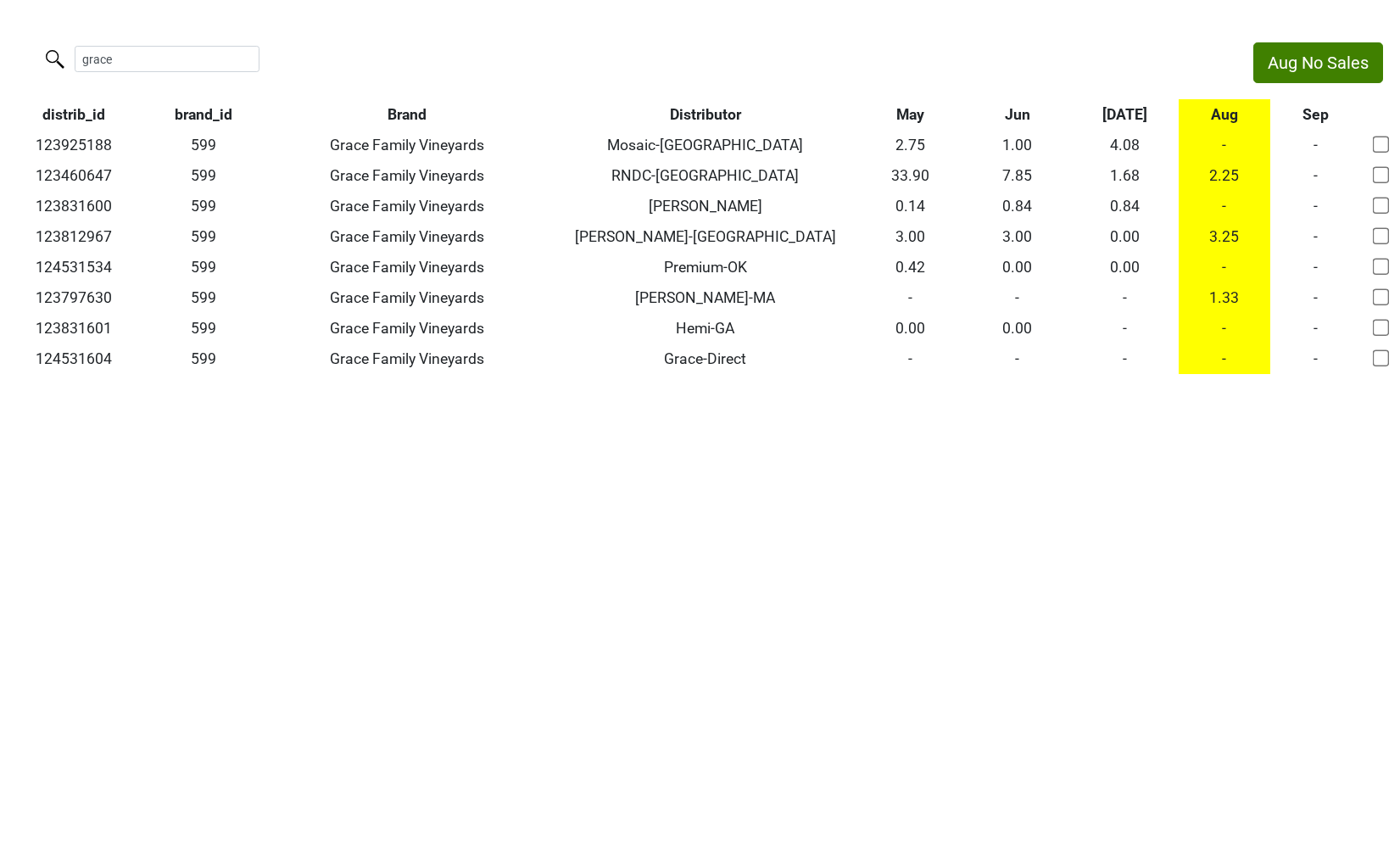
click at [676, 111] on th "Distributor" at bounding box center [705, 114] width 302 height 31
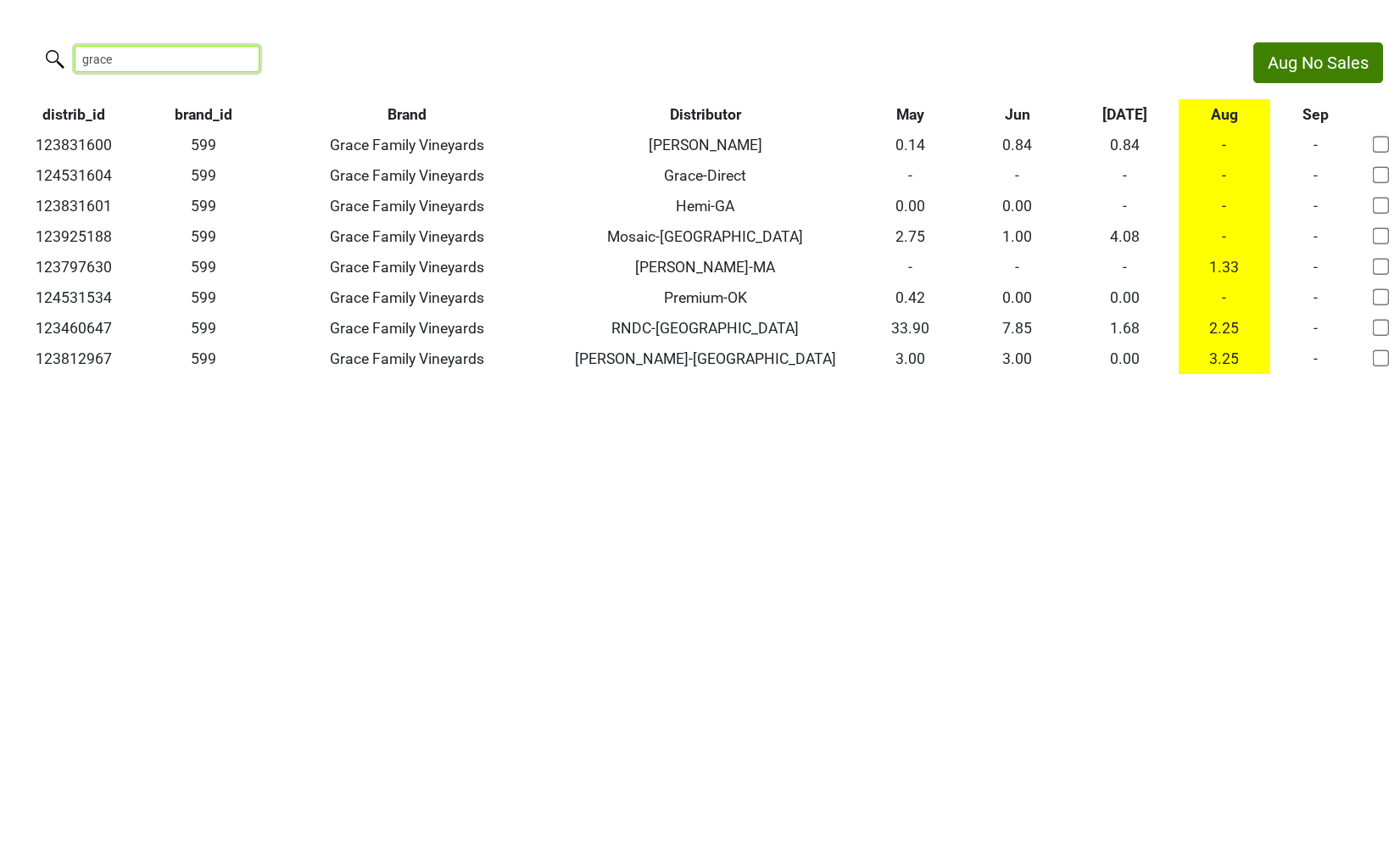
drag, startPoint x: 204, startPoint y: 67, endPoint x: -2, endPoint y: 55, distance: 206.3
click at [0, 55] on html "Aug No Sales grace distrib_id brand_id Brand Distributor May Jun Jul Aug Sep 12…" at bounding box center [700, 208] width 1400 height 416
drag, startPoint x: 123, startPoint y: 57, endPoint x: -46, endPoint y: 49, distance: 169.2
click at [0, 49] on html "Aug No Sales ace distrib_id brand_id Brand Distributor May Jun Jul Aug Sep 1238…" at bounding box center [700, 208] width 1400 height 416
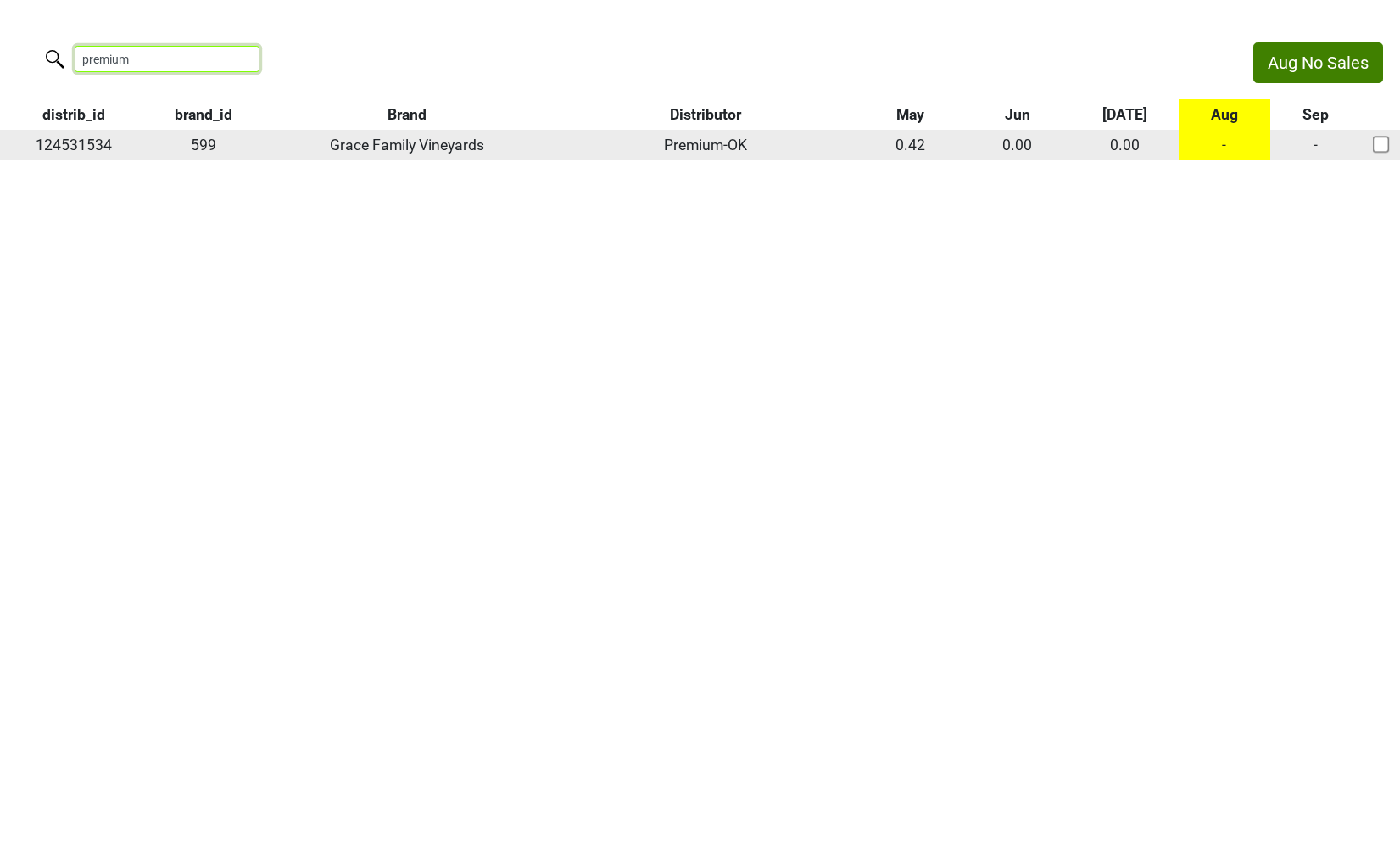
type input "premium"
click at [1372, 144] on div at bounding box center [1380, 144] width 45 height 34
click at [1383, 145] on input "checkbox" at bounding box center [1381, 144] width 17 height 17
checkbox input "true"
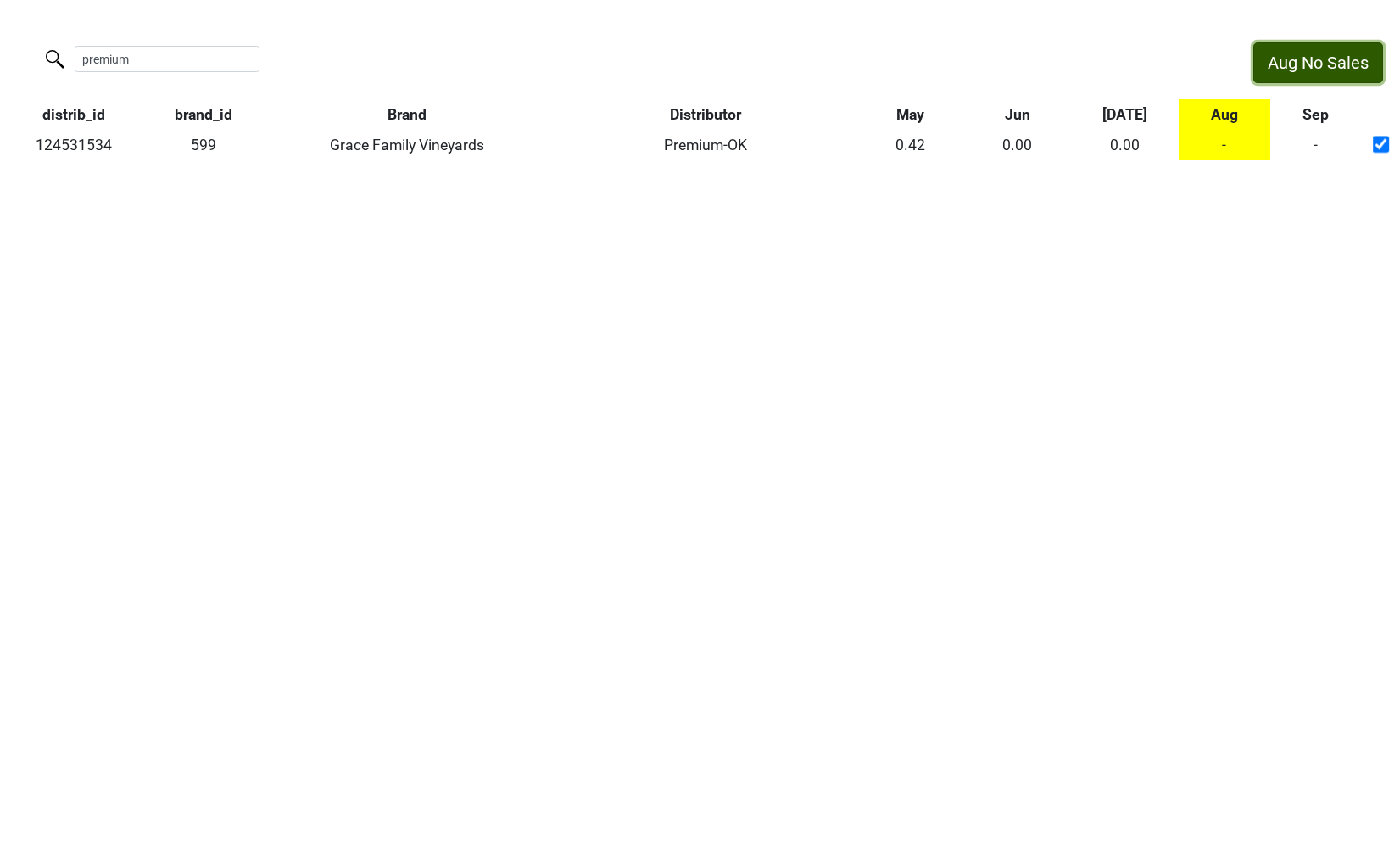
click at [1336, 62] on button "Aug No Sales" at bounding box center [1317, 63] width 130 height 41
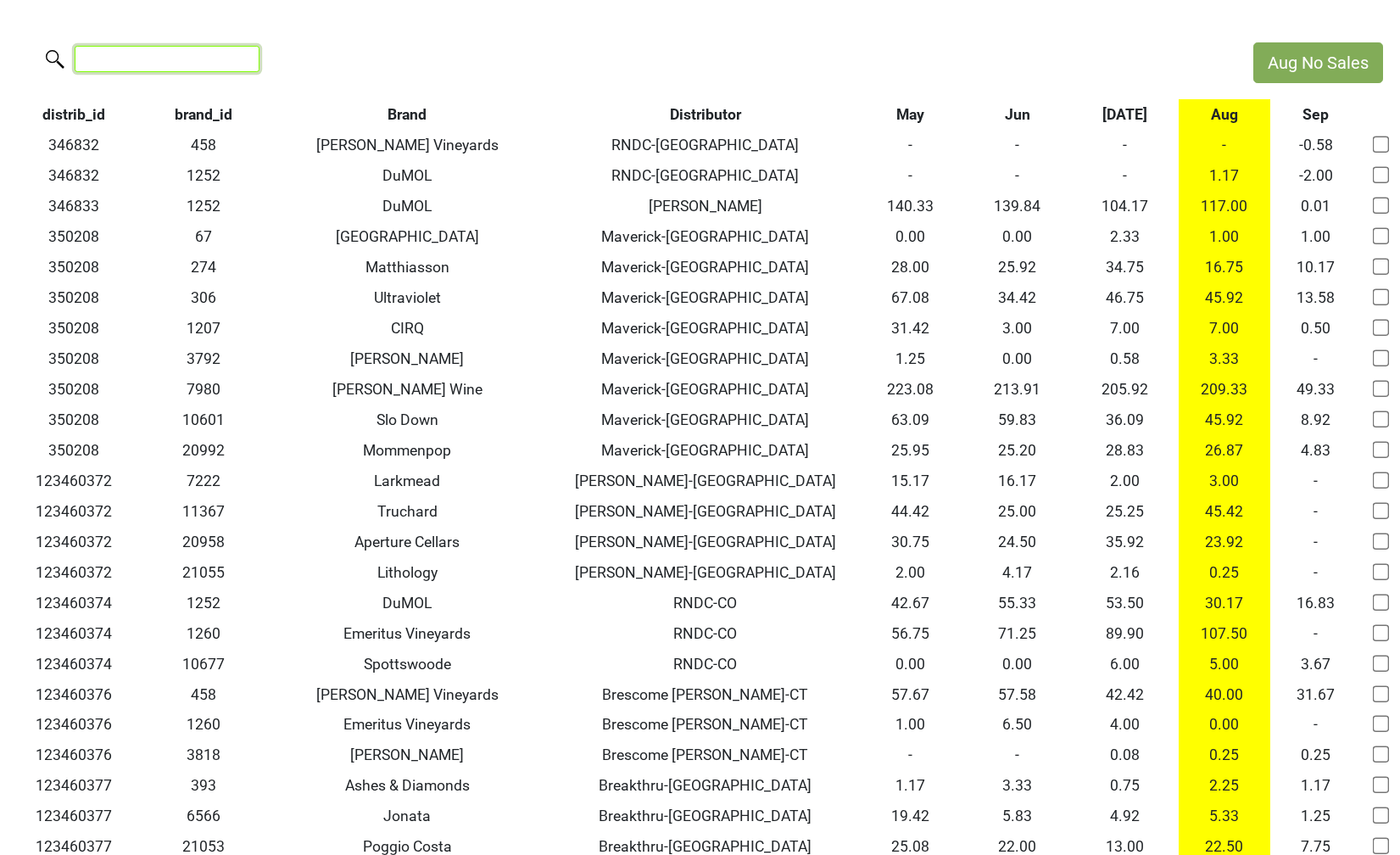
click at [147, 59] on input "search" at bounding box center [166, 58] width 184 height 26
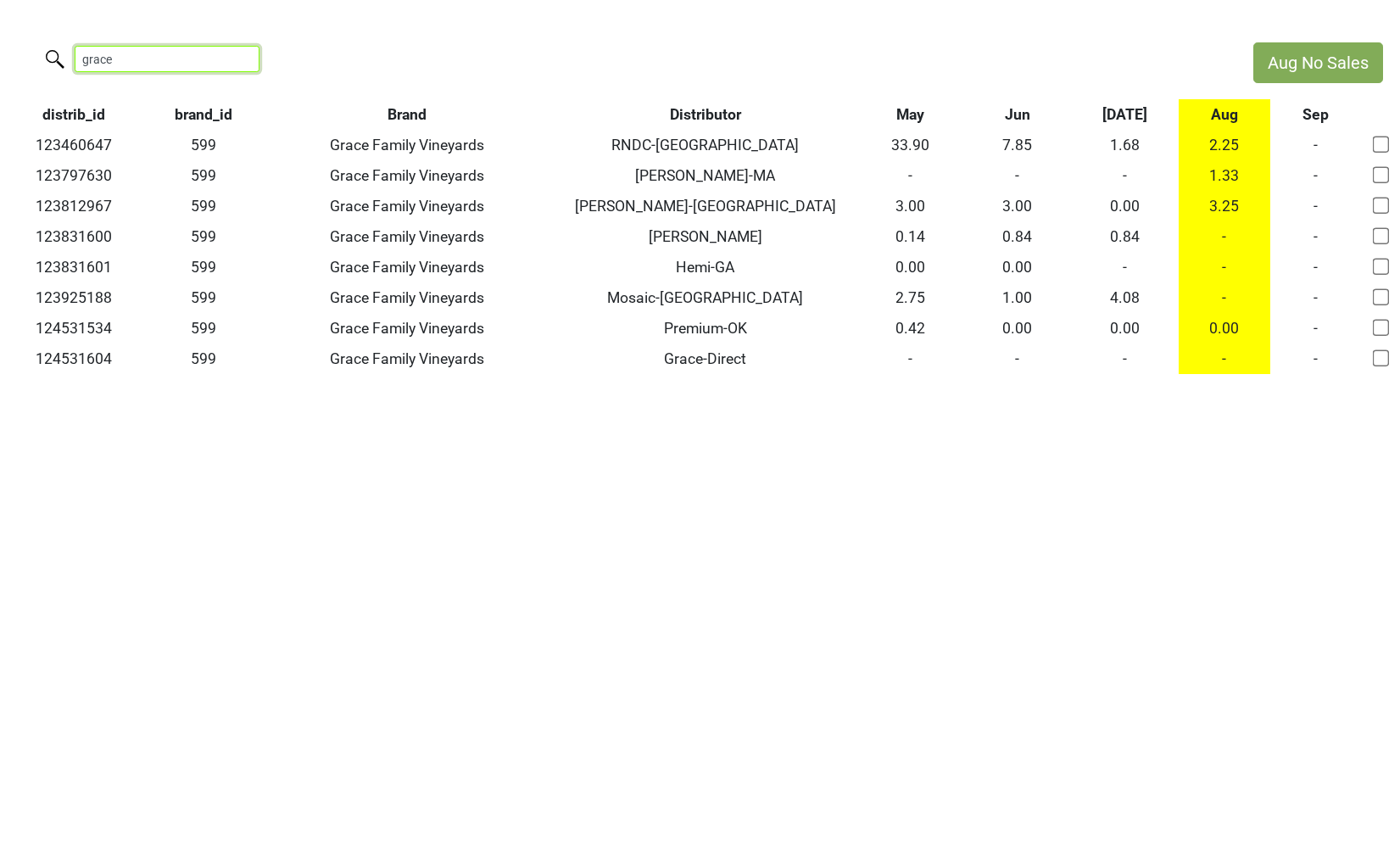
type input "grace"
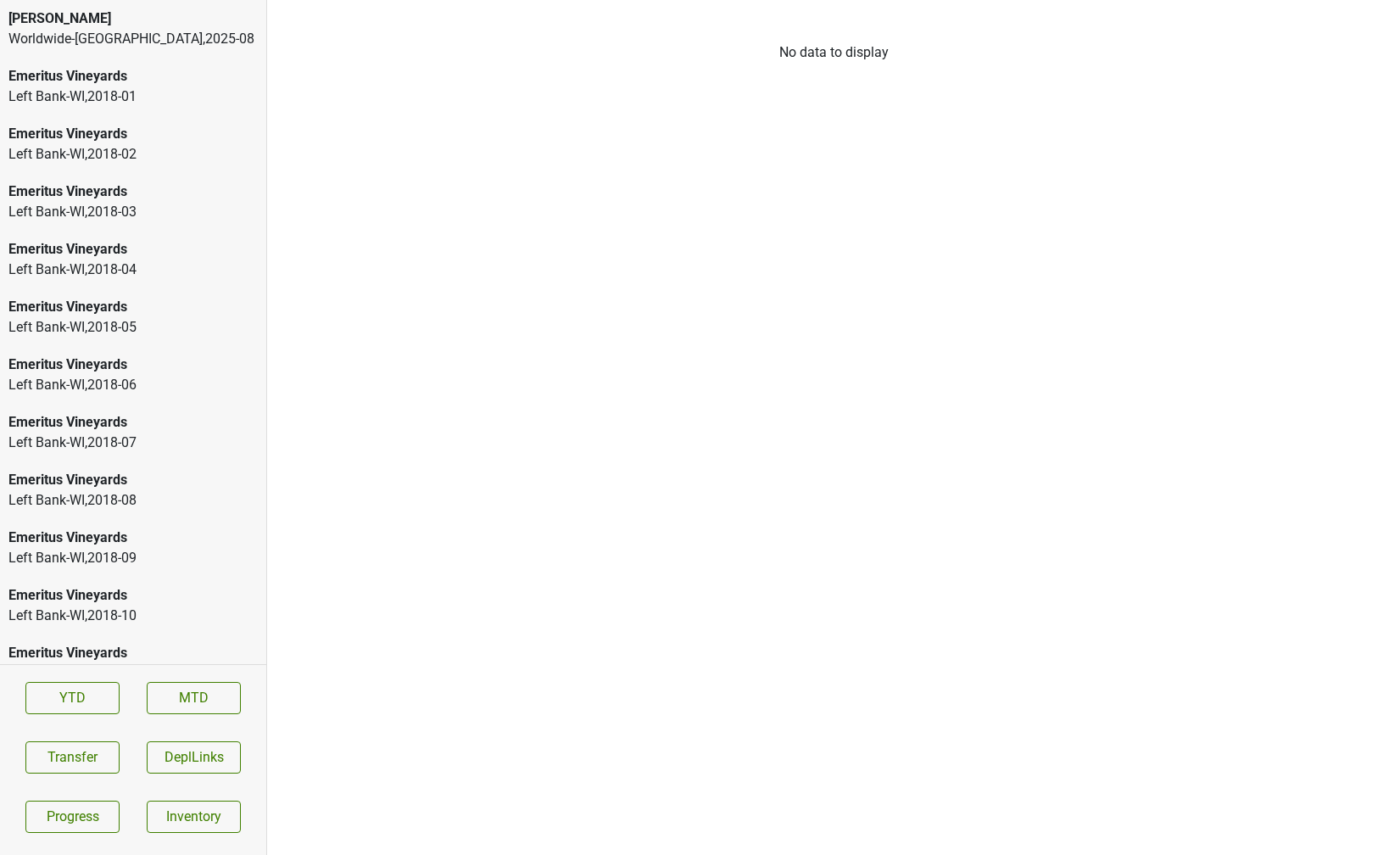
click at [130, 20] on div "[PERSON_NAME]" at bounding box center [133, 18] width 249 height 20
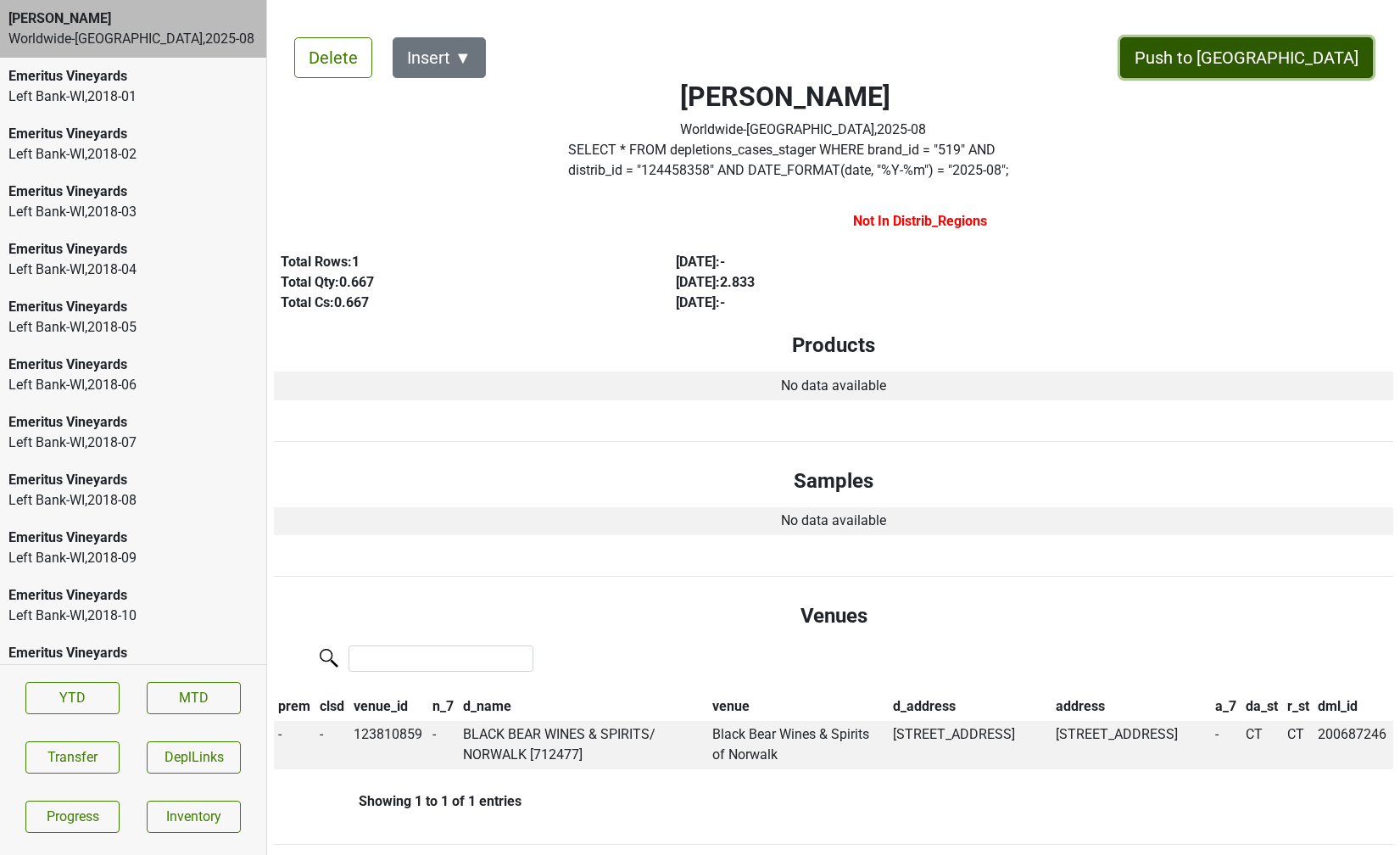
click at [1328, 63] on button "Push to [GEOGRAPHIC_DATA]" at bounding box center [1246, 57] width 253 height 41
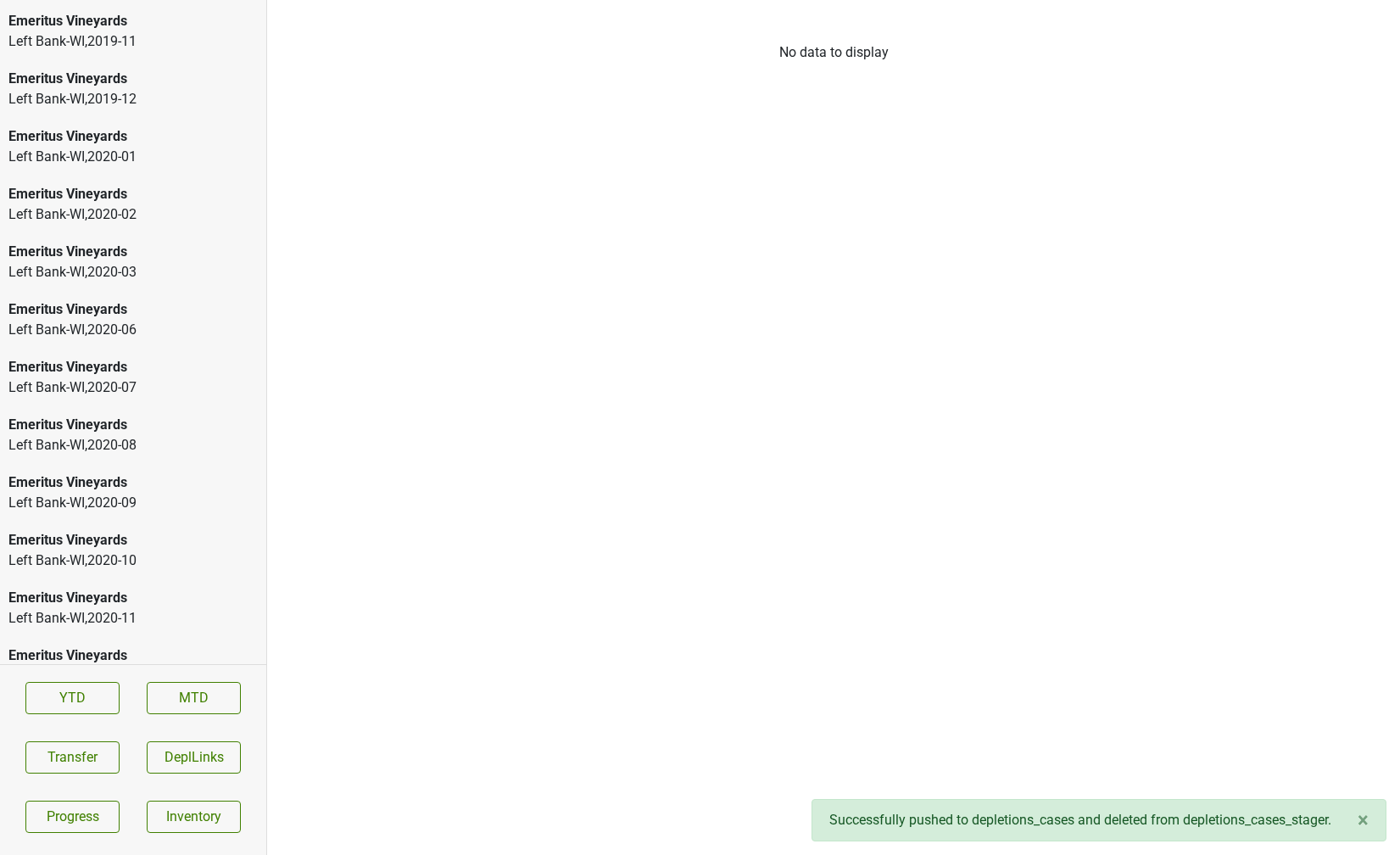
scroll to position [2334, 0]
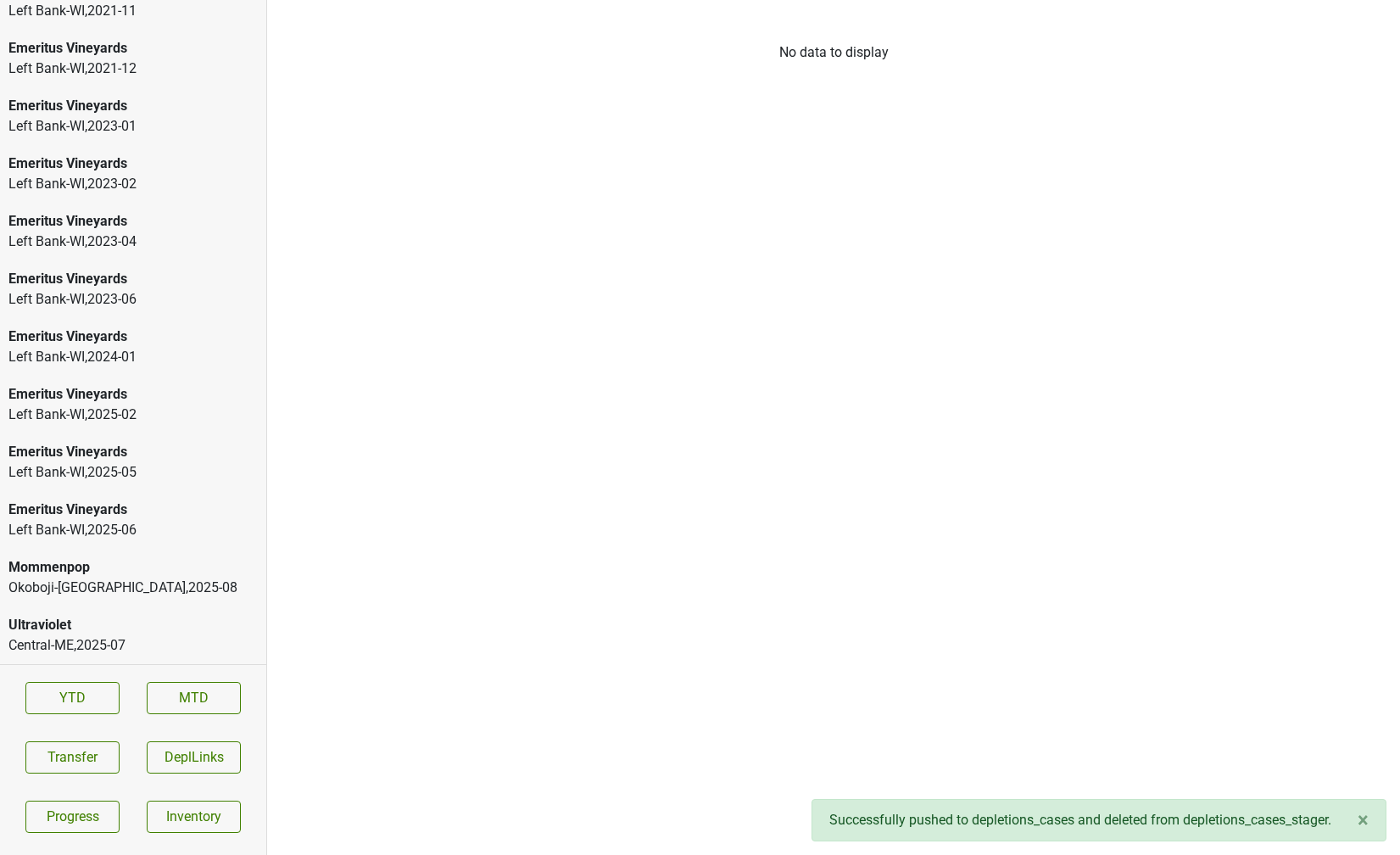
click at [123, 595] on div "Okoboji-[GEOGRAPHIC_DATA] , 2025 - 08" at bounding box center [133, 588] width 249 height 20
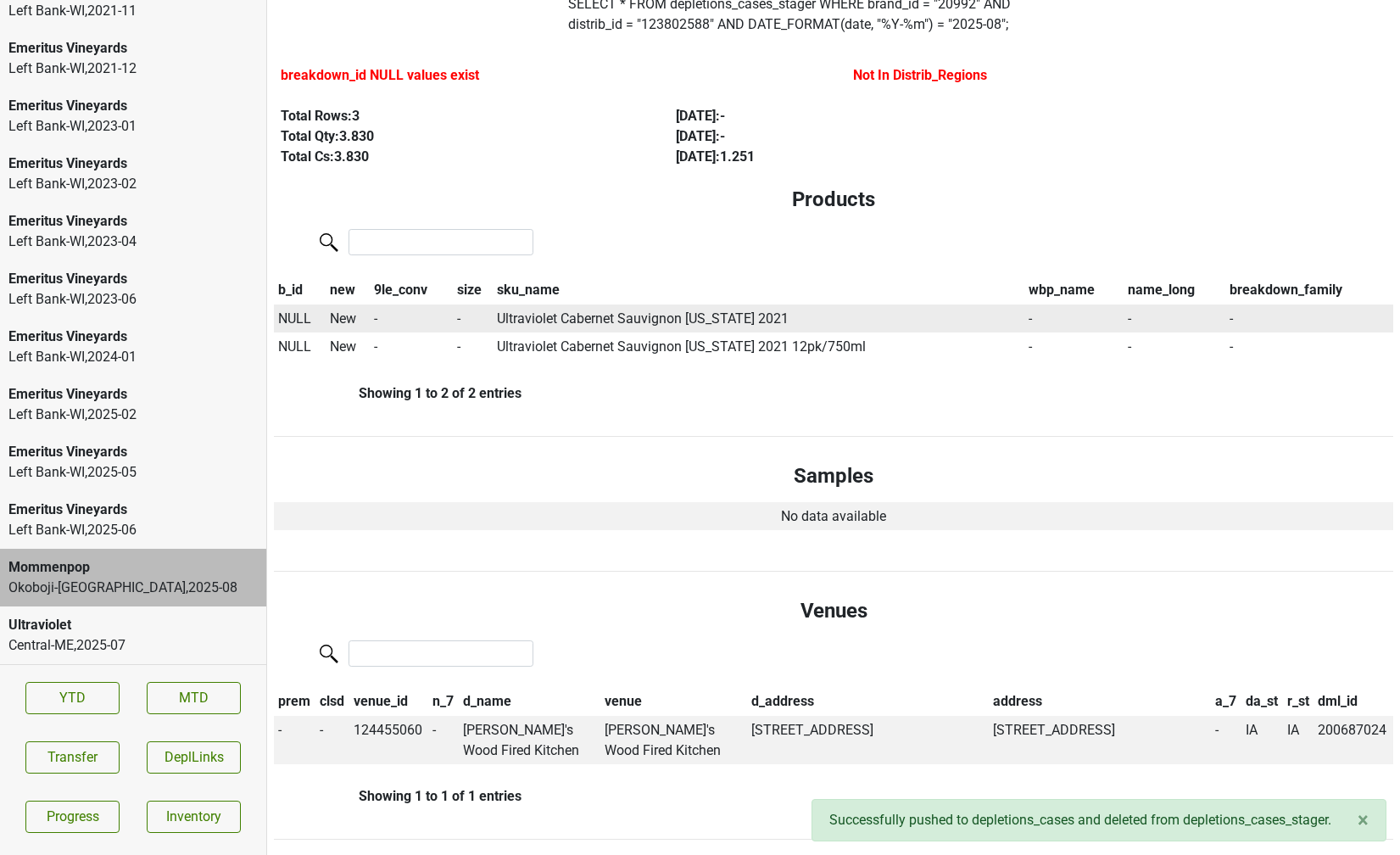
scroll to position [133, 0]
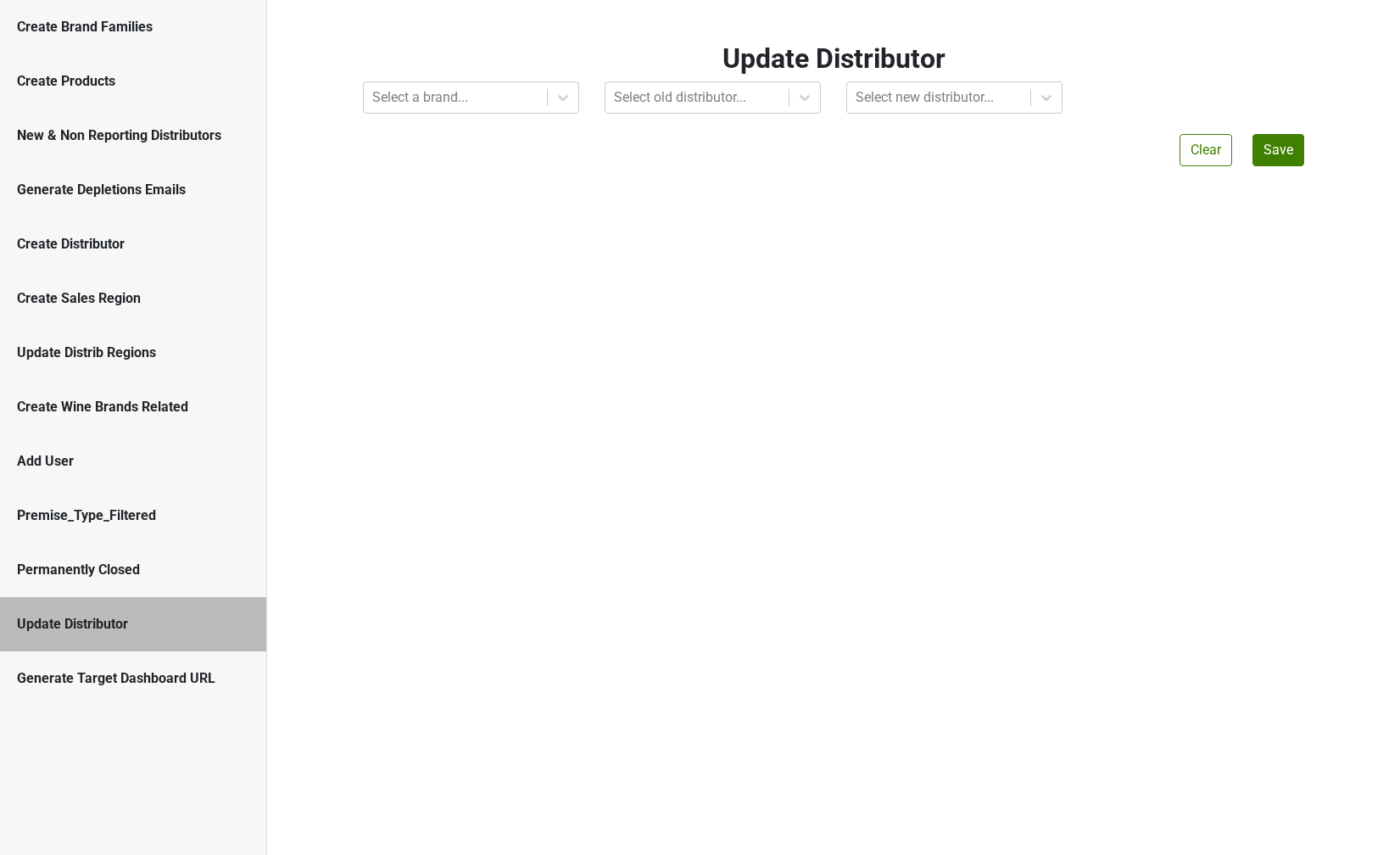
click at [134, 134] on div "New & Non Reporting Distributors" at bounding box center [134, 135] width 233 height 20
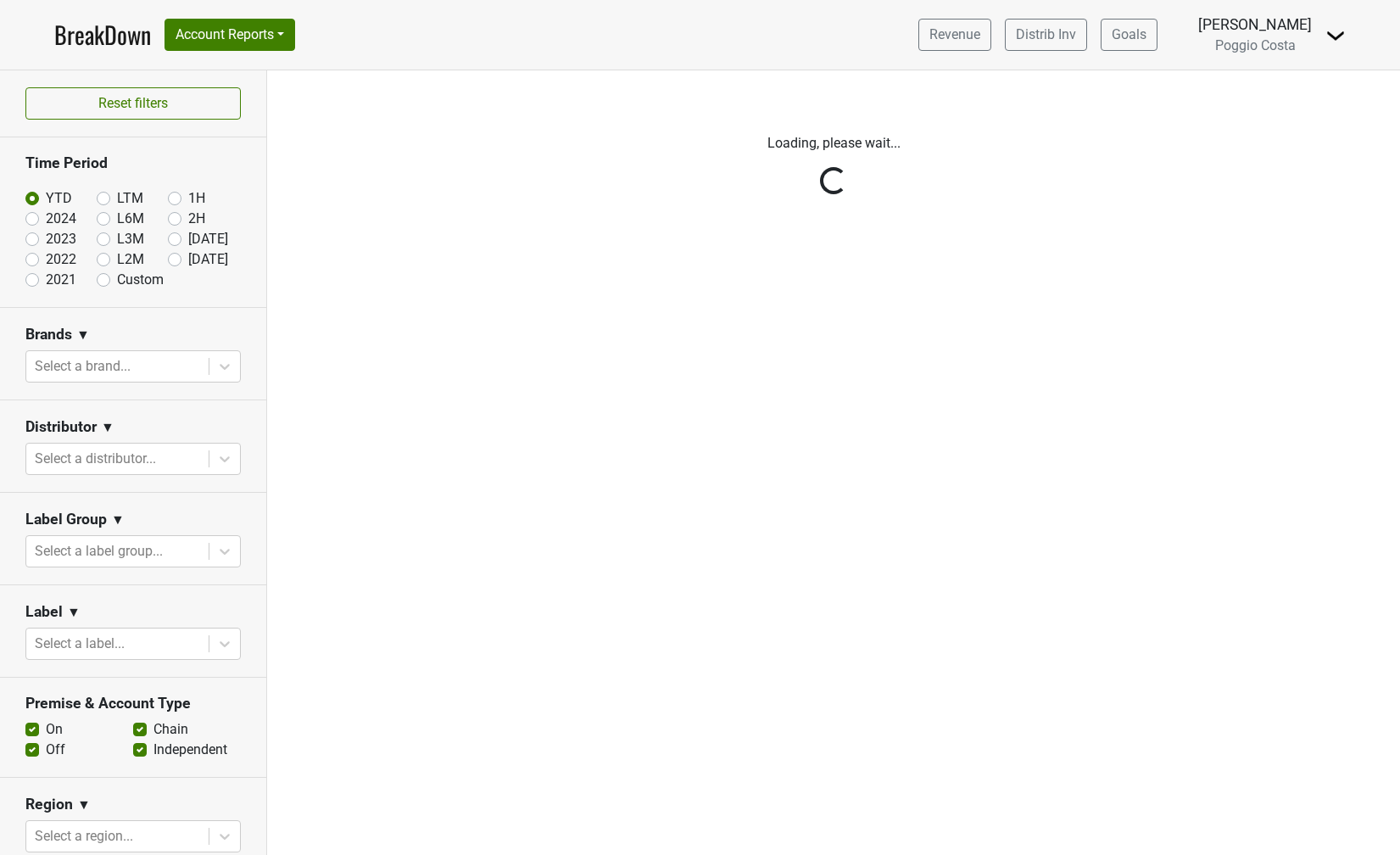
click at [1328, 41] on img at bounding box center [1335, 35] width 20 height 20
click at [1298, 95] on link "Logout" at bounding box center [1277, 96] width 134 height 27
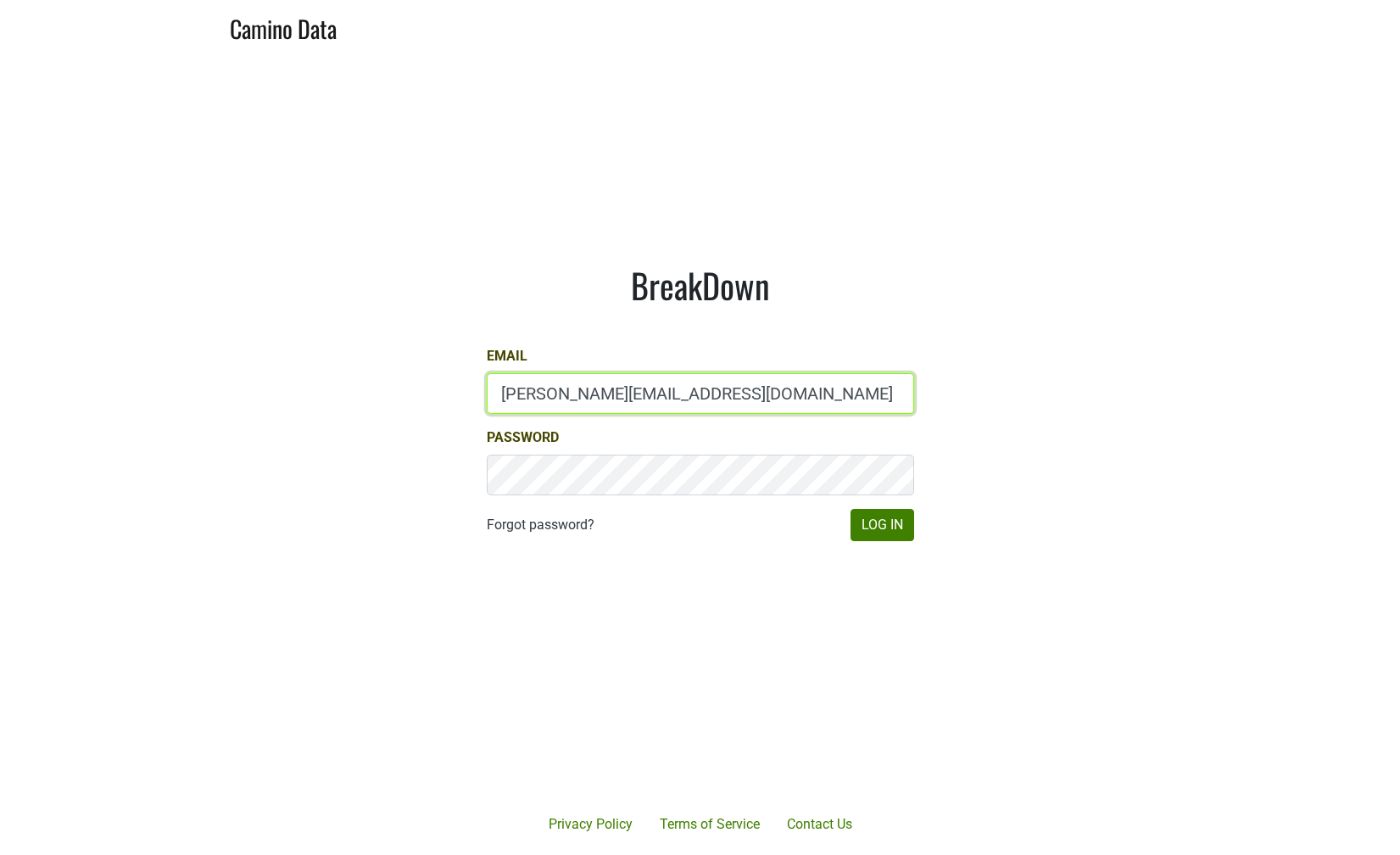
click at [514, 394] on input "[PERSON_NAME][EMAIL_ADDRESS][DOMAIN_NAME]" at bounding box center [700, 393] width 427 height 41
type input "[PERSON_NAME][EMAIL_ADDRESS][DOMAIN_NAME]"
click at [886, 528] on button "Log In" at bounding box center [882, 524] width 64 height 32
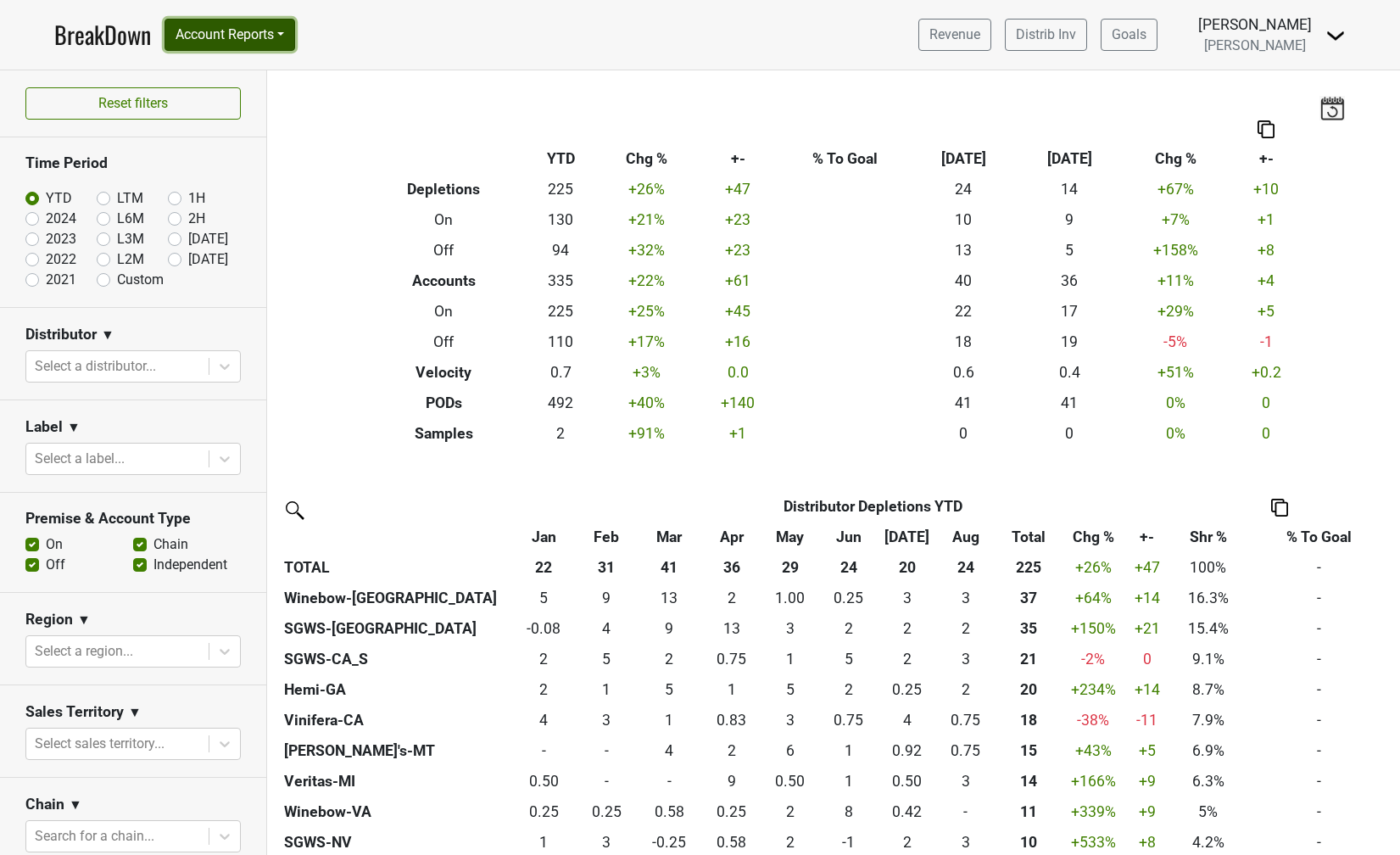
click at [284, 32] on button "Account Reports" at bounding box center [230, 35] width 131 height 32
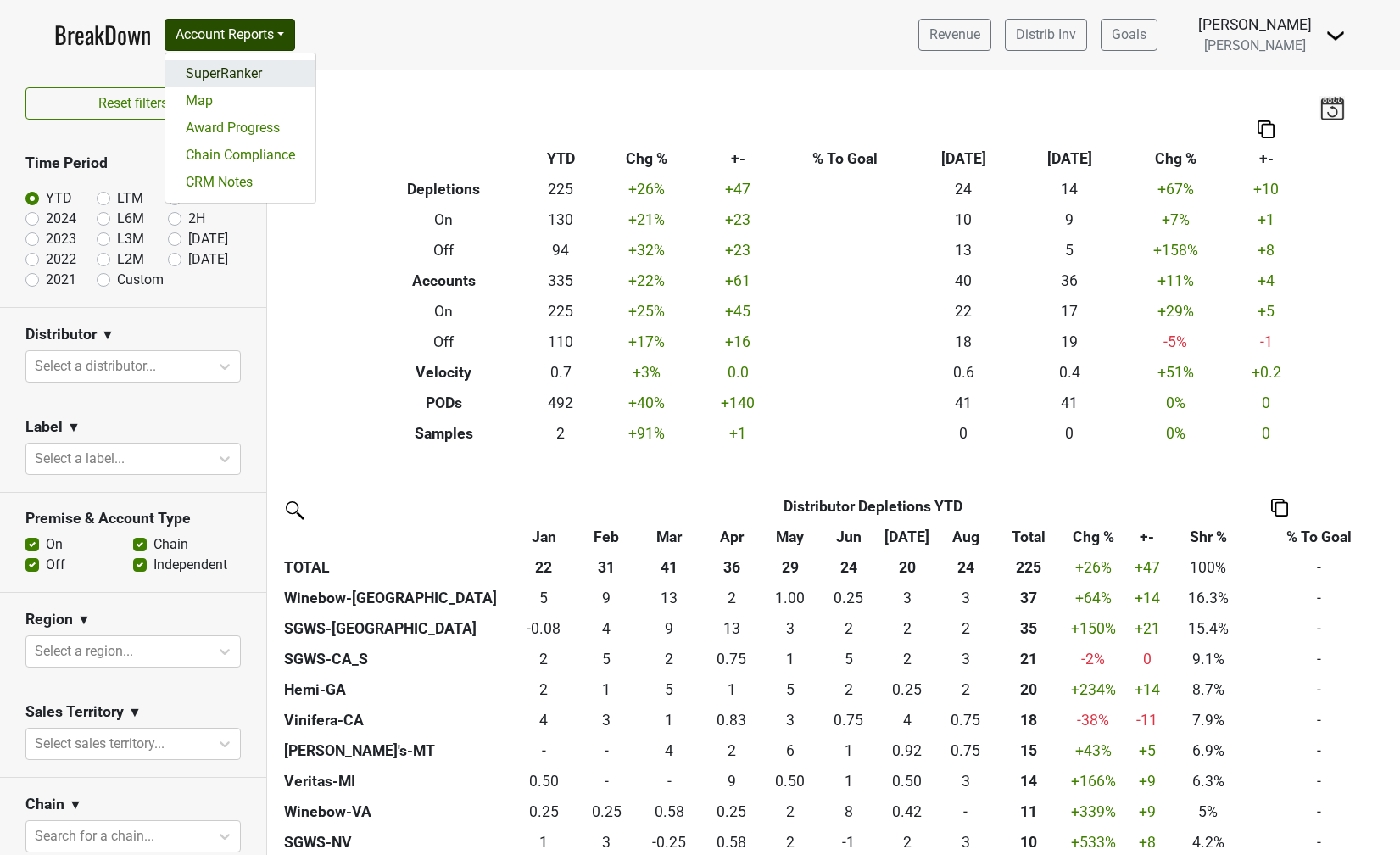
click at [265, 70] on link "SuperRanker" at bounding box center [240, 74] width 150 height 27
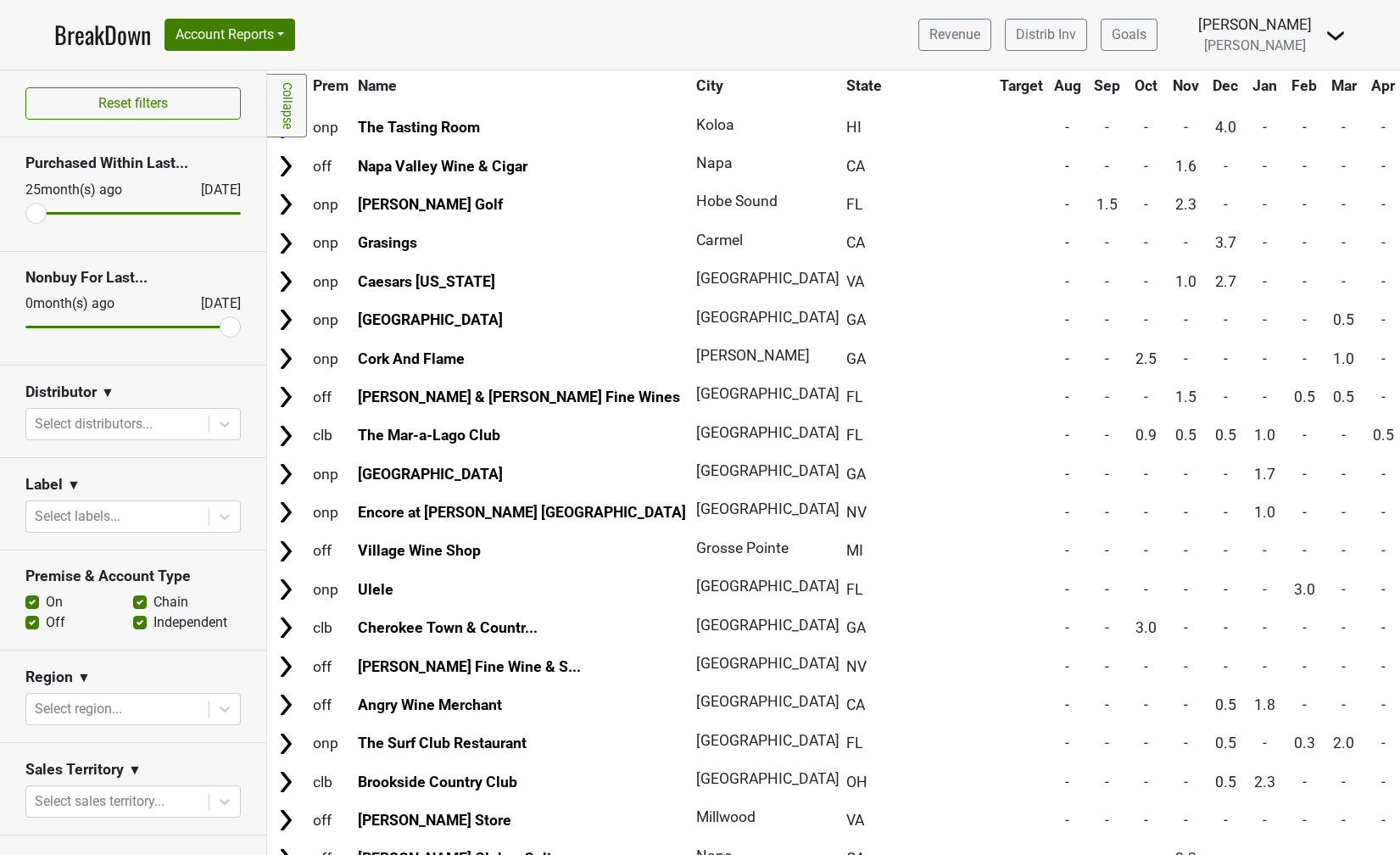
scroll to position [582, 0]
click at [240, 14] on nav "BreakDown Account Reports SuperRanker Map Award Progress Chain Compliance CRM N…" at bounding box center [700, 35] width 1318 height 70
click at [239, 19] on button "Account Reports" at bounding box center [230, 35] width 131 height 32
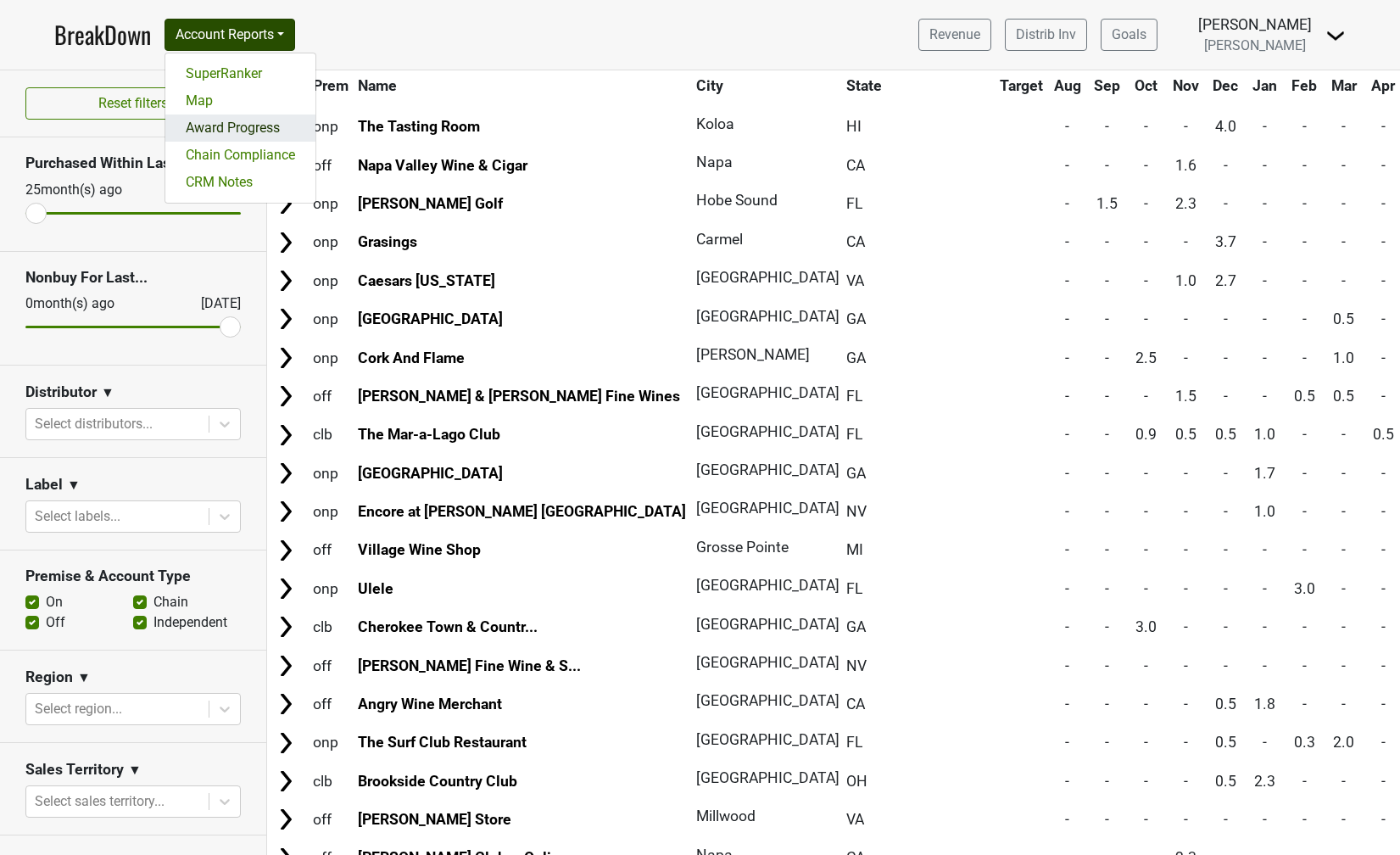
click at [235, 125] on link "Award Progress" at bounding box center [240, 128] width 150 height 27
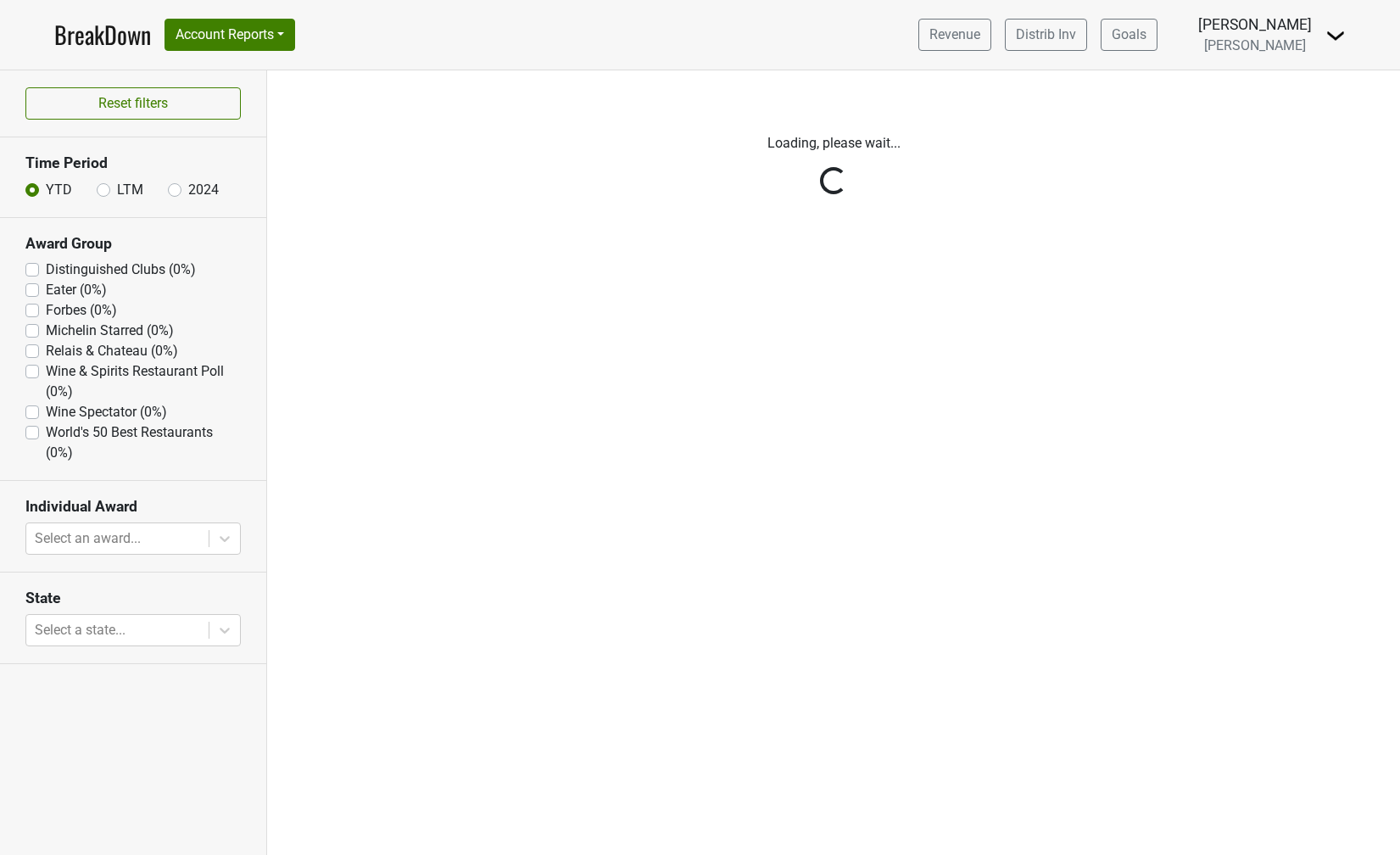
click at [117, 189] on label "LTM" at bounding box center [130, 190] width 26 height 20
click at [105, 189] on input "LTM" at bounding box center [103, 188] width 14 height 17
radio input "true"
click at [45, 273] on label "Distinguished Clubs (10%)" at bounding box center [124, 270] width 158 height 20
click at [32, 273] on Clubs "Distinguished Clubs (10%)" at bounding box center [32, 268] width 14 height 17
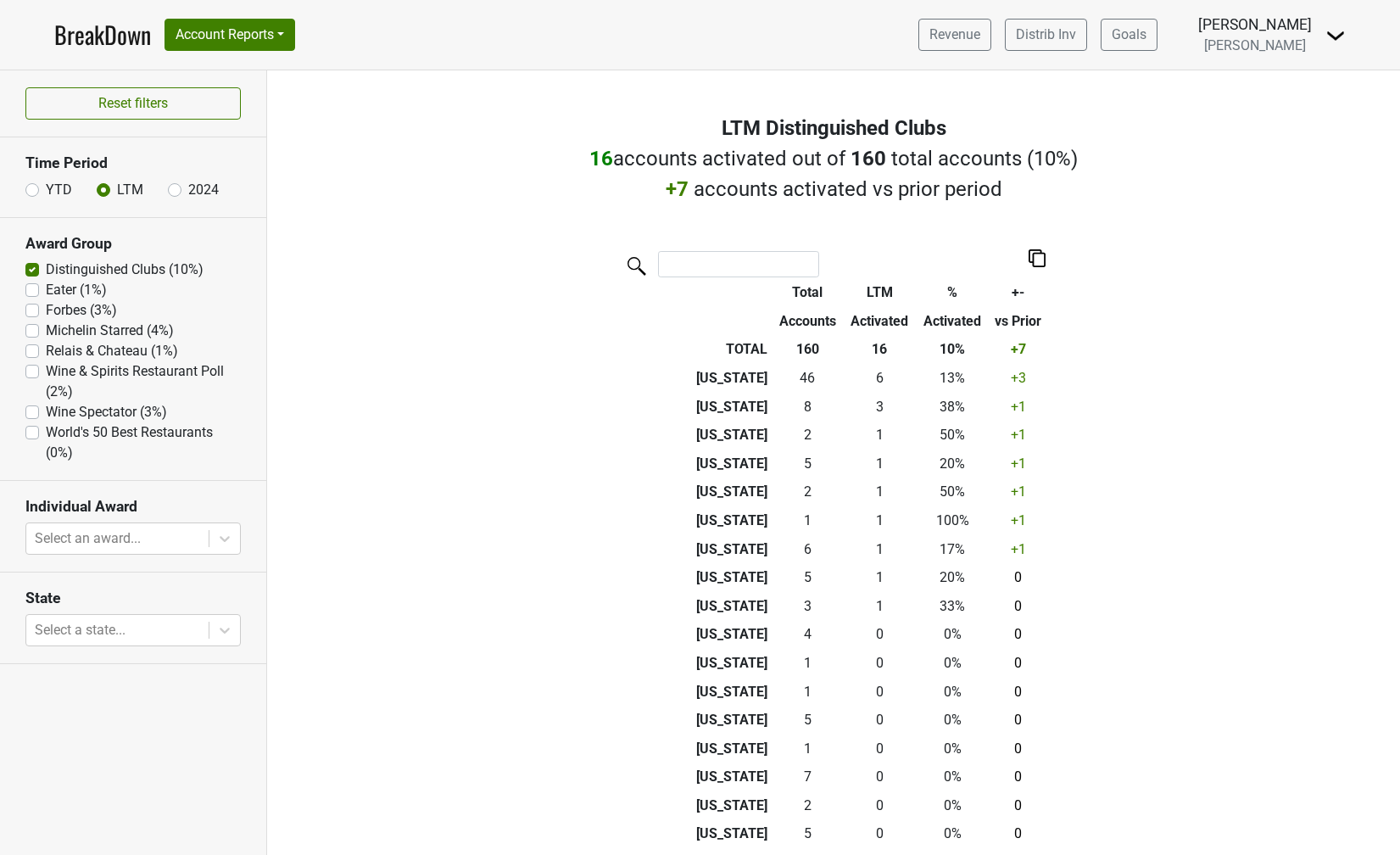
click at [45, 273] on label "Distinguished Clubs (10%)" at bounding box center [124, 270] width 158 height 20
click at [32, 273] on Clubs "Distinguished Clubs (10%)" at bounding box center [32, 268] width 14 height 17
checkbox Clubs "false"
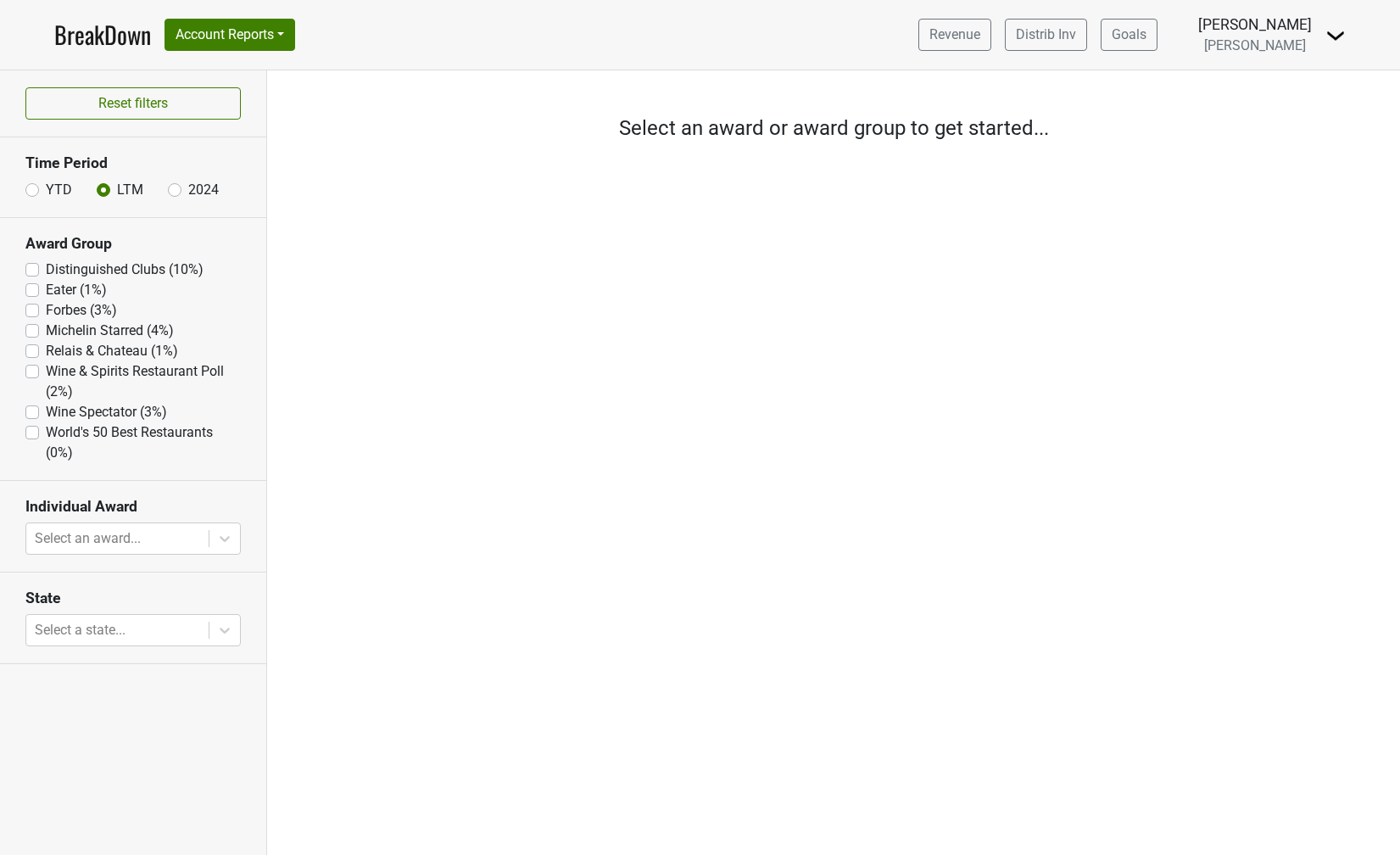
click at [45, 329] on label "Michelin Starred (4%)" at bounding box center [109, 331] width 128 height 20
click at [34, 329] on Starred "Michelin Starred (4%)" at bounding box center [32, 329] width 14 height 17
checkbox Starred "true"
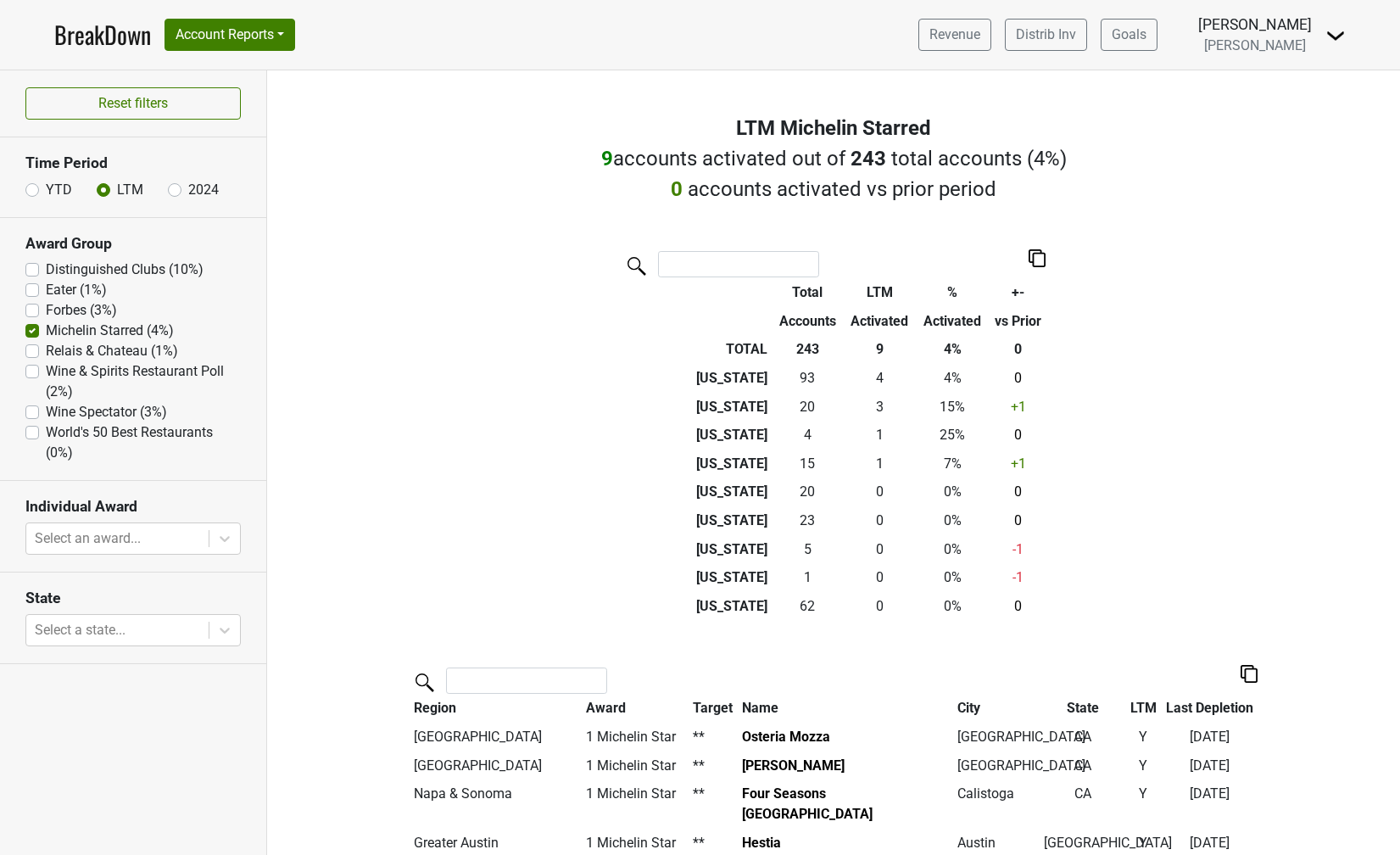
click at [92, 54] on nav "BreakDown Account Reports SuperRanker Map Award Progress Chain Compliance CRM N…" at bounding box center [700, 35] width 1318 height 70
click at [92, 43] on link "BreakDown" at bounding box center [103, 35] width 96 height 35
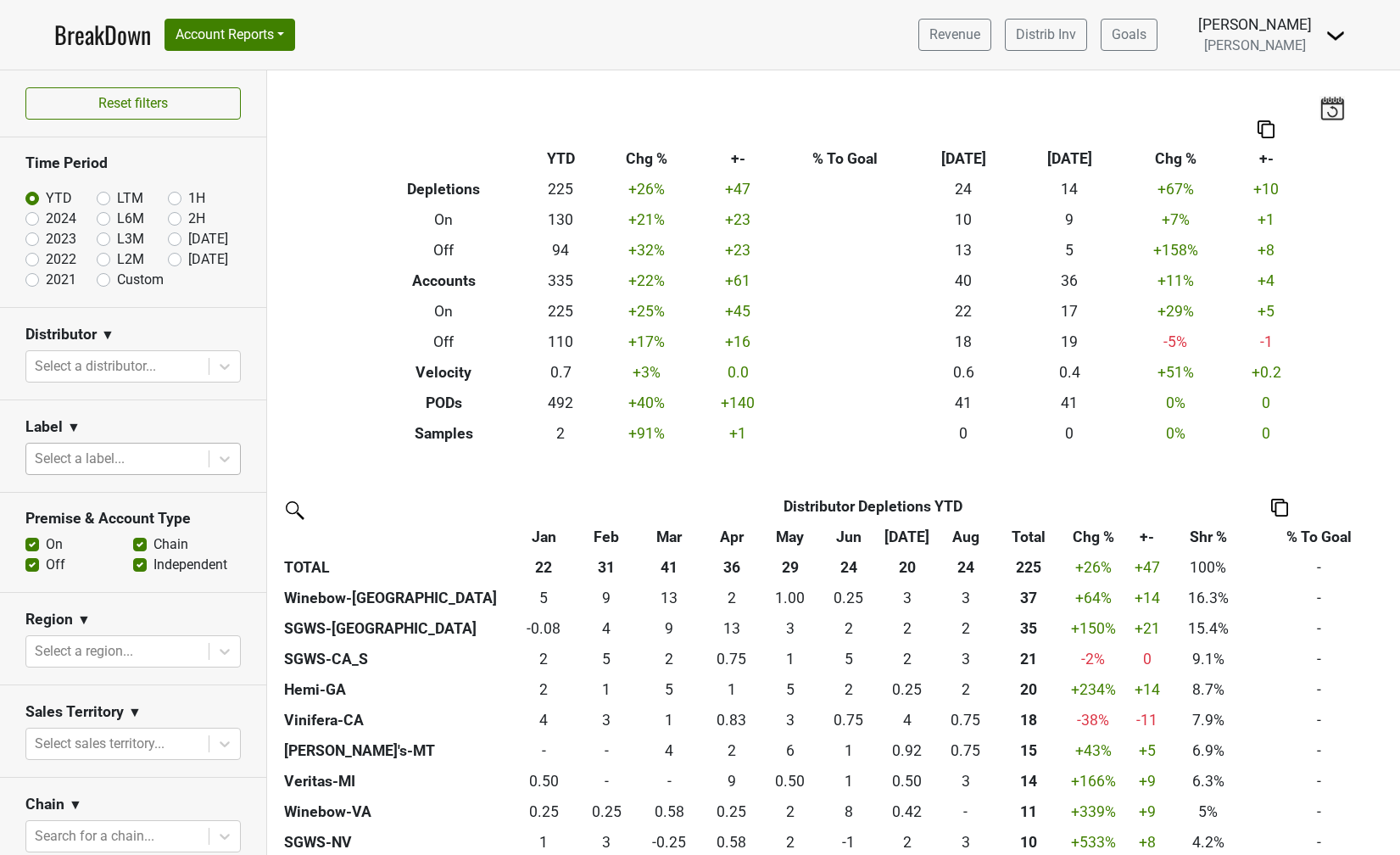
scroll to position [366, 0]
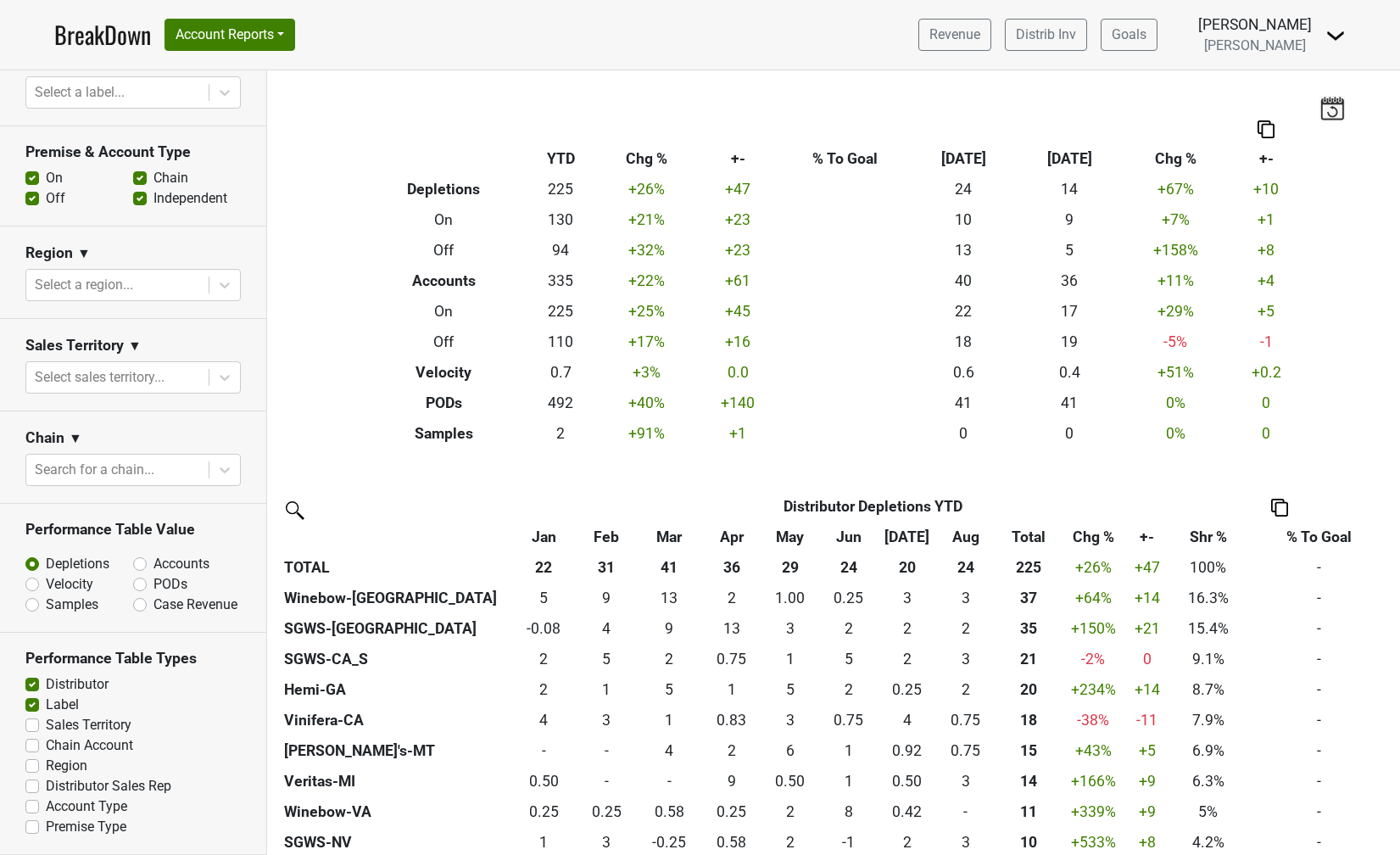
click at [56, 831] on label "Premise Type" at bounding box center [85, 827] width 81 height 20
click at [39, 831] on input "Premise Type" at bounding box center [32, 825] width 14 height 17
checkbox input "true"
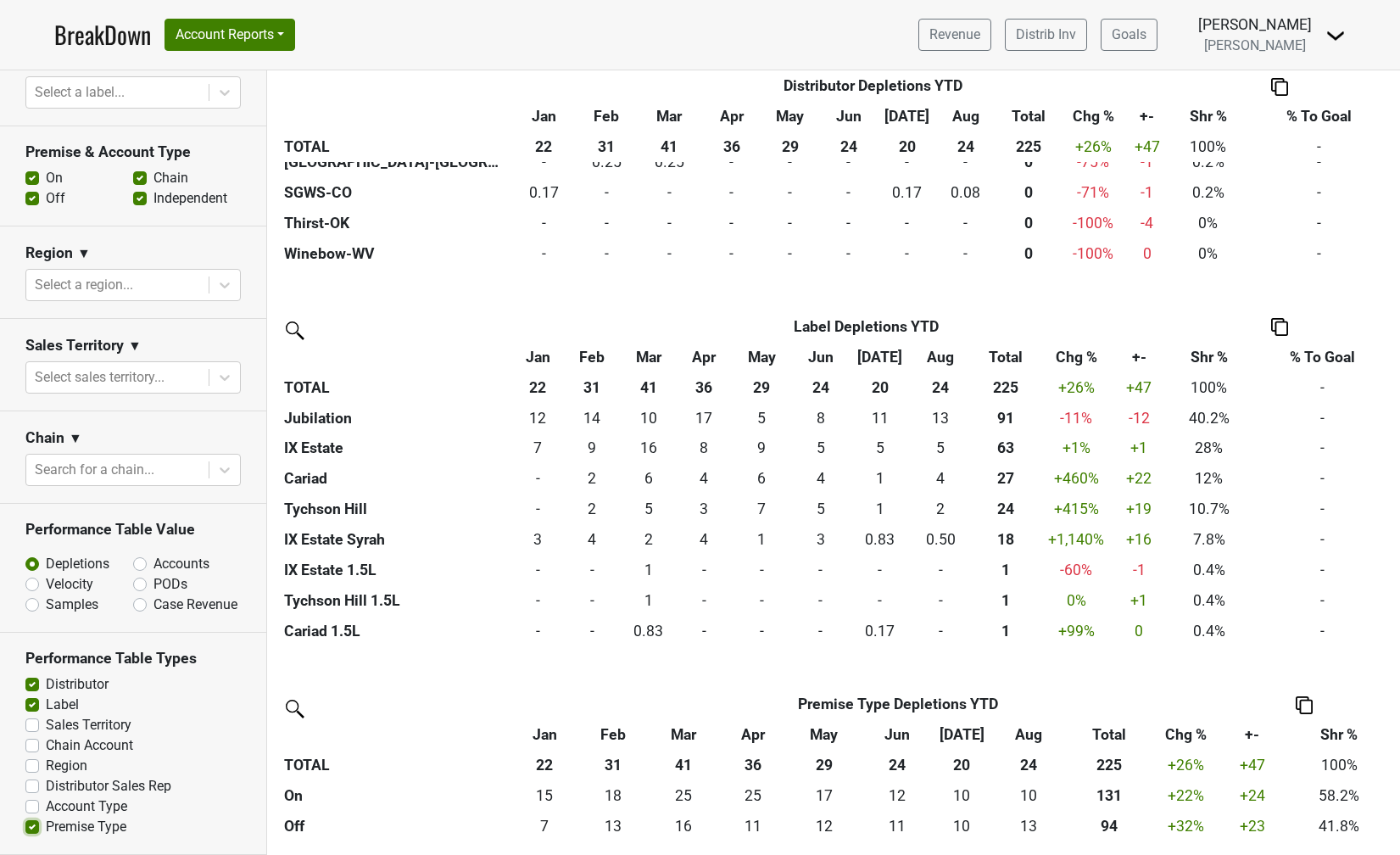
scroll to position [0, 0]
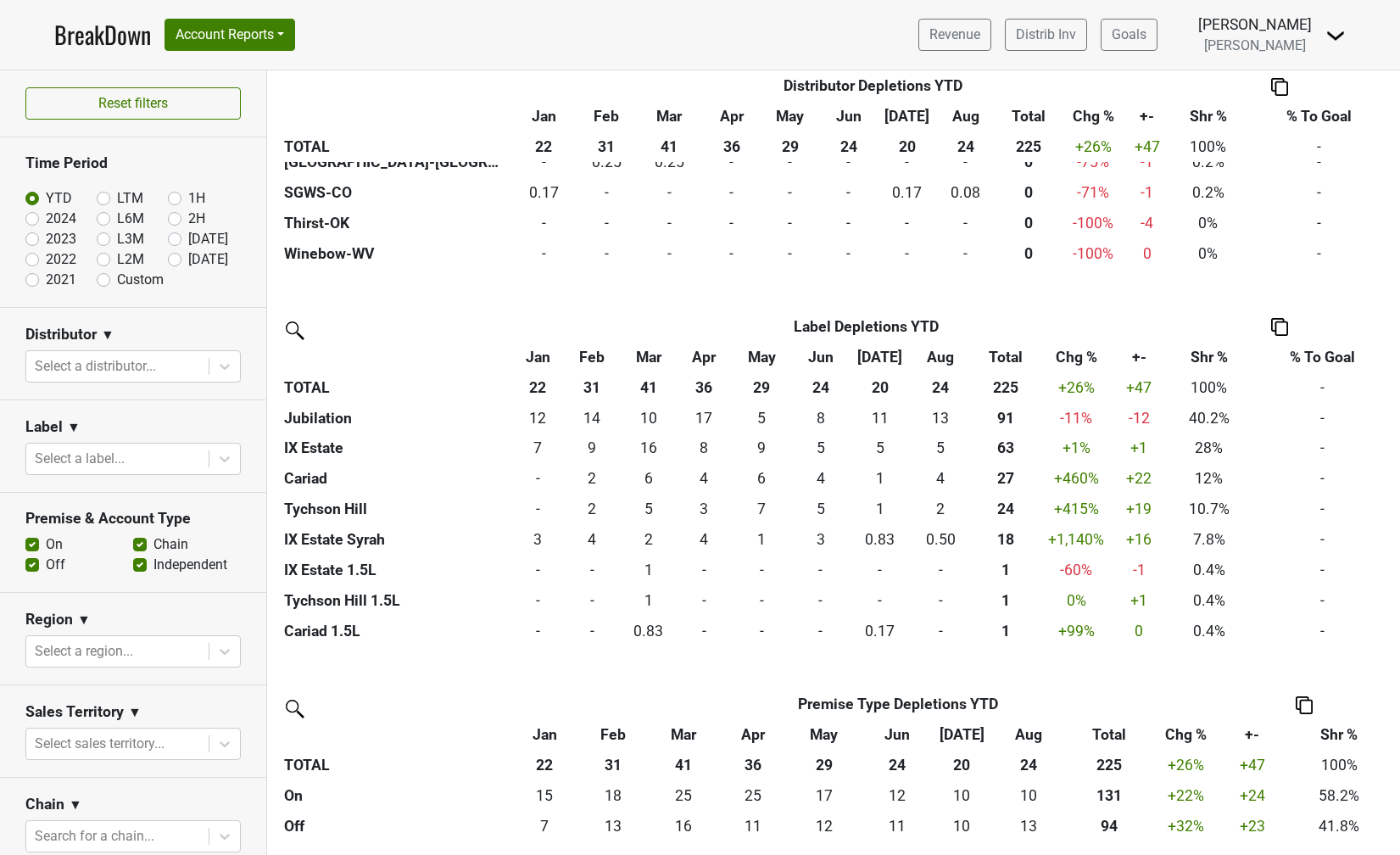
click at [117, 196] on label "LTM" at bounding box center [130, 198] width 26 height 20
click at [107, 196] on input "LTM" at bounding box center [130, 196] width 68 height 17
radio input "true"
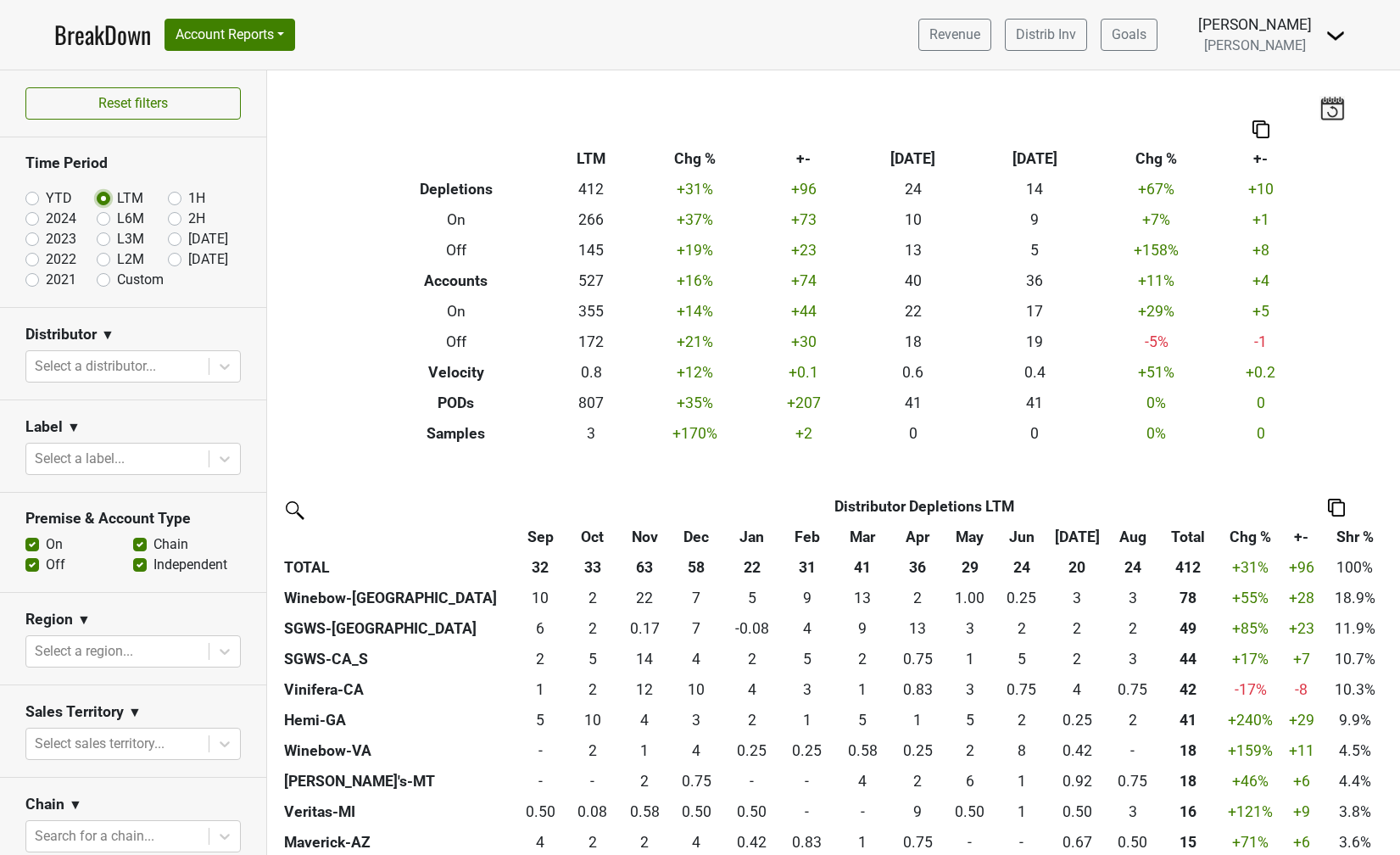
scroll to position [1138, 0]
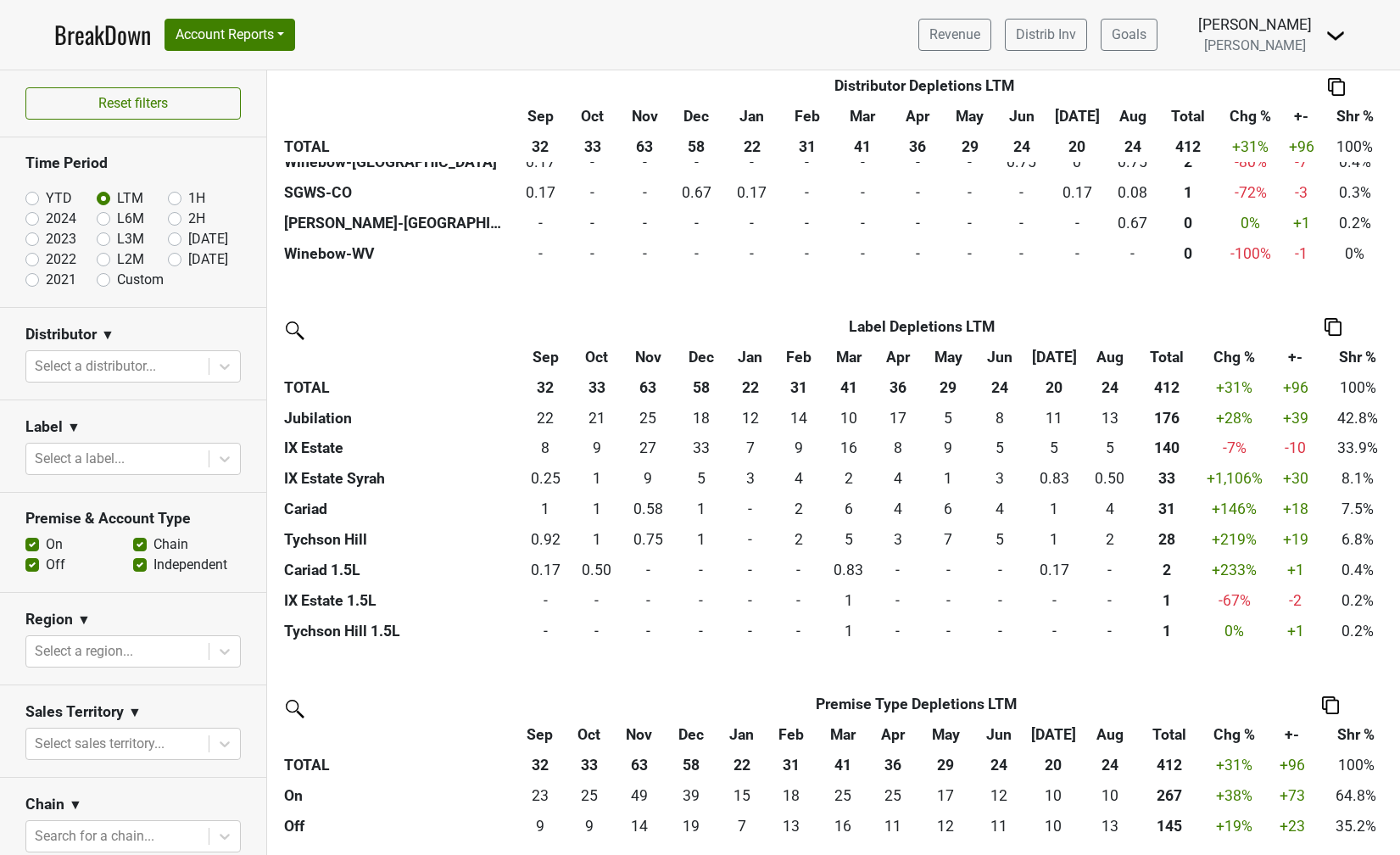
click at [45, 216] on label "2024" at bounding box center [61, 219] width 31 height 20
click at [34, 216] on input "2024" at bounding box center [59, 217] width 68 height 17
radio input "true"
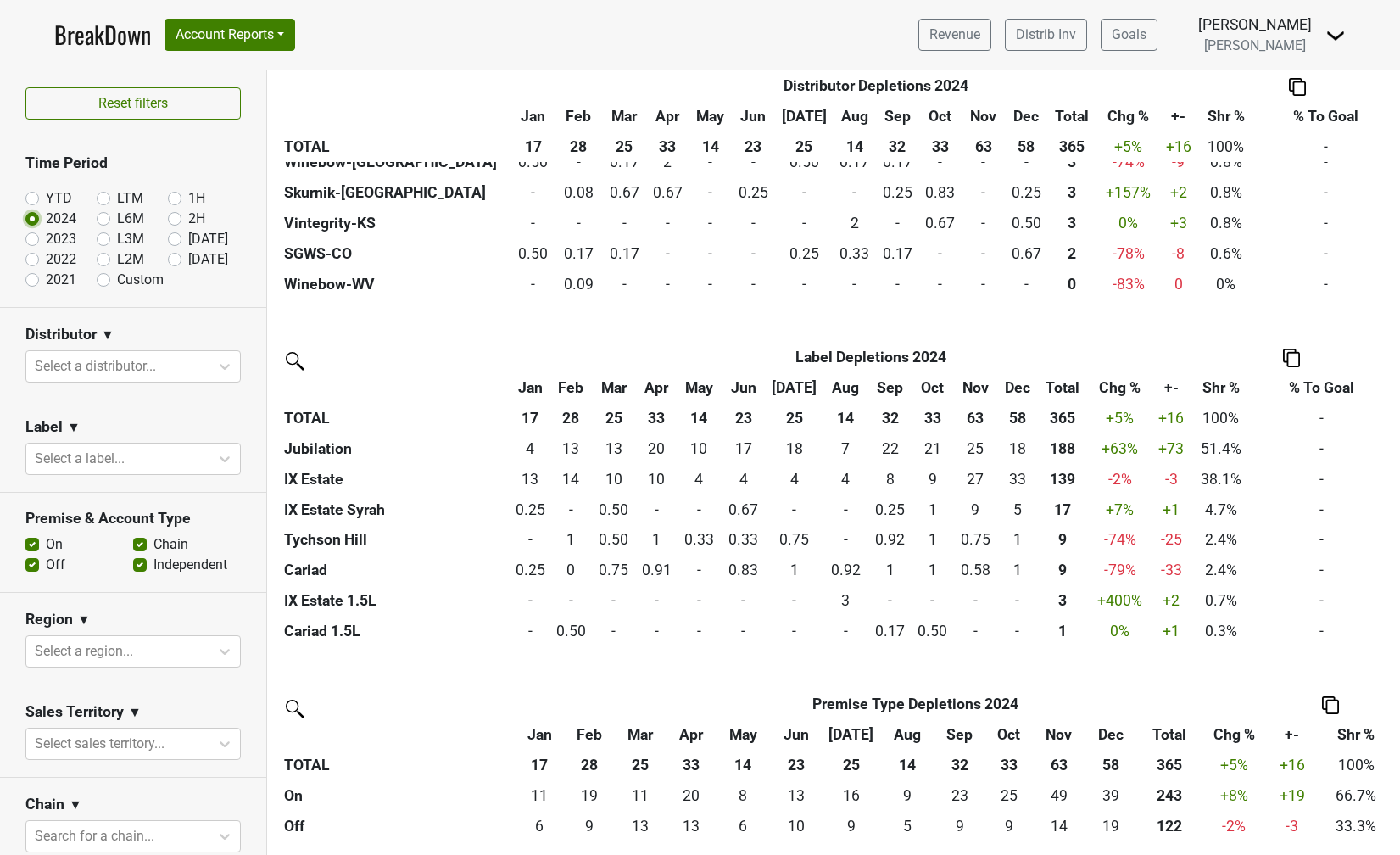
scroll to position [0, 0]
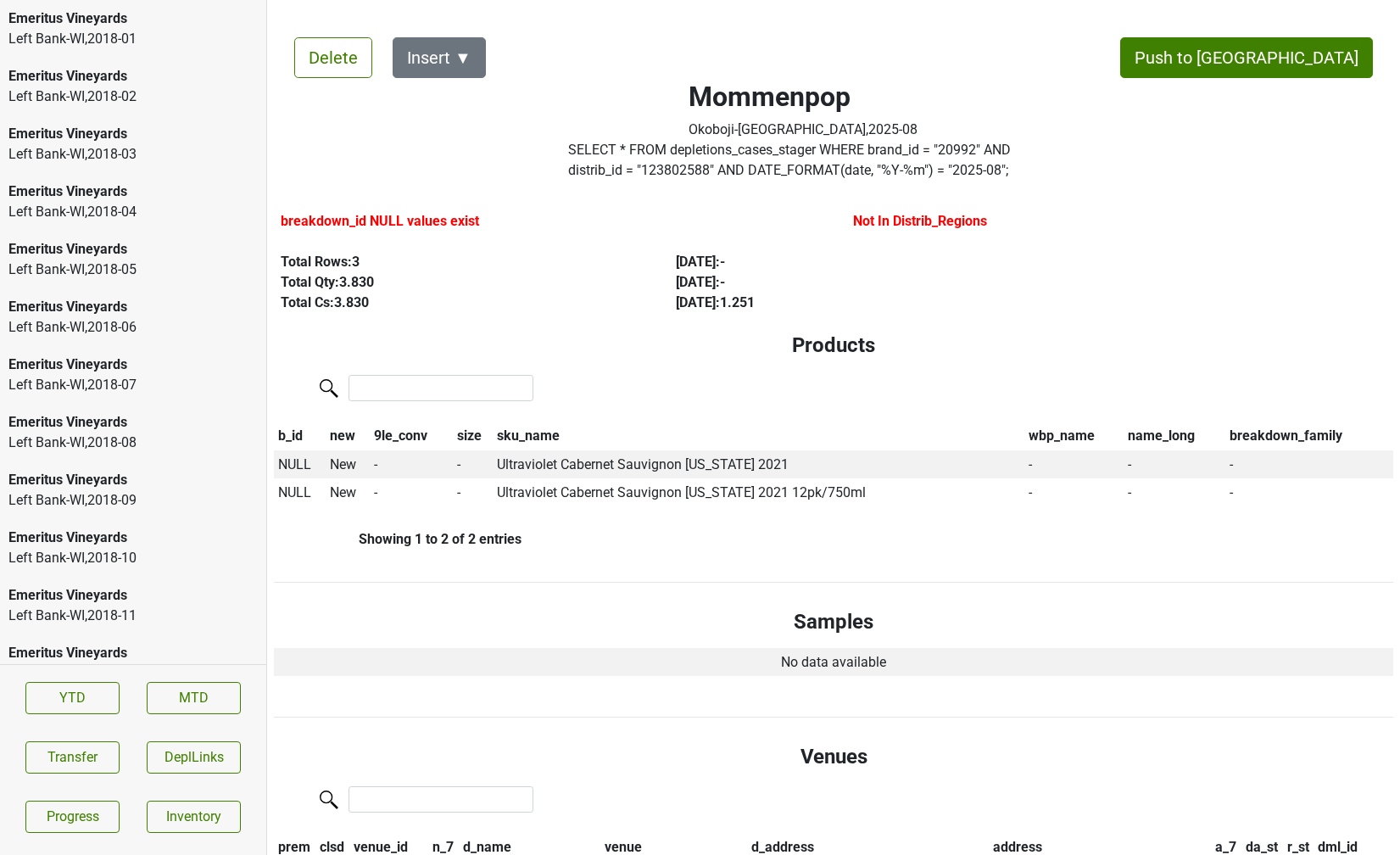
scroll to position [133, 0]
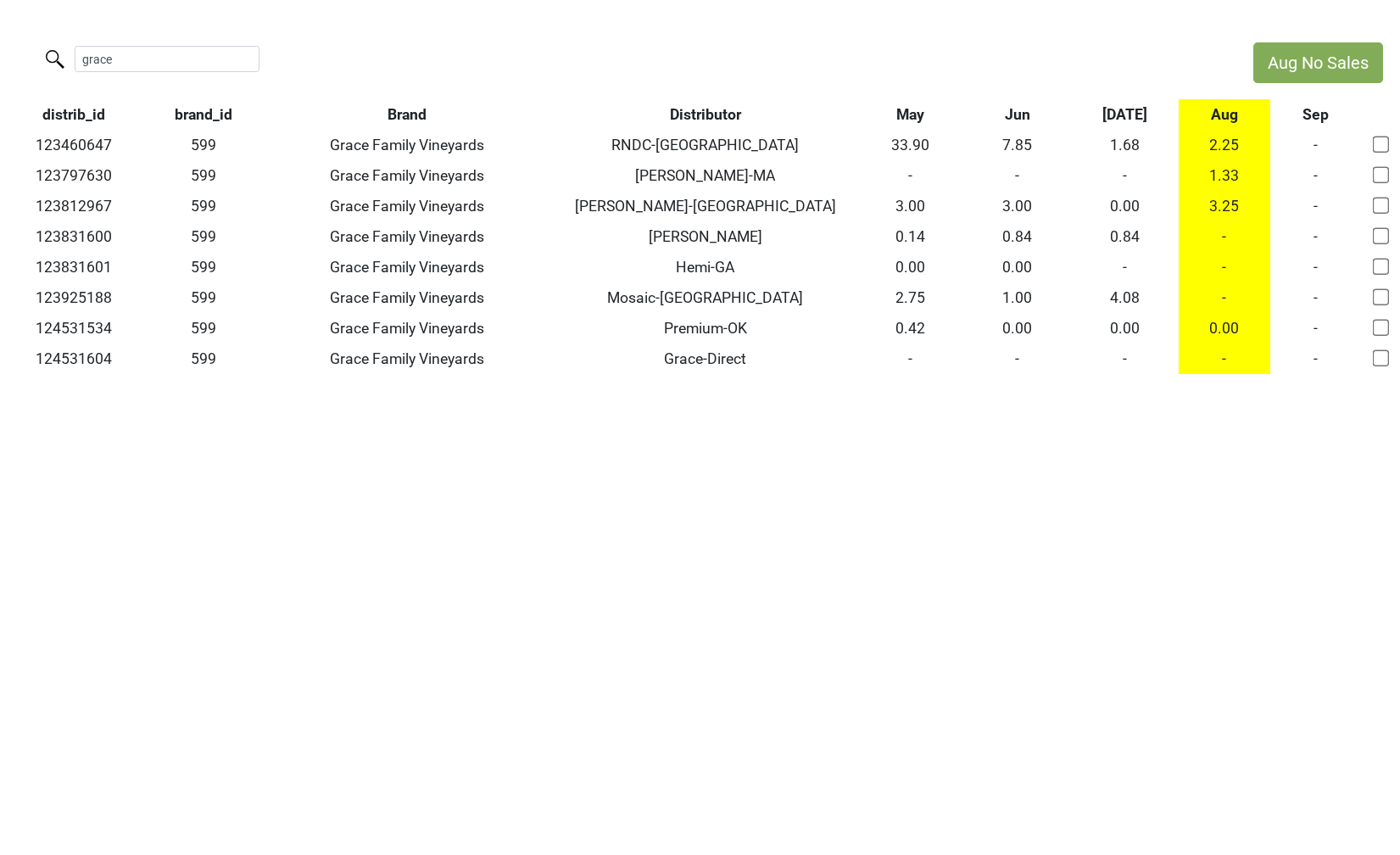
drag, startPoint x: 135, startPoint y: 57, endPoint x: -42, endPoint y: 57, distance: 177.0
click at [0, 57] on html "Aug No Sales grace distrib_id brand_id Brand Distributor May Jun [DATE] Aug Sep…" at bounding box center [700, 208] width 1400 height 416
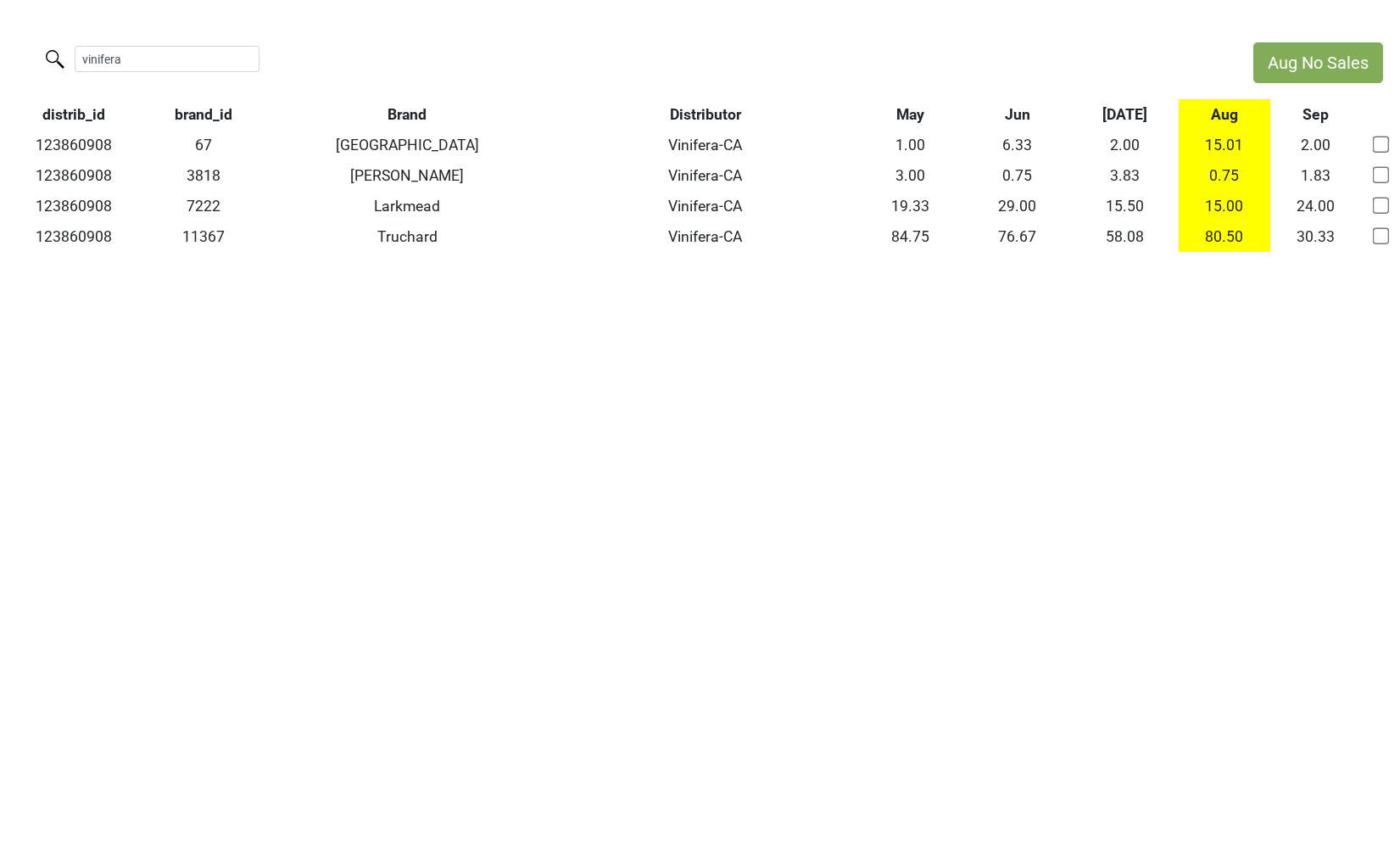
type input "vinifera"
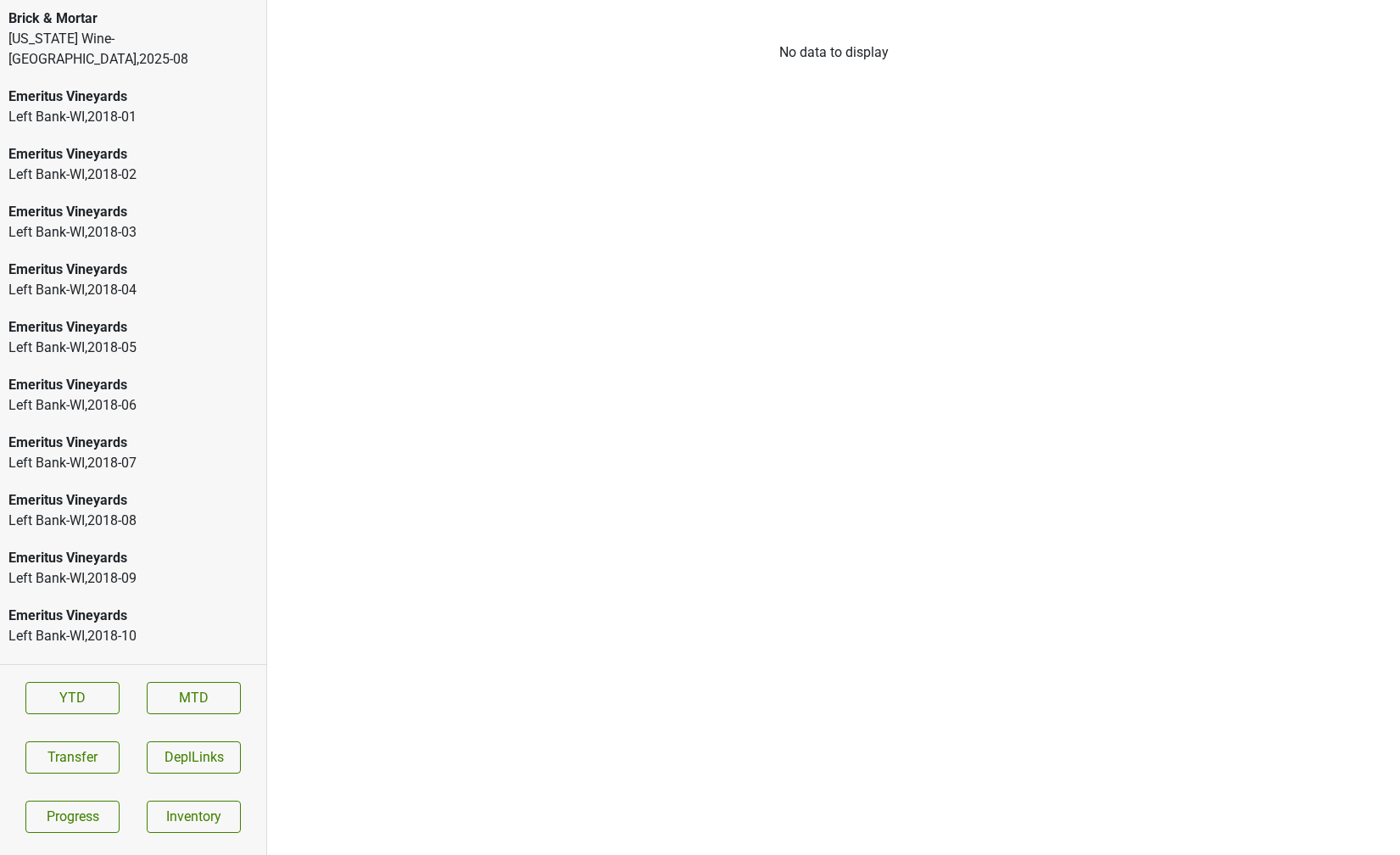
click at [120, 15] on div "Brick & Mortar" at bounding box center [133, 18] width 249 height 20
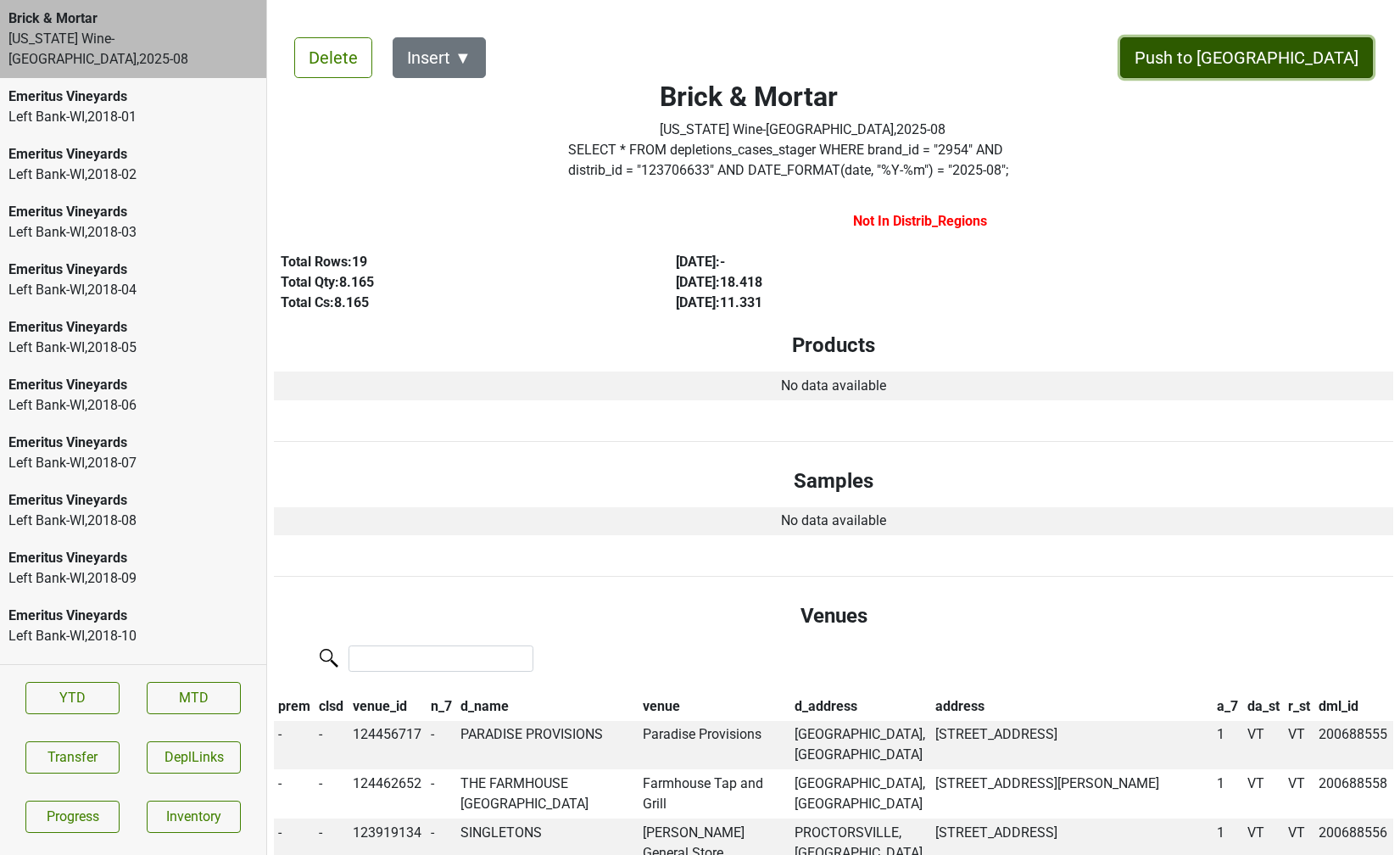
click at [1283, 57] on button "Push to [GEOGRAPHIC_DATA]" at bounding box center [1246, 57] width 253 height 41
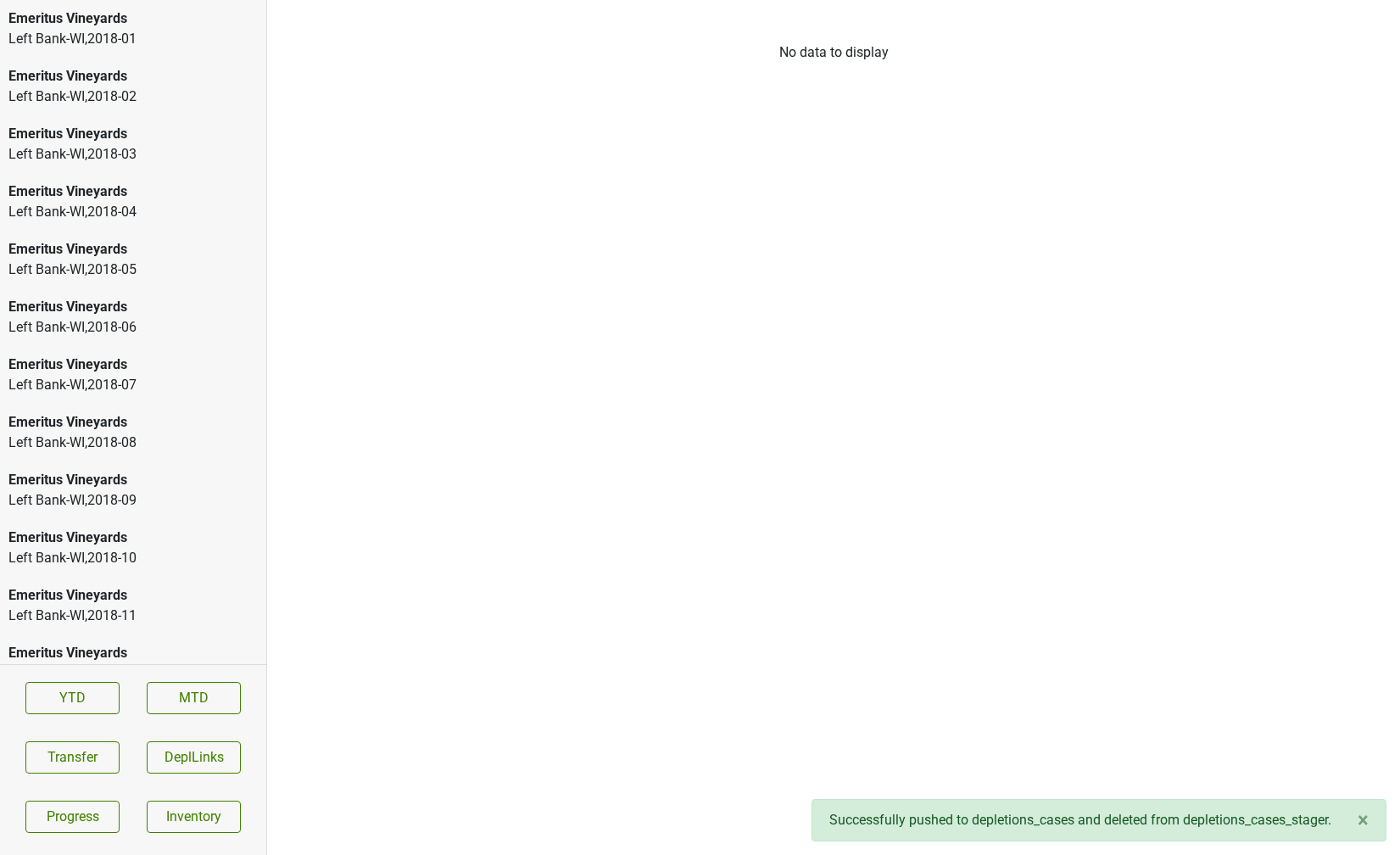
scroll to position [2392, 0]
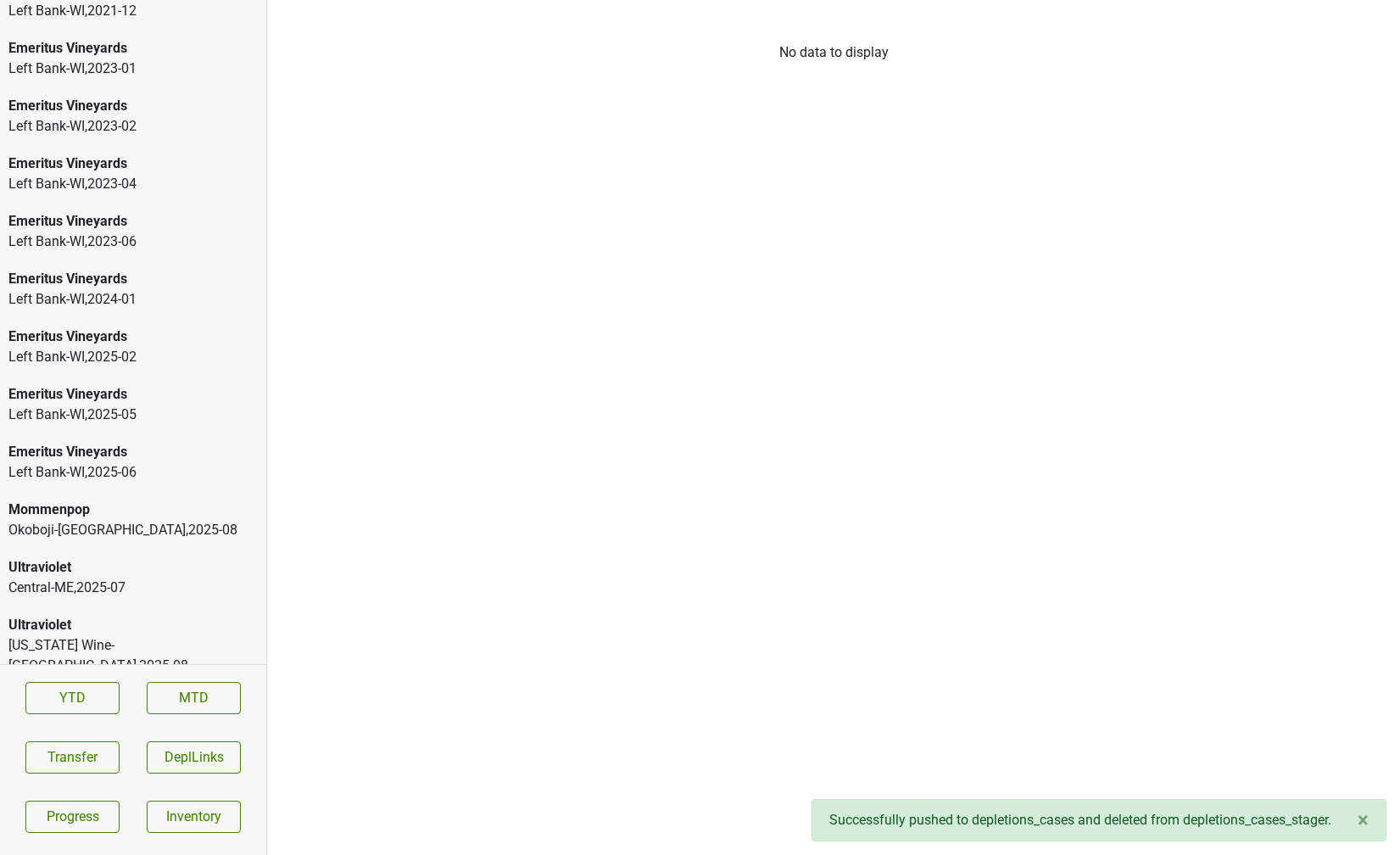
click at [134, 638] on div "[US_STATE] Wine-[GEOGRAPHIC_DATA] , 2025 - 08" at bounding box center [133, 655] width 249 height 41
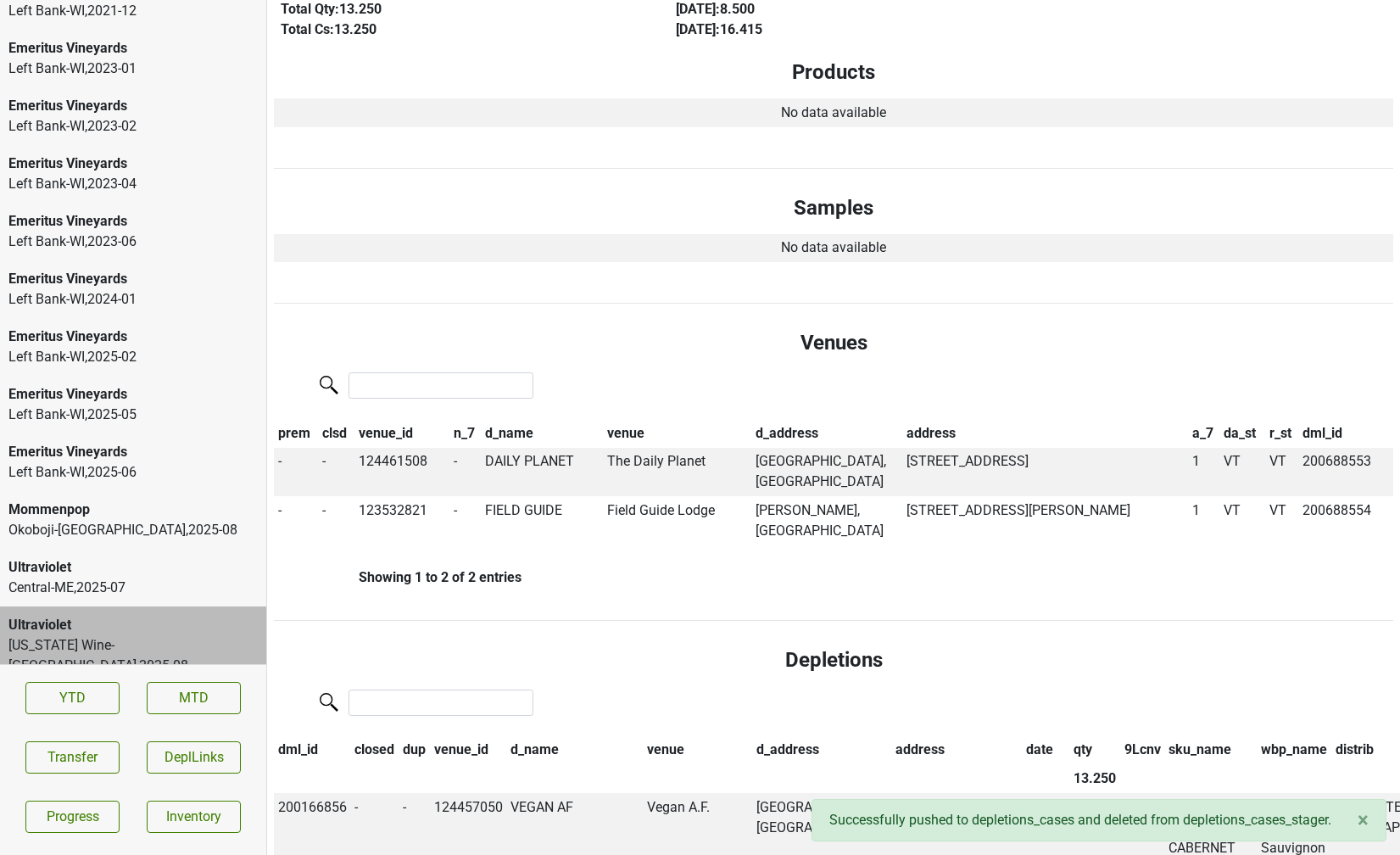
scroll to position [0, 0]
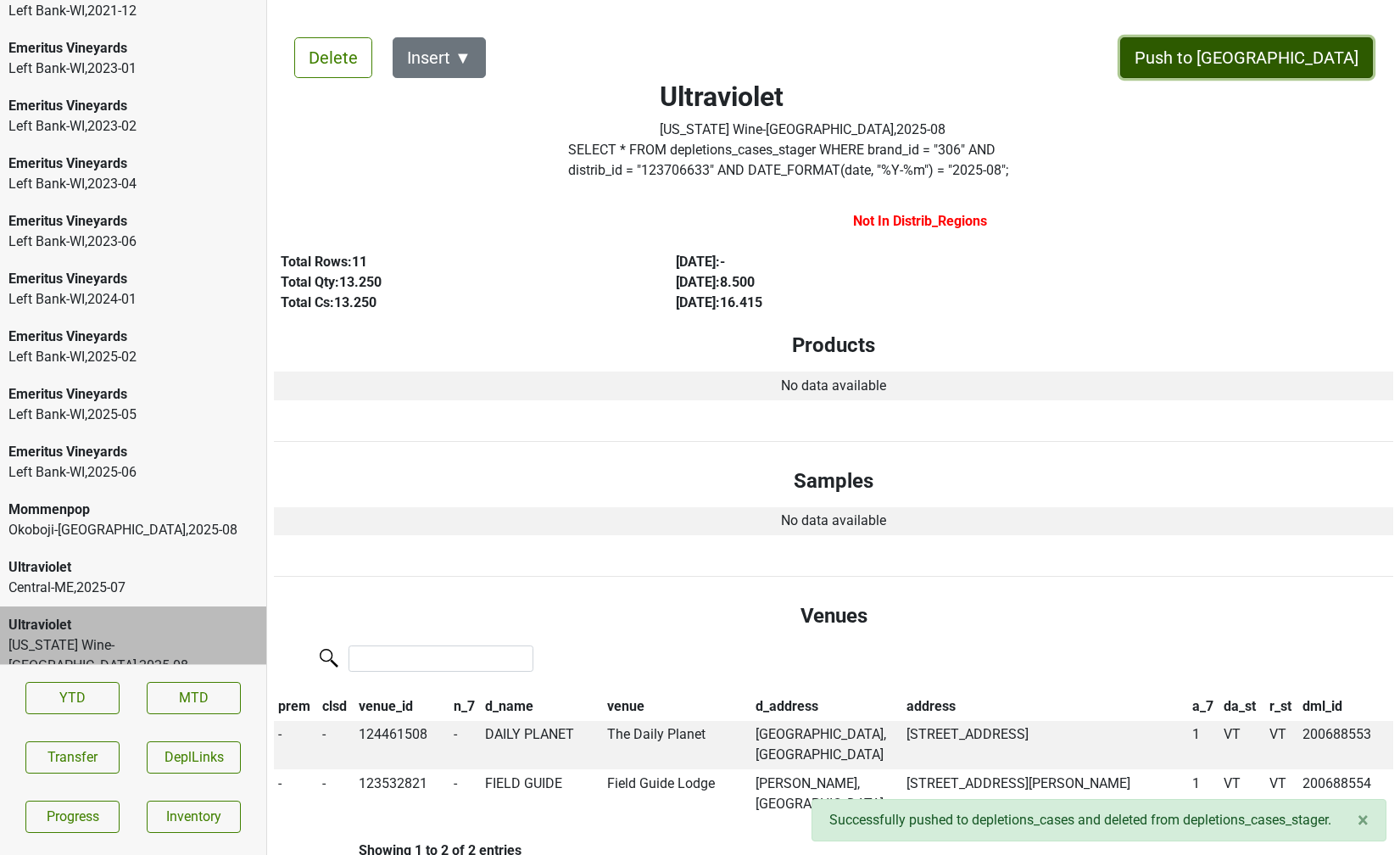
click at [1269, 77] on button "Push to [GEOGRAPHIC_DATA]" at bounding box center [1246, 57] width 253 height 41
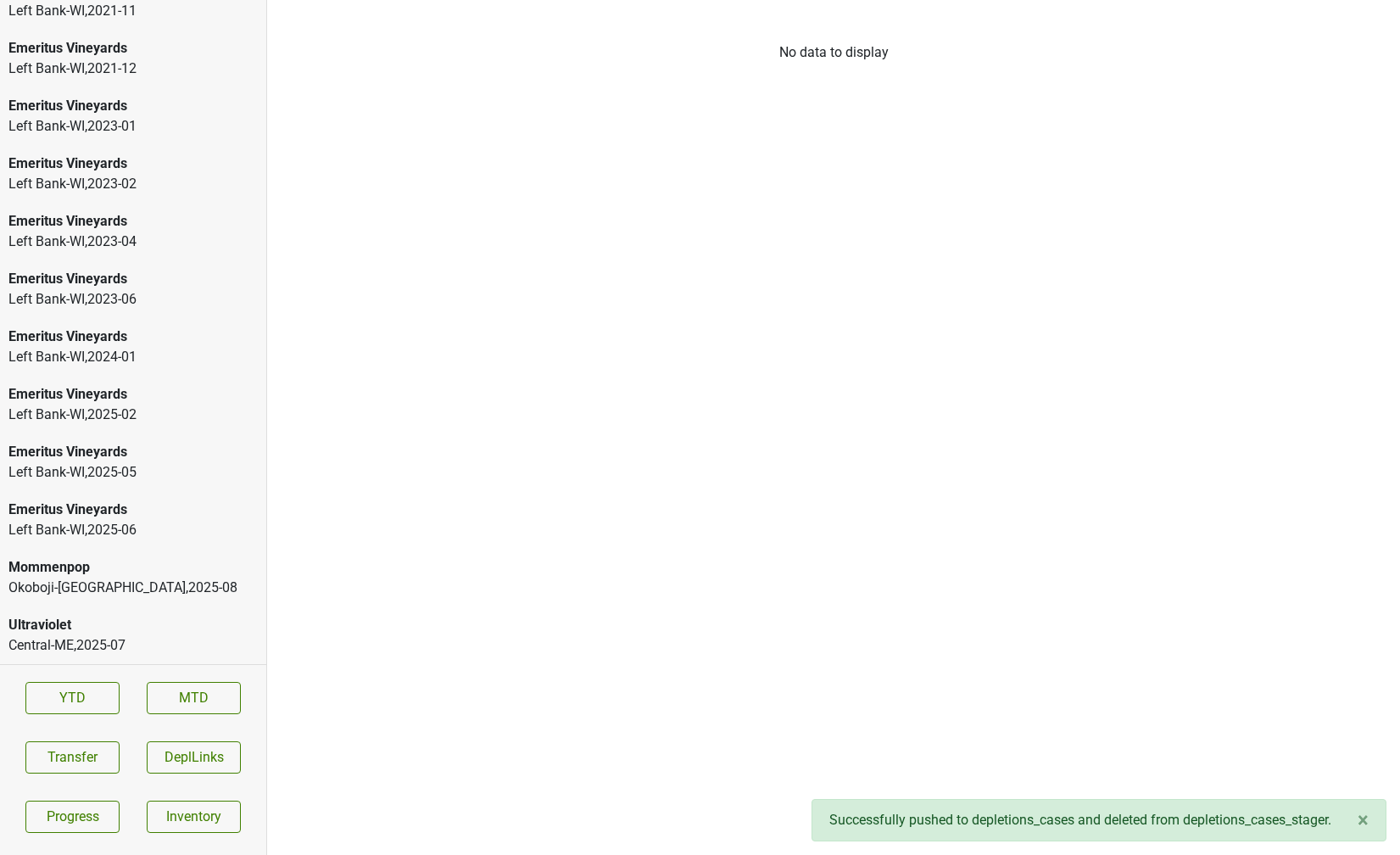
scroll to position [2334, 0]
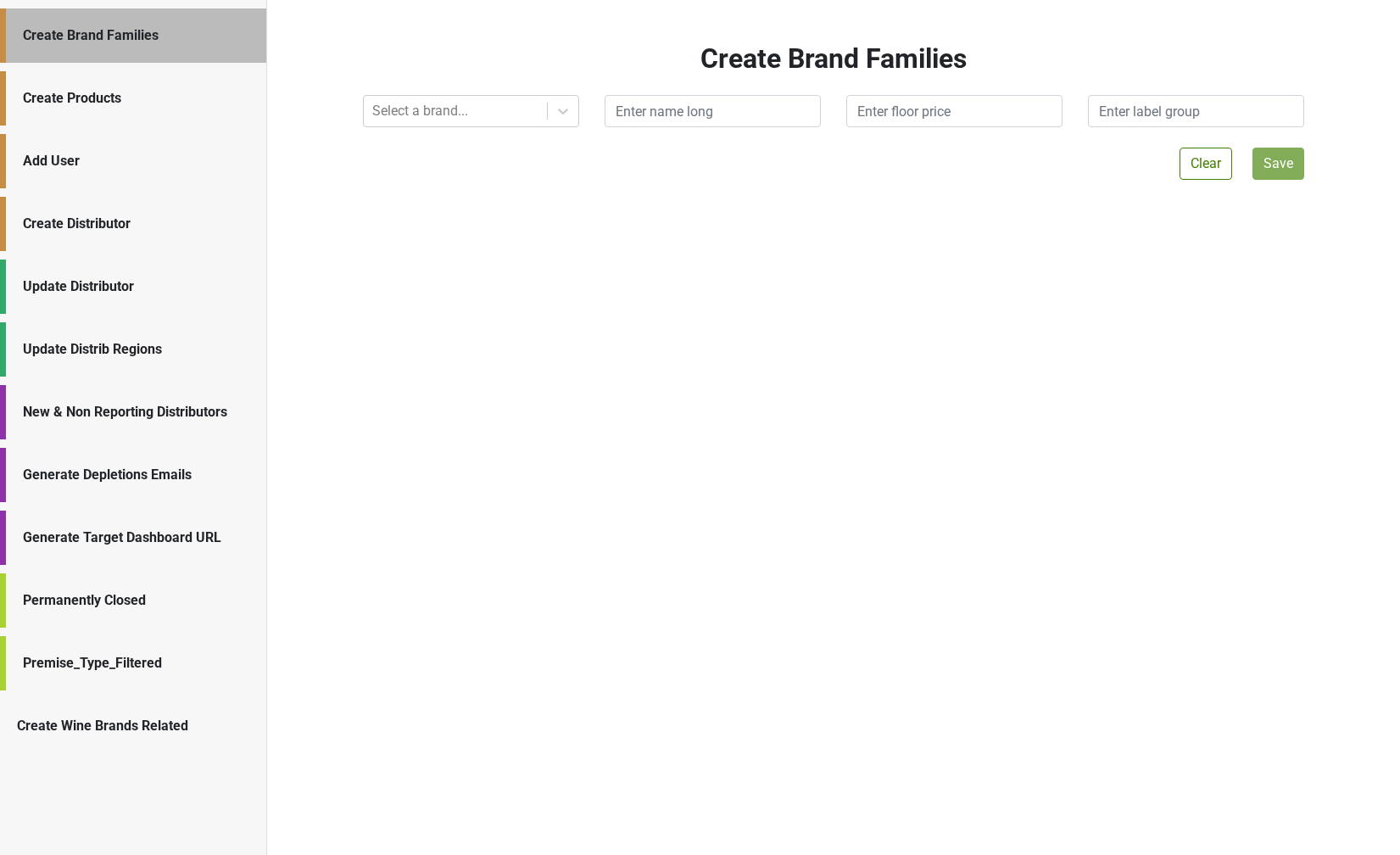
click at [100, 413] on div "New & Non Reporting Distributors" at bounding box center [135, 412] width 226 height 20
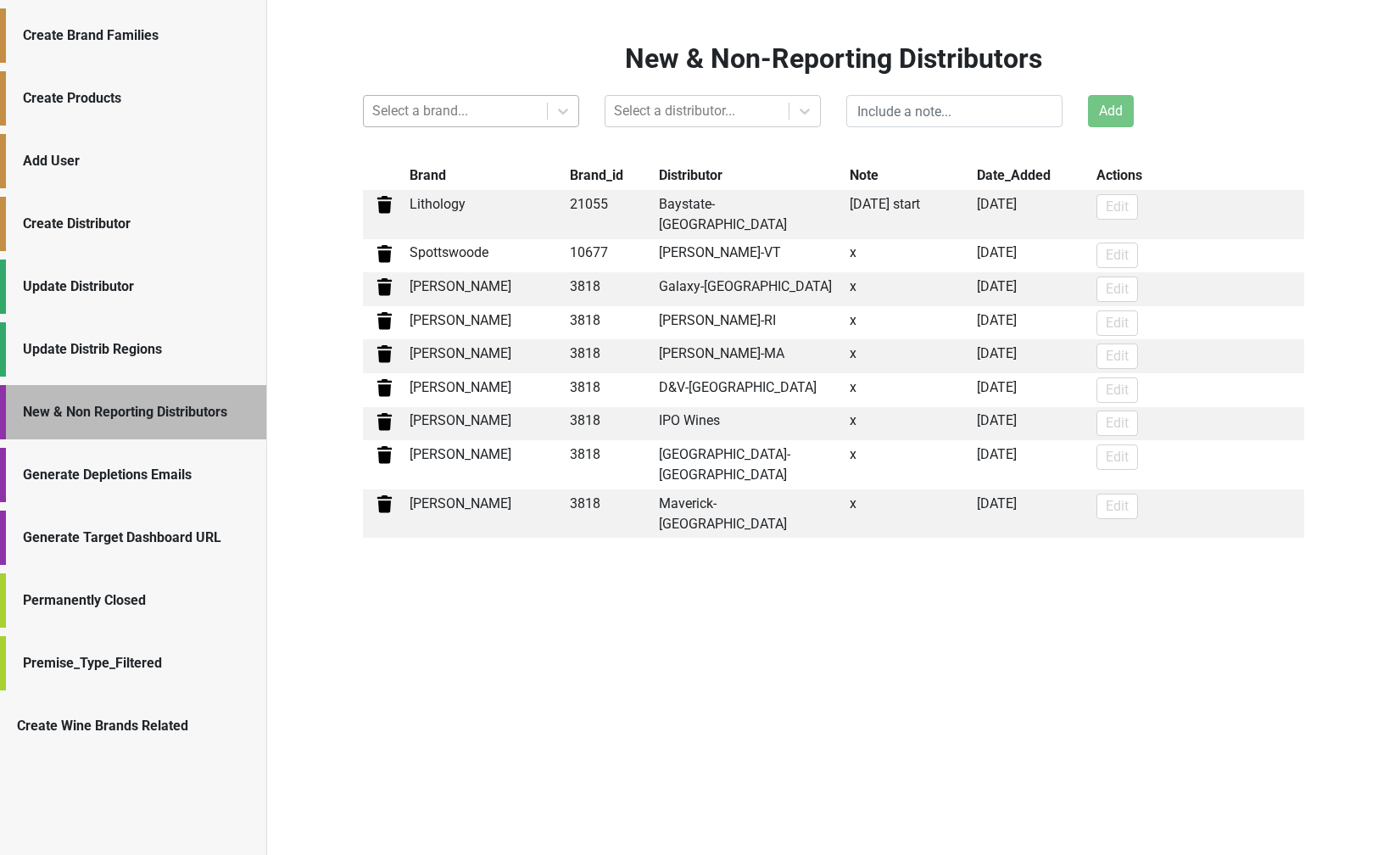
click at [522, 117] on div at bounding box center [455, 111] width 166 height 24
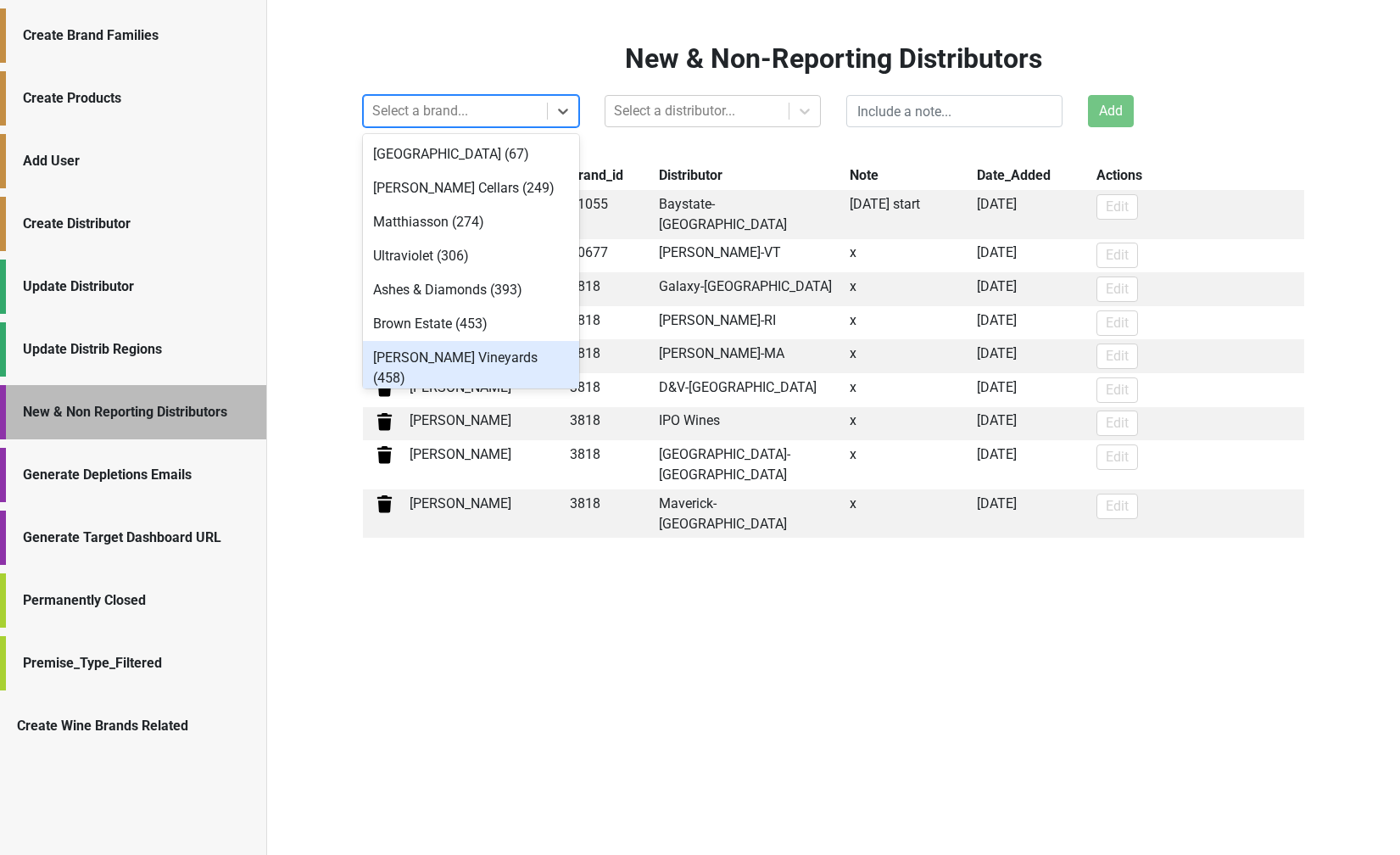
click at [448, 636] on div "New & Non-Reporting Distributors option [PERSON_NAME] Vineyards (458) focused, …" at bounding box center [833, 427] width 1133 height 855
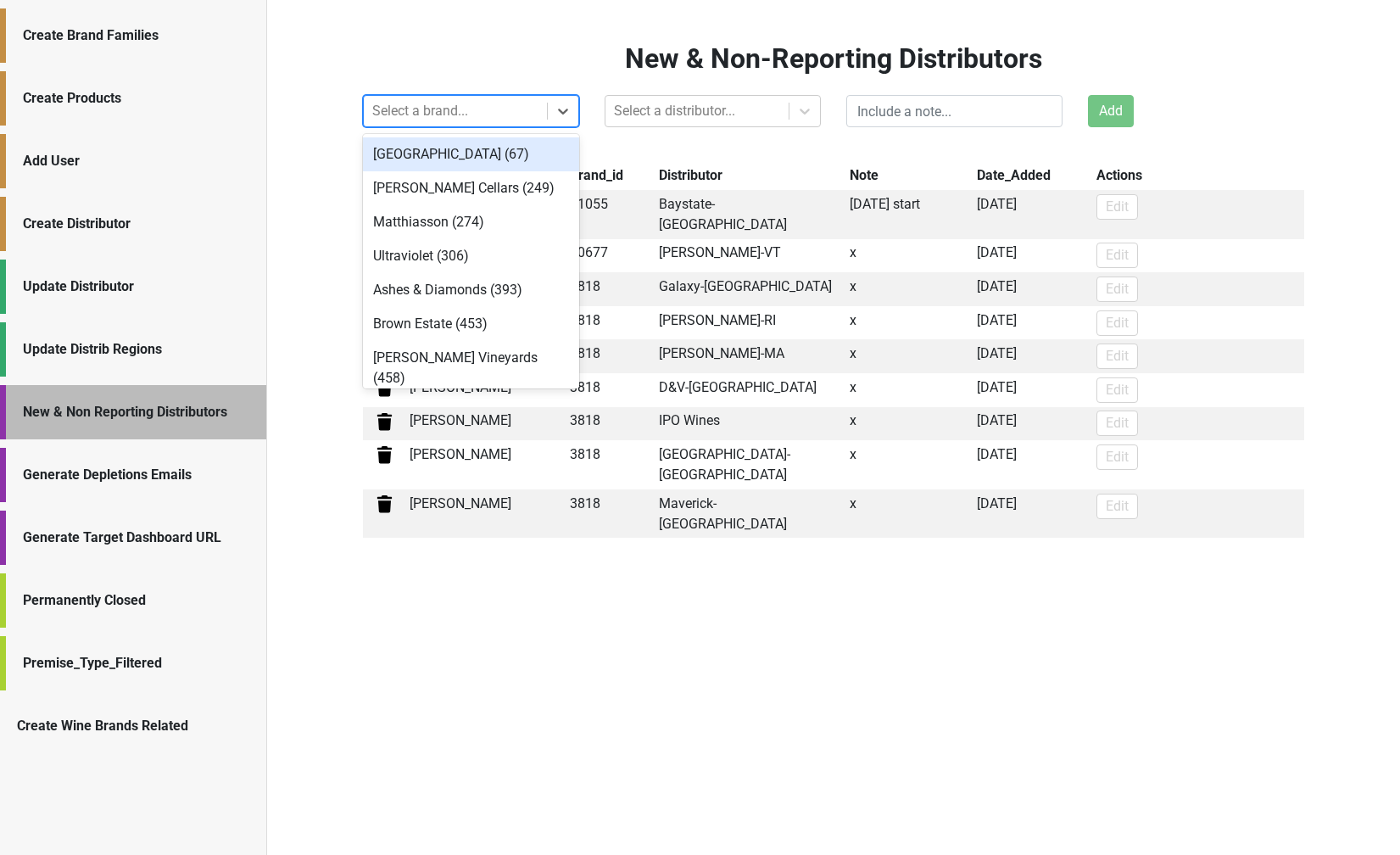
click at [449, 101] on div at bounding box center [455, 111] width 166 height 24
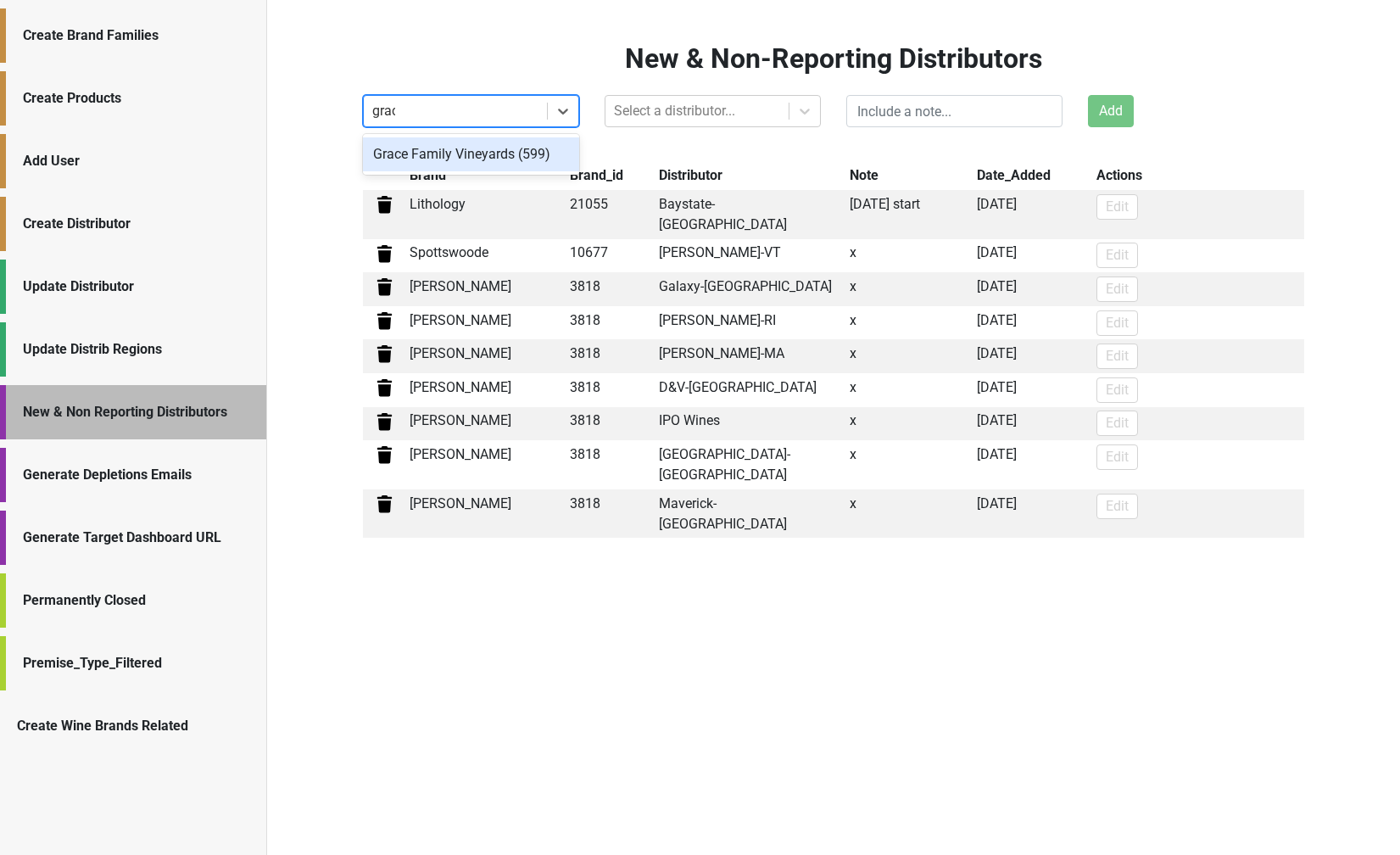
type input "grace"
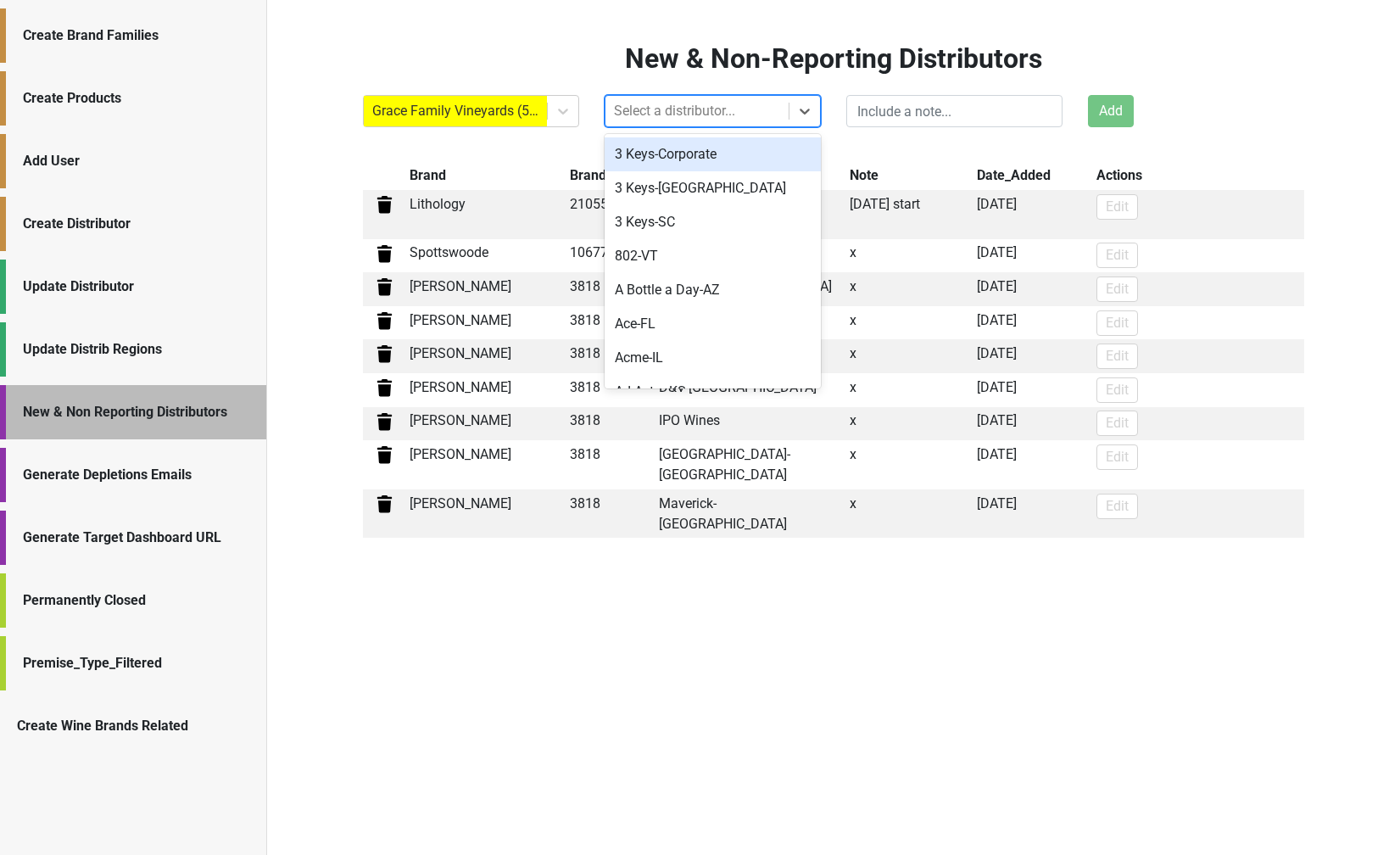
click at [643, 125] on div "Select a distributor..." at bounding box center [697, 111] width 184 height 31
type input "ace"
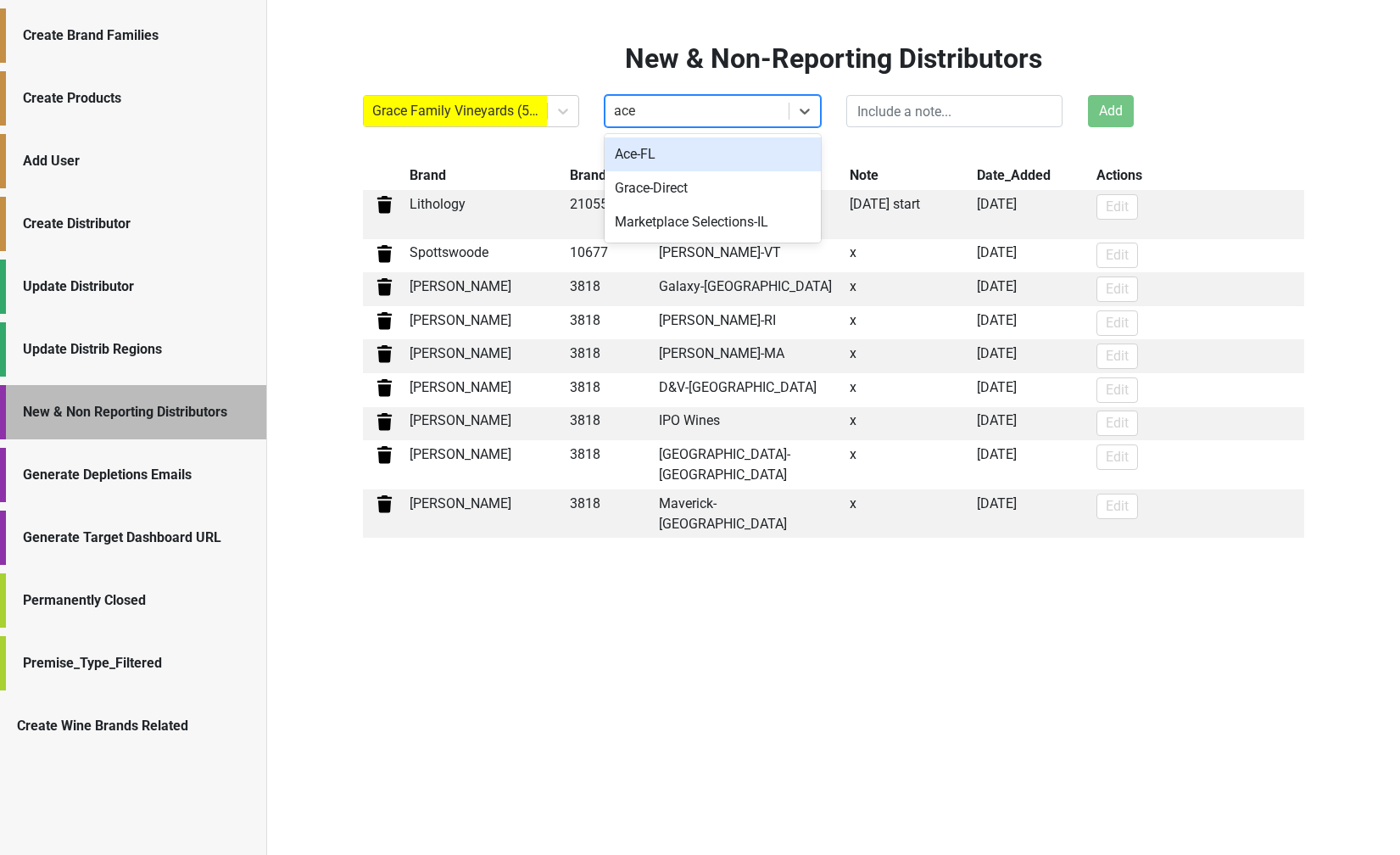
click at [648, 159] on div "Ace-FL" at bounding box center [712, 154] width 216 height 34
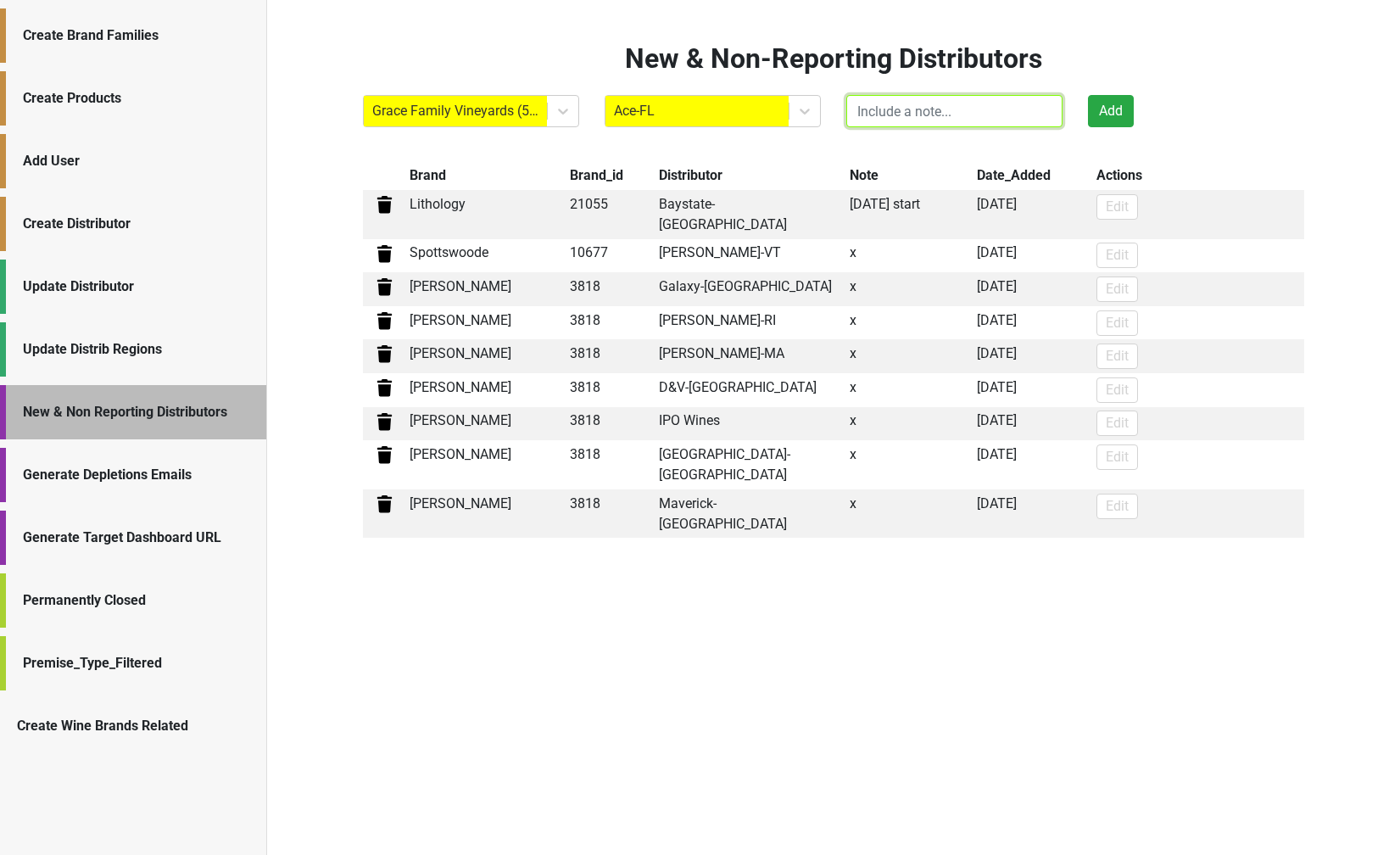
click at [974, 121] on input "text" at bounding box center [954, 111] width 216 height 32
click at [1119, 121] on button "Add" at bounding box center [1110, 111] width 45 height 32
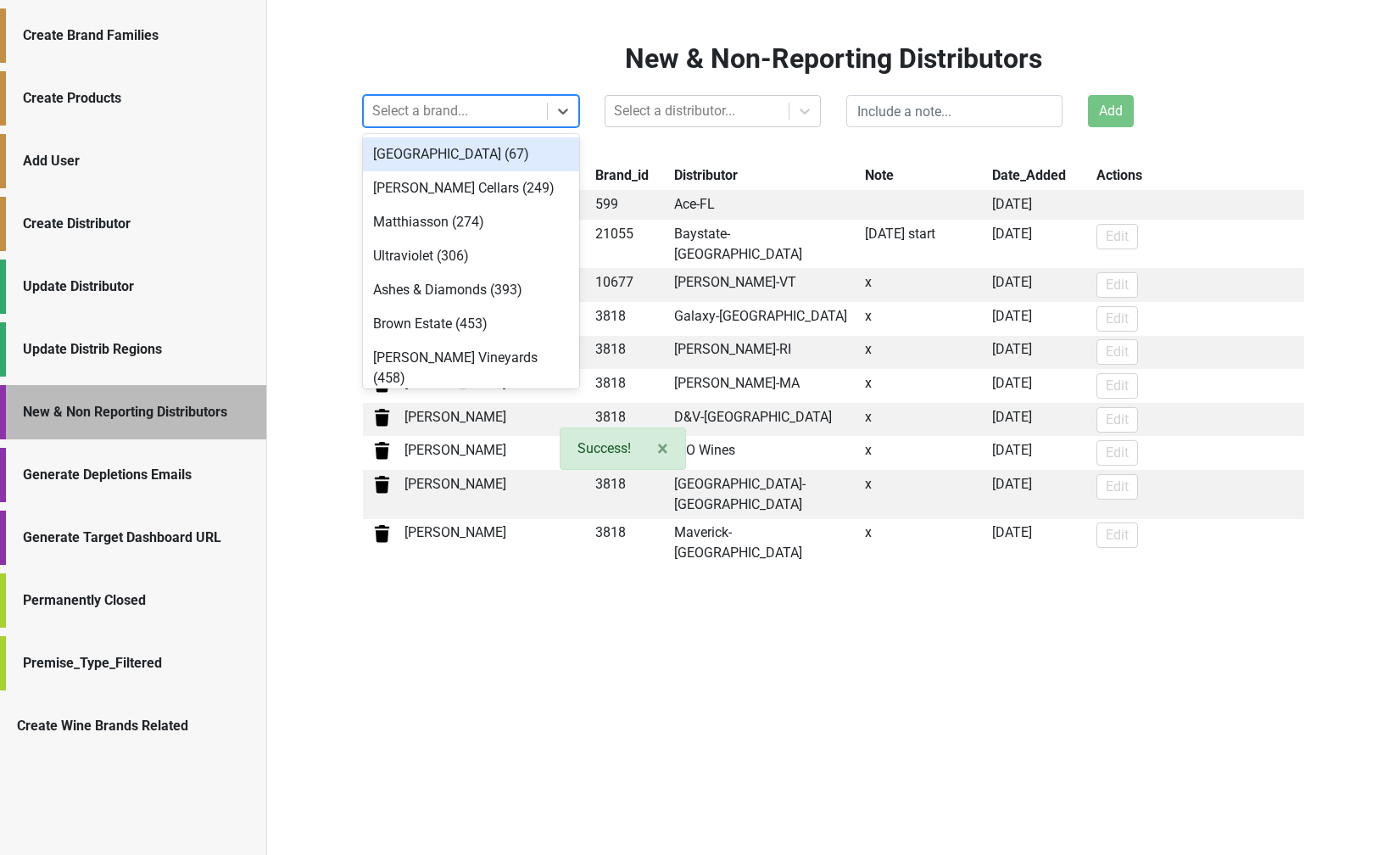
click at [505, 110] on div at bounding box center [455, 111] width 166 height 24
type input "b"
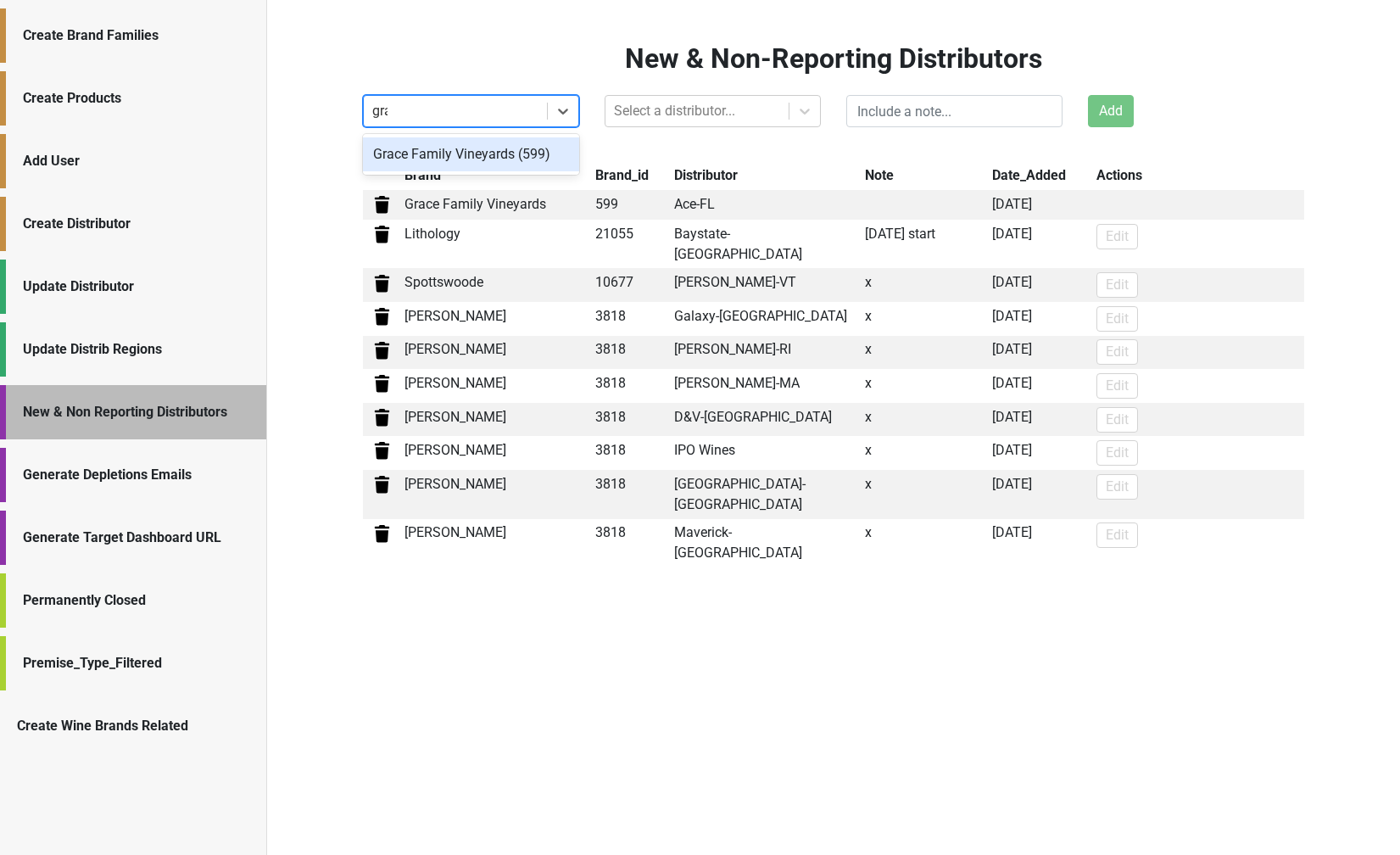
type input "grace"
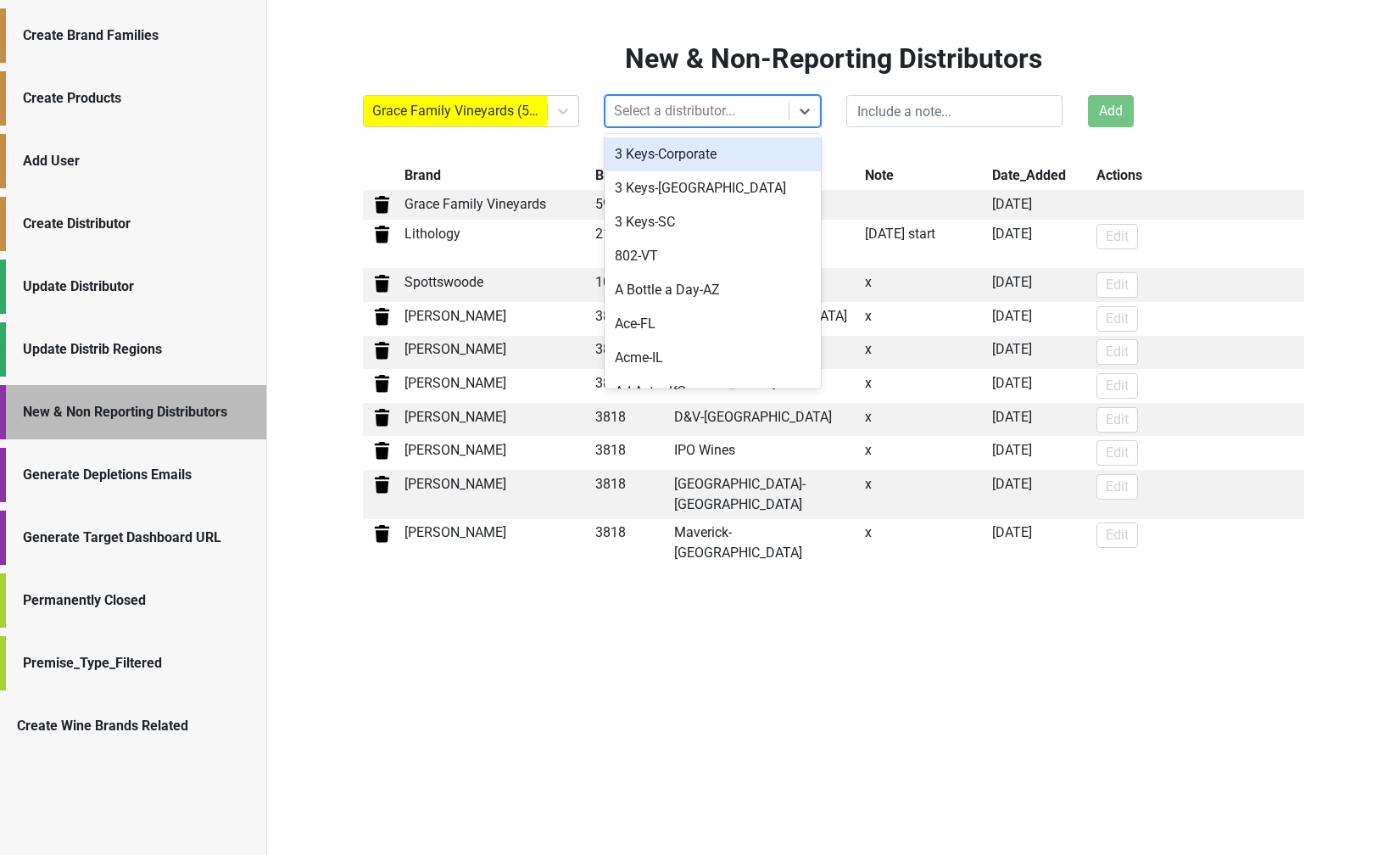
click at [744, 115] on div at bounding box center [697, 111] width 166 height 24
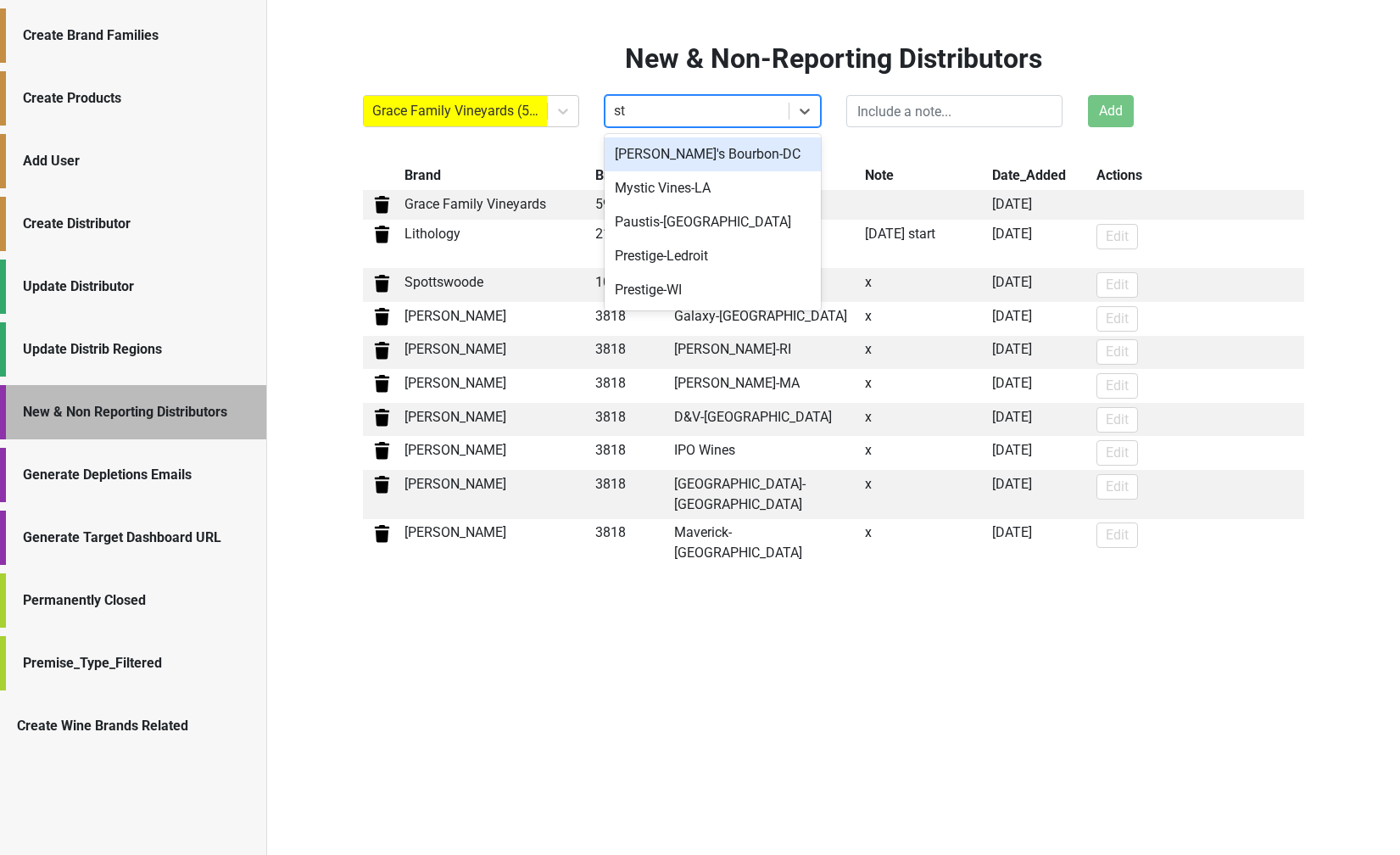
type input "s"
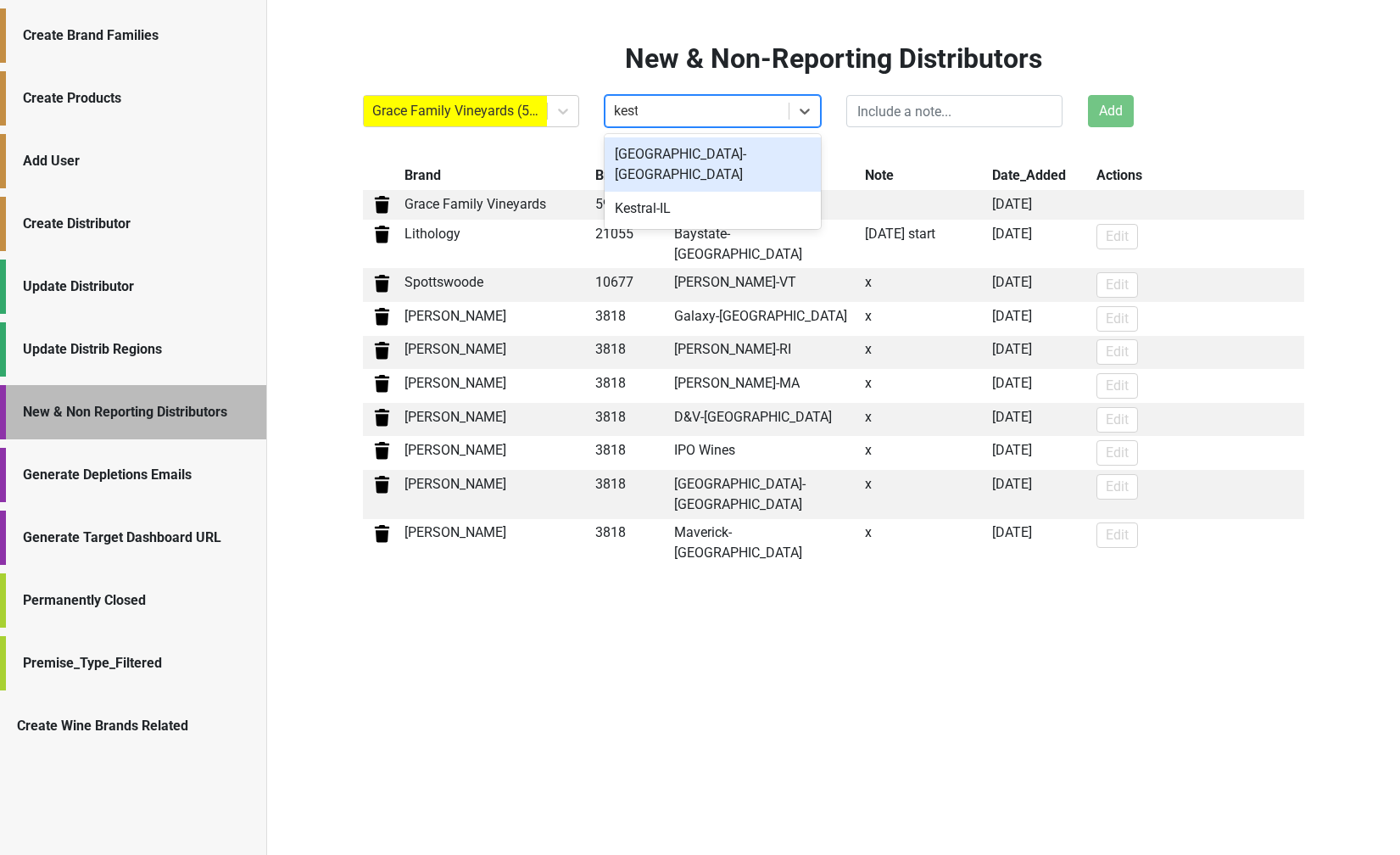
type input "kestr"
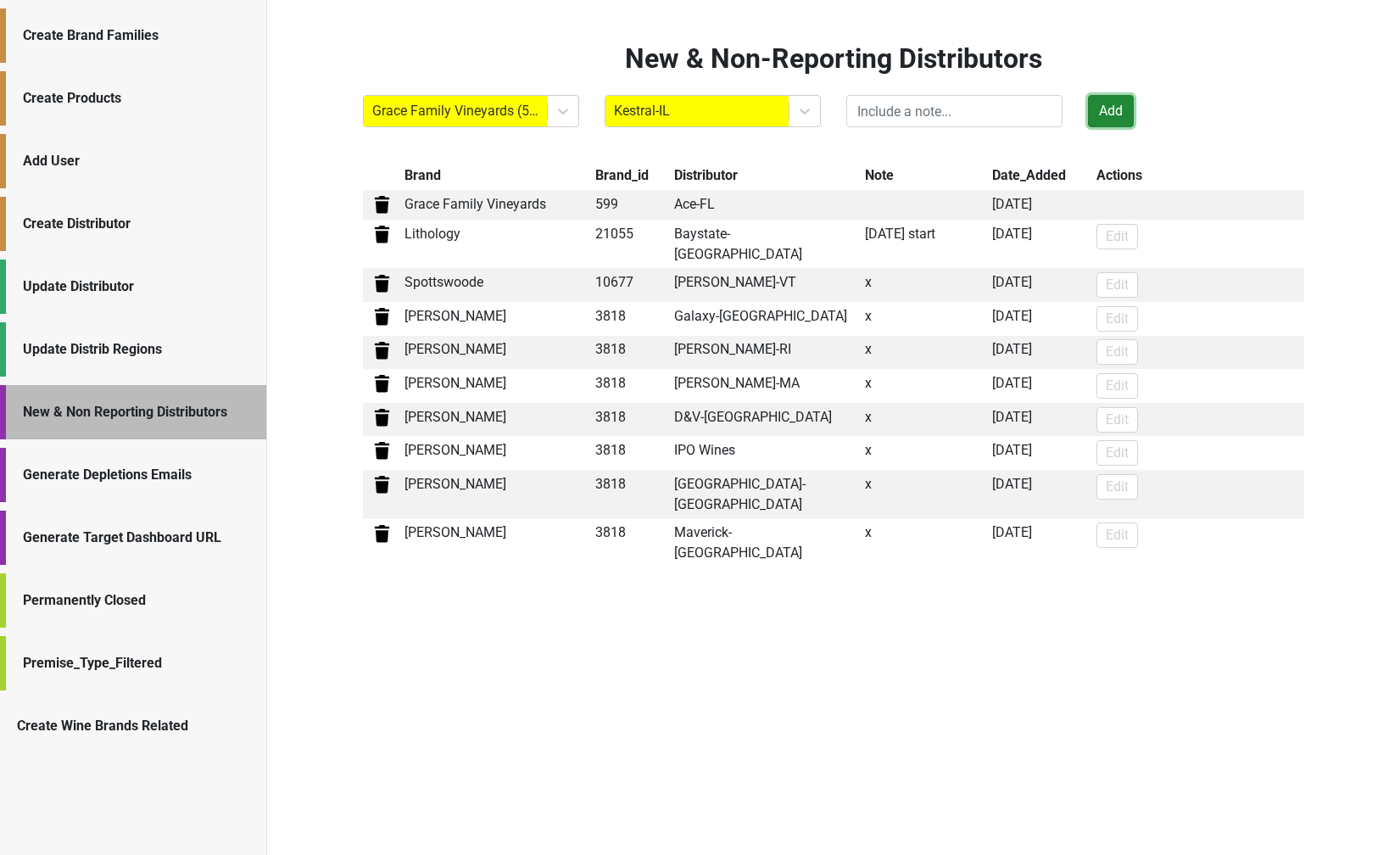
click at [1112, 115] on button "Add" at bounding box center [1110, 111] width 45 height 32
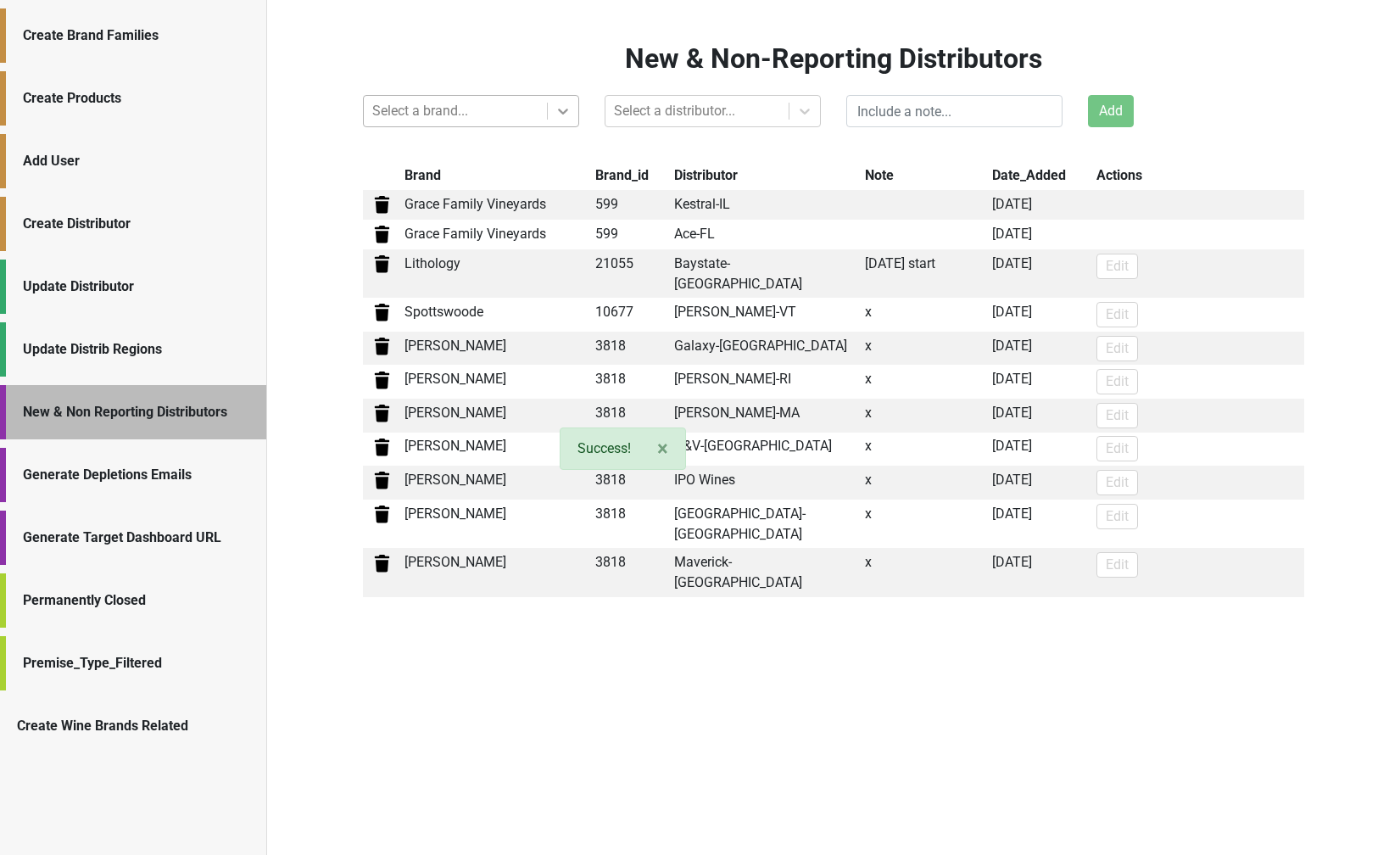
click at [548, 112] on div at bounding box center [563, 111] width 31 height 31
click at [94, 215] on div "Create Distributor" at bounding box center [135, 224] width 226 height 20
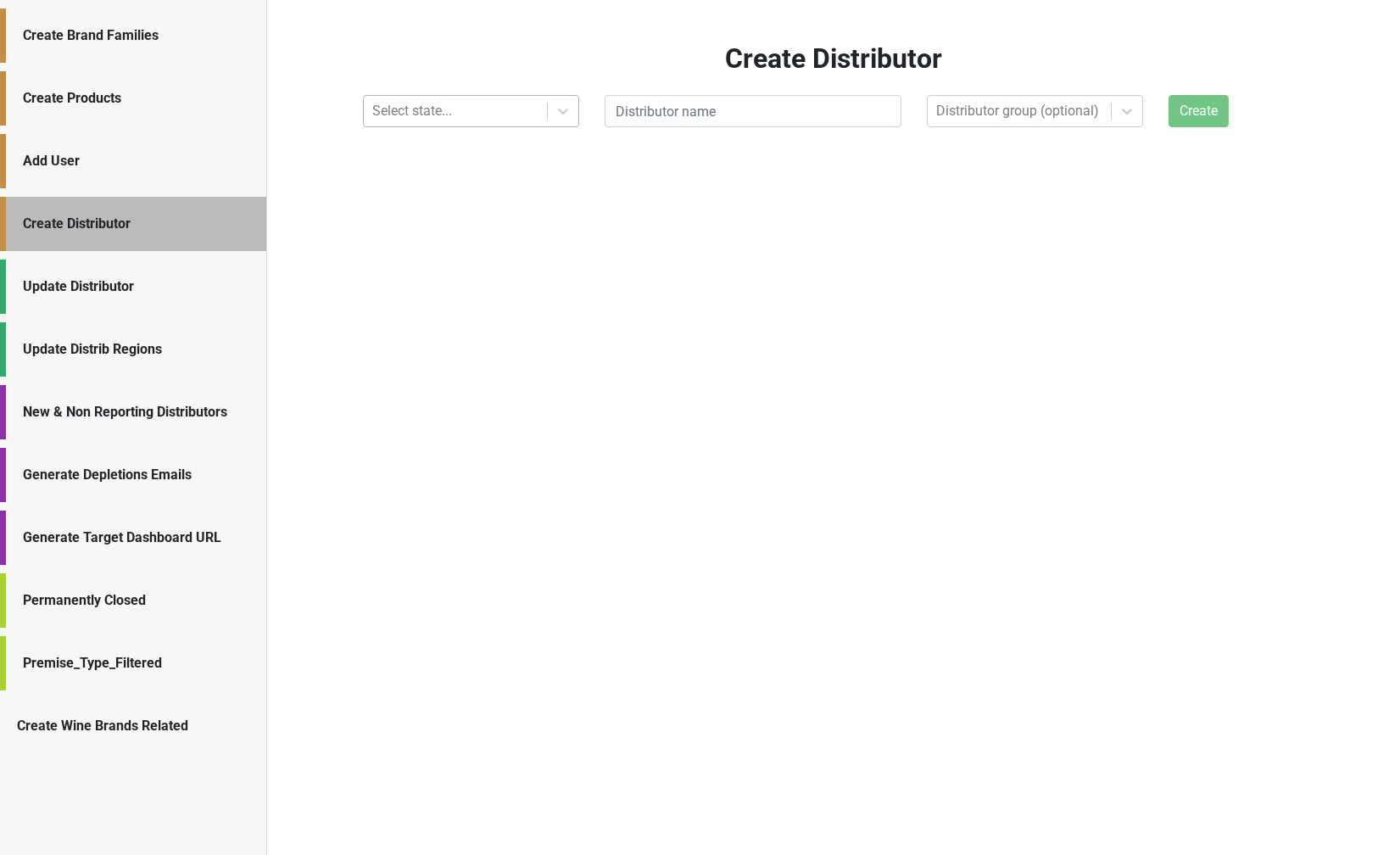
click at [400, 120] on div at bounding box center [455, 111] width 166 height 24
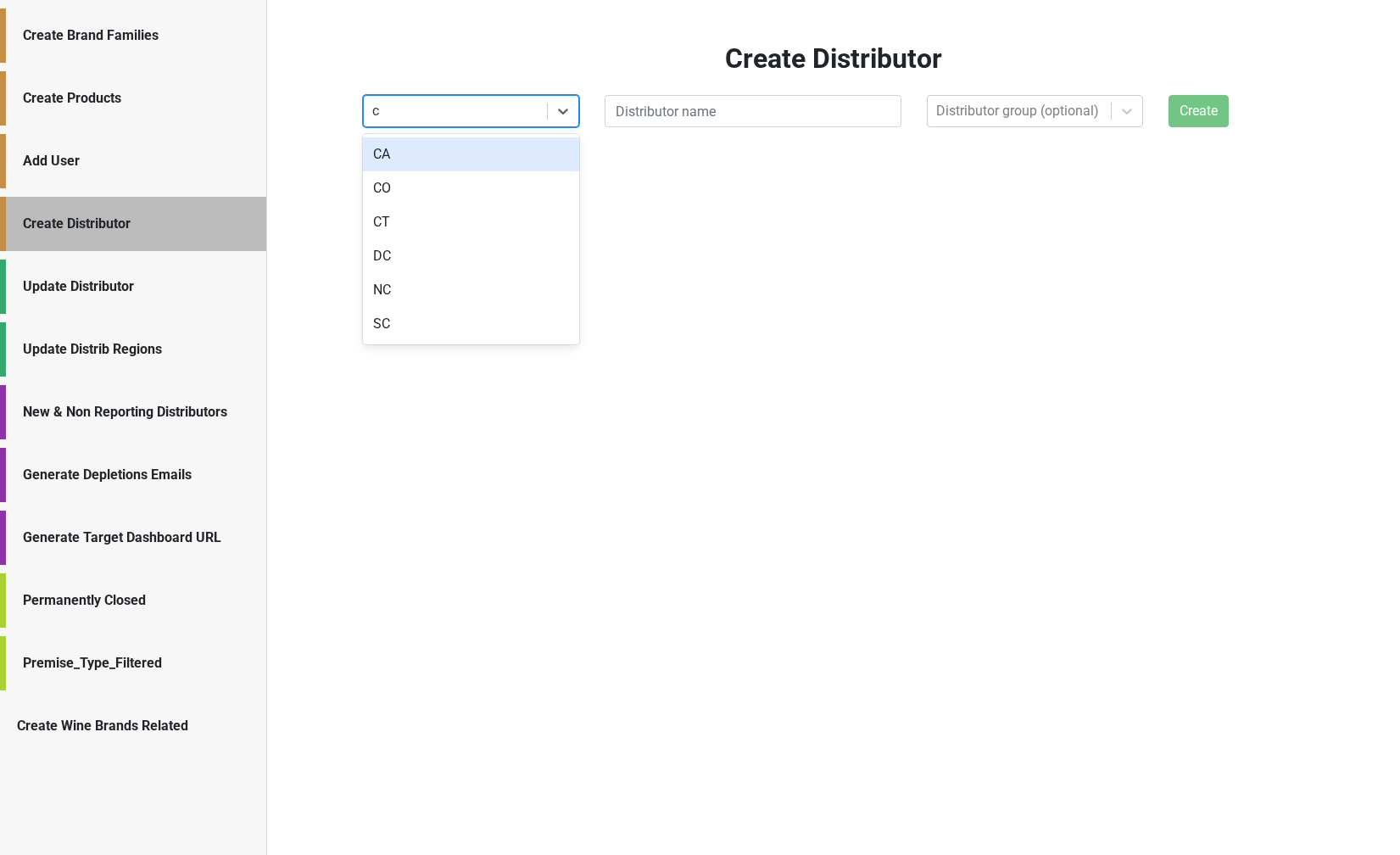
type input "co"
click at [422, 154] on div "CO" at bounding box center [471, 154] width 216 height 34
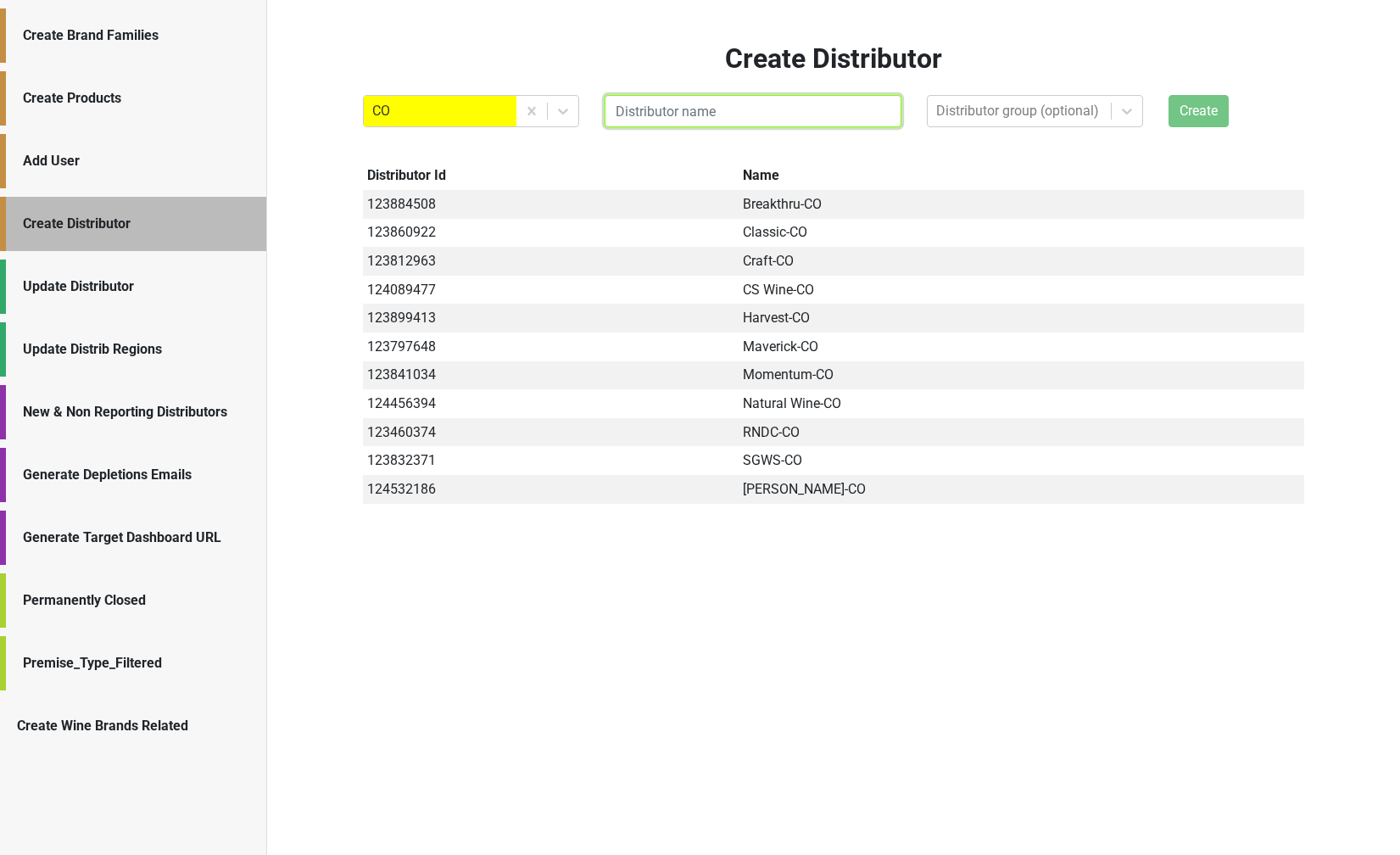
click at [662, 104] on input "text" at bounding box center [752, 111] width 297 height 32
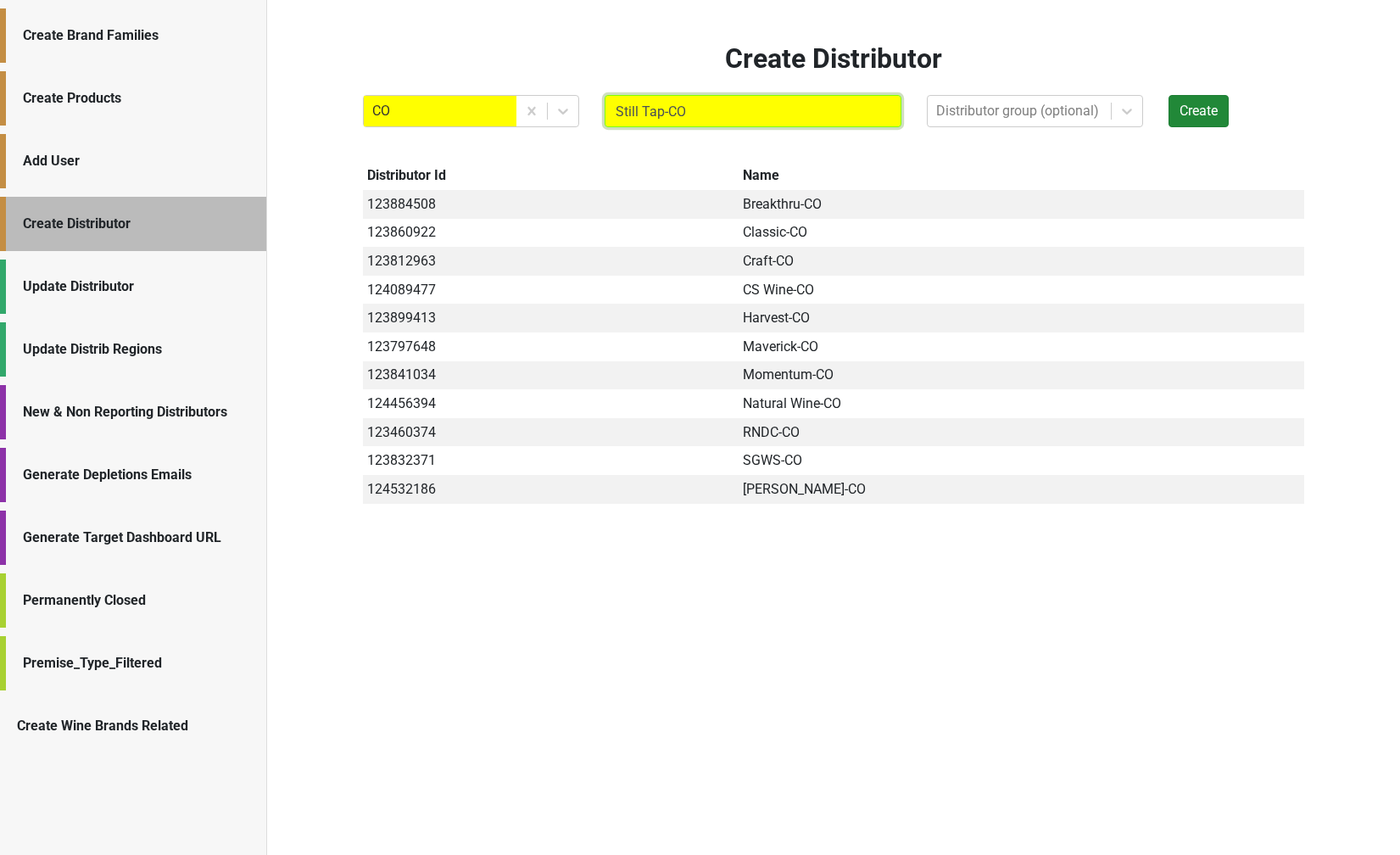
type input "Still Tap-CO"
click at [1197, 111] on button "Create" at bounding box center [1198, 111] width 60 height 32
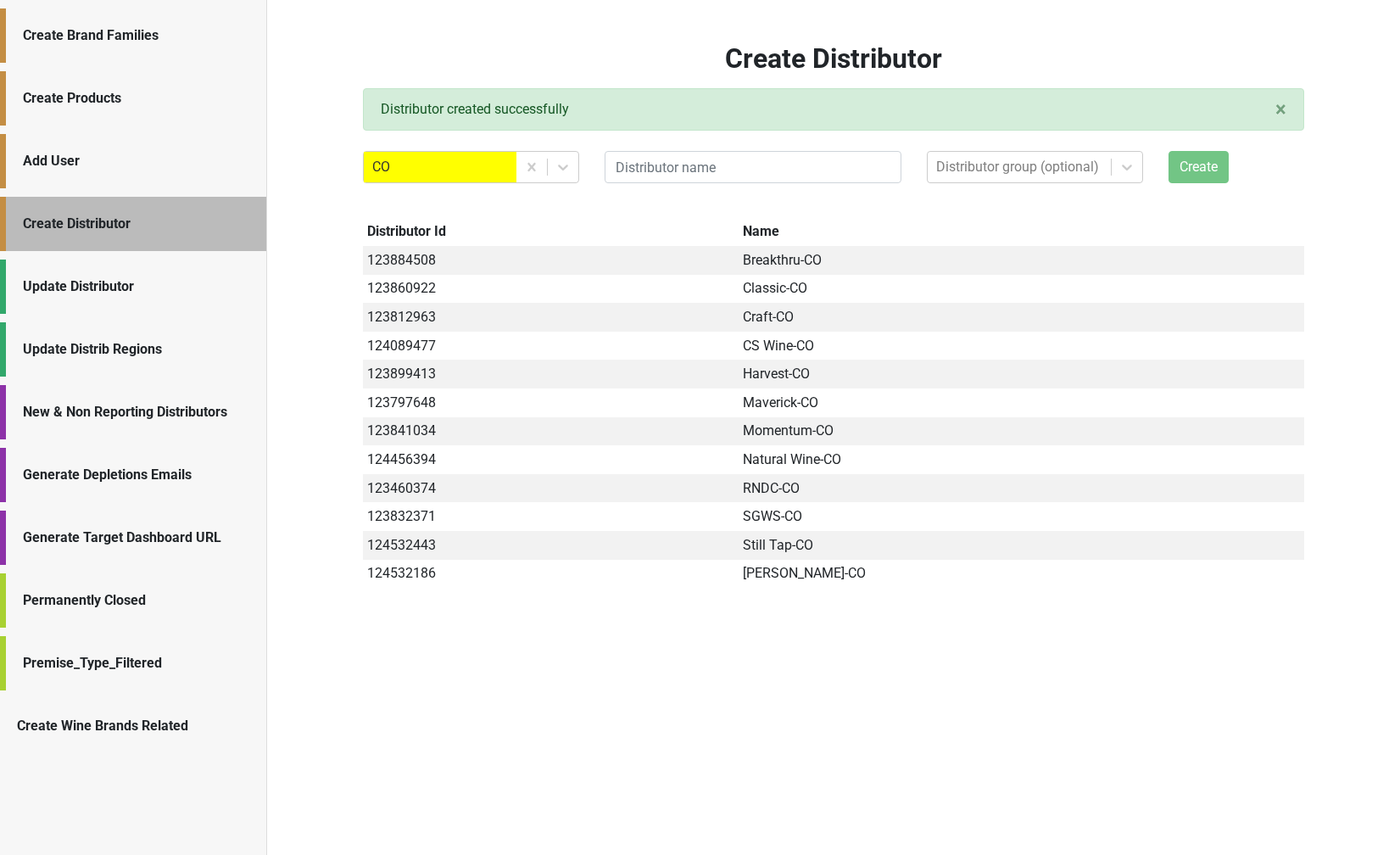
click at [114, 277] on div "Update Distributor" at bounding box center [135, 286] width 226 height 20
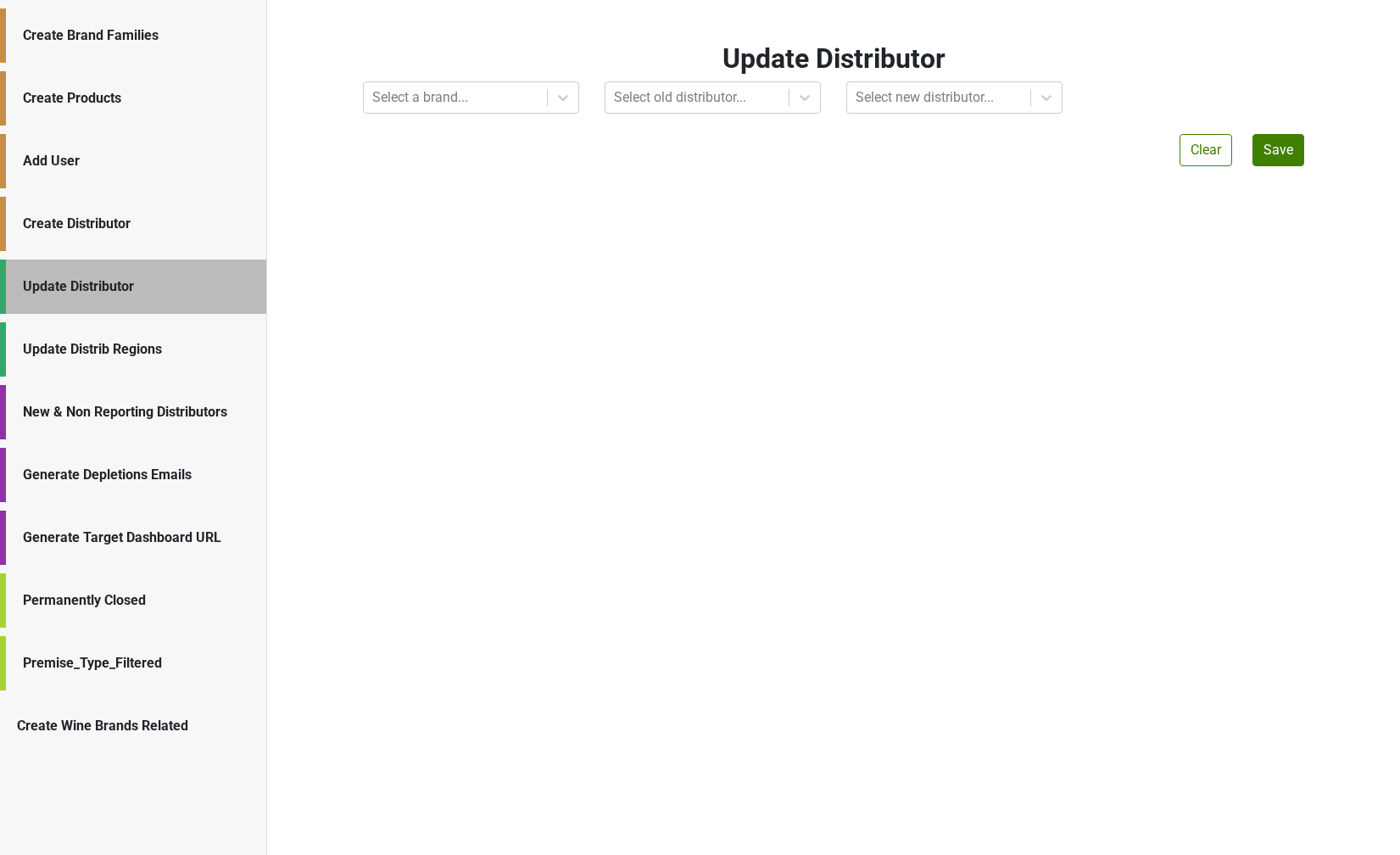
click at [119, 406] on div "New & Non Reporting Distributors" at bounding box center [135, 412] width 226 height 20
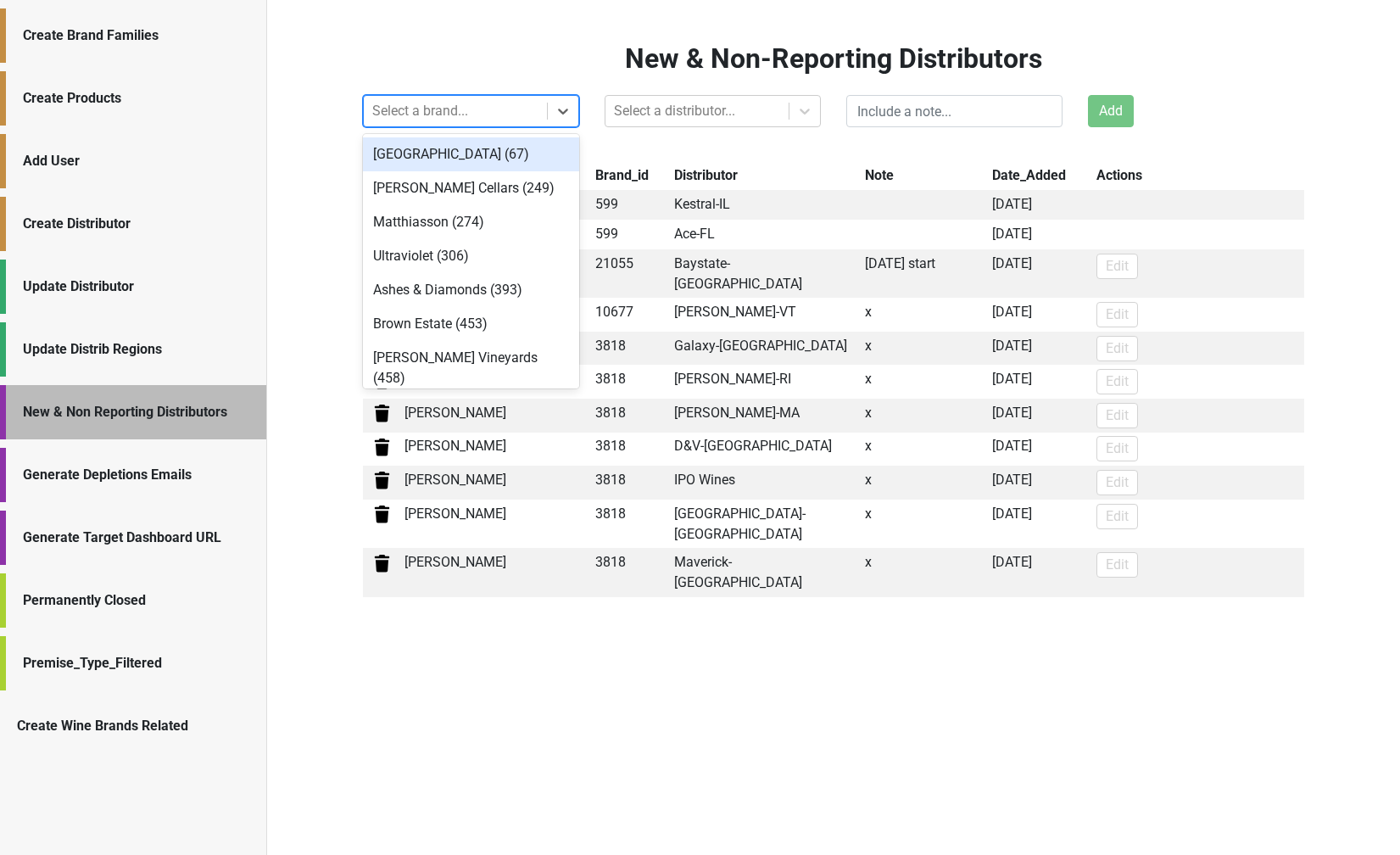
click at [501, 110] on div at bounding box center [455, 111] width 166 height 24
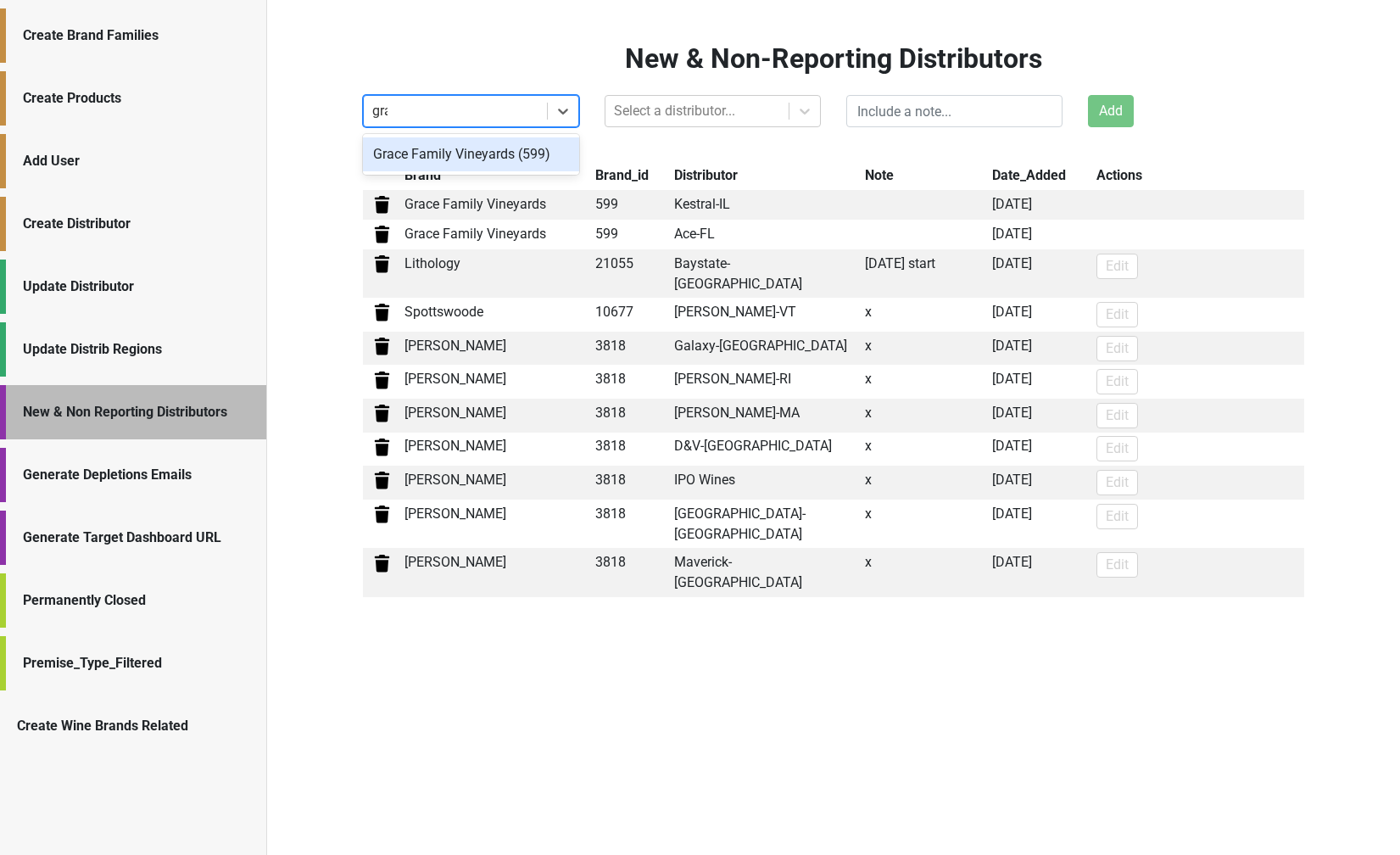
type input "grace"
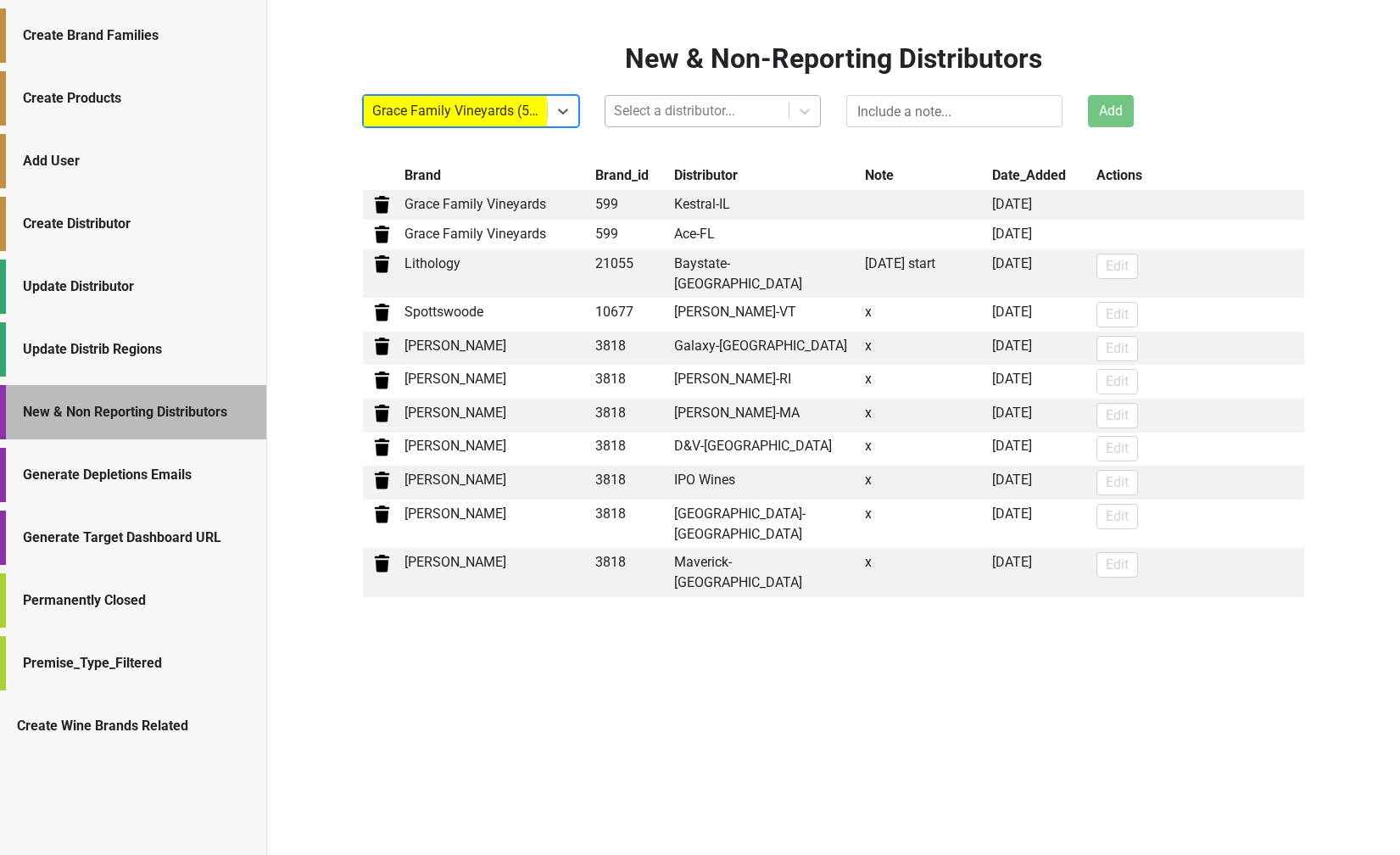
click at [721, 111] on div at bounding box center [697, 111] width 166 height 24
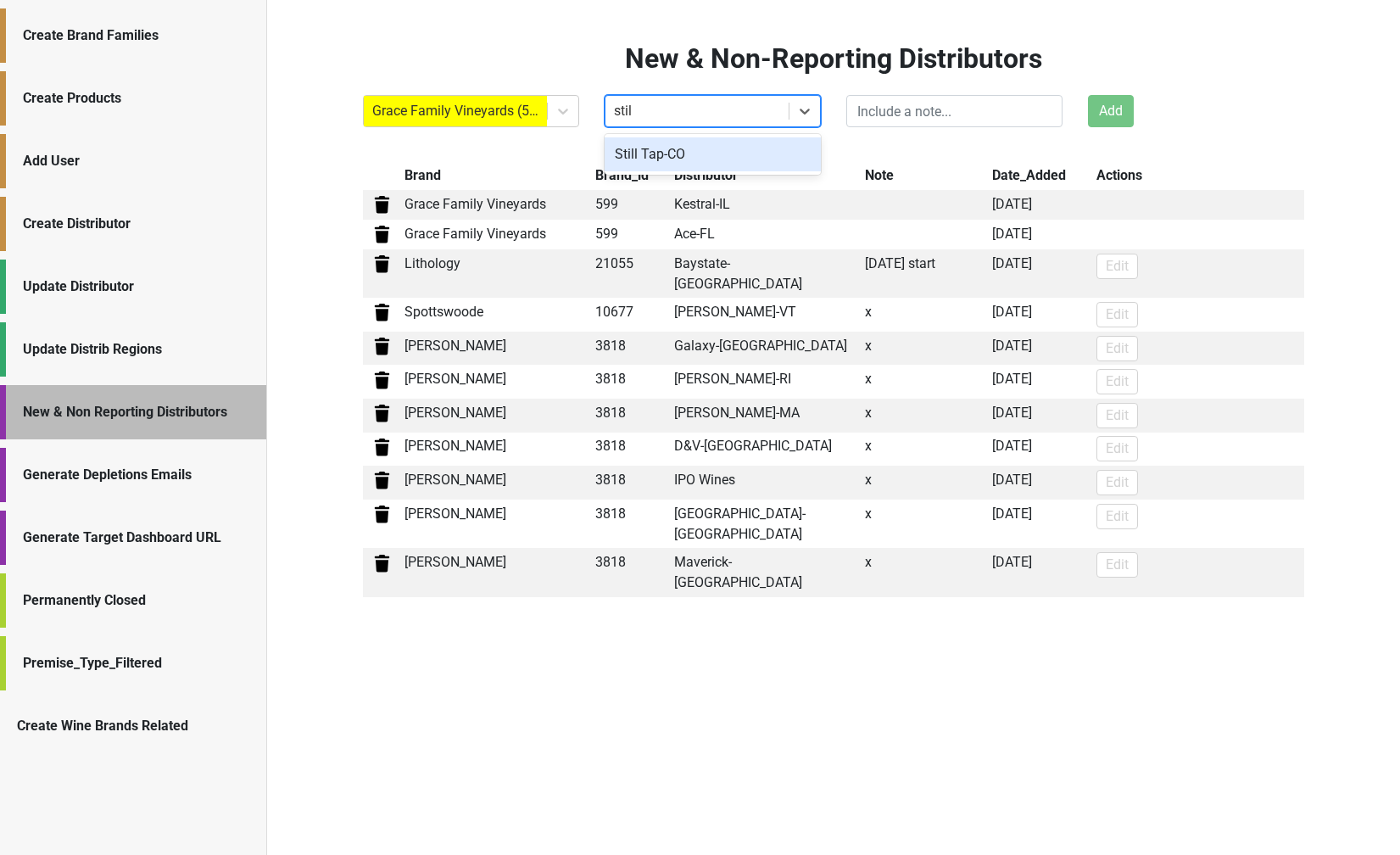
type input "still"
click at [705, 144] on div "Still Tap-CO" at bounding box center [712, 154] width 216 height 34
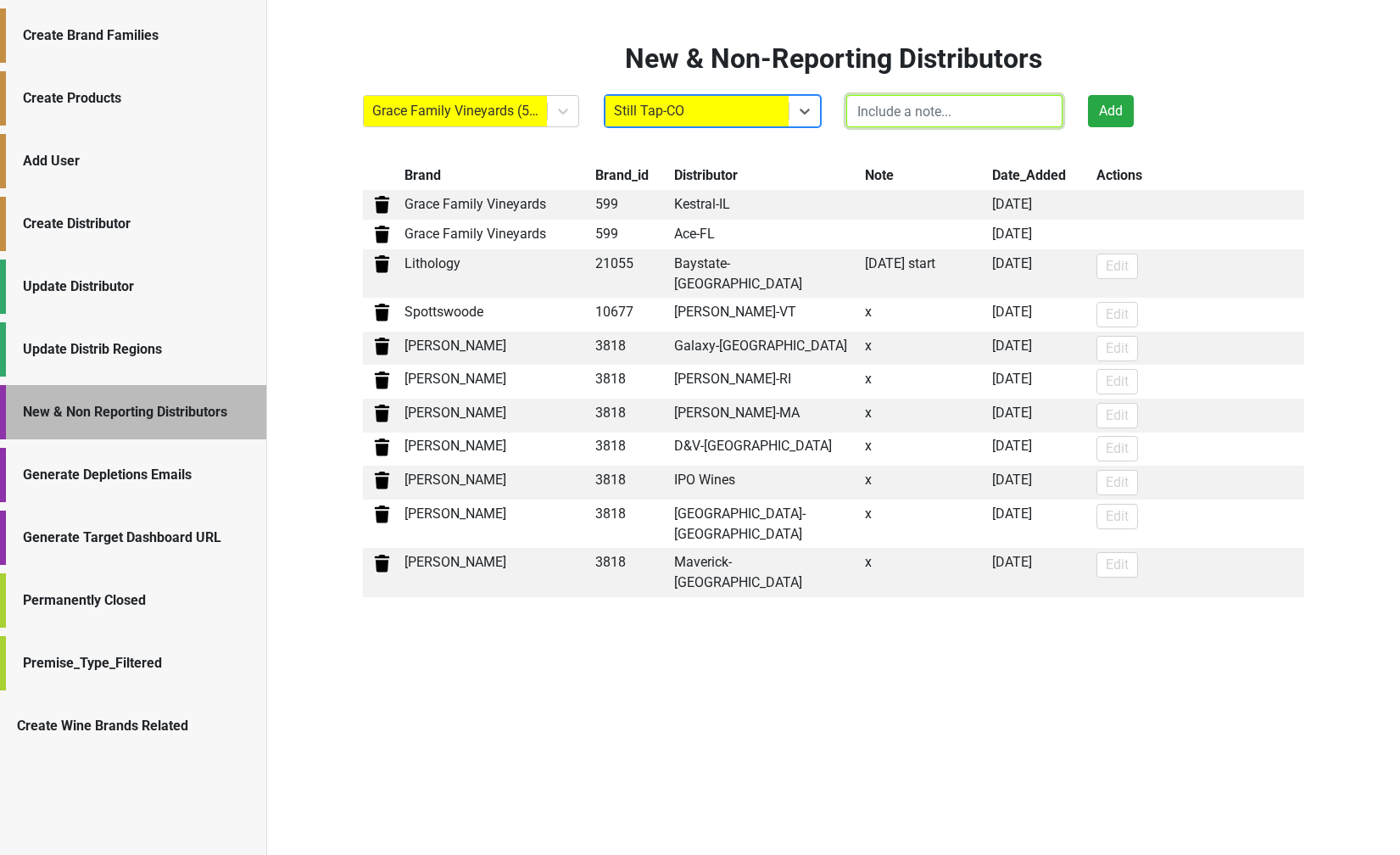
click at [988, 108] on input "text" at bounding box center [954, 111] width 216 height 32
type input "said he would in late Aug"
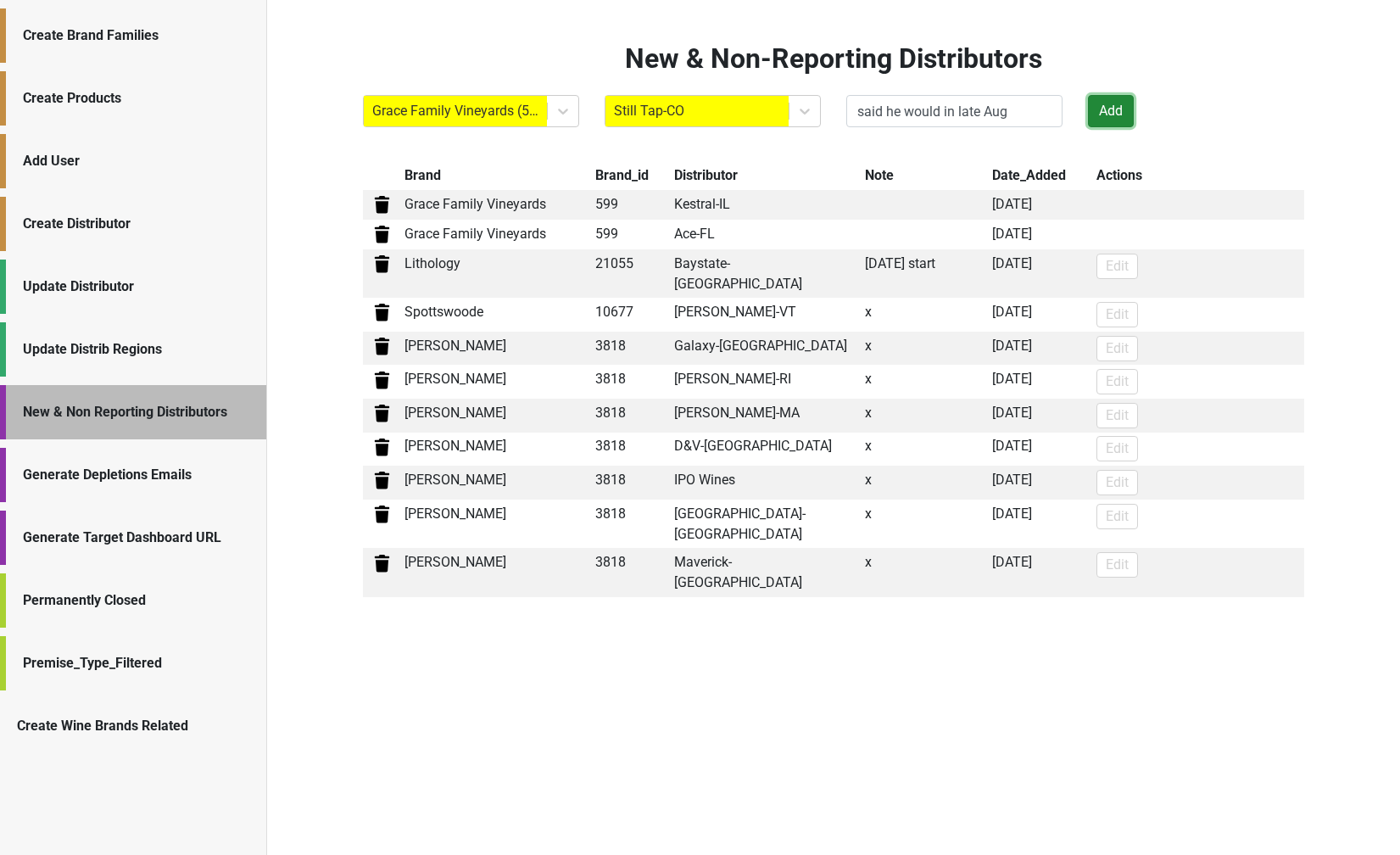
click at [1114, 114] on button "Add" at bounding box center [1110, 111] width 45 height 32
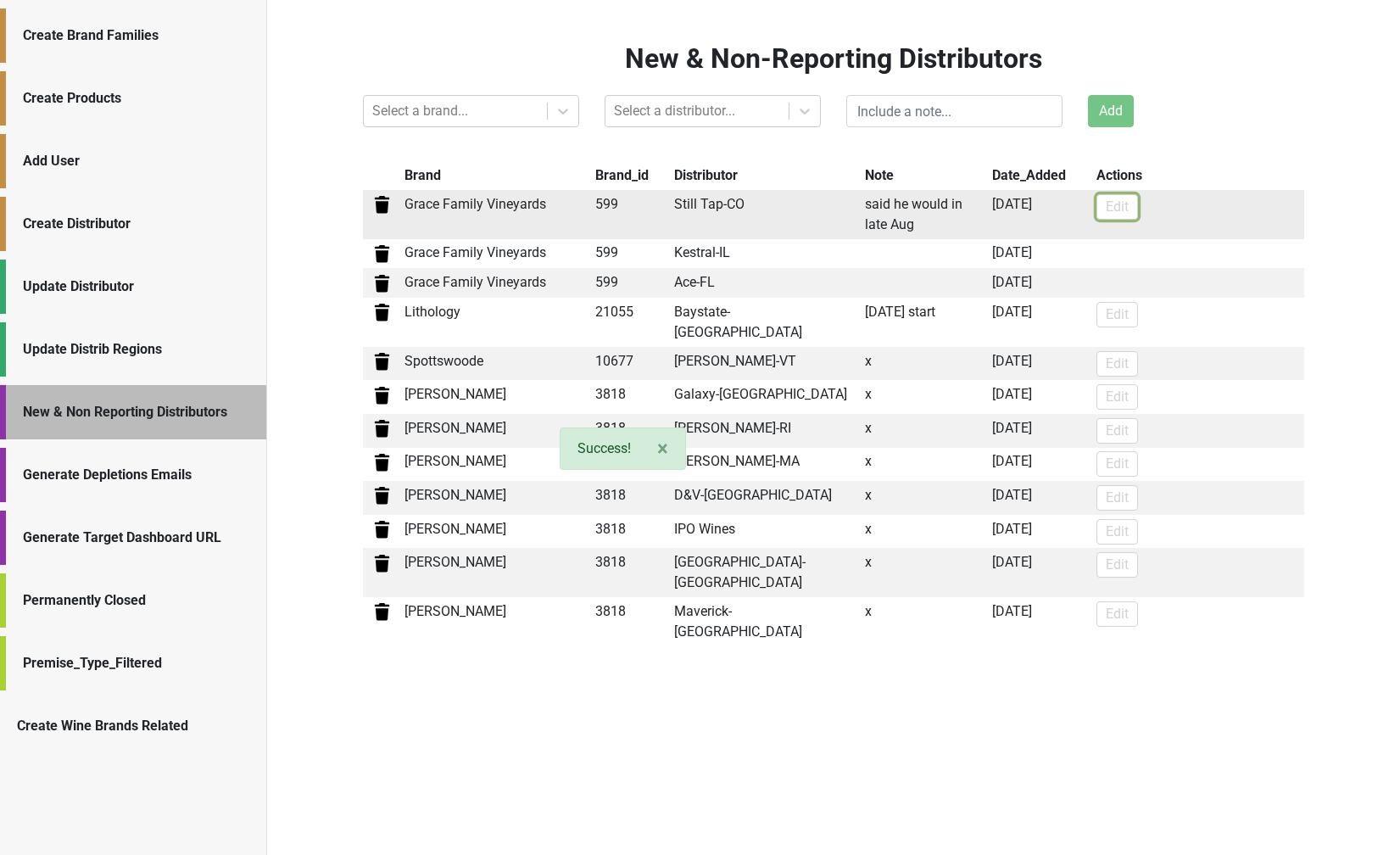
click at [1112, 201] on button "Edit" at bounding box center [1117, 207] width 42 height 25
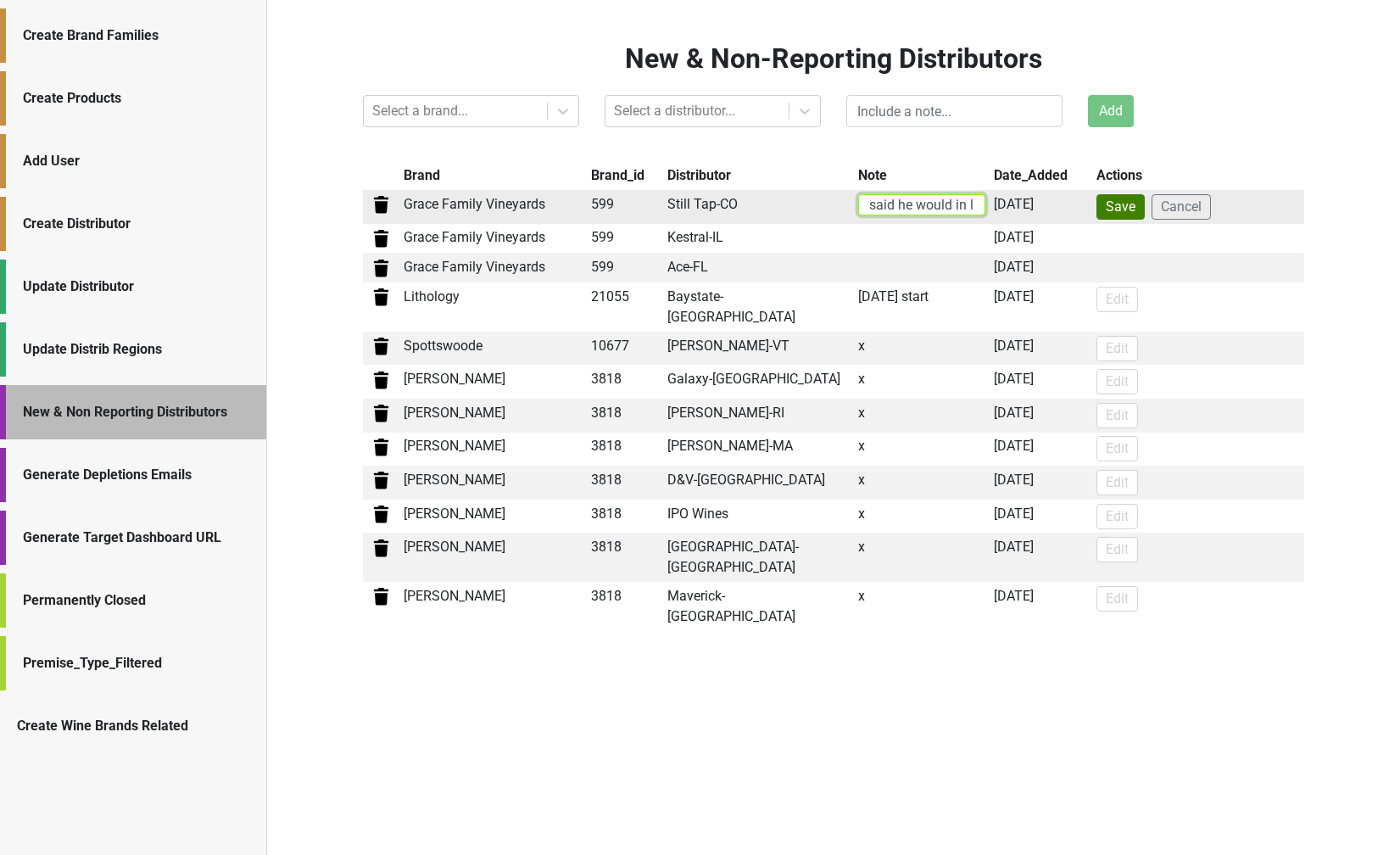
drag, startPoint x: 964, startPoint y: 204, endPoint x: 895, endPoint y: 205, distance: 69.0
click at [895, 205] on input "said he would in late Aug" at bounding box center [921, 204] width 127 height 21
type input "said late [DATE]"
click at [1121, 213] on button "Save" at bounding box center [1120, 207] width 48 height 25
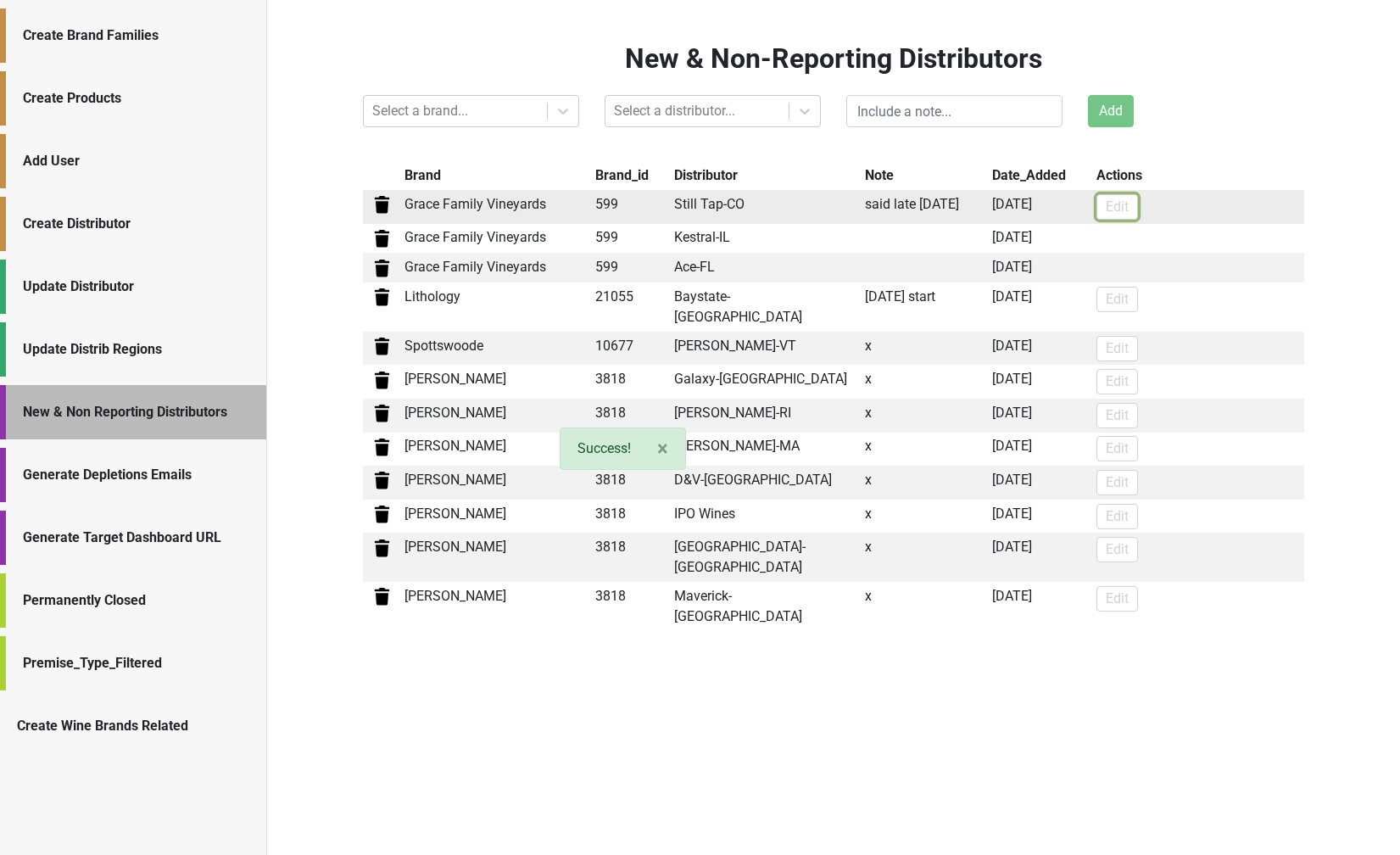
click at [1119, 214] on button "Edit" at bounding box center [1117, 207] width 42 height 25
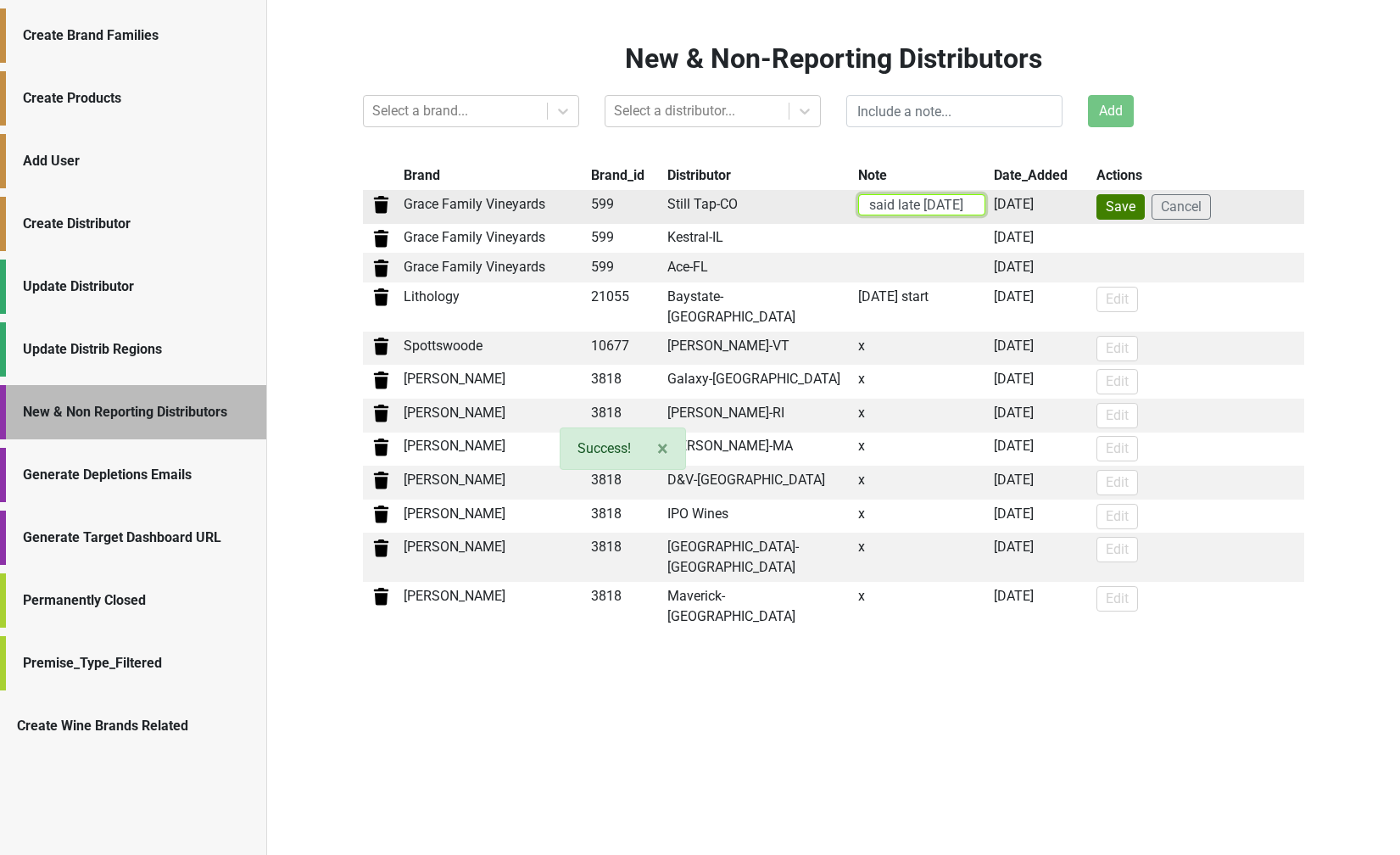
click at [946, 208] on input "said late [DATE]" at bounding box center [921, 204] width 127 height 21
type input "said late [DATE]"
click at [1114, 203] on button "Save" at bounding box center [1120, 207] width 48 height 25
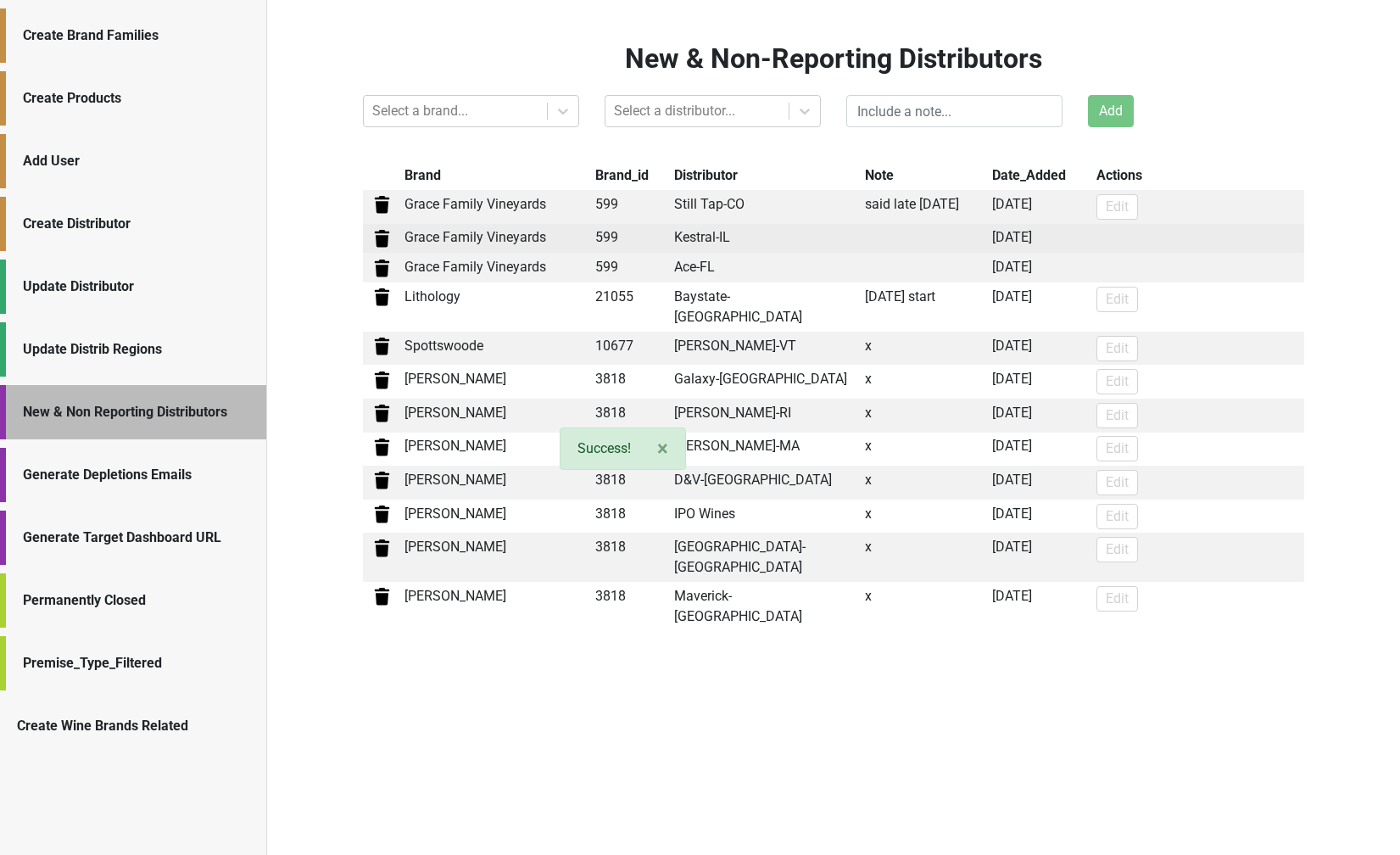
click at [1104, 242] on td at bounding box center [1197, 238] width 212 height 30
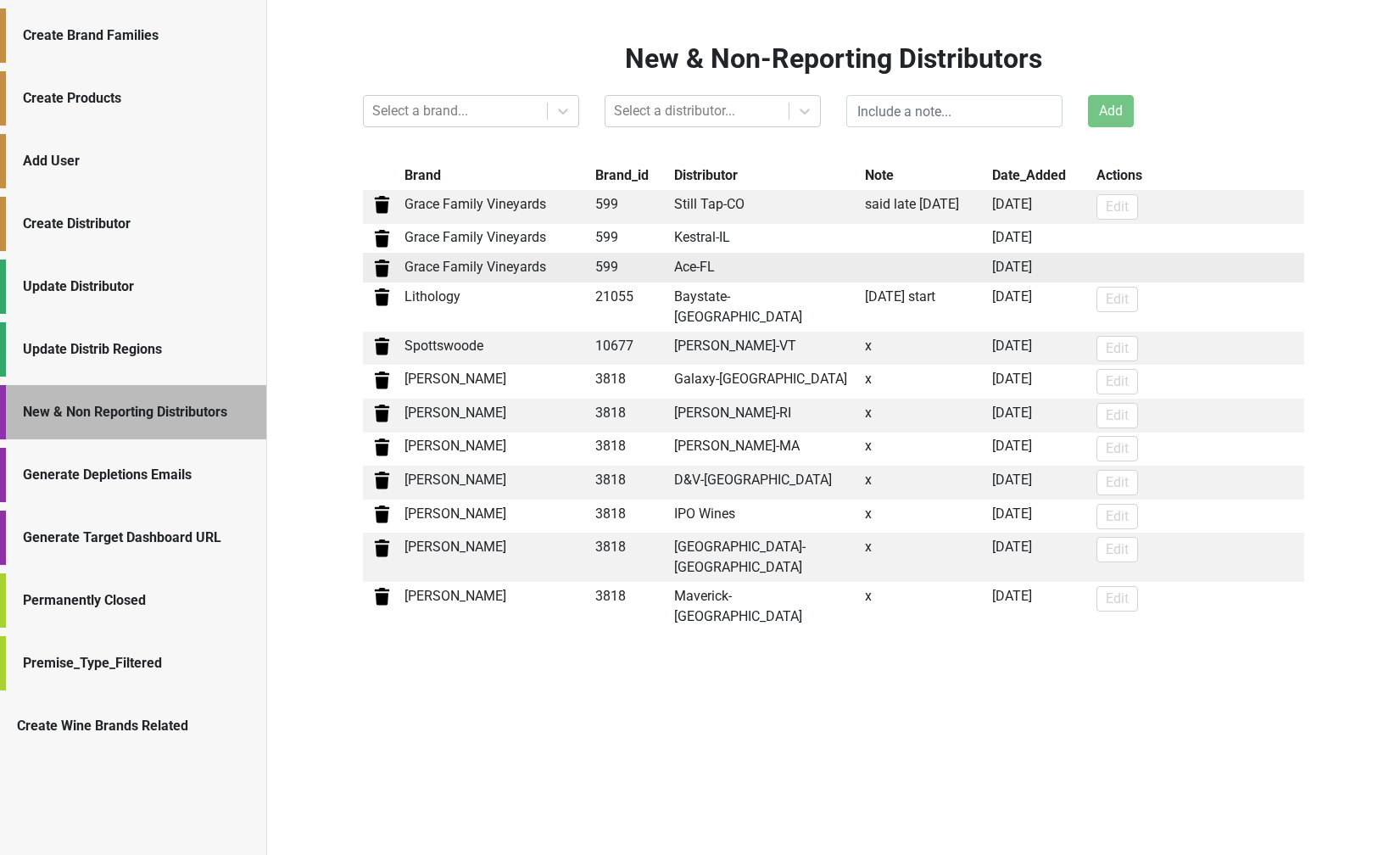
click at [902, 273] on td at bounding box center [924, 267] width 127 height 30
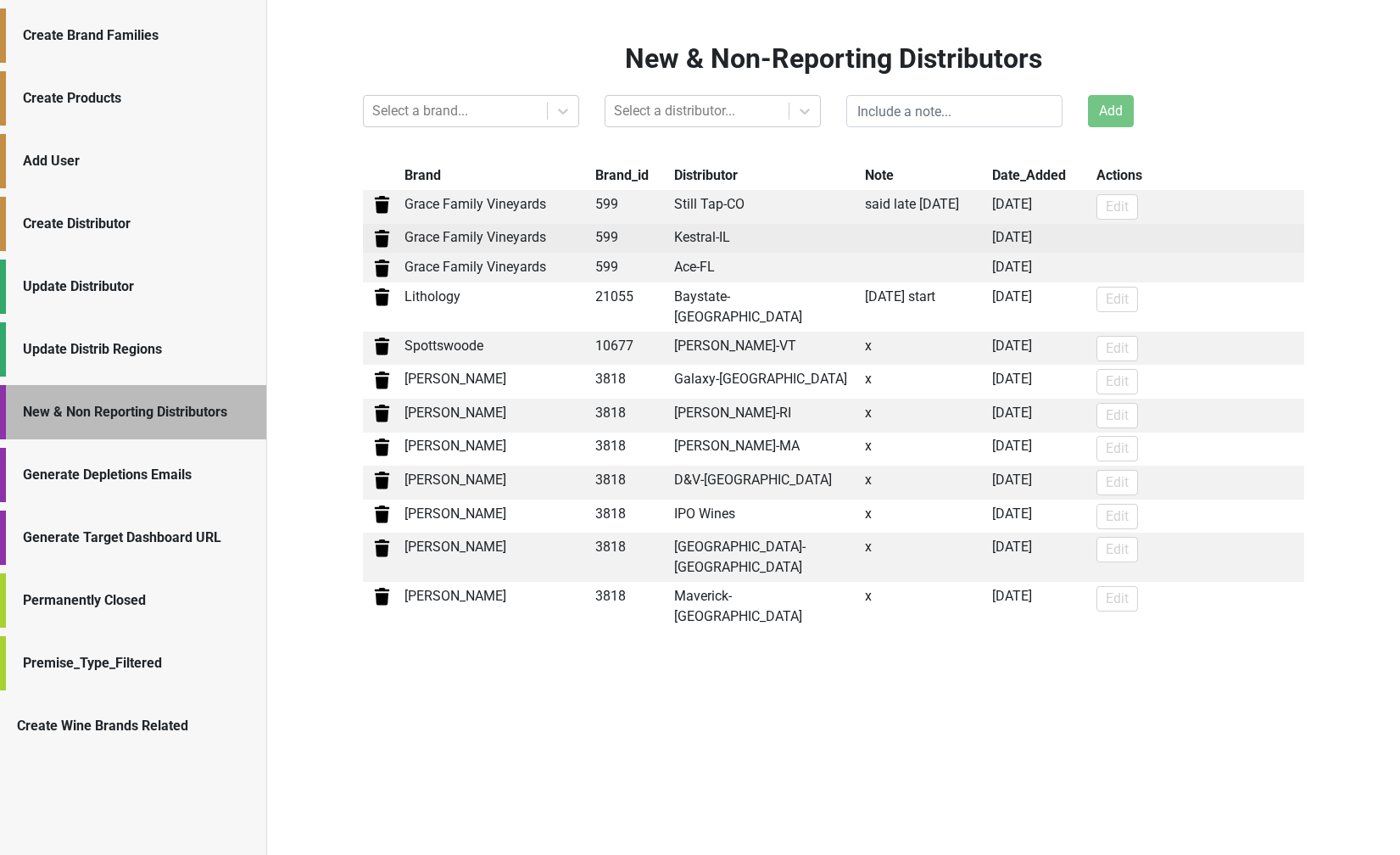
click at [902, 237] on td at bounding box center [924, 238] width 127 height 30
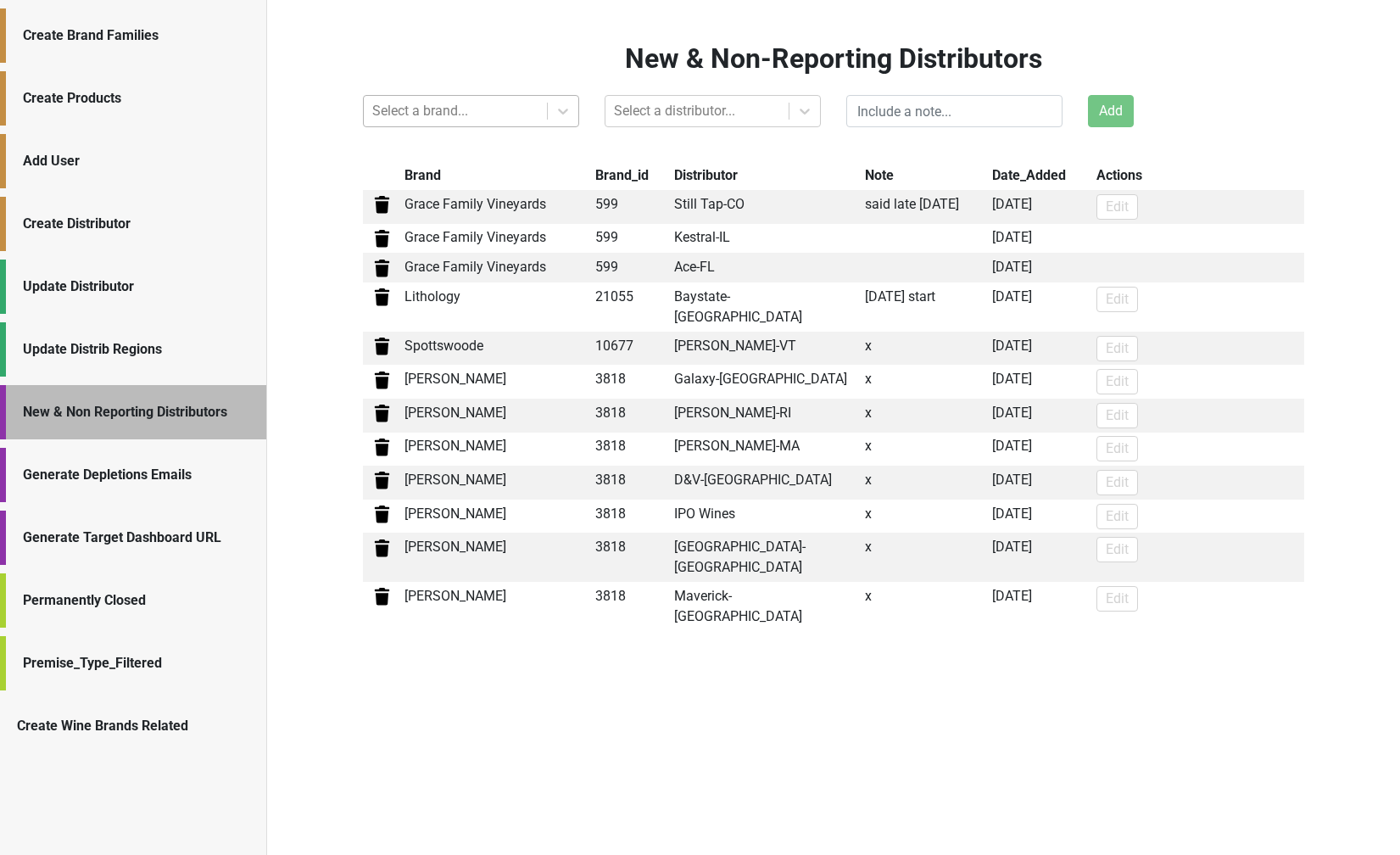
click at [524, 108] on div at bounding box center [455, 111] width 166 height 24
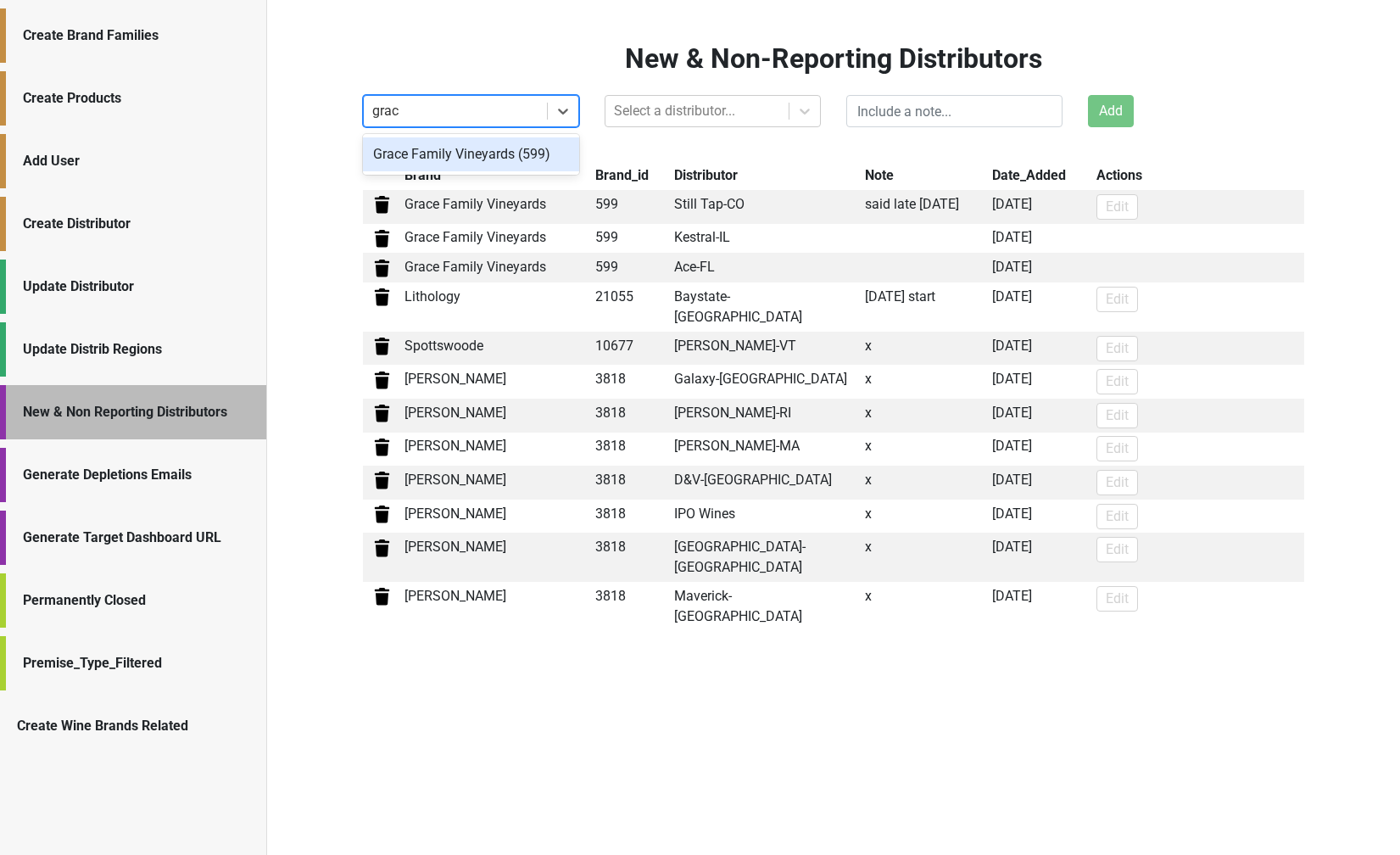
type input "grace"
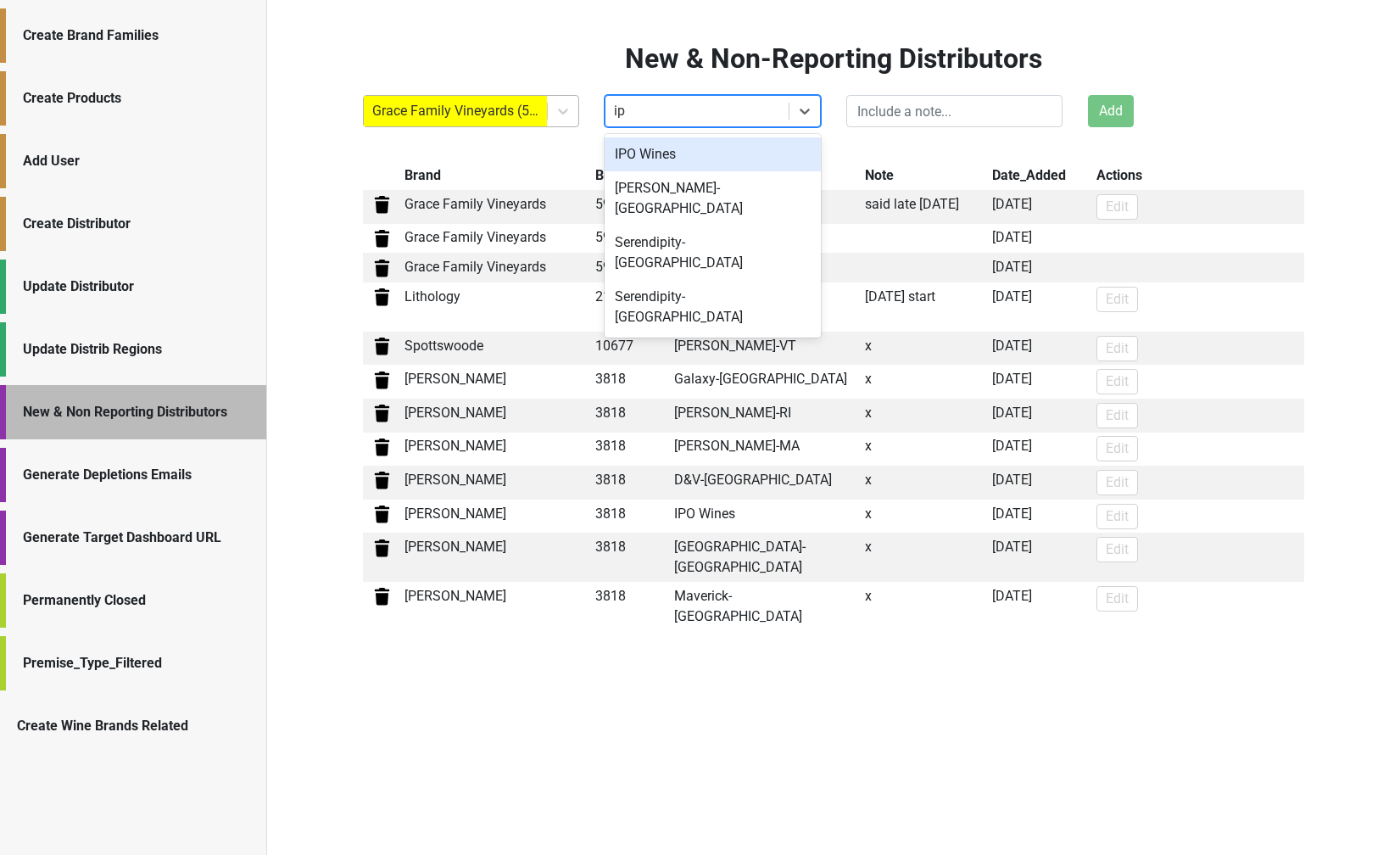
type input "ipo"
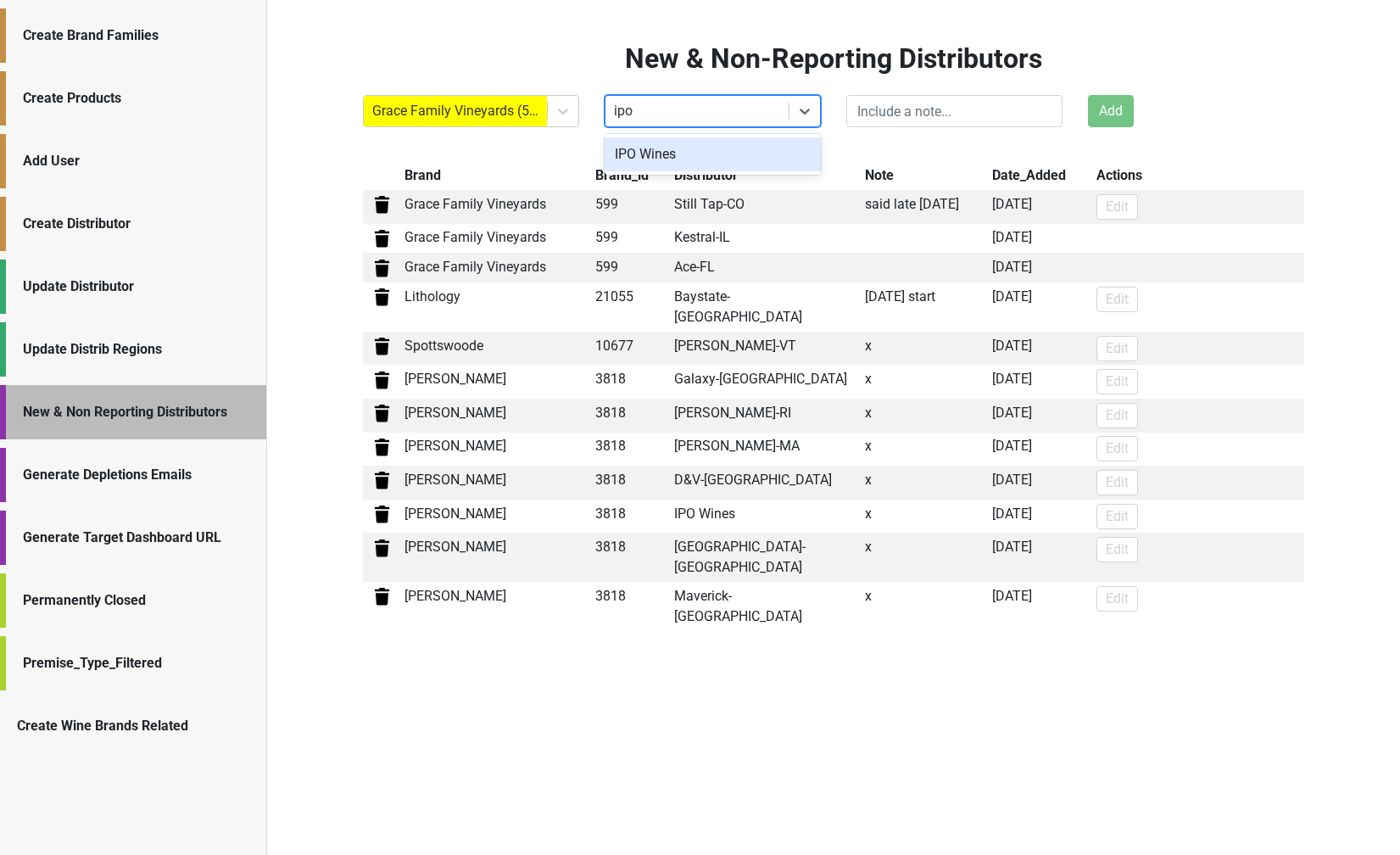
click at [634, 154] on div "IPO Wines" at bounding box center [712, 154] width 216 height 34
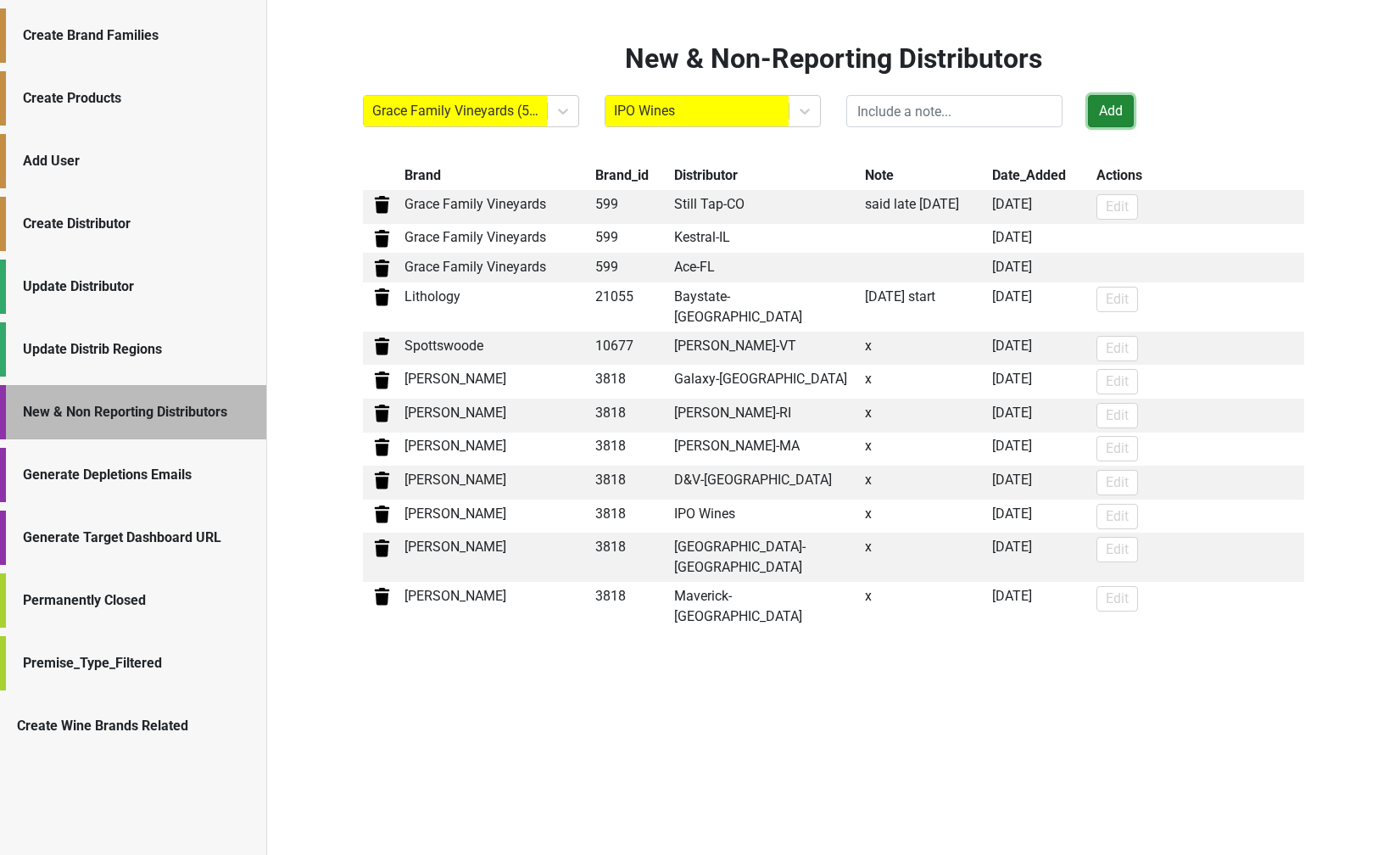
click at [1101, 108] on button "Add" at bounding box center [1110, 111] width 45 height 32
click at [688, 447] on span "×" at bounding box center [682, 449] width 11 height 24
click at [1100, 108] on button "Add" at bounding box center [1110, 111] width 45 height 32
click at [1117, 106] on button "Add" at bounding box center [1110, 111] width 45 height 32
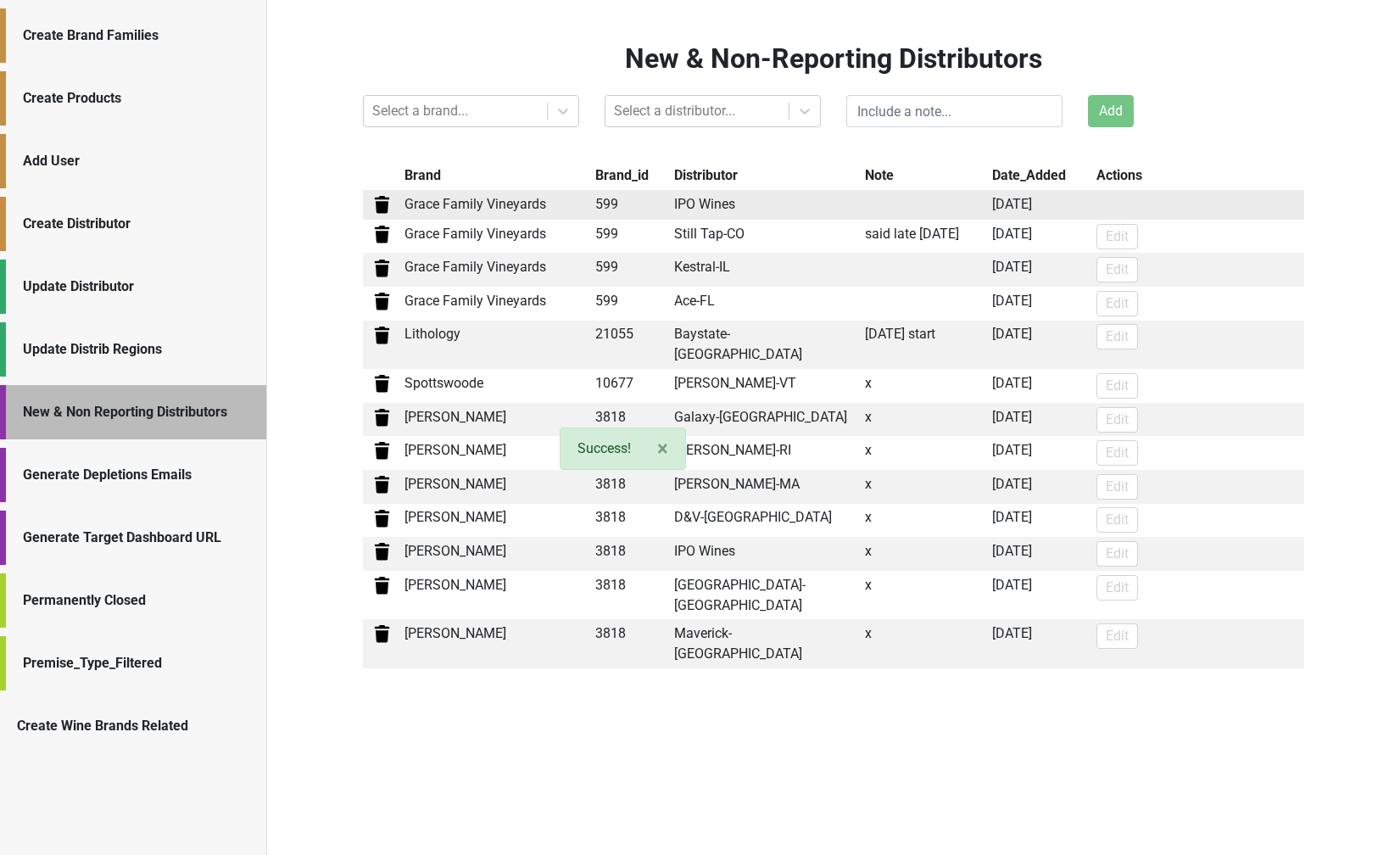
click at [878, 203] on td at bounding box center [924, 204] width 127 height 30
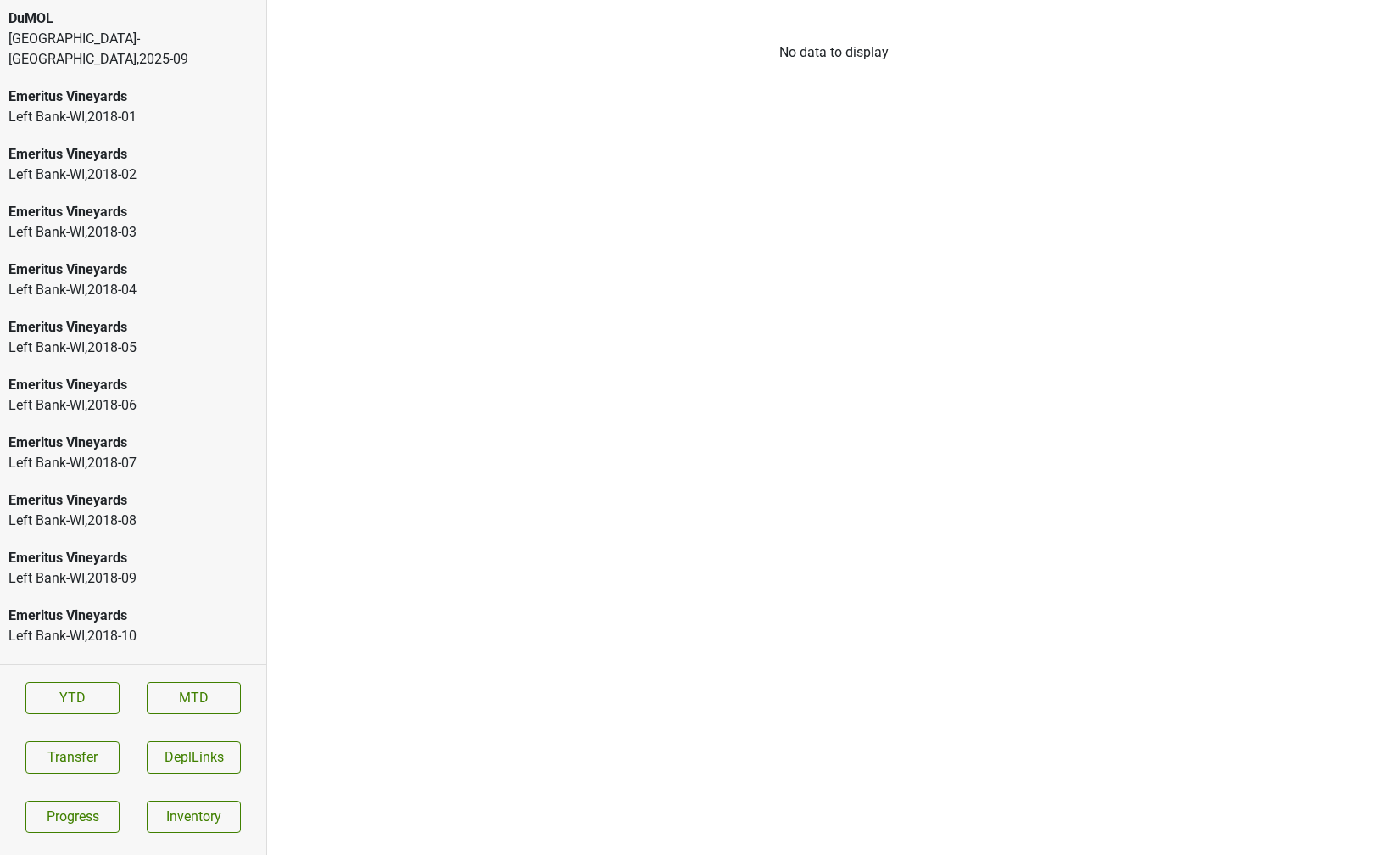
click at [150, 27] on div "DuMOL" at bounding box center [133, 18] width 249 height 20
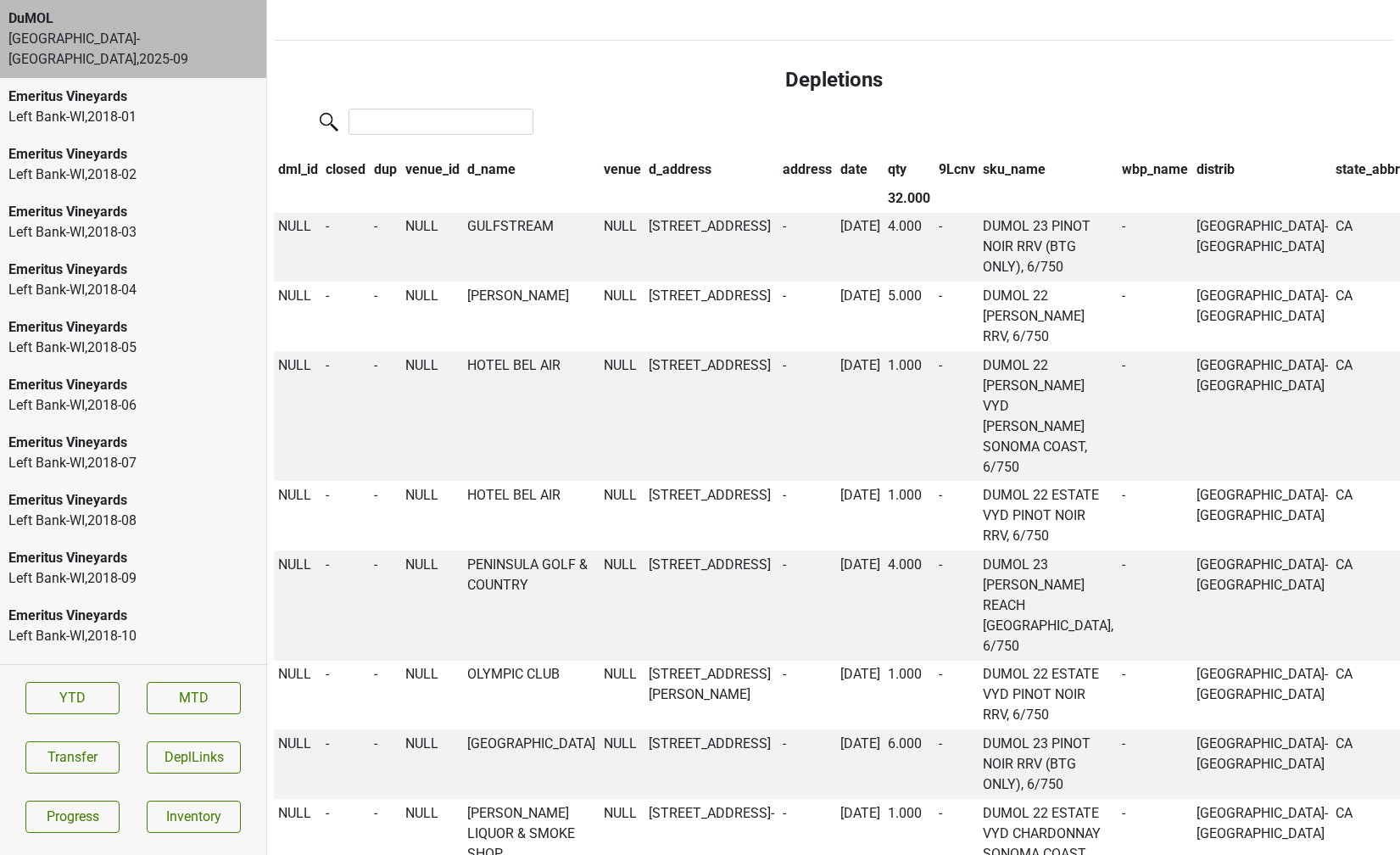
scroll to position [174, 0]
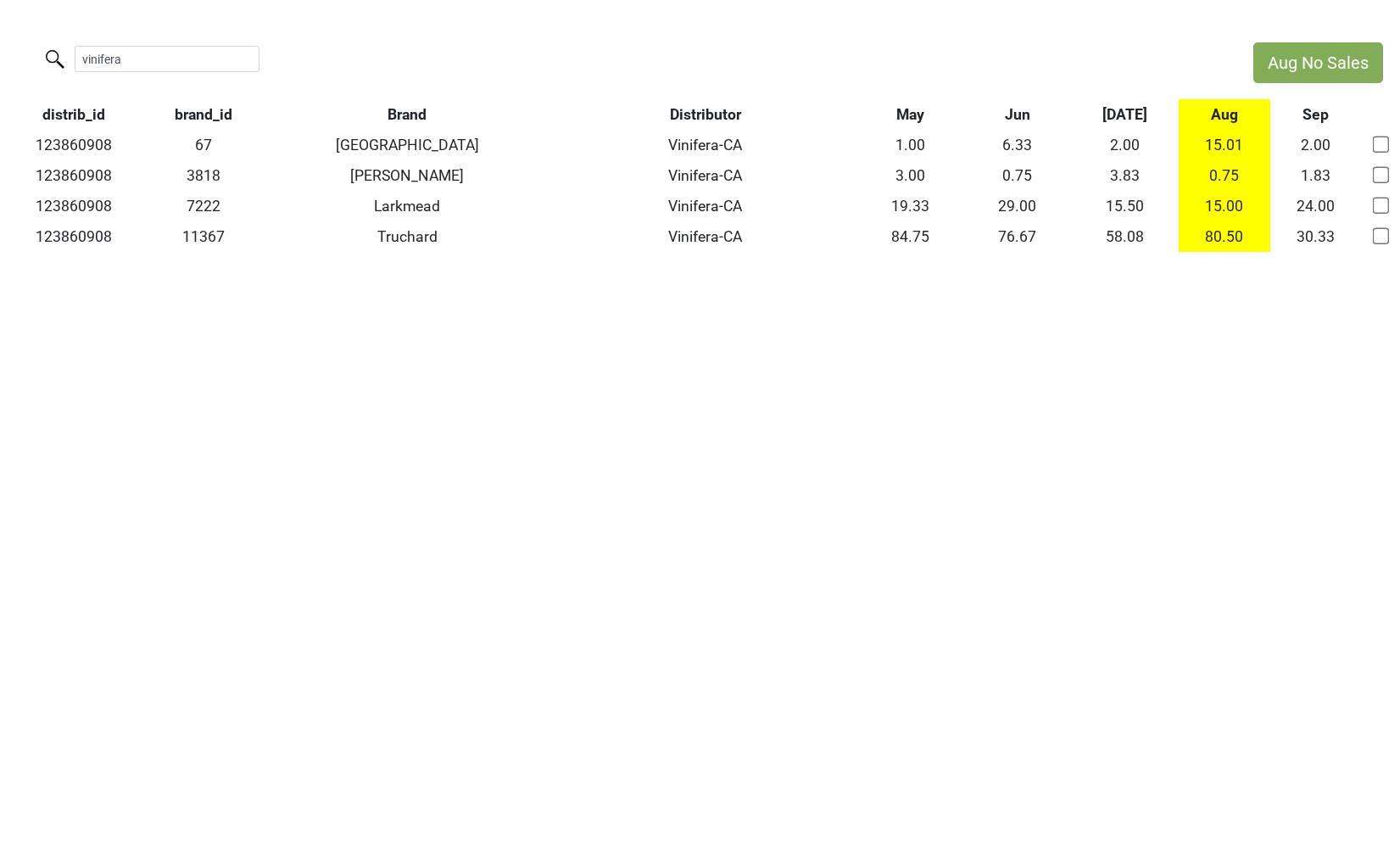
drag, startPoint x: 184, startPoint y: 53, endPoint x: -46, endPoint y: 41, distance: 230.3
click at [0, 41] on html "Aug No Sales vinifera distrib_id brand_id Brand Distributor May Jun [DATE] Aug …" at bounding box center [700, 147] width 1400 height 294
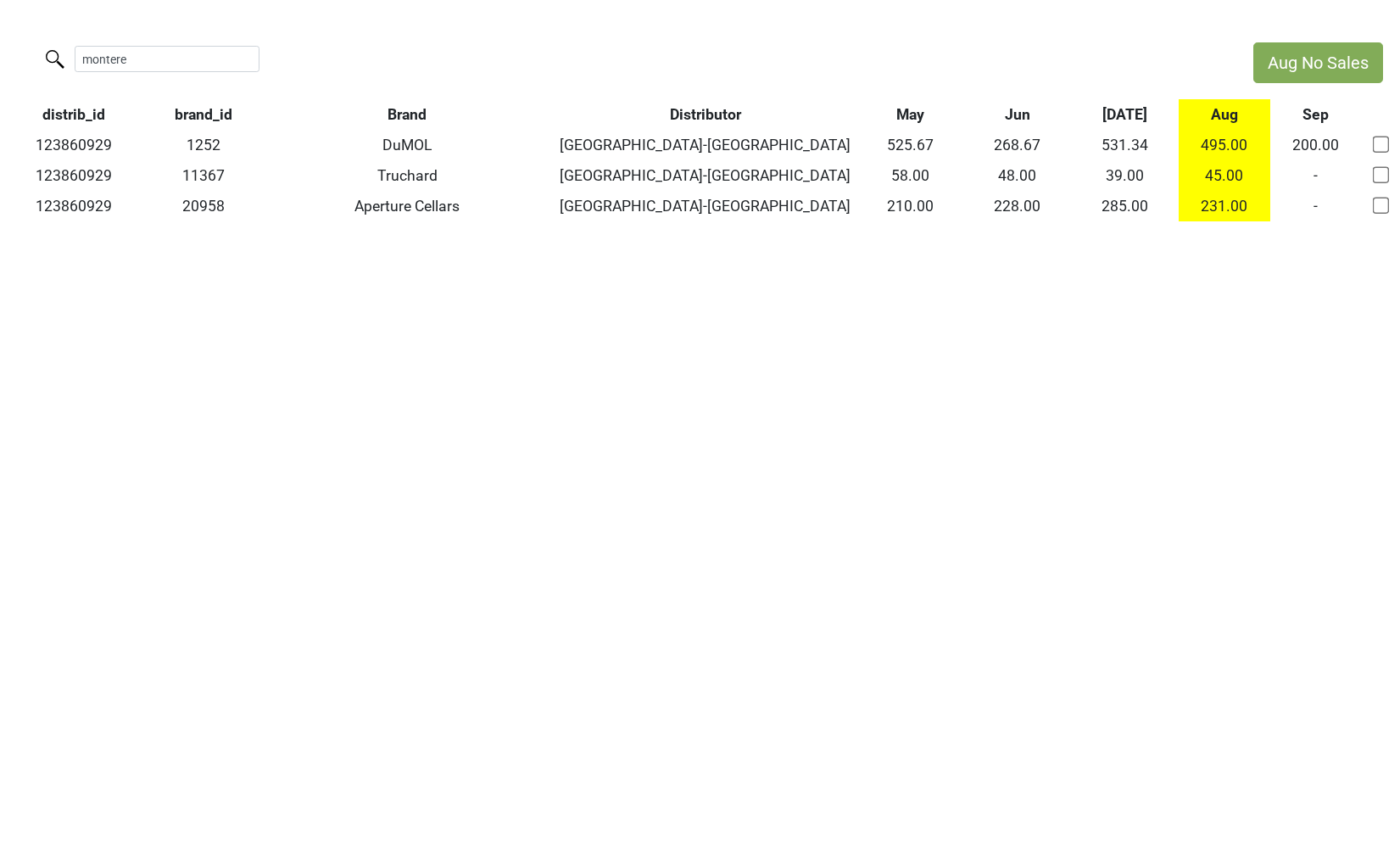
type input "montere"
